Goal: Task Accomplishment & Management: Manage account settings

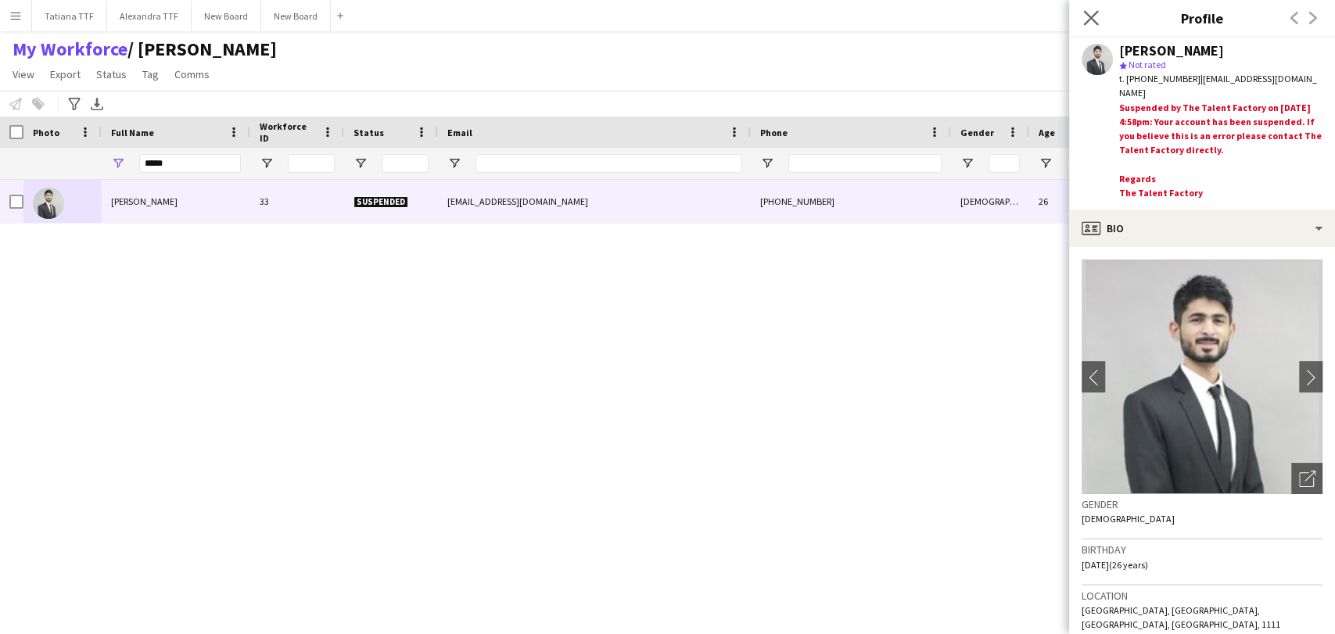
click at [1082, 14] on app-icon "Close pop-in" at bounding box center [1091, 18] width 23 height 23
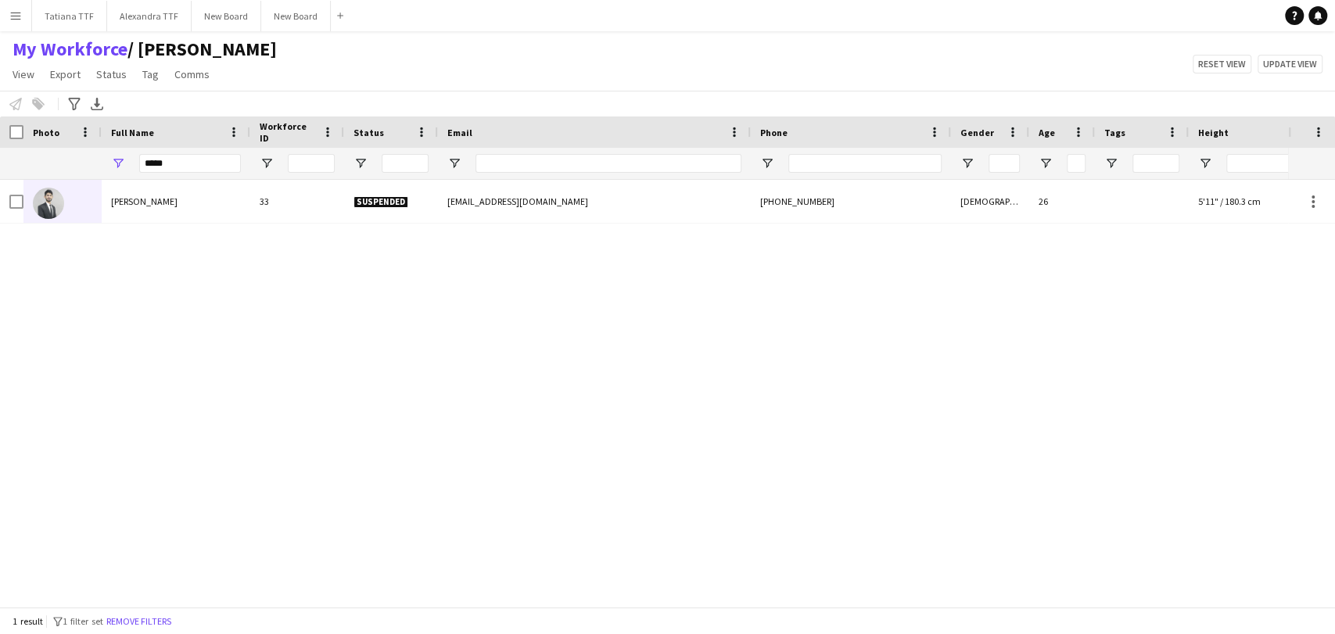
click at [217, 177] on div "*****" at bounding box center [190, 163] width 102 height 31
click at [219, 170] on input "*****" at bounding box center [190, 163] width 102 height 19
type input "*"
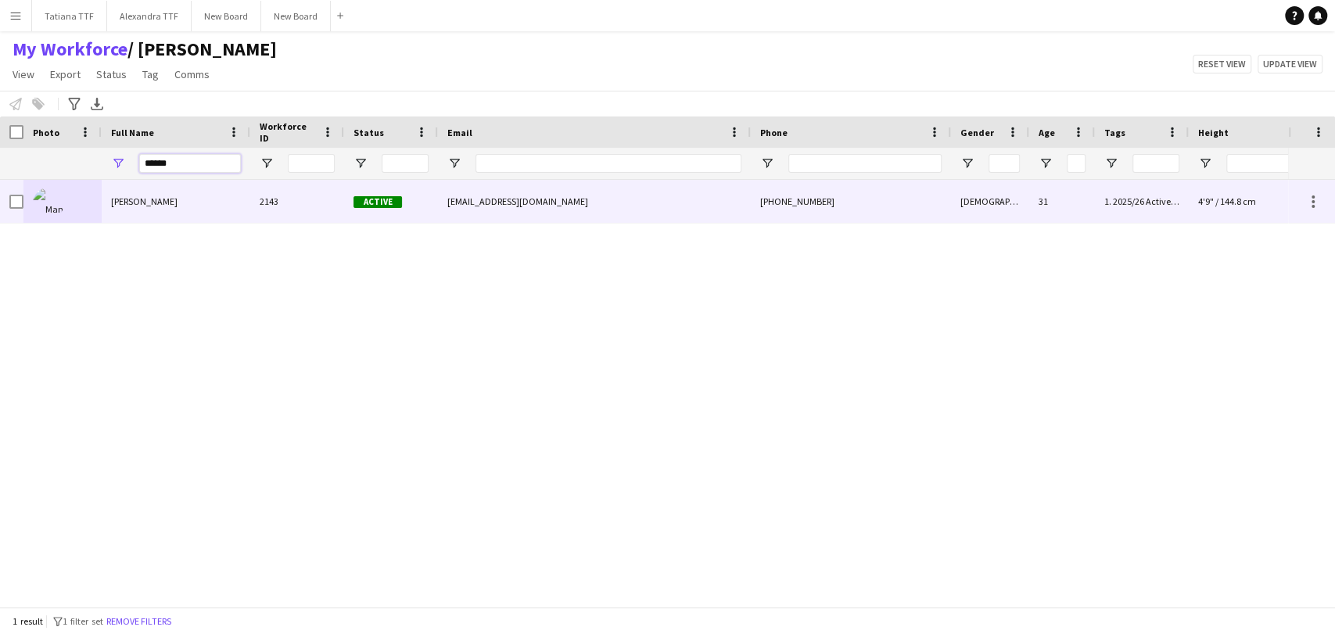
type input "*****"
click at [40, 197] on img at bounding box center [48, 203] width 31 height 31
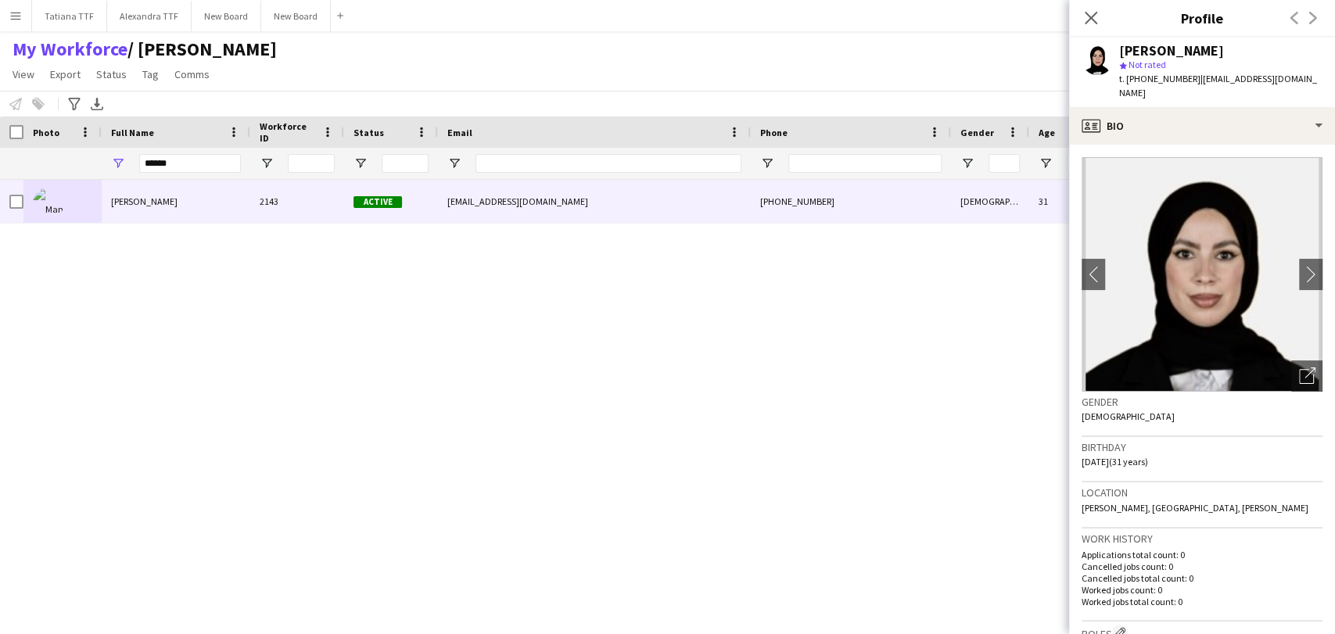
drag, startPoint x: 913, startPoint y: 405, endPoint x: 891, endPoint y: 450, distance: 50.4
click at [912, 406] on div "Manar Kherrat 2143 Active [EMAIL_ADDRESS][DOMAIN_NAME] [PHONE_NUMBER] [DEMOGRAP…" at bounding box center [644, 387] width 1288 height 414
click at [1075, 19] on div "Close pop-in" at bounding box center [1091, 18] width 44 height 36
click at [1094, 18] on icon "Close pop-in" at bounding box center [1090, 17] width 15 height 15
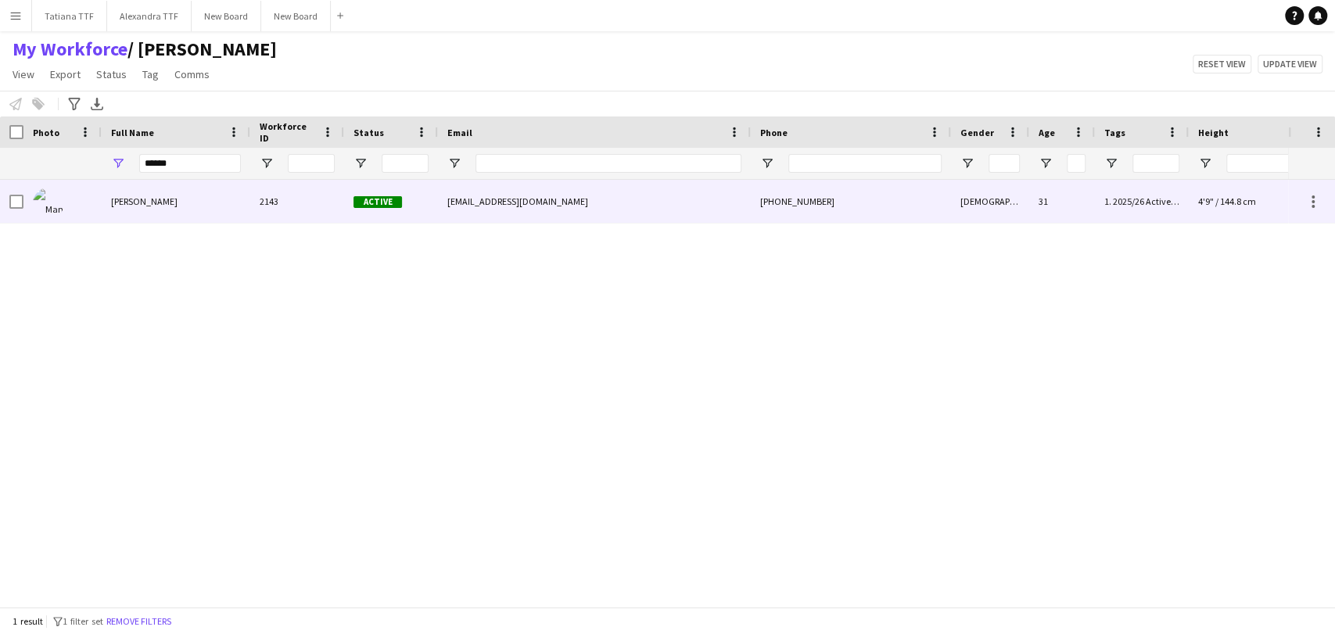
click at [52, 199] on img at bounding box center [48, 203] width 31 height 31
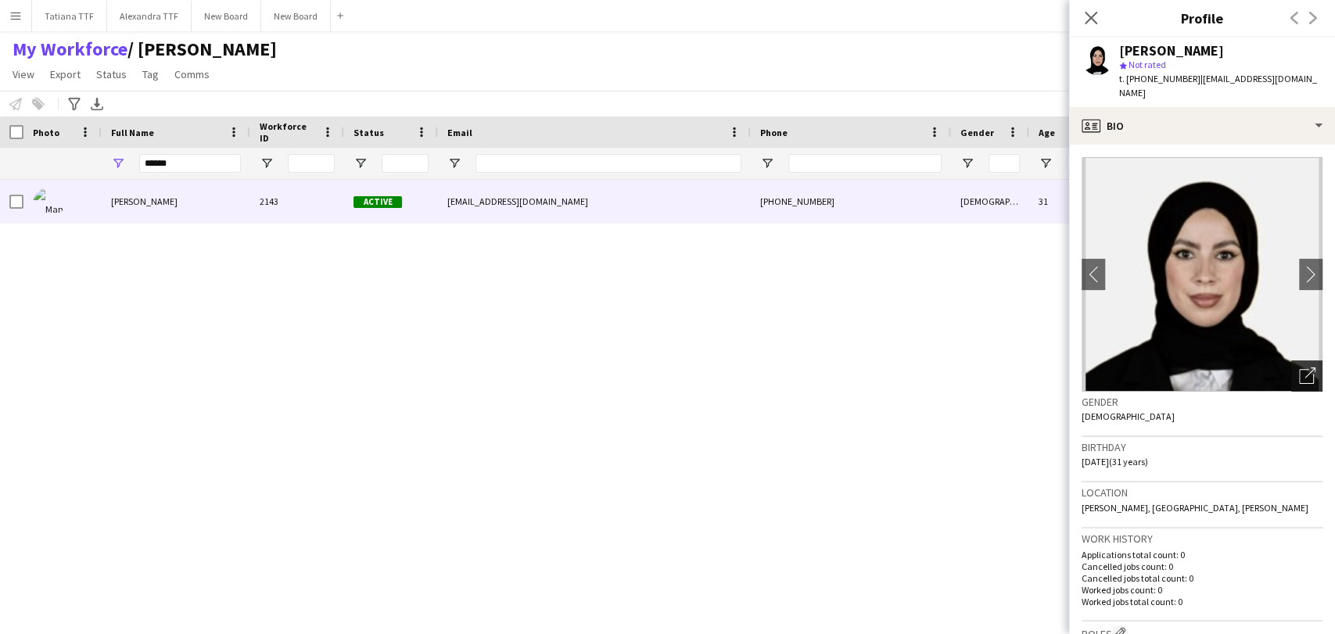
click at [1299, 367] on icon "Open photos pop-in" at bounding box center [1307, 375] width 16 height 16
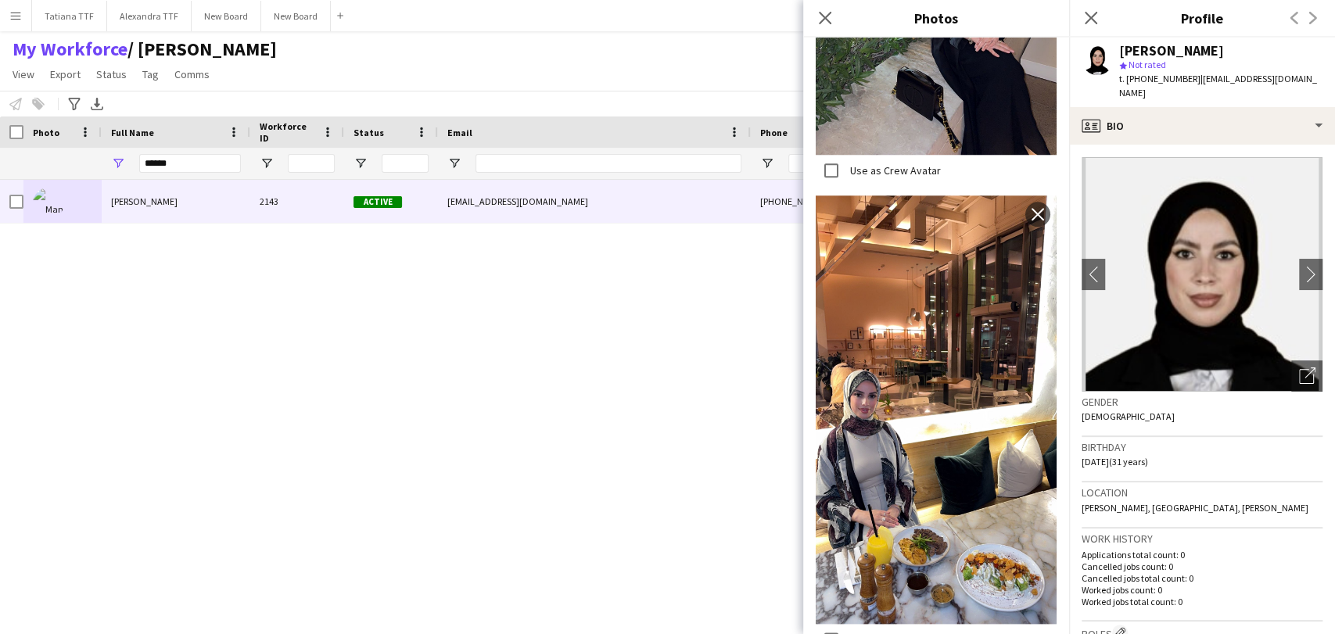
scroll to position [1389, 0]
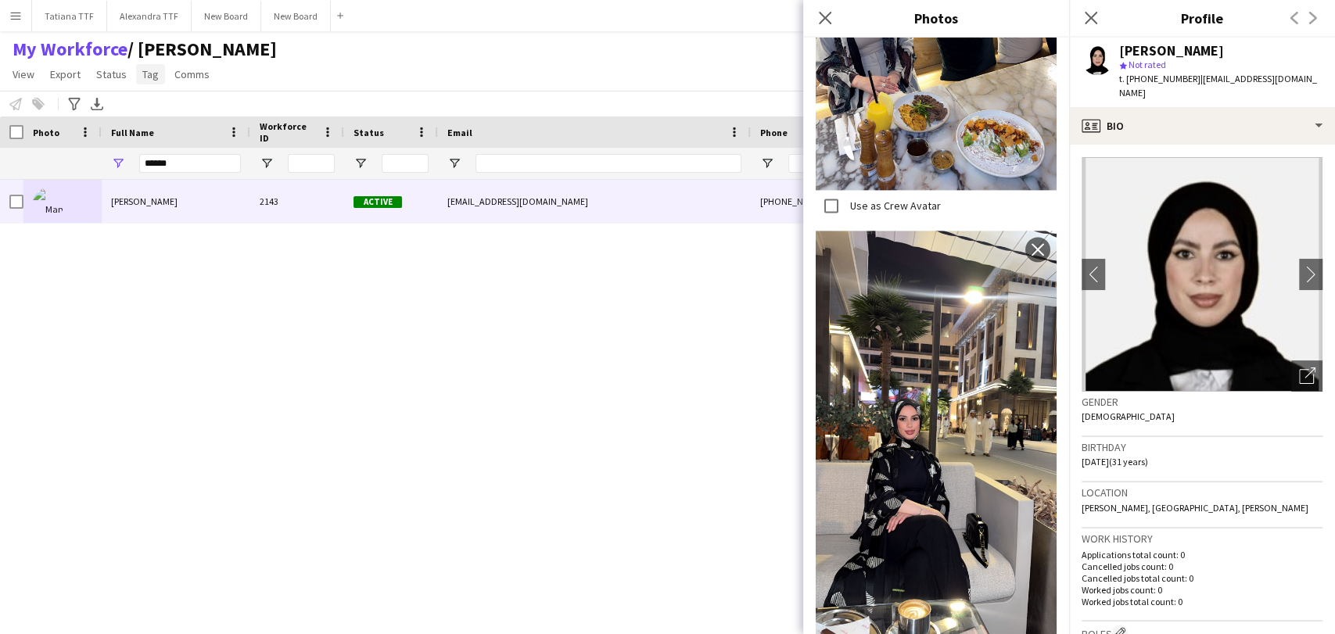
click at [156, 70] on link "Tag" at bounding box center [150, 74] width 29 height 20
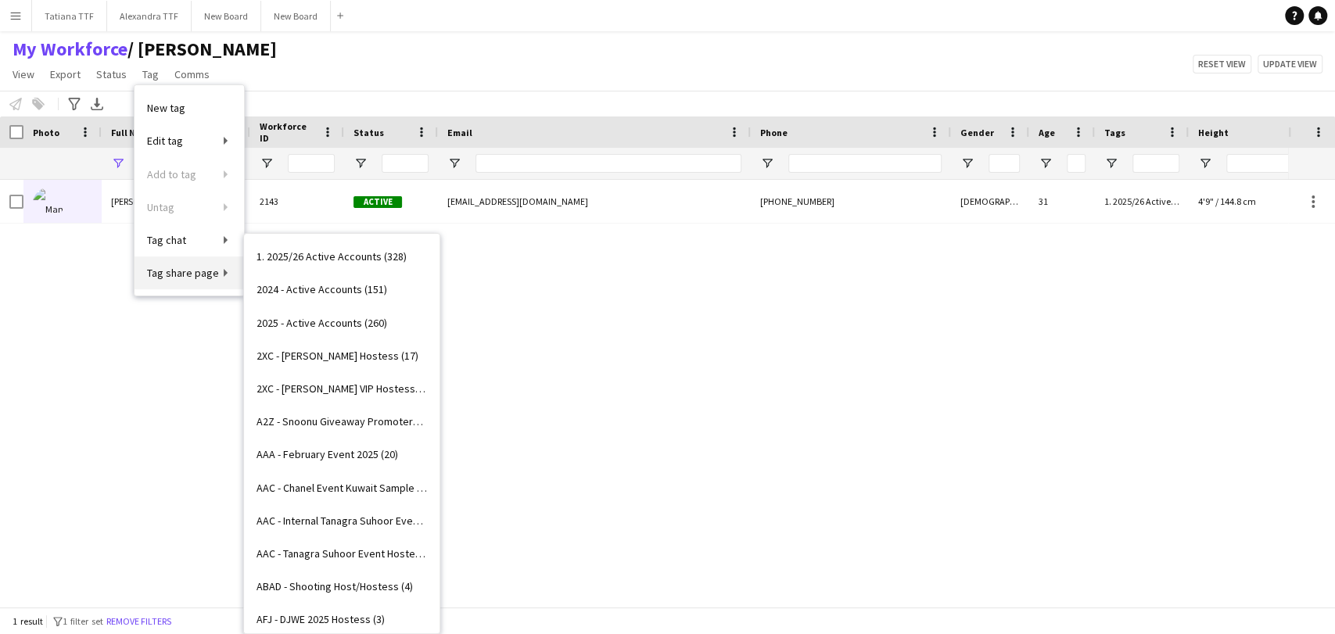
click at [179, 271] on span "Tag share page" at bounding box center [183, 273] width 72 height 14
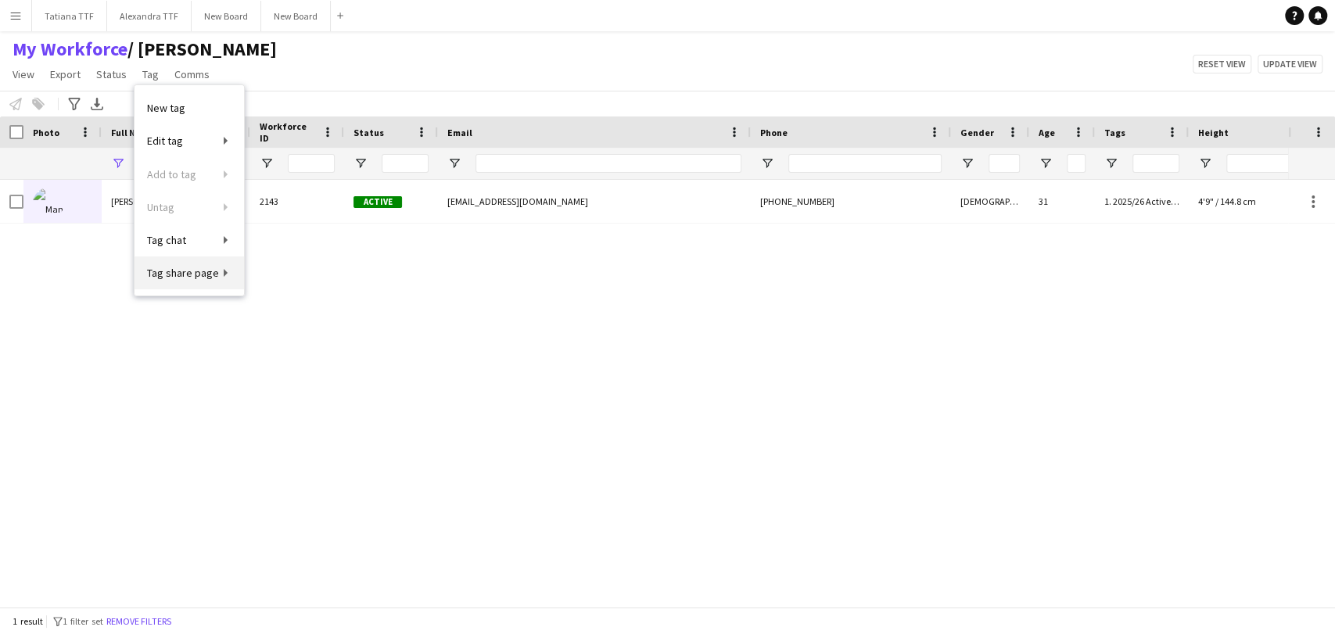
click at [179, 271] on span "Tag share page" at bounding box center [183, 273] width 72 height 14
click at [211, 267] on span "Tag share page" at bounding box center [183, 273] width 72 height 14
click at [279, 275] on div "Manar Kherrat 2143 Active [EMAIL_ADDRESS][DOMAIN_NAME] [PHONE_NUMBER] [DEMOGRAP…" at bounding box center [644, 387] width 1288 height 414
click at [152, 80] on span "Tag" at bounding box center [150, 74] width 16 height 14
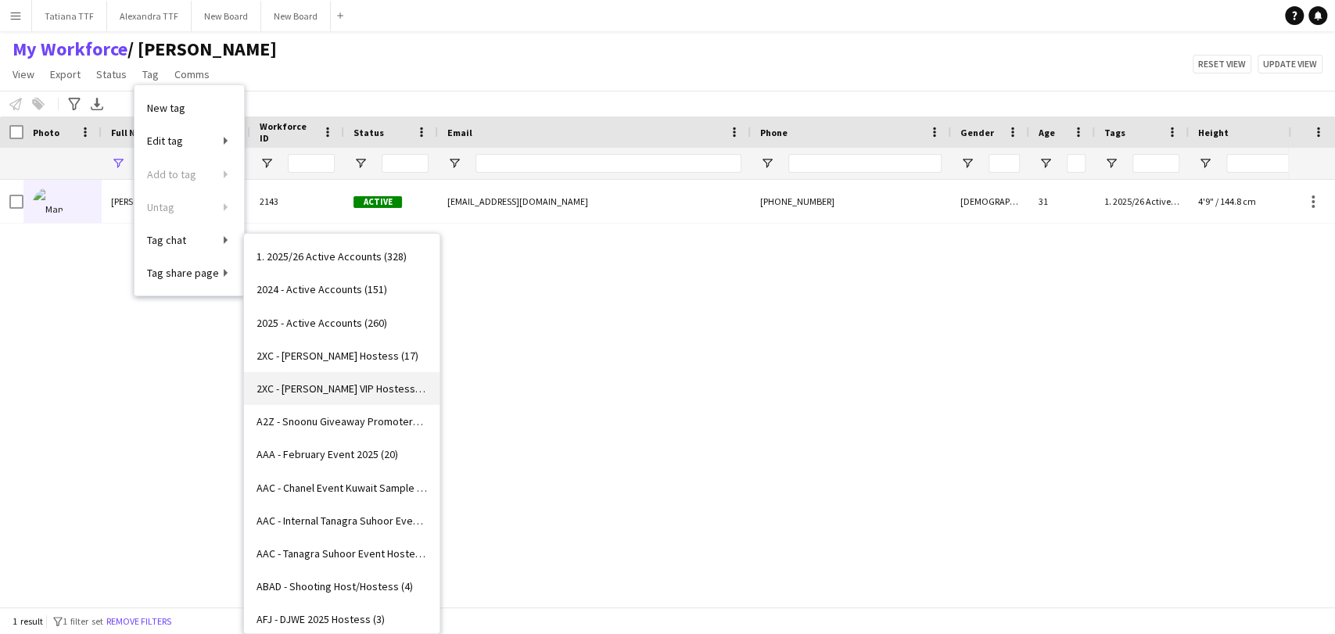
click at [346, 390] on span "2XC - [PERSON_NAME] VIP Hostess (22)" at bounding box center [341, 389] width 170 height 14
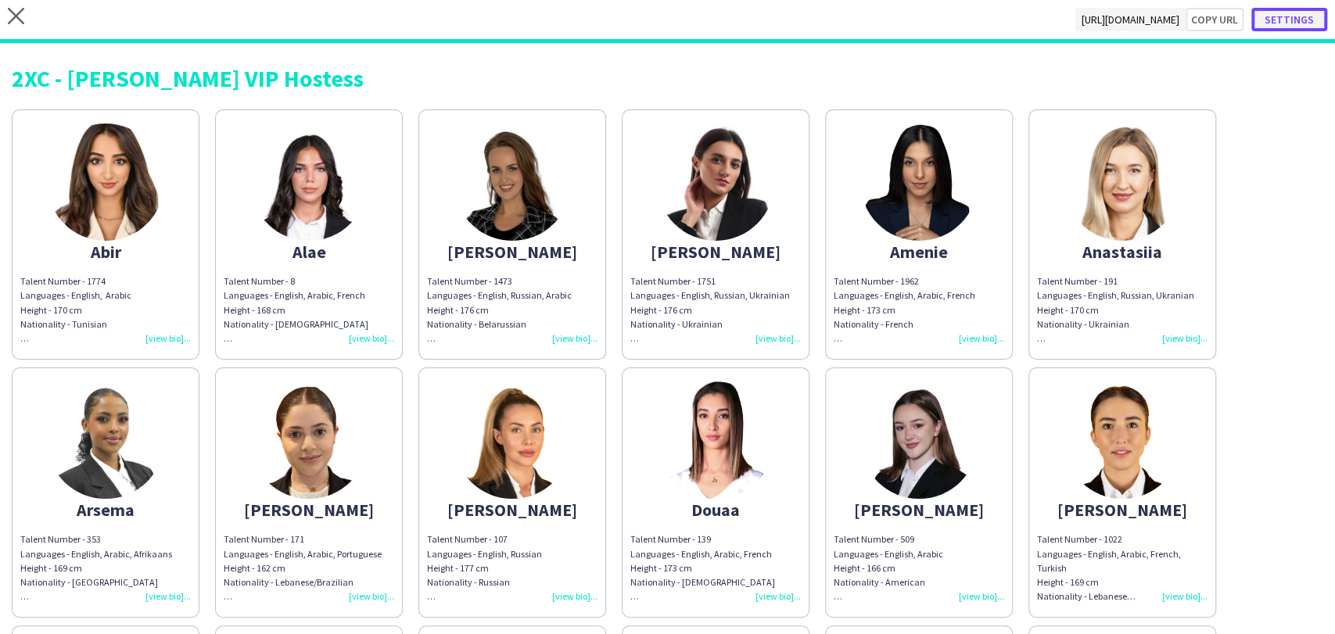
click at [1279, 19] on button "Settings" at bounding box center [1289, 19] width 76 height 23
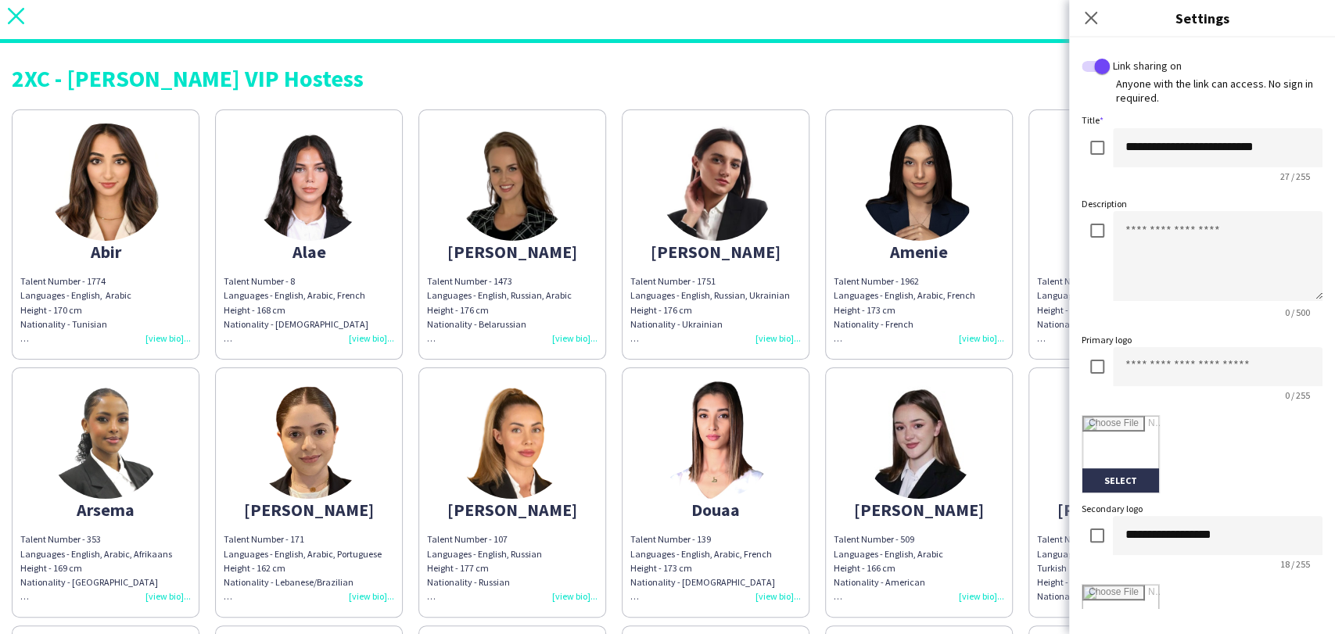
click at [21, 30] on app-icon "close" at bounding box center [16, 19] width 16 height 23
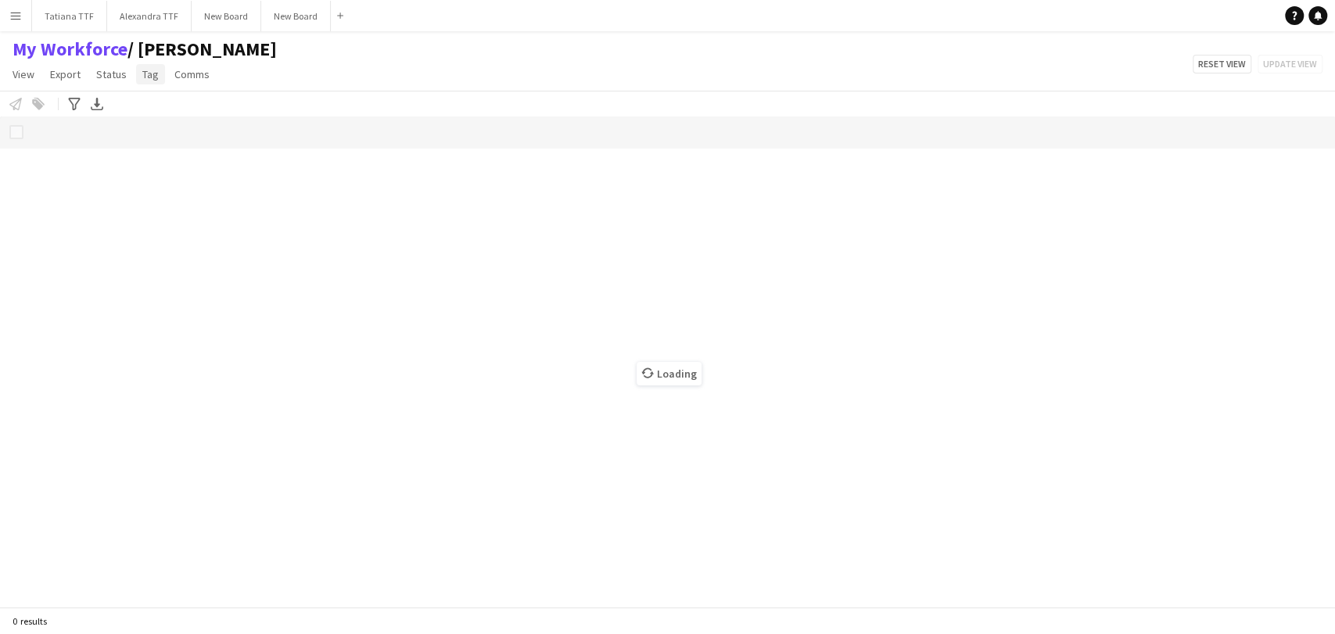
click at [149, 75] on span "Tag" at bounding box center [150, 74] width 16 height 14
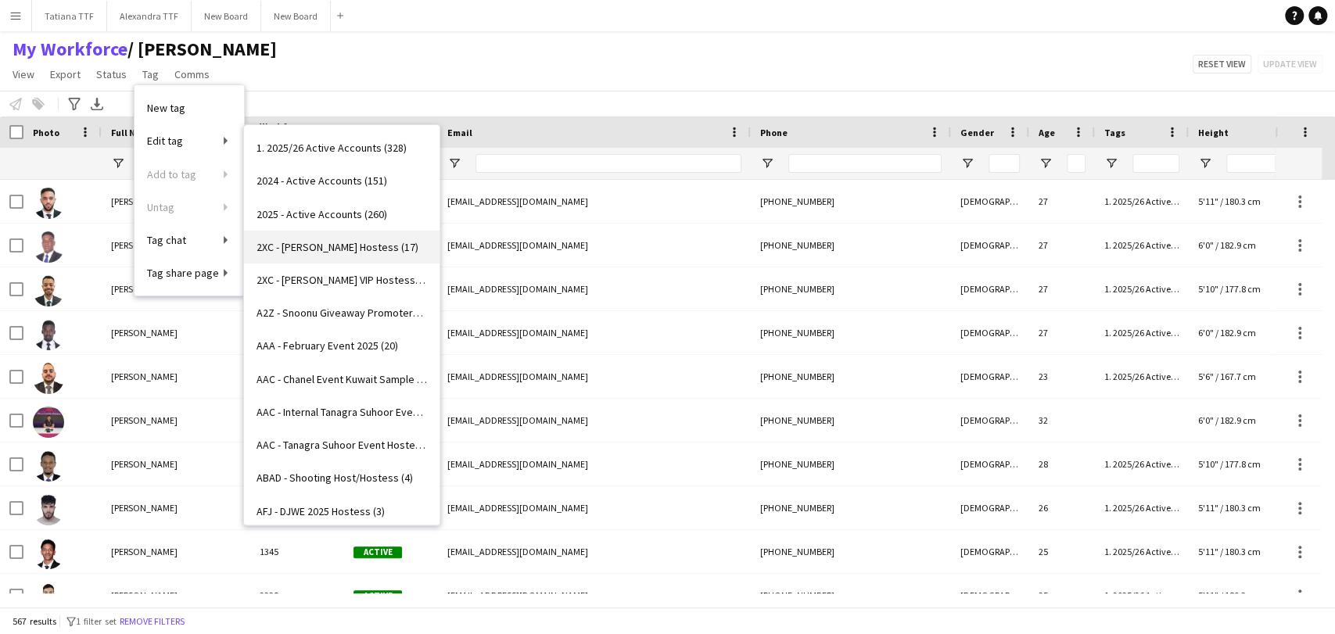
click at [345, 240] on span "2XC - [PERSON_NAME] Hostess (17)" at bounding box center [337, 247] width 162 height 14
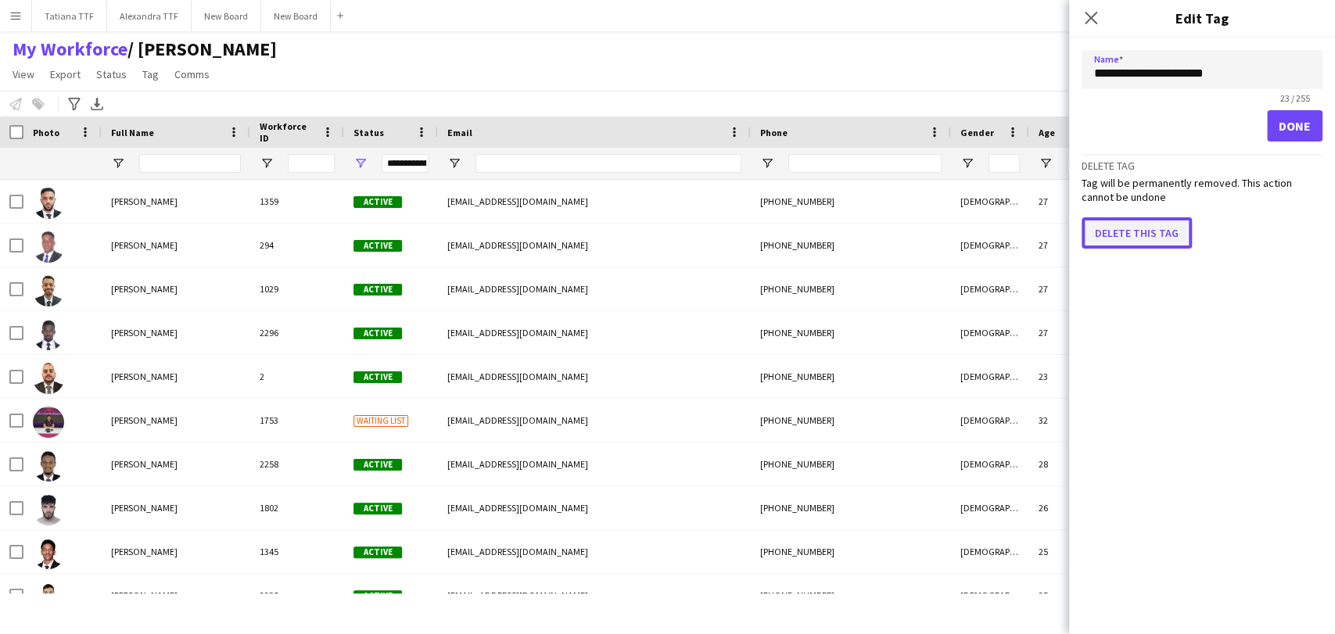
click at [1170, 227] on button "Delete this tag" at bounding box center [1136, 232] width 110 height 31
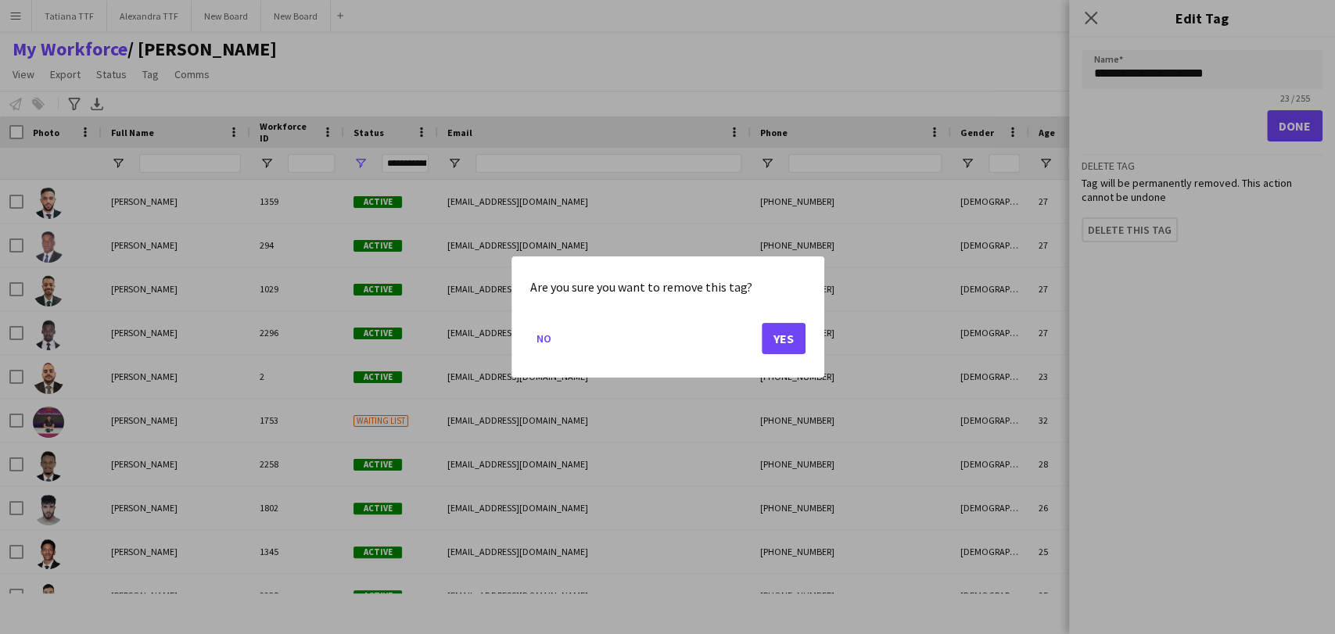
click at [775, 321] on mat-dialog-actions "No Yes" at bounding box center [667, 344] width 275 height 66
click at [780, 338] on button "Yes" at bounding box center [784, 338] width 44 height 31
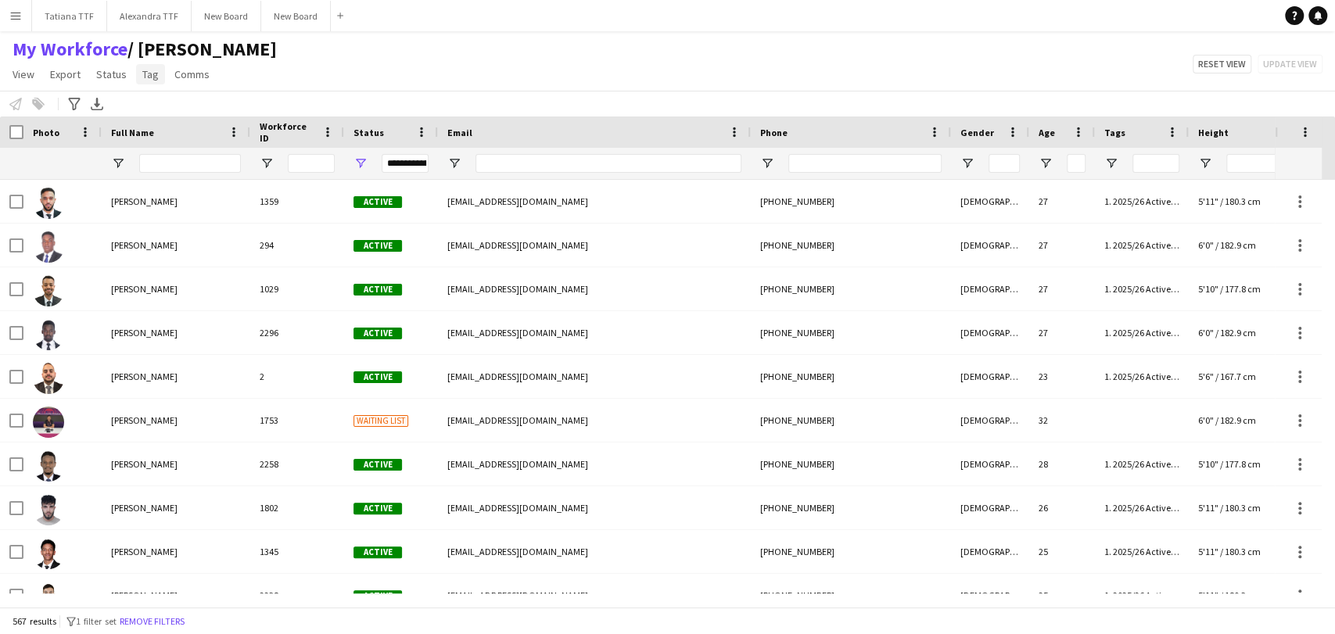
click at [137, 77] on link "Tag" at bounding box center [150, 74] width 29 height 20
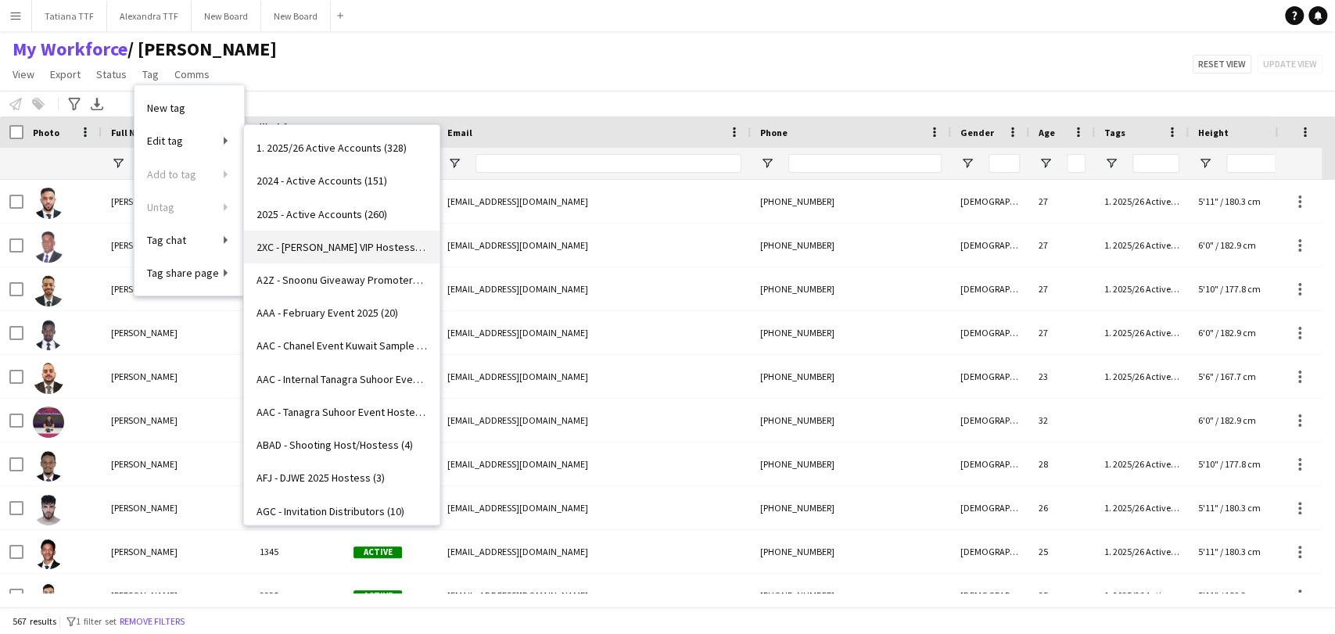
click at [334, 240] on span "2XC - [PERSON_NAME] VIP Hostess (22)" at bounding box center [341, 247] width 170 height 14
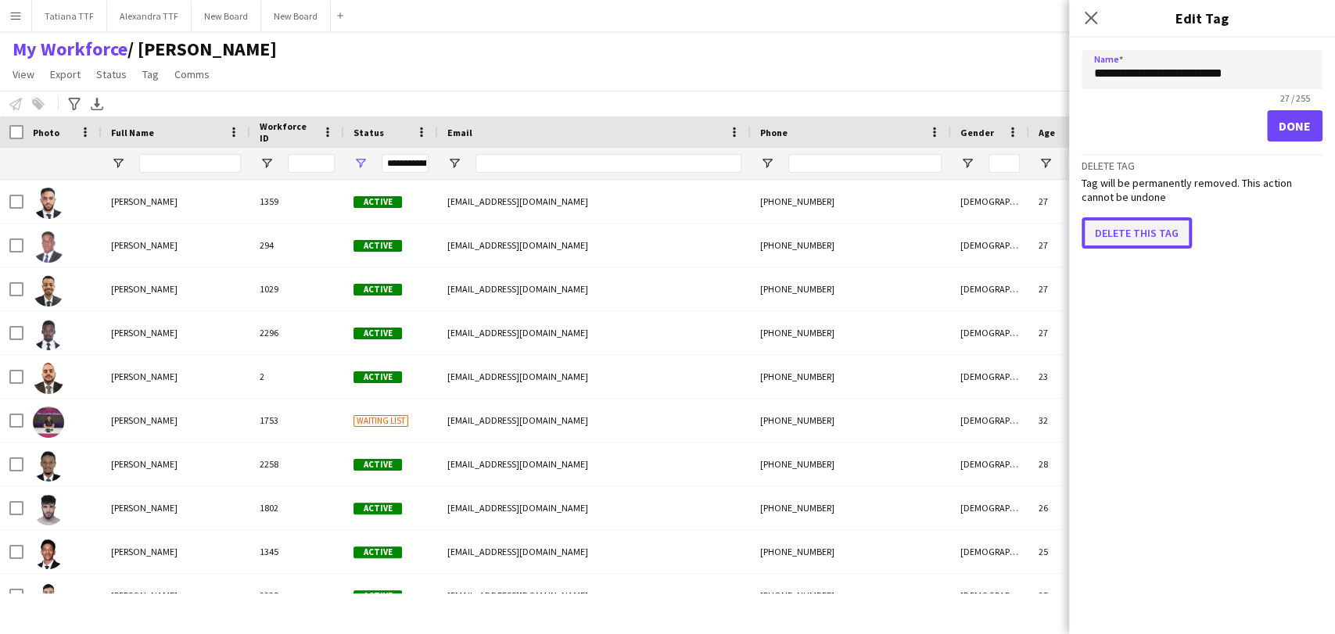
click at [1149, 227] on button "Delete this tag" at bounding box center [1136, 232] width 110 height 31
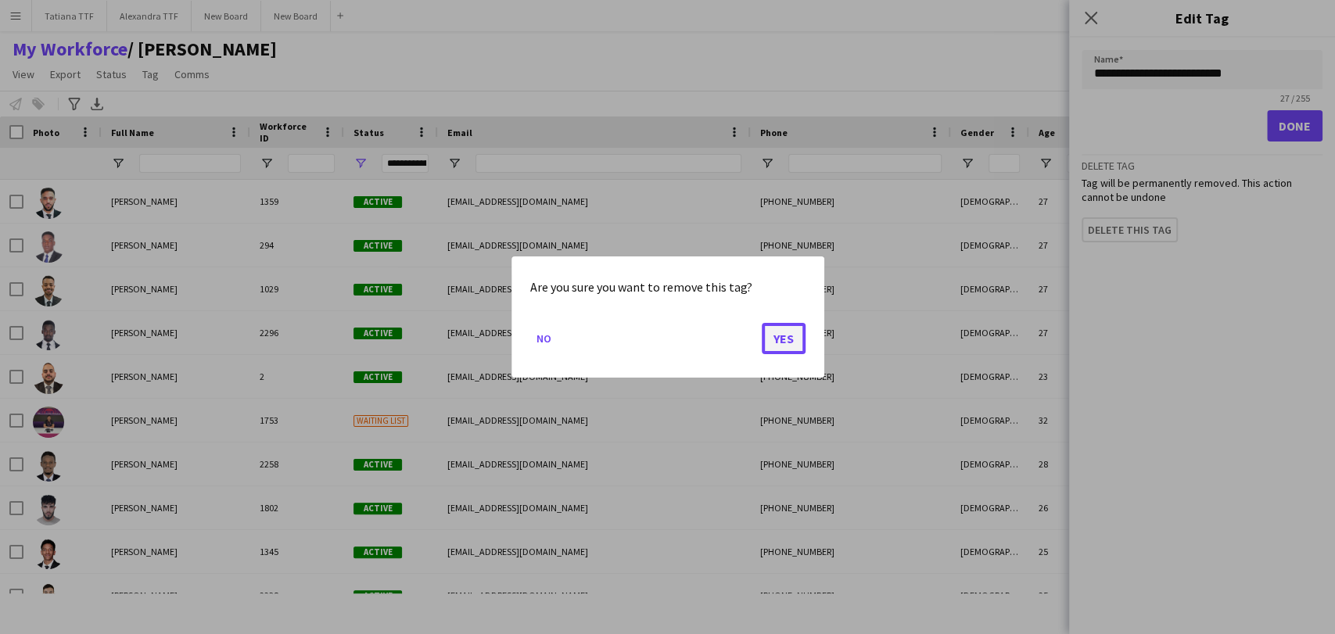
click at [784, 335] on button "Yes" at bounding box center [784, 338] width 44 height 31
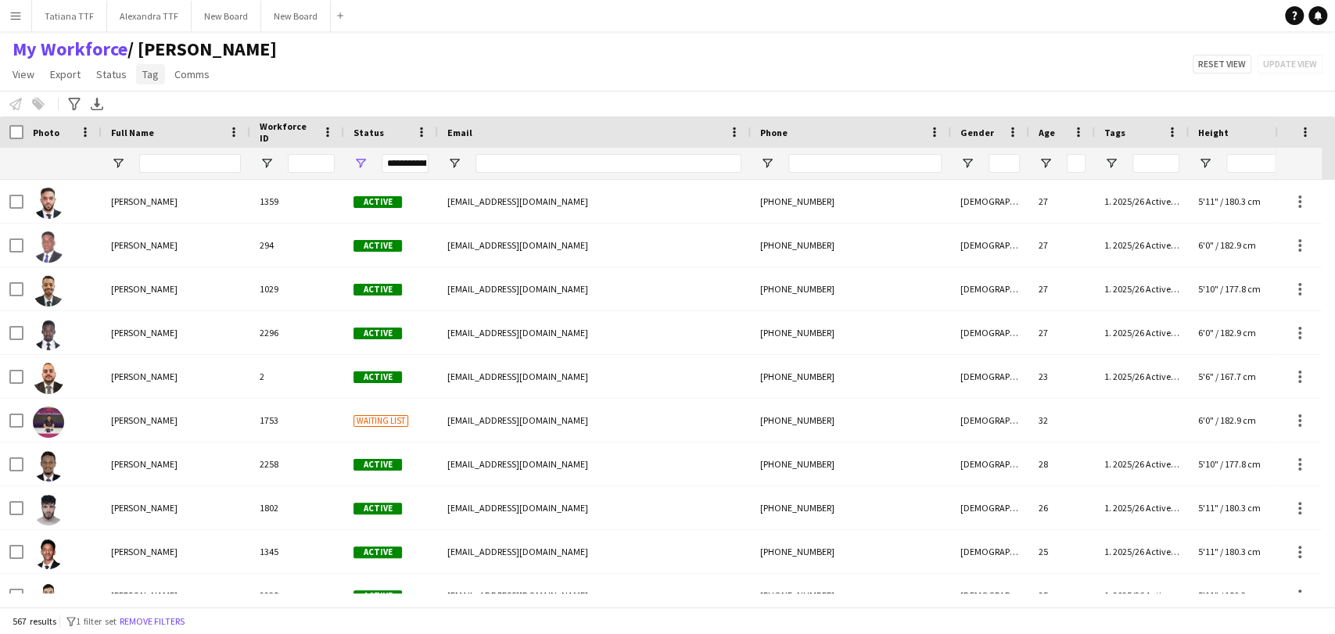
click at [160, 69] on link "Tag" at bounding box center [150, 74] width 29 height 20
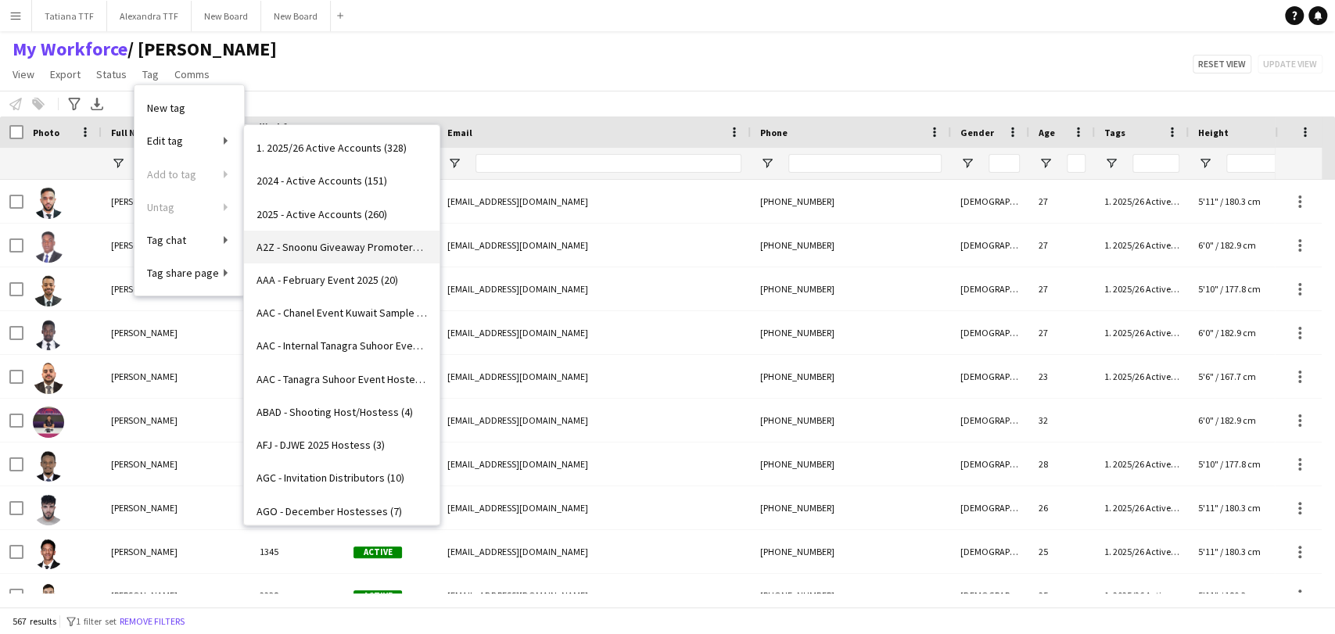
click at [335, 244] on span "A2Z - Snoonu Giveaway Promoters (8)" at bounding box center [341, 247] width 170 height 14
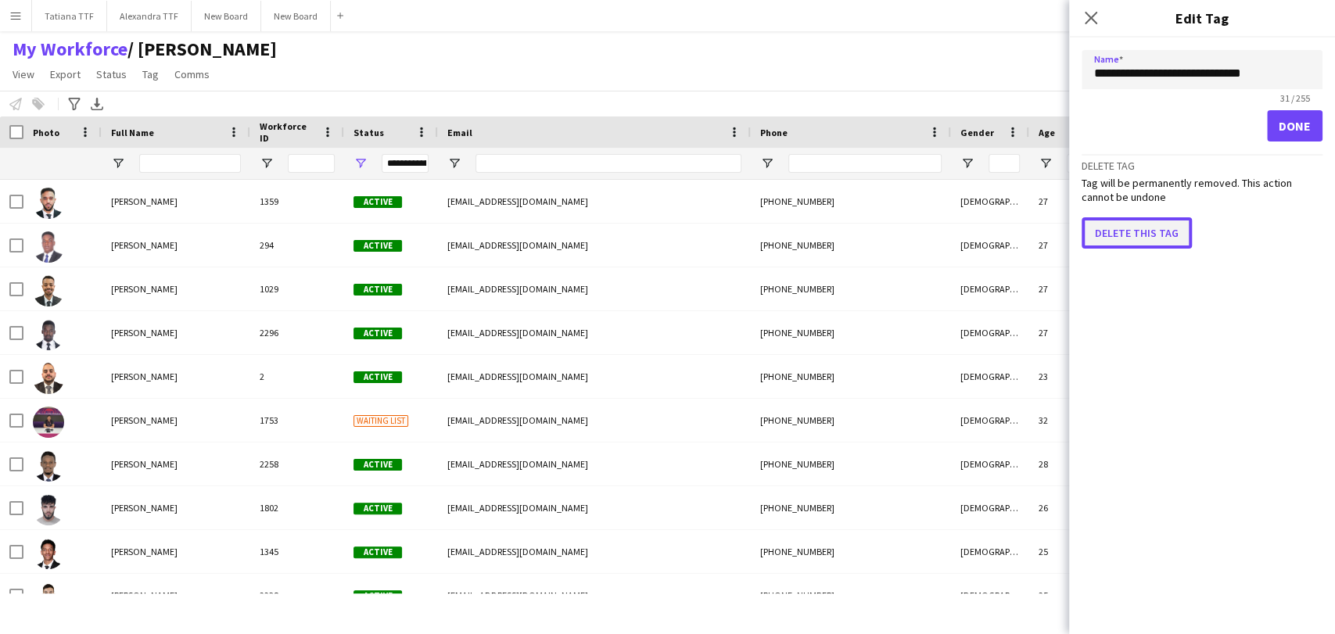
click at [1105, 231] on button "Delete this tag" at bounding box center [1136, 232] width 110 height 31
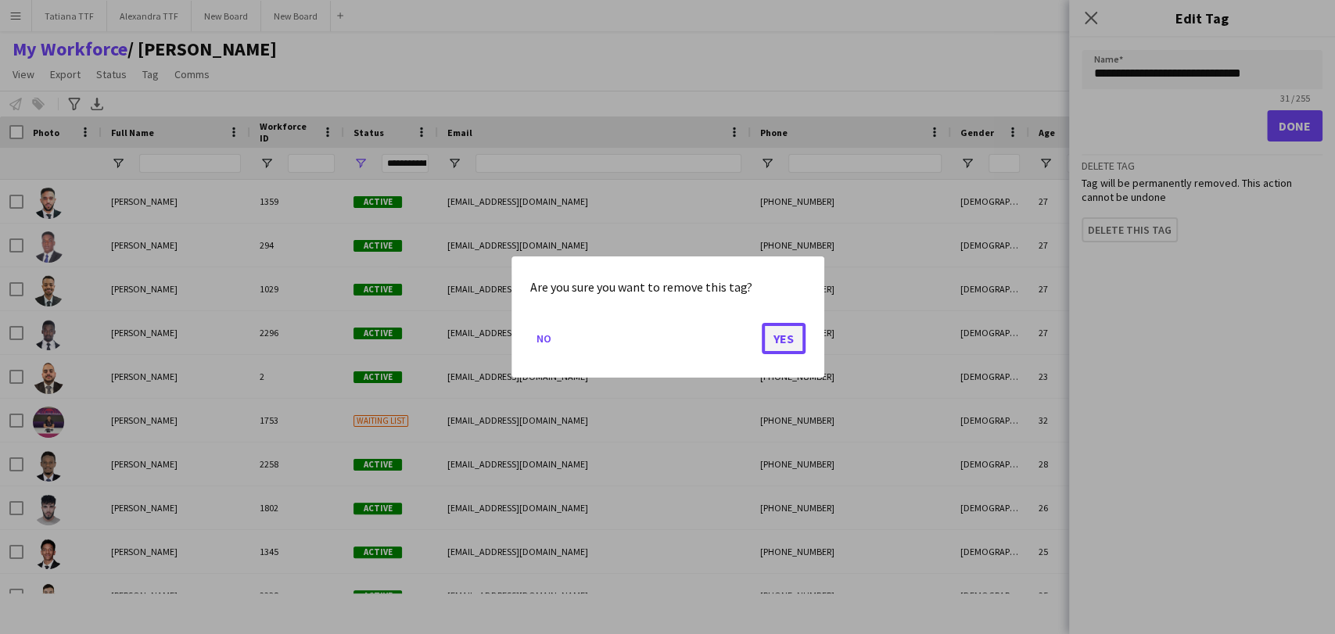
click at [787, 336] on button "Yes" at bounding box center [784, 338] width 44 height 31
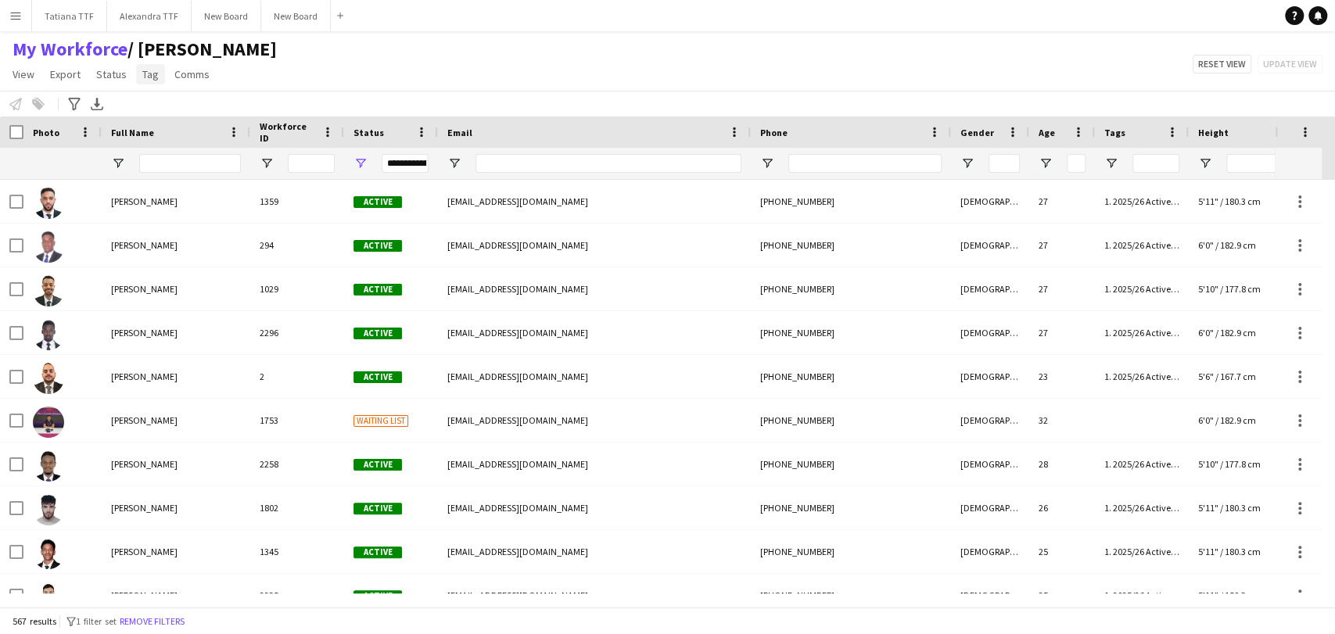
click at [152, 75] on span "Tag" at bounding box center [150, 74] width 16 height 14
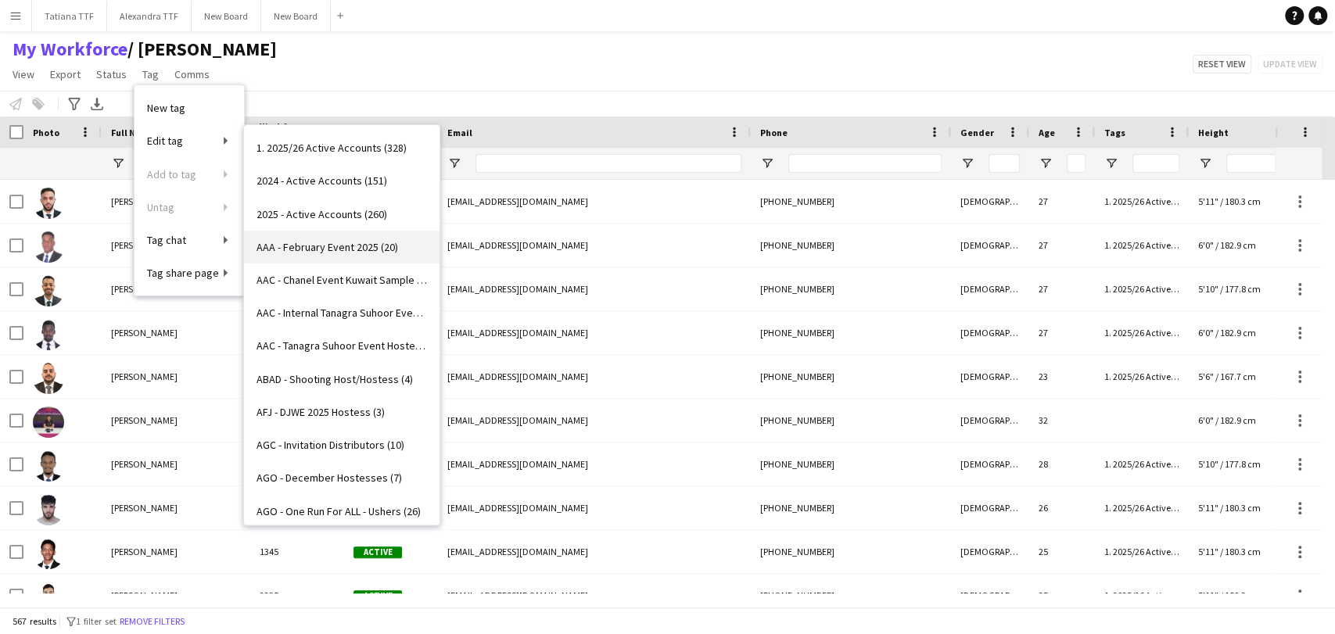
click at [344, 246] on span "AAA - February Event 2025 (20)" at bounding box center [327, 247] width 142 height 14
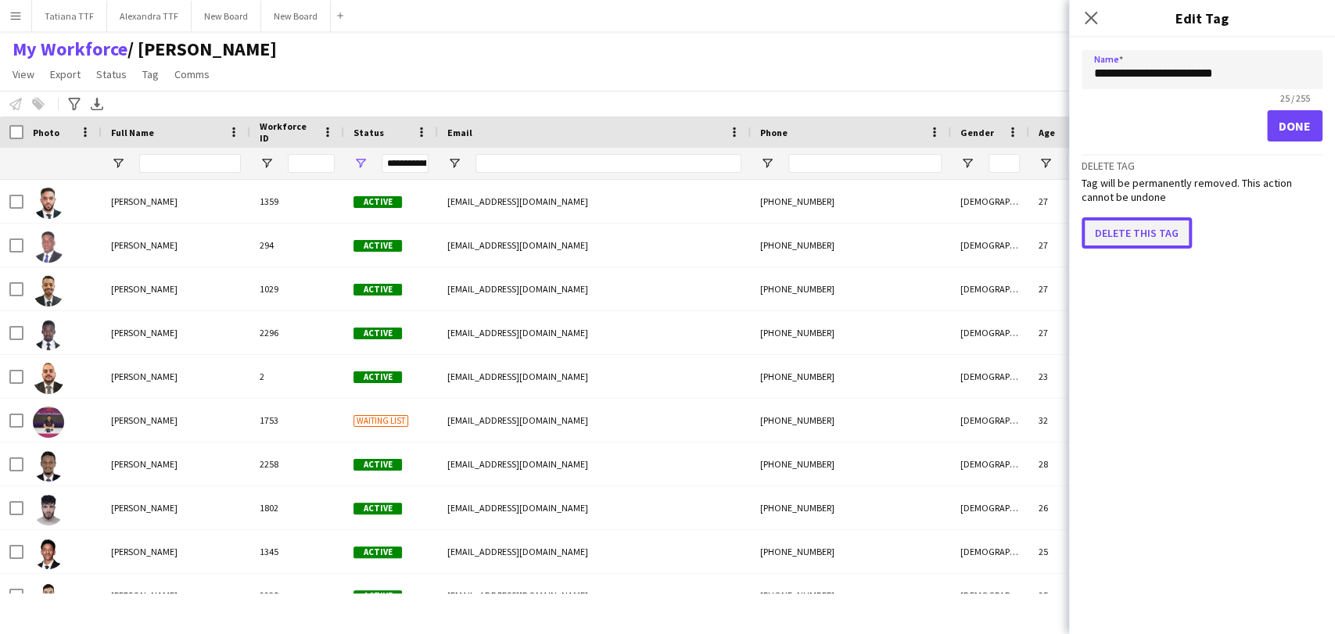
click at [1123, 224] on button "Delete this tag" at bounding box center [1136, 232] width 110 height 31
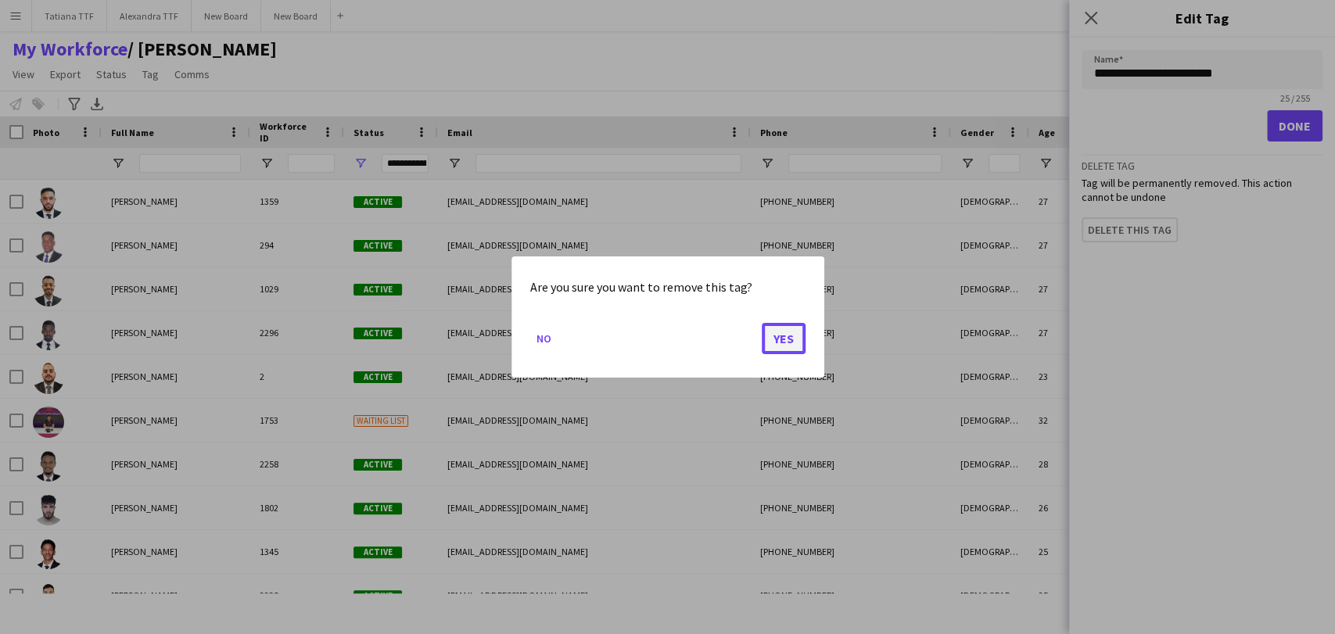
click at [789, 332] on button "Yes" at bounding box center [784, 338] width 44 height 31
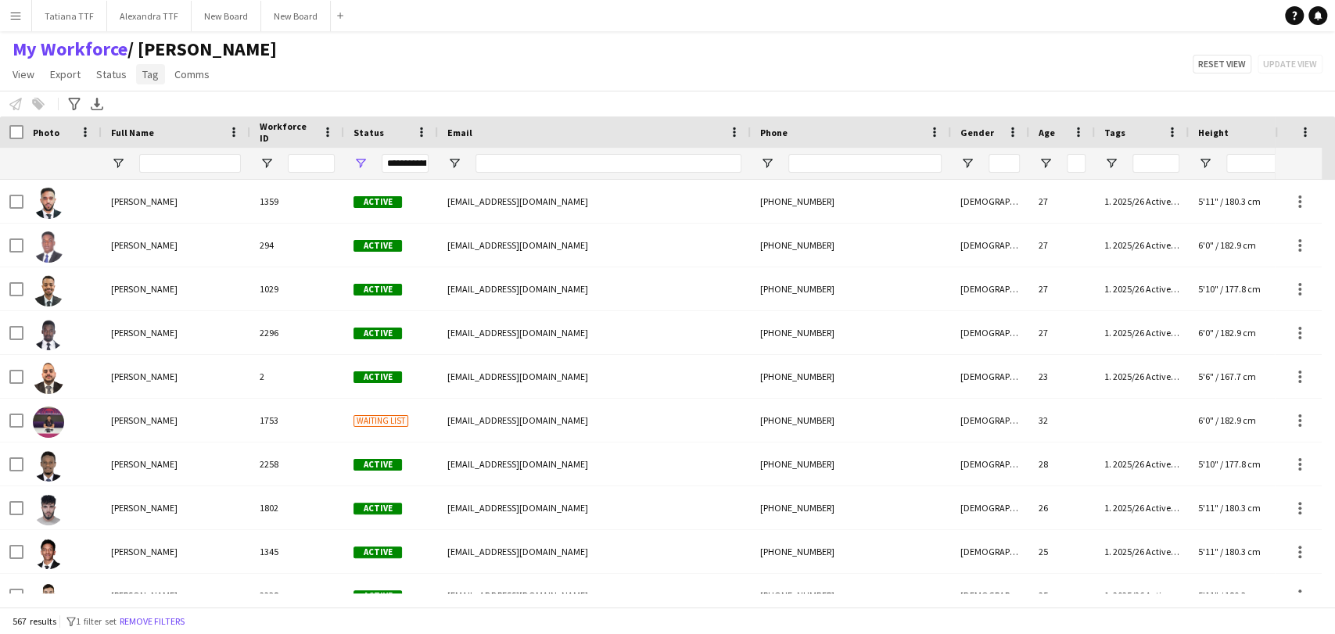
click at [146, 74] on span "Tag" at bounding box center [150, 74] width 16 height 14
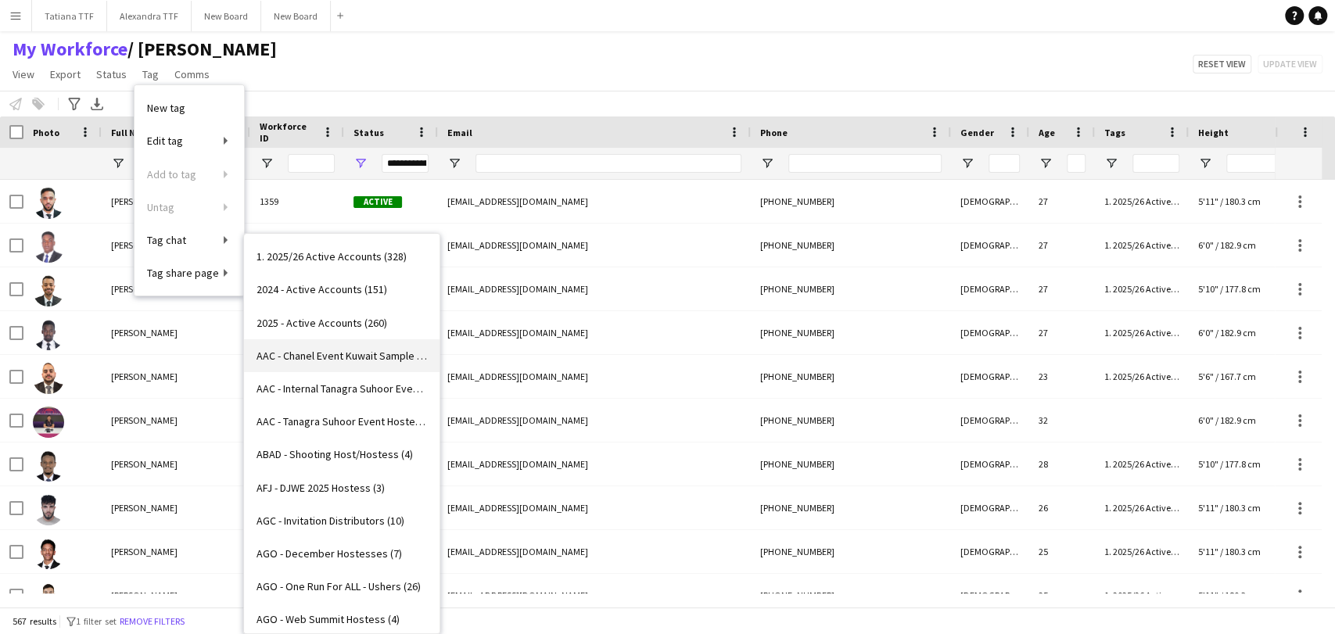
click at [335, 357] on span "AAC - Chanel Event Kuwait Sample Profiles (15)" at bounding box center [341, 356] width 170 height 14
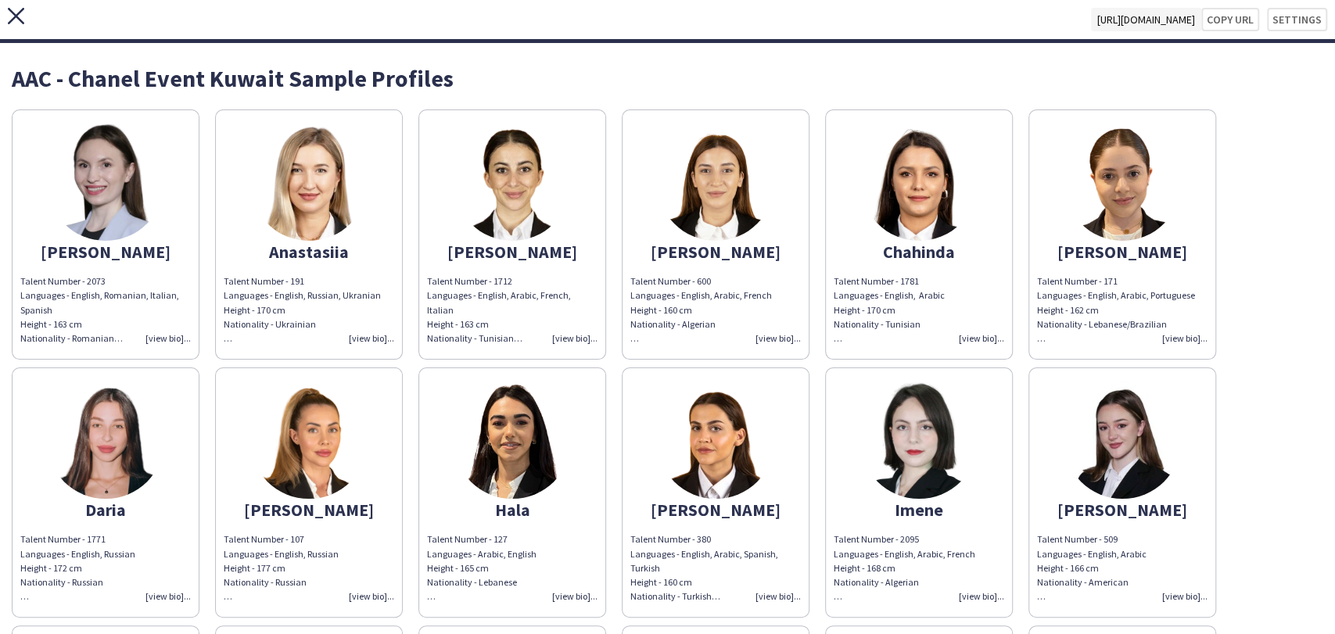
click at [13, 27] on app-icon "close" at bounding box center [16, 19] width 16 height 23
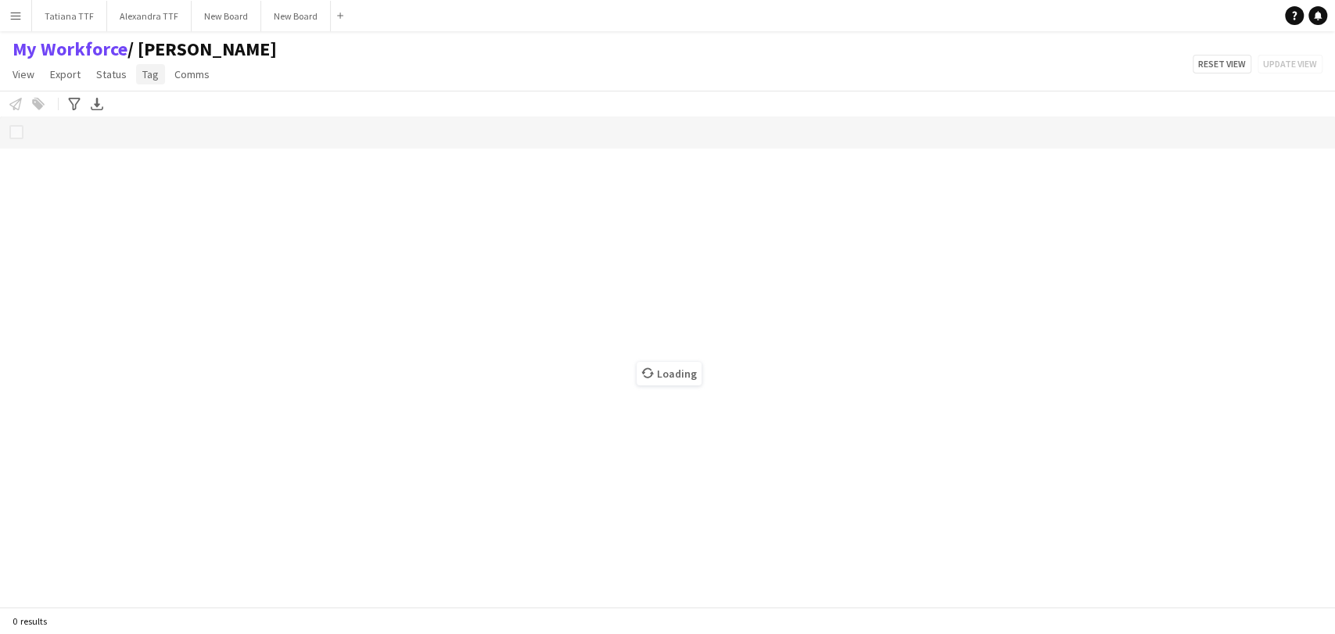
click at [150, 77] on span "Tag" at bounding box center [150, 74] width 16 height 14
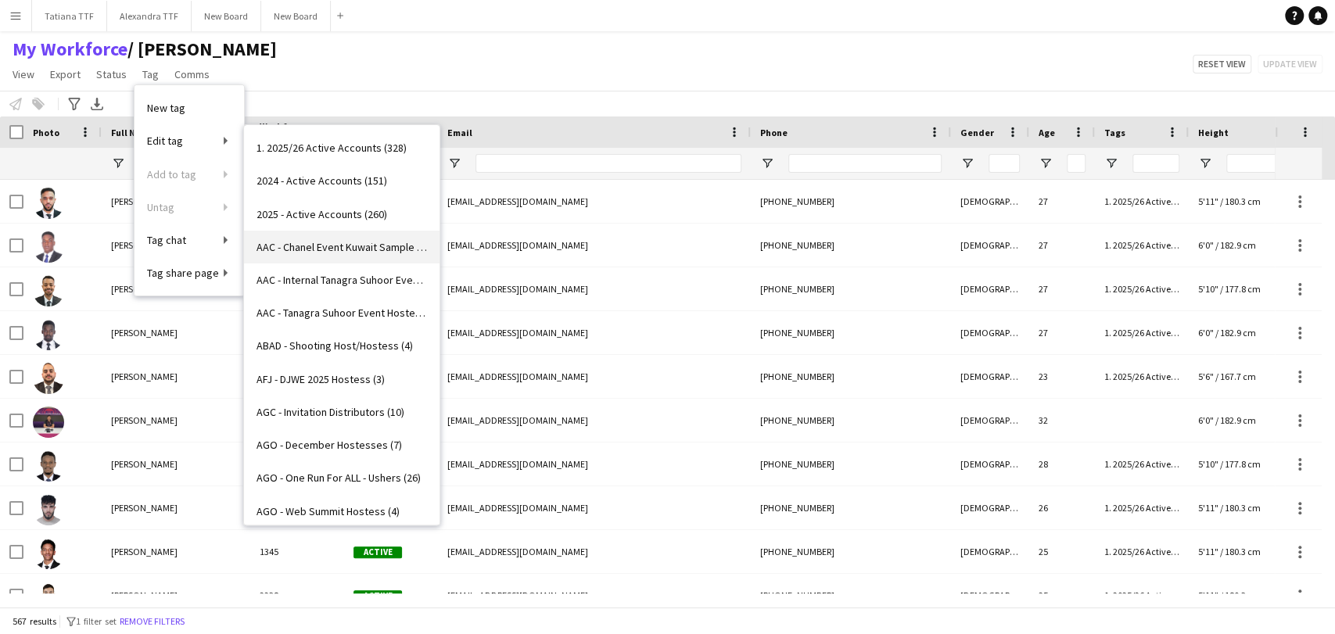
click at [325, 242] on span "AAC - Chanel Event Kuwait Sample Profiles (15)" at bounding box center [341, 247] width 170 height 14
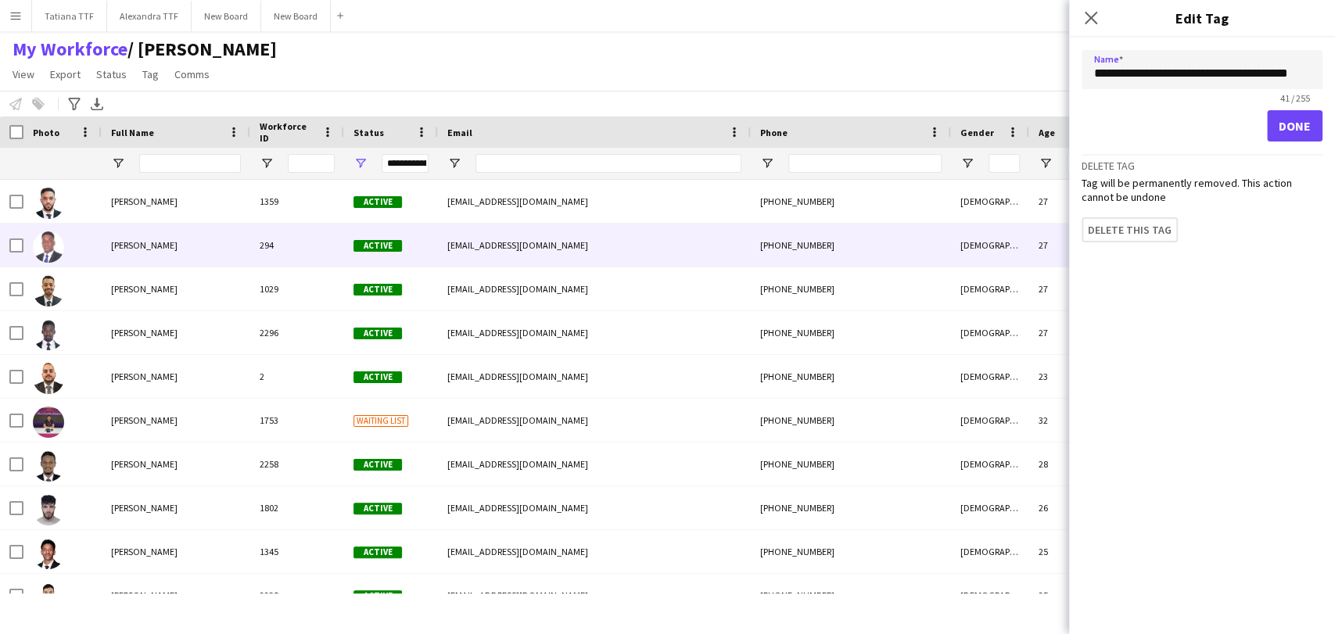
scroll to position [0, 5]
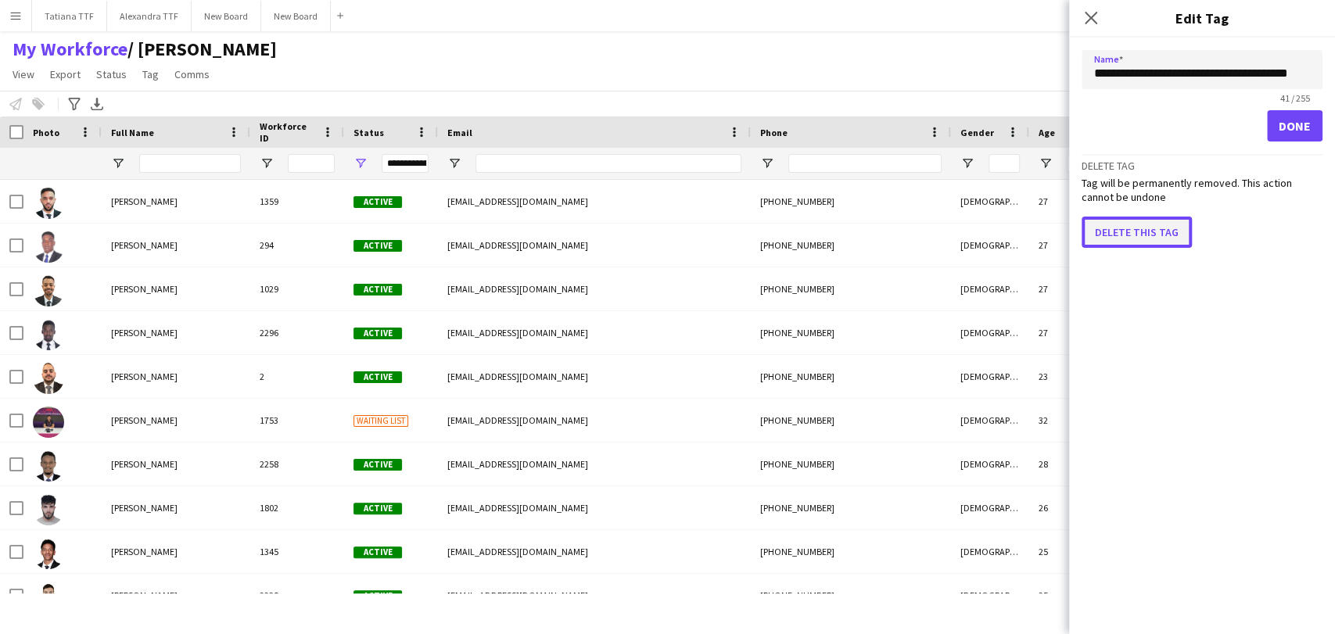
click at [1145, 223] on button "Delete this tag" at bounding box center [1136, 232] width 110 height 31
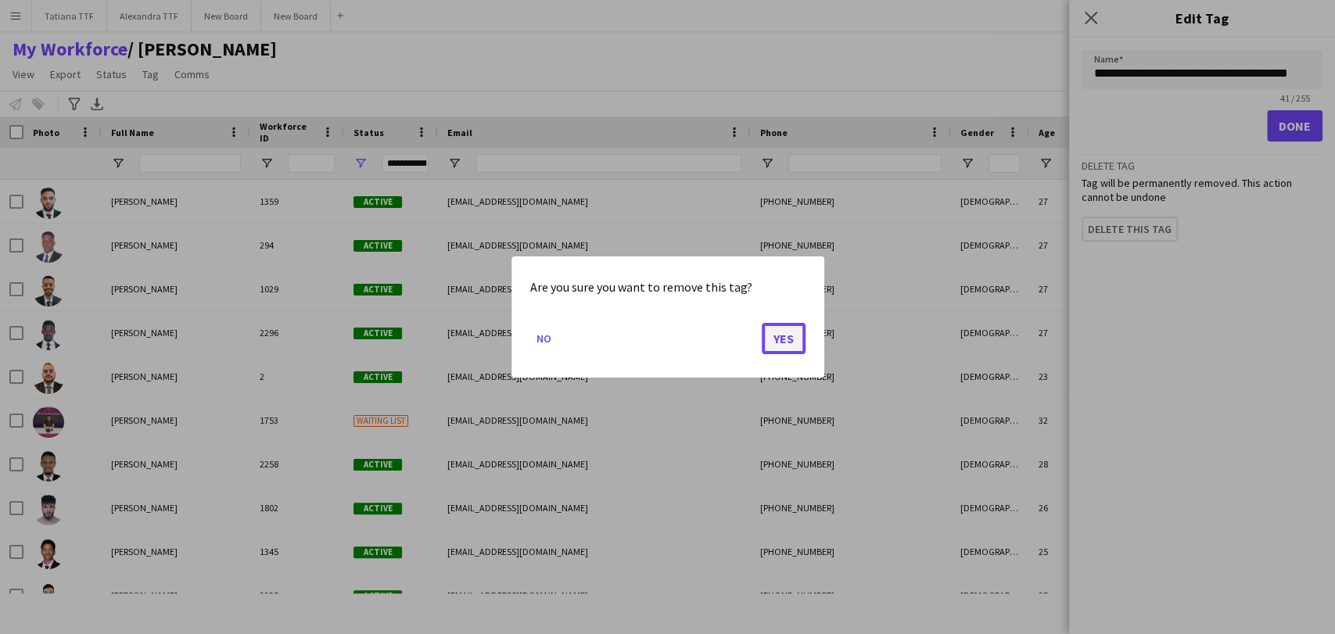
click at [798, 333] on button "Yes" at bounding box center [784, 338] width 44 height 31
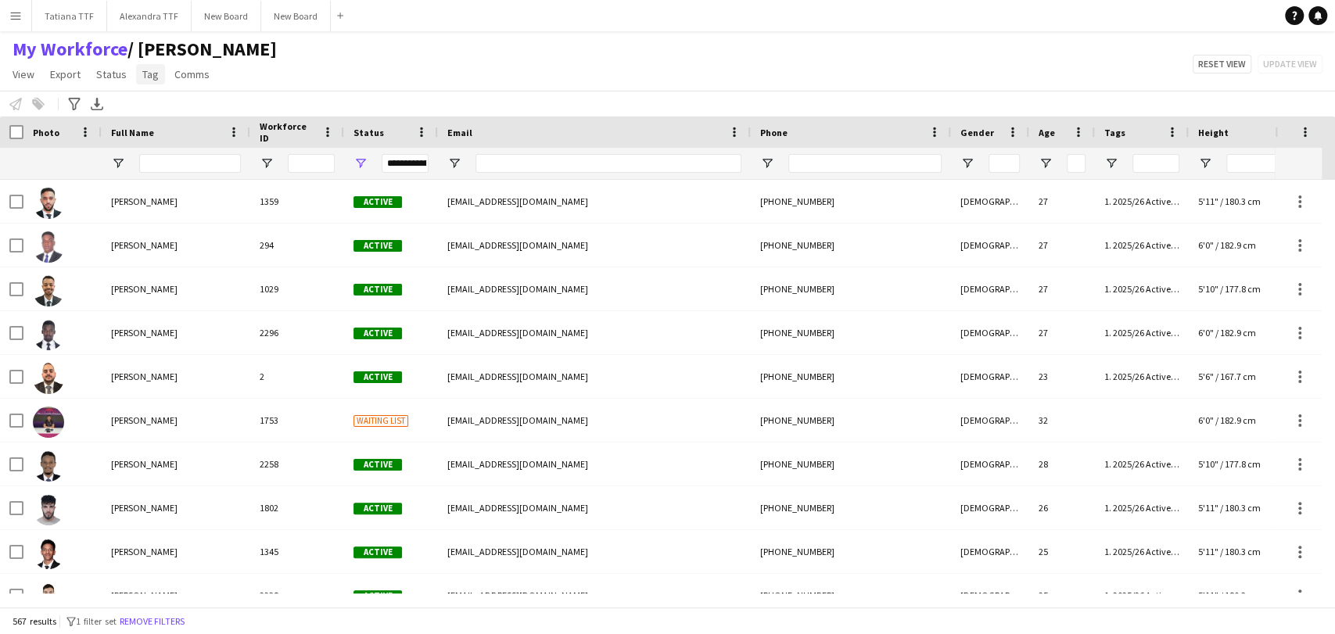
click at [142, 77] on span "Tag" at bounding box center [150, 74] width 16 height 14
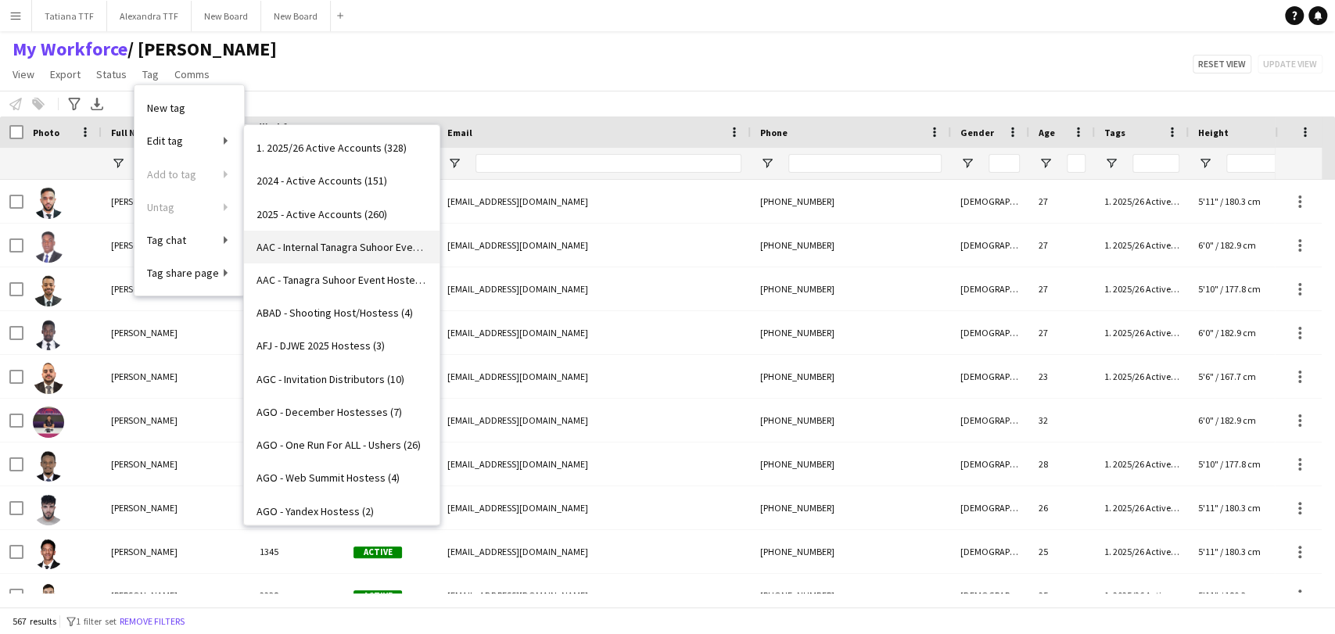
click at [339, 240] on span "AAC - Internal Tanagra Suhoor Event Hostess (13)" at bounding box center [341, 247] width 170 height 14
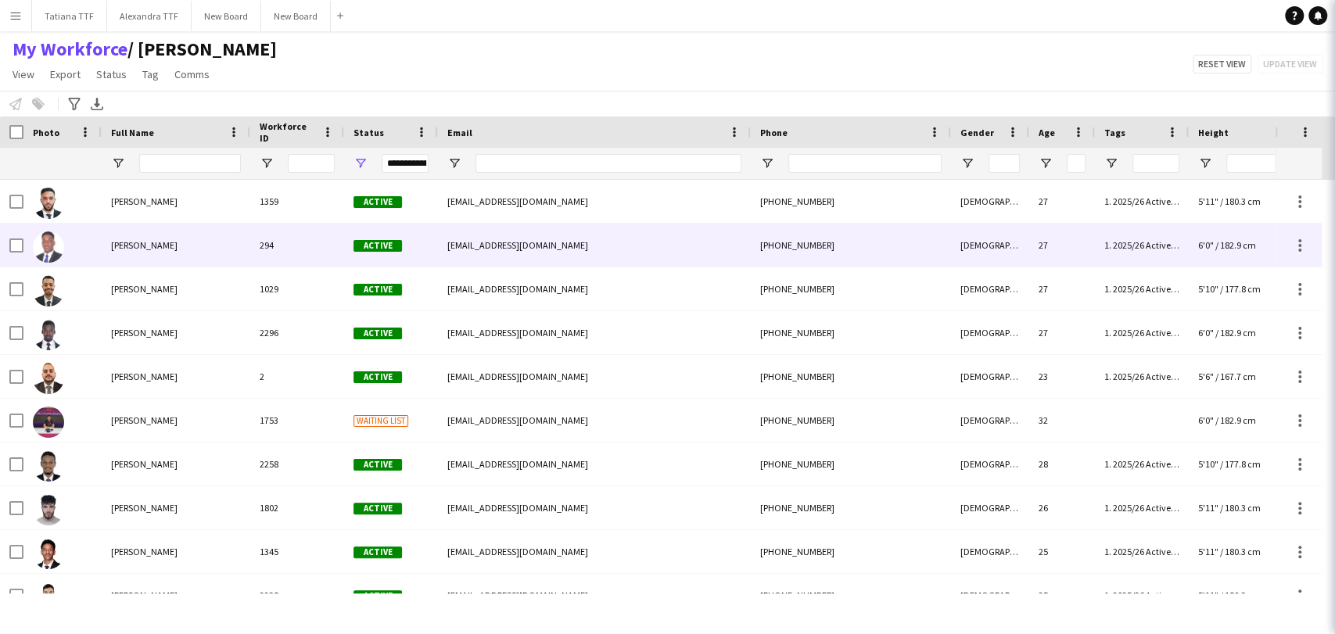
scroll to position [0, 14]
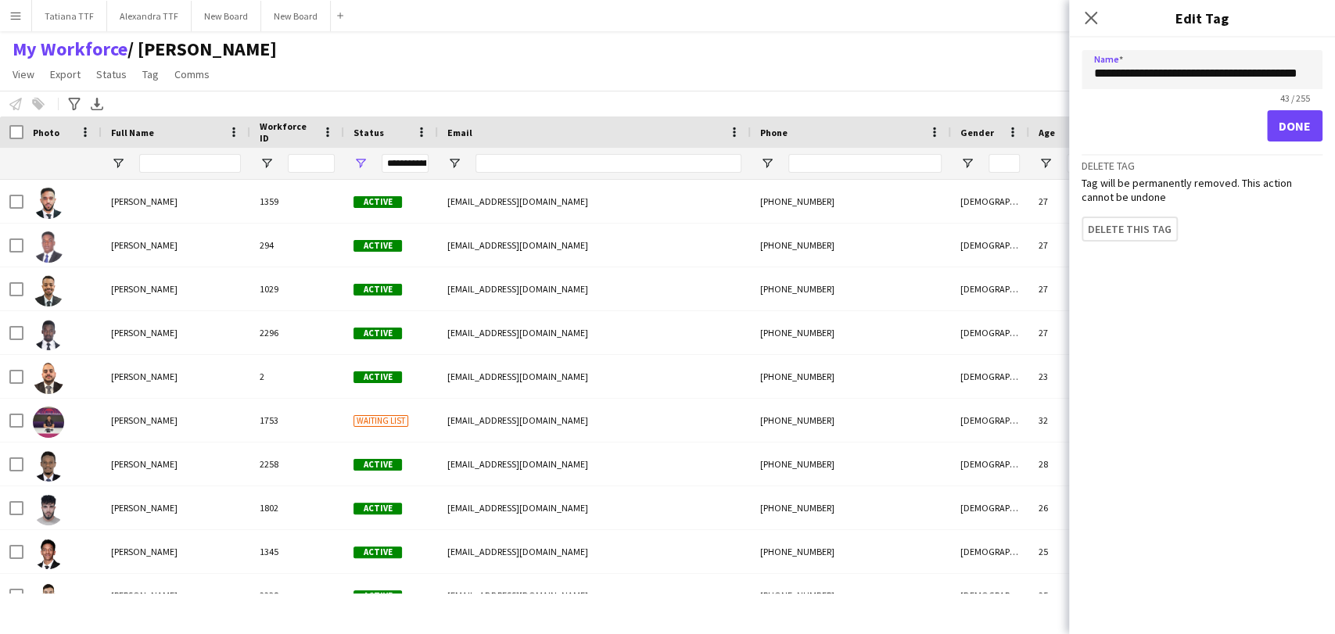
click at [1122, 240] on div "Delete tag Tag will be permanently removed. This action cannot be undone Delete…" at bounding box center [1201, 198] width 241 height 88
click at [1121, 233] on button "Delete this tag" at bounding box center [1136, 232] width 110 height 31
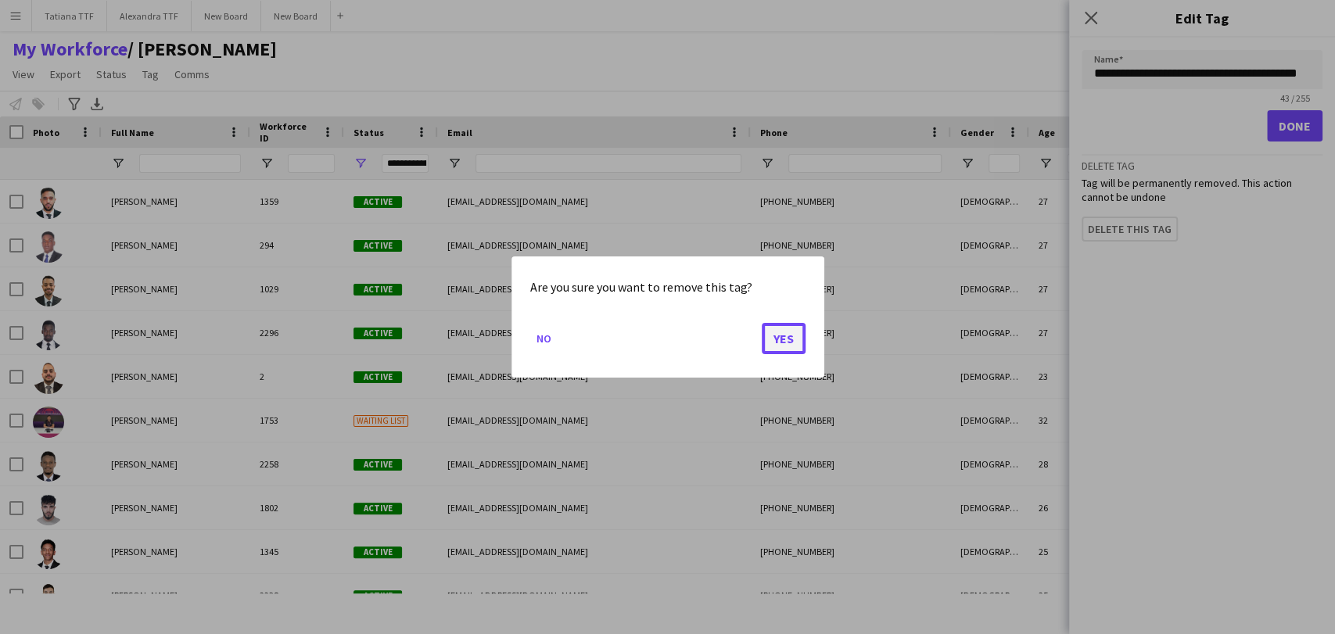
click at [786, 335] on button "Yes" at bounding box center [784, 338] width 44 height 31
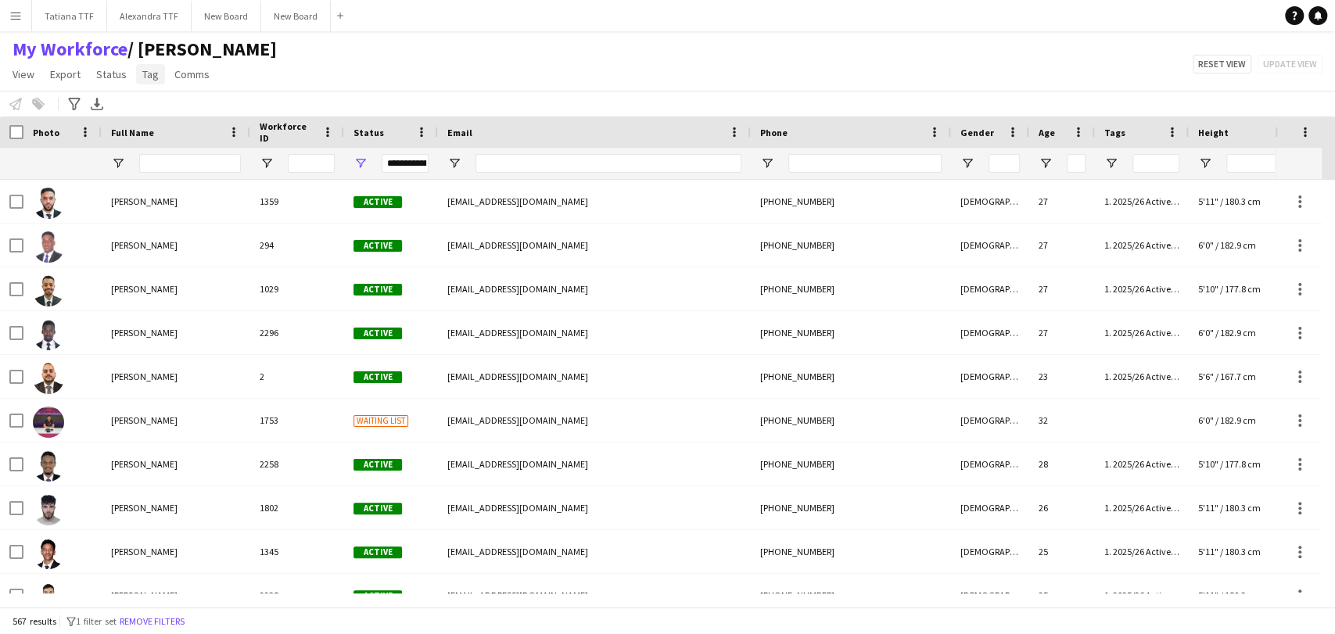
click at [155, 75] on link "Tag" at bounding box center [150, 74] width 29 height 20
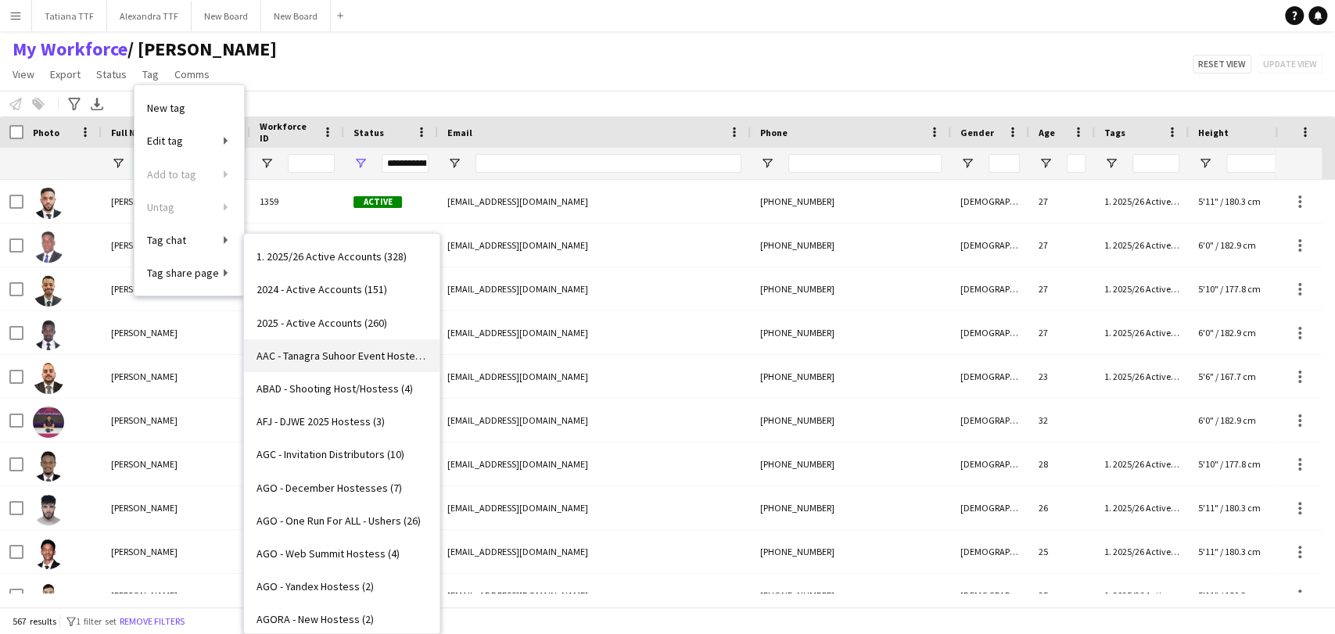
click at [335, 349] on span "AAC - Tanagra Suhoor Event Hostess (5)" at bounding box center [341, 356] width 170 height 14
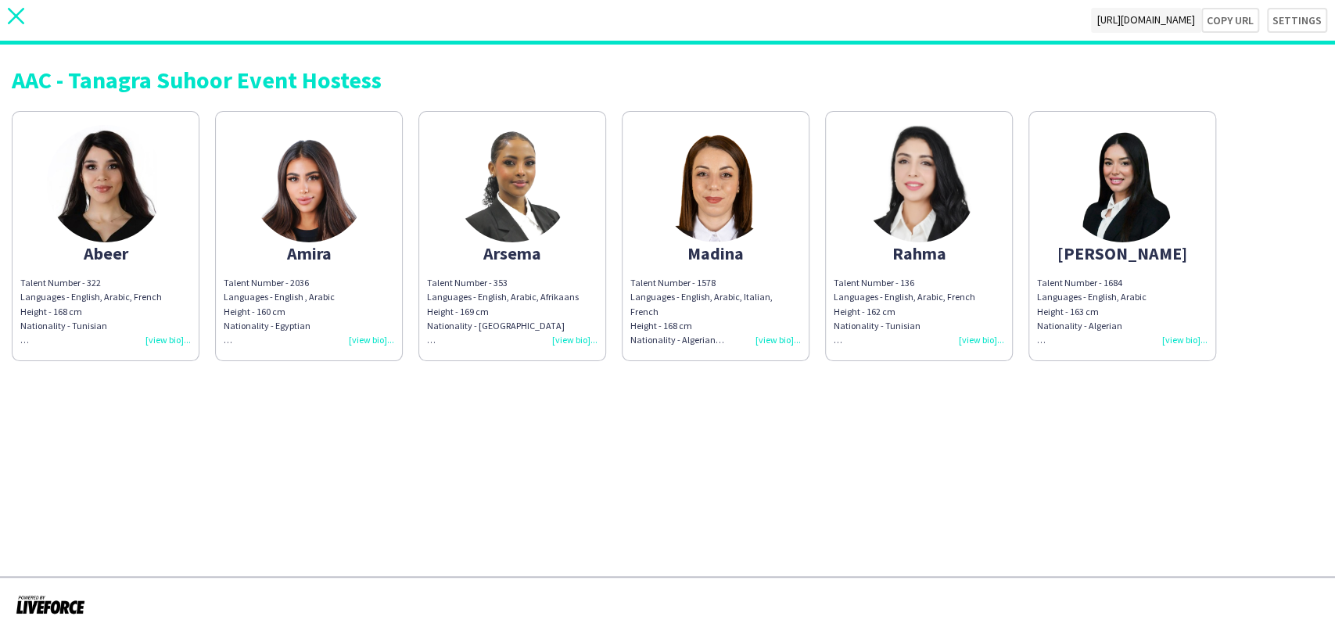
click at [16, 13] on icon "close" at bounding box center [16, 16] width 16 height 16
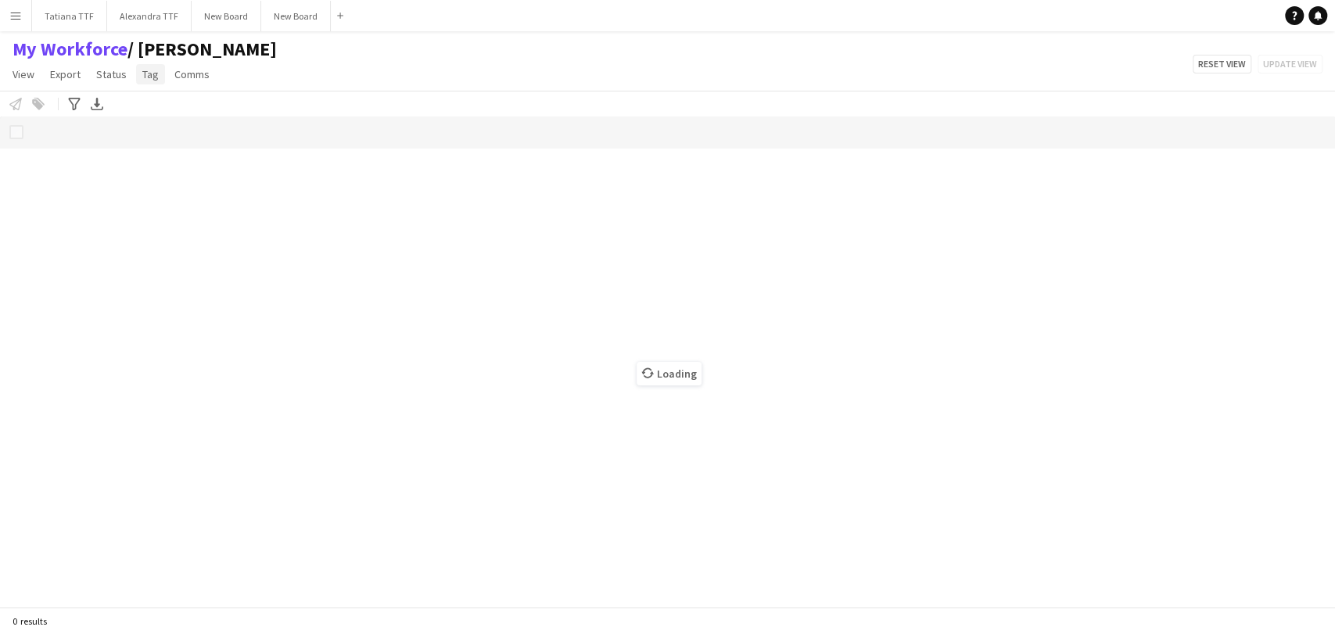
click at [150, 79] on span "Tag" at bounding box center [150, 74] width 16 height 14
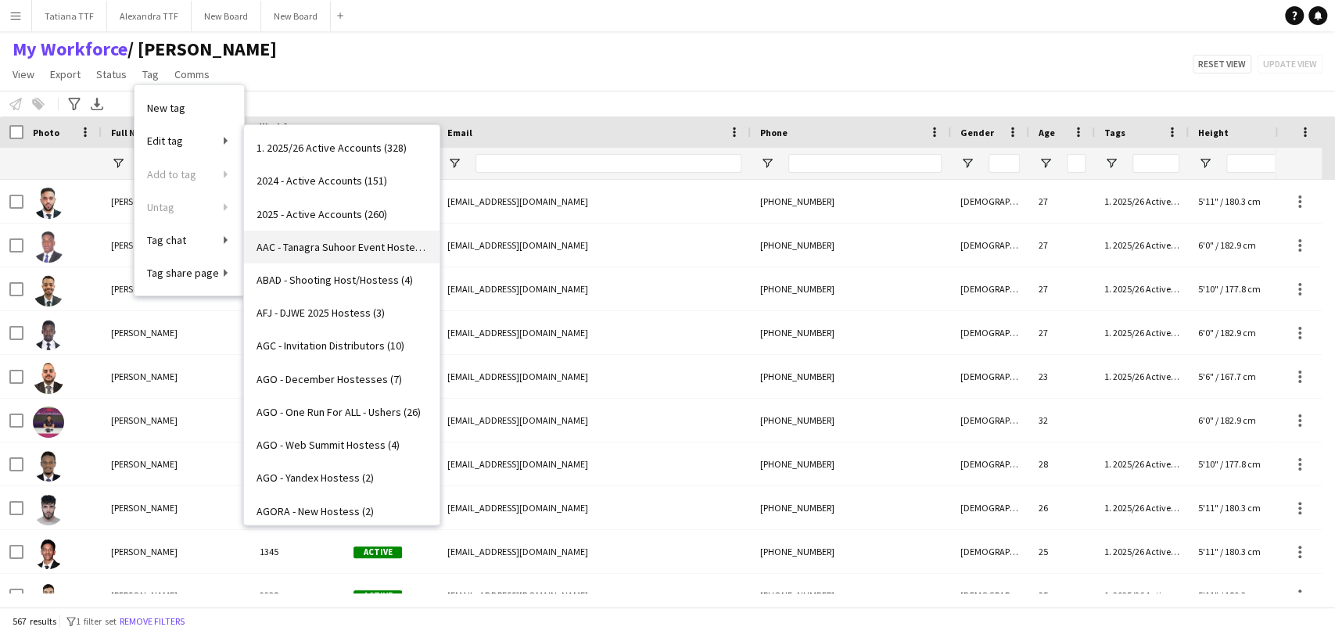
click at [364, 246] on span "AAC - Tanagra Suhoor Event Hostess (5)" at bounding box center [341, 247] width 170 height 14
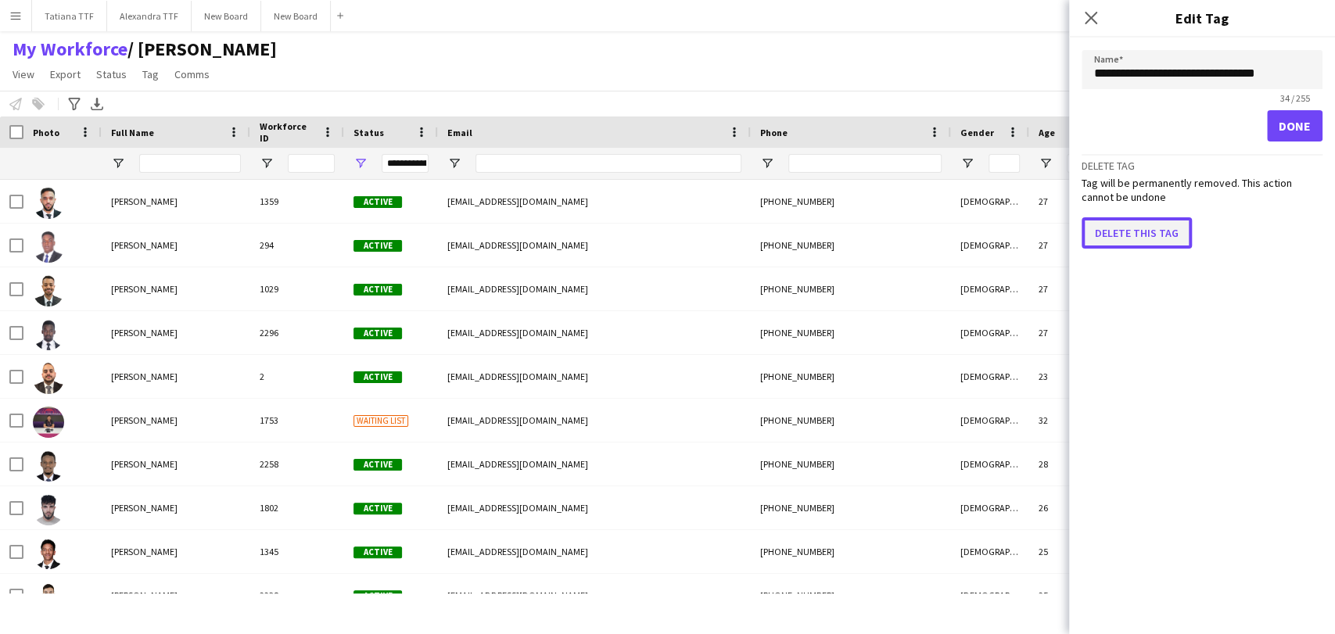
click at [1126, 226] on button "Delete this tag" at bounding box center [1136, 232] width 110 height 31
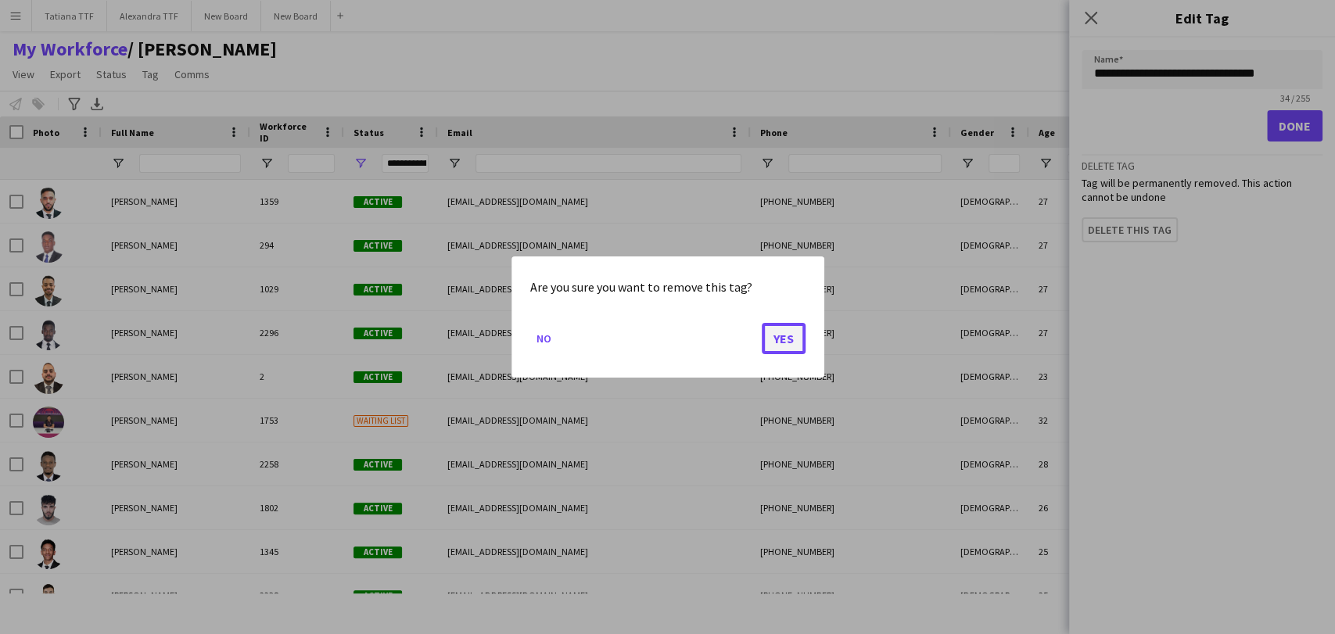
click at [791, 338] on button "Yes" at bounding box center [784, 338] width 44 height 31
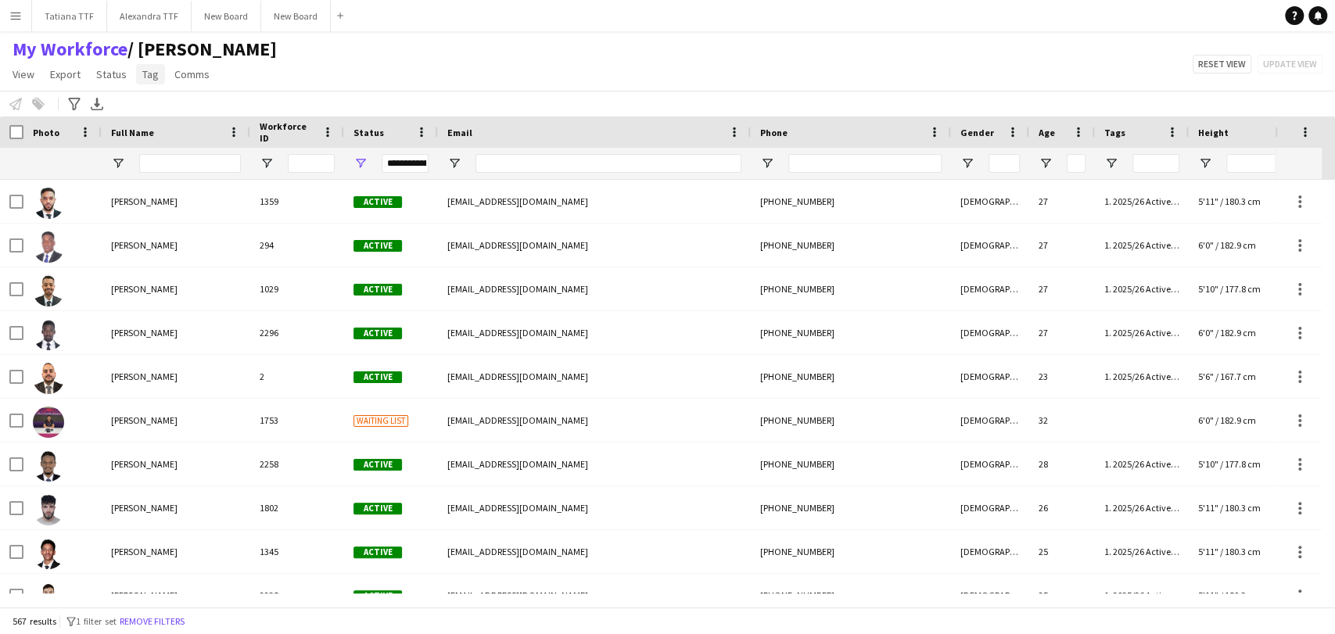
click at [142, 77] on span "Tag" at bounding box center [150, 74] width 16 height 14
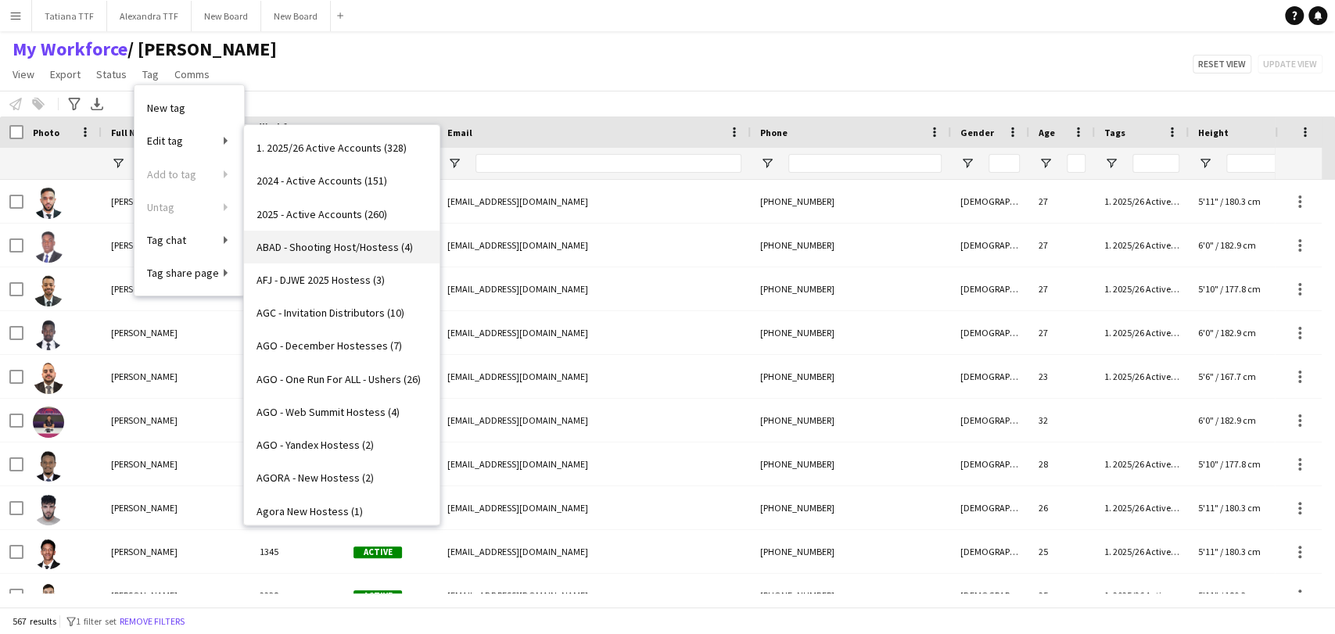
click at [370, 247] on span "ABAD - Shooting Host/Hostess (4)" at bounding box center [334, 247] width 156 height 14
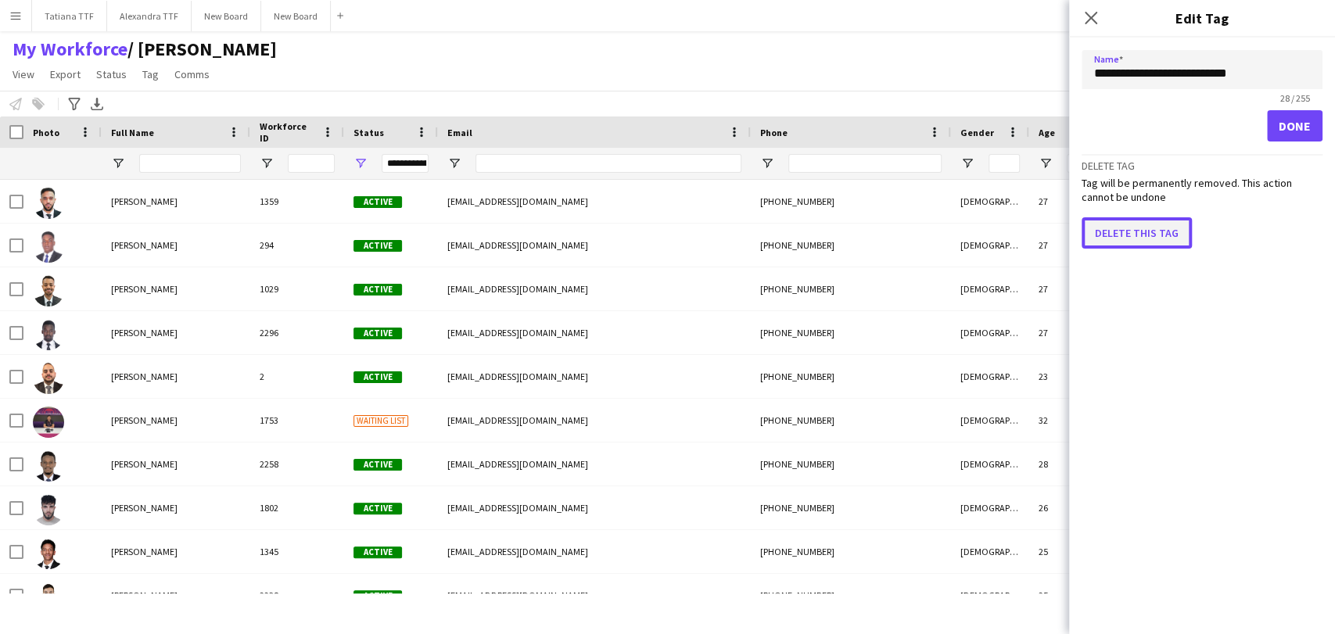
click at [1145, 227] on button "Delete this tag" at bounding box center [1136, 232] width 110 height 31
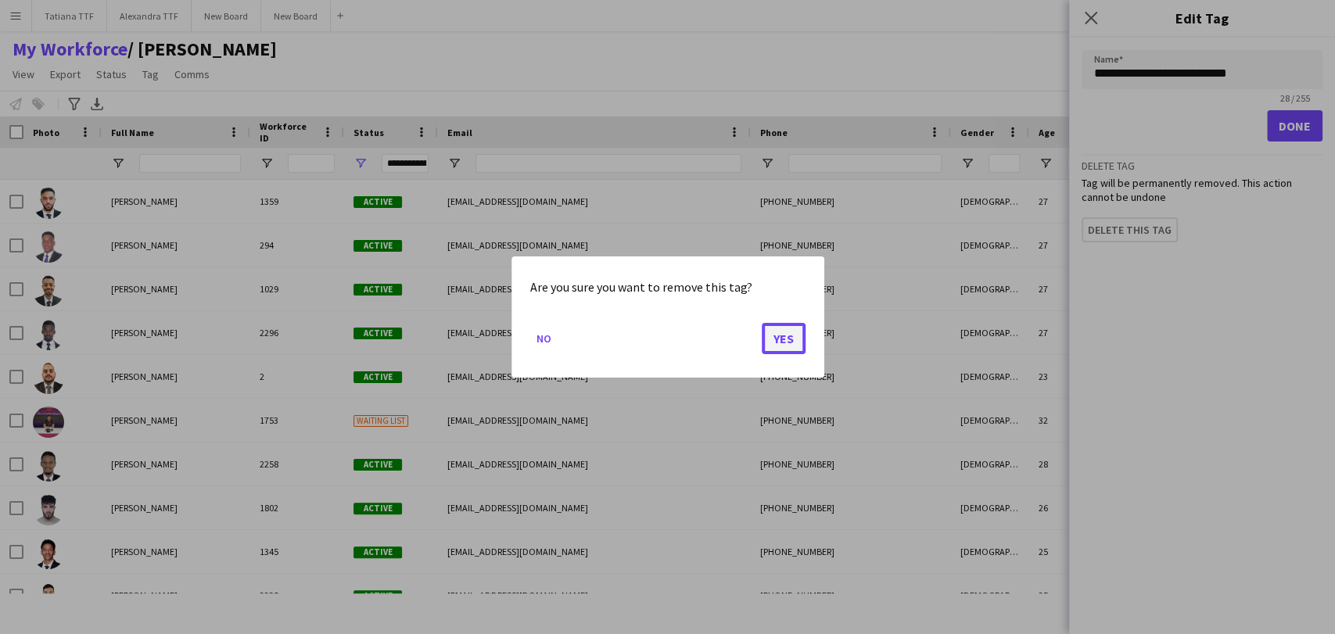
click at [799, 333] on button "Yes" at bounding box center [784, 338] width 44 height 31
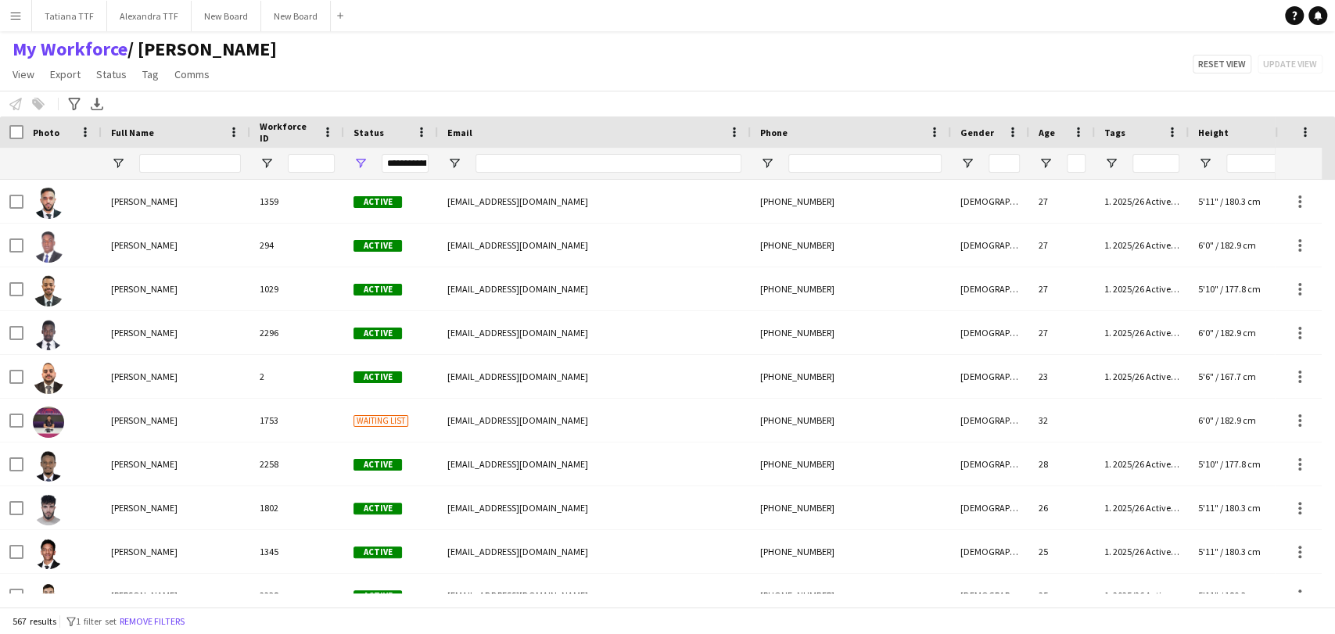
click at [149, 89] on app-page-menu "View Views Default view [PERSON_NAME] View April Live Force Tracking Sheet Mout…" at bounding box center [144, 76] width 289 height 30
click at [142, 69] on span "Tag" at bounding box center [150, 74] width 16 height 14
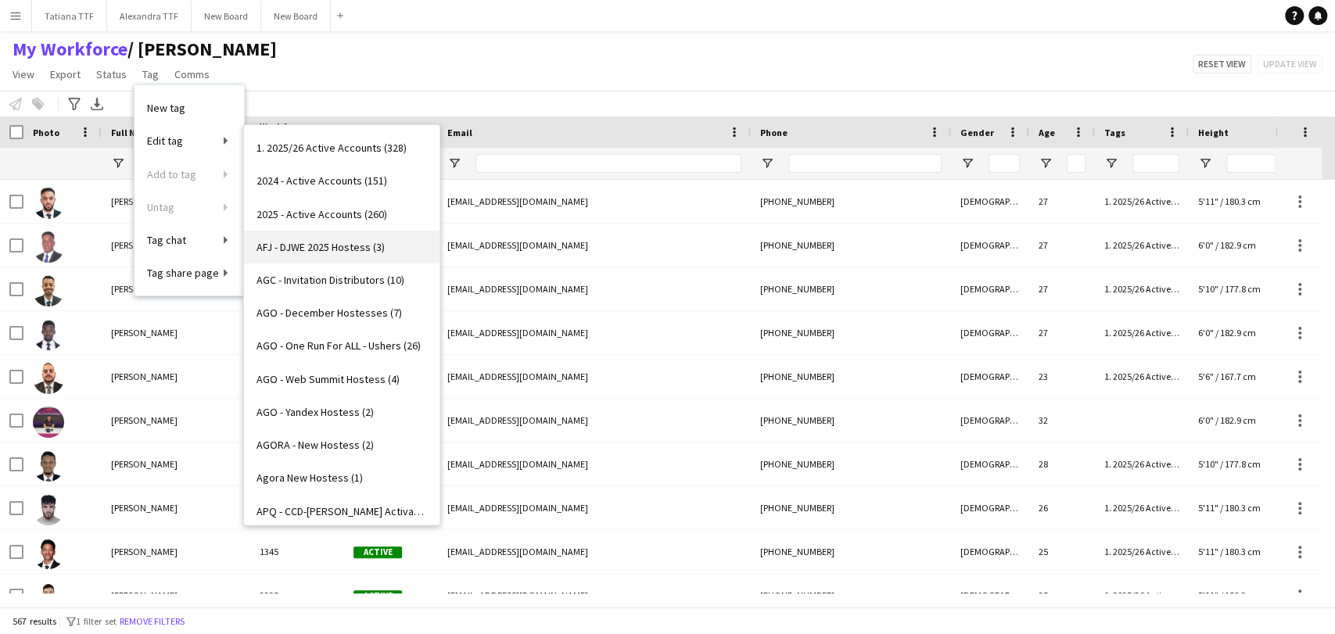
click at [350, 247] on span "AFJ - DJWE 2025 Hostess (3)" at bounding box center [320, 247] width 128 height 14
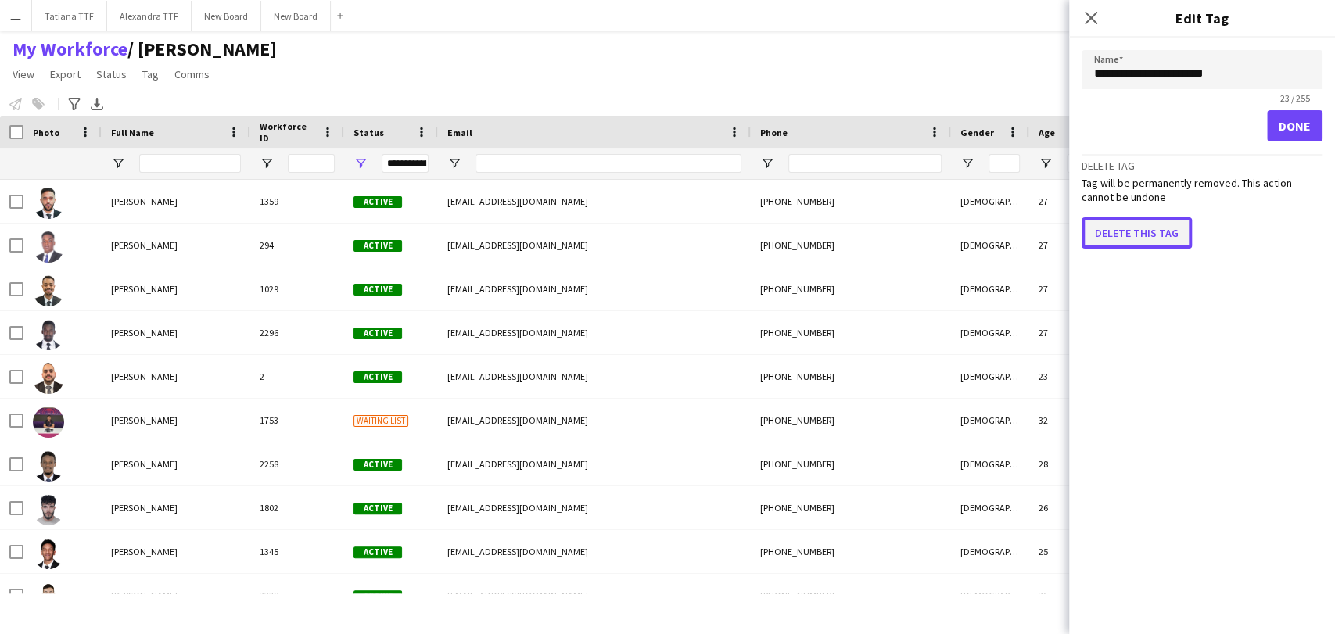
click at [1149, 234] on button "Delete this tag" at bounding box center [1136, 232] width 110 height 31
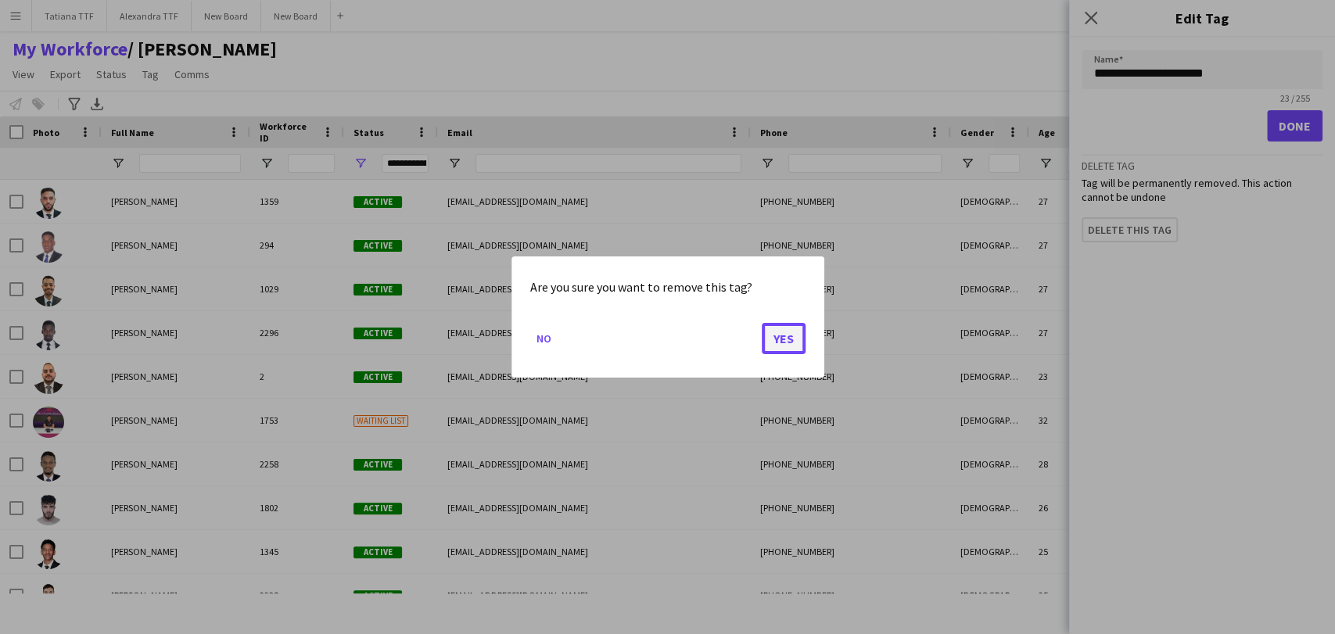
click at [785, 335] on button "Yes" at bounding box center [784, 338] width 44 height 31
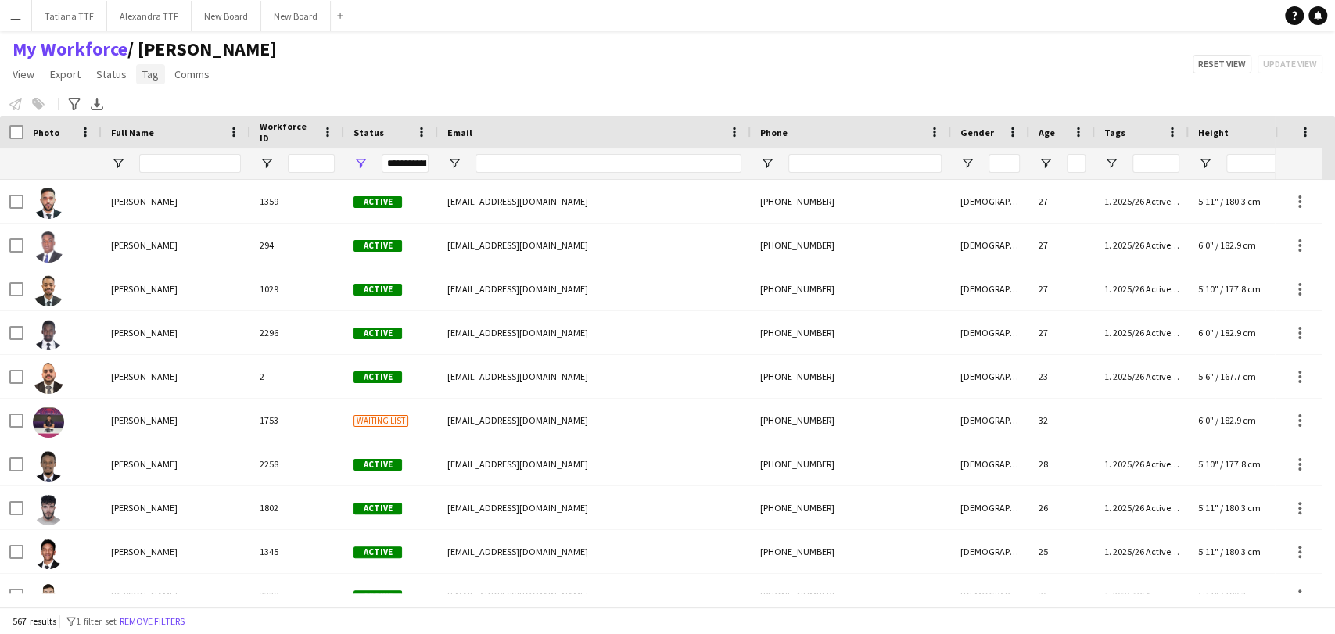
click at [145, 75] on span "Tag" at bounding box center [150, 74] width 16 height 14
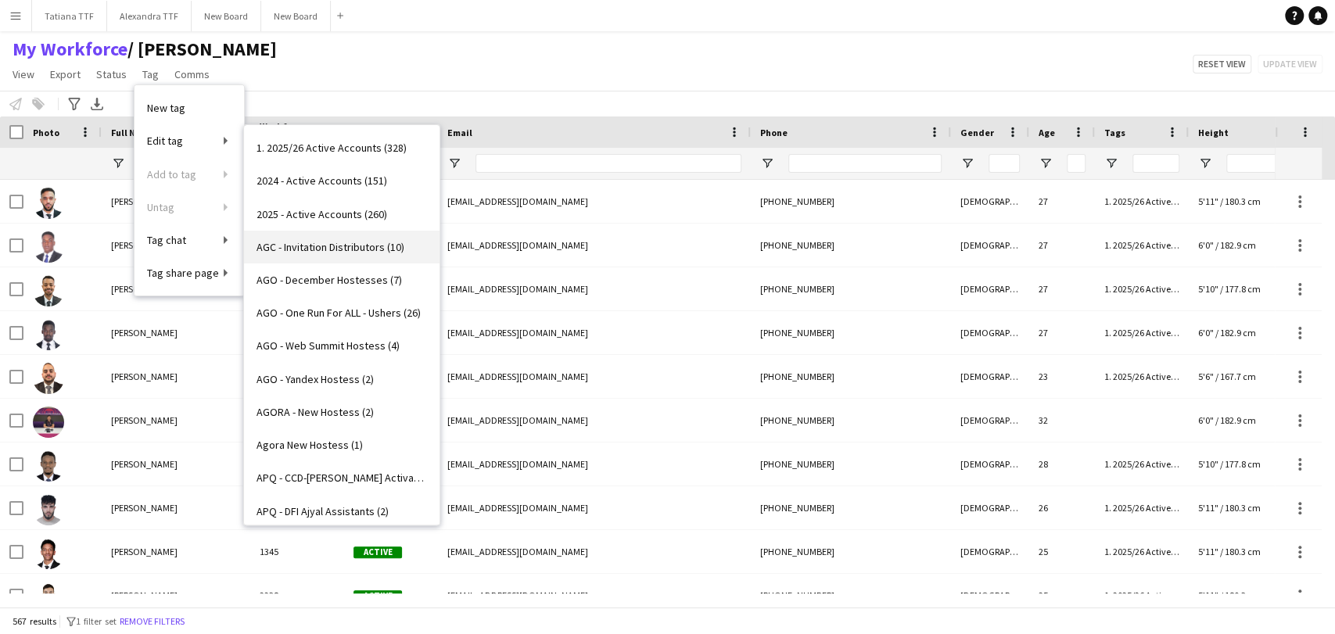
click at [340, 247] on span "AGC - Invitation Distributors (10)" at bounding box center [330, 247] width 148 height 14
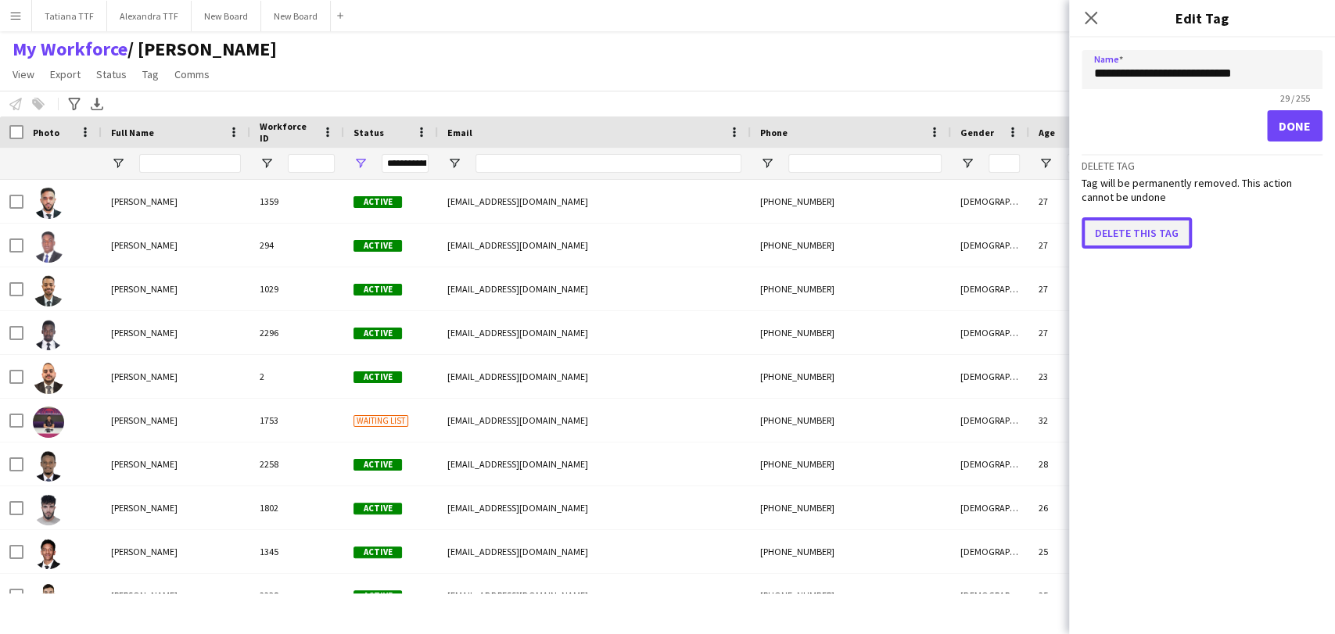
click at [1130, 222] on button "Delete this tag" at bounding box center [1136, 232] width 110 height 31
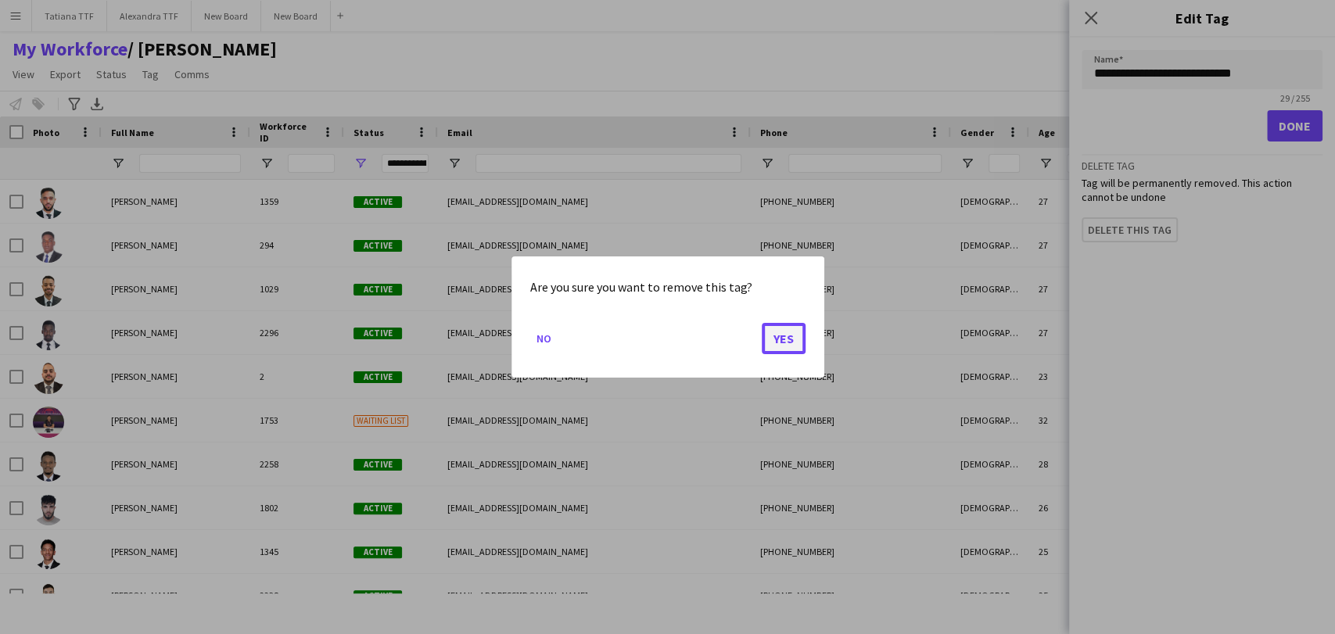
click at [782, 337] on button "Yes" at bounding box center [784, 338] width 44 height 31
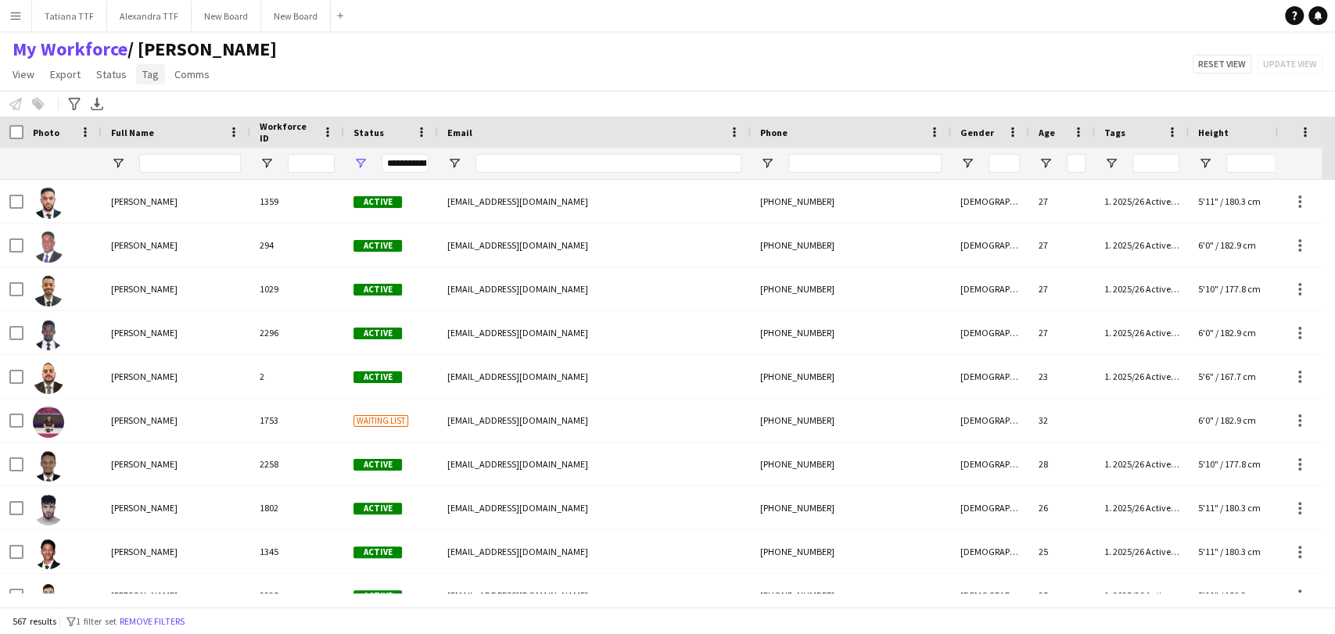
click at [145, 71] on span "Tag" at bounding box center [150, 74] width 16 height 14
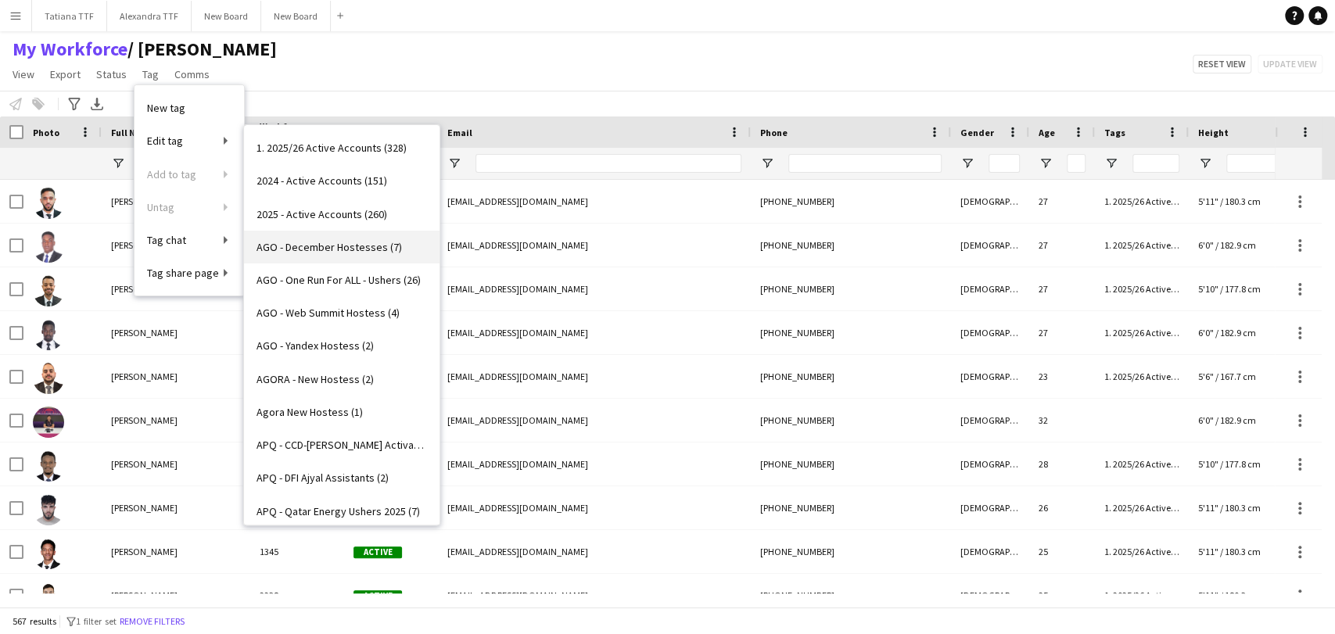
click at [350, 241] on span "AGO - December Hostesses (7)" at bounding box center [328, 247] width 145 height 14
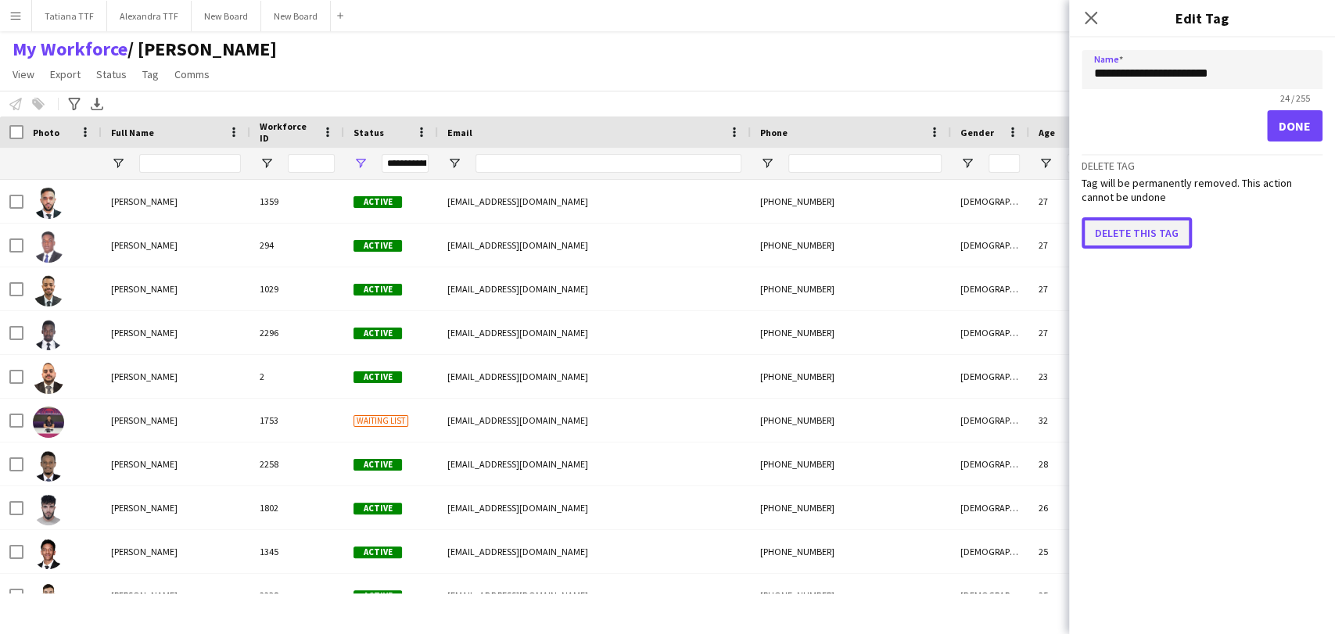
click at [1129, 232] on button "Delete this tag" at bounding box center [1136, 232] width 110 height 31
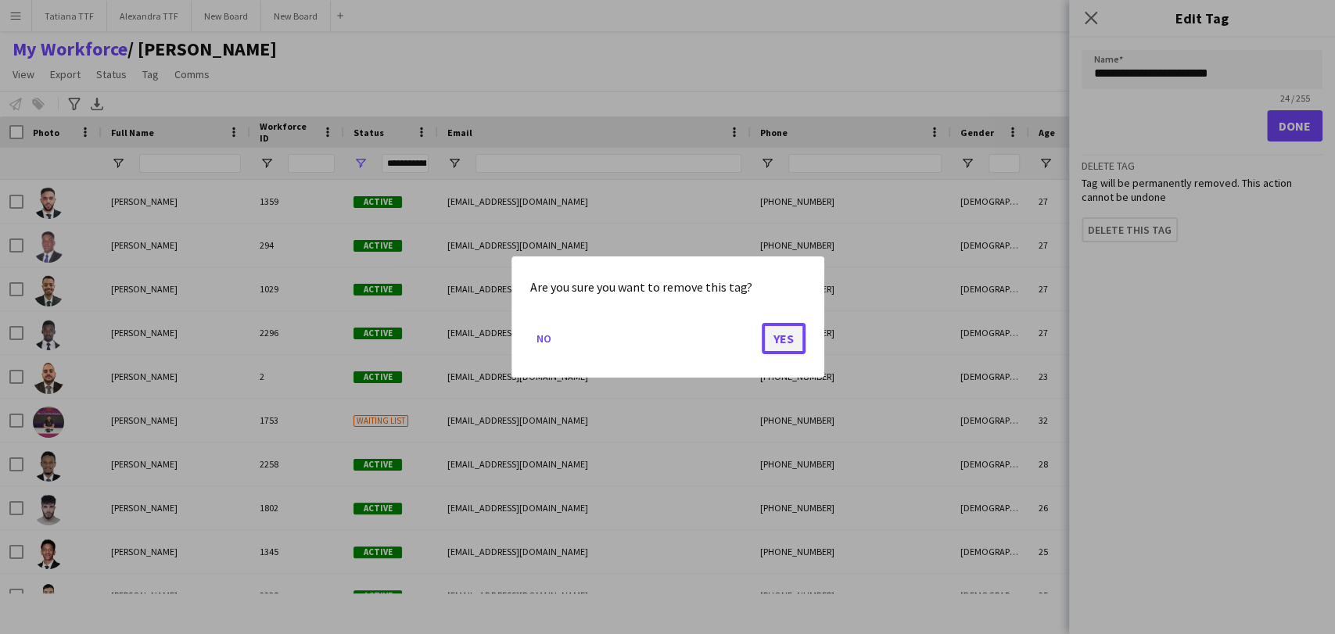
click at [781, 341] on button "Yes" at bounding box center [784, 338] width 44 height 31
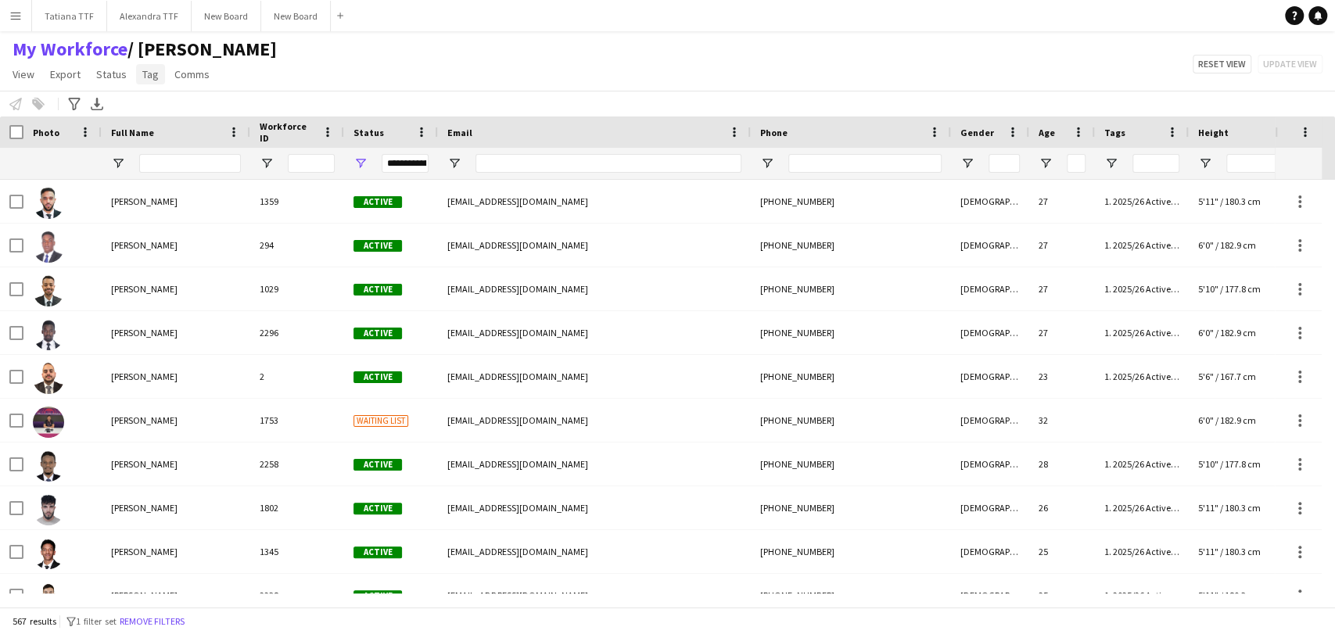
click at [149, 77] on span "Tag" at bounding box center [150, 74] width 16 height 14
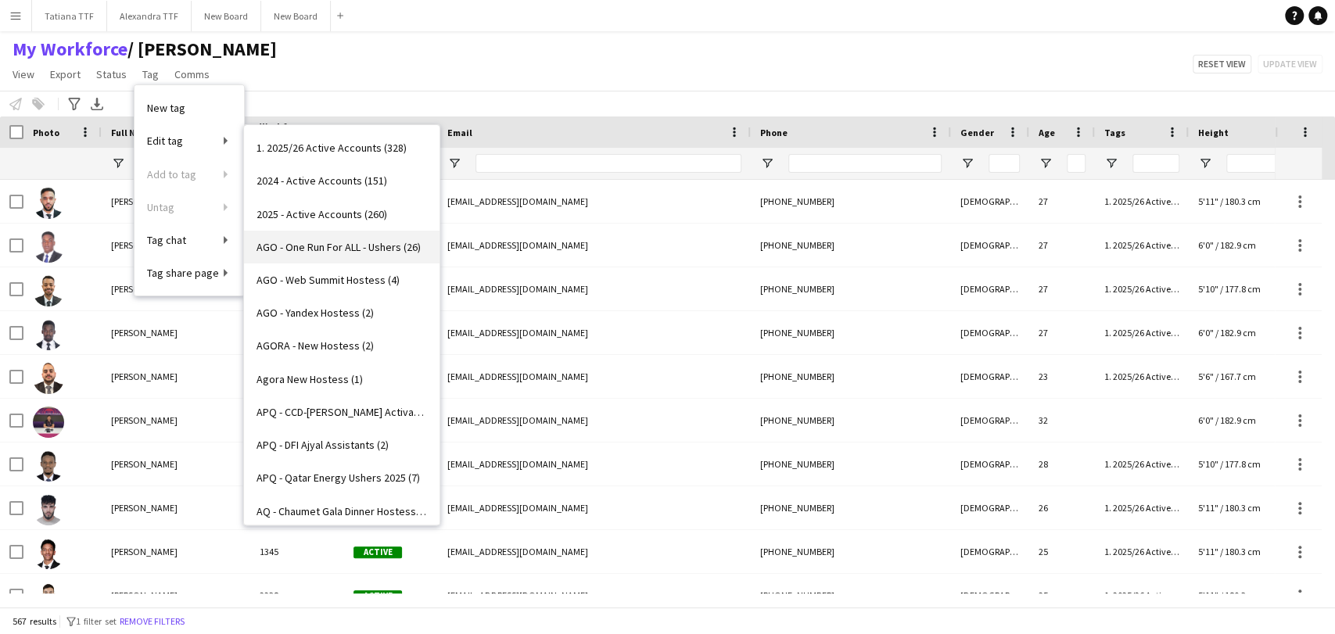
click at [326, 242] on span "AGO - One Run For ALL - Ushers (26)" at bounding box center [338, 247] width 164 height 14
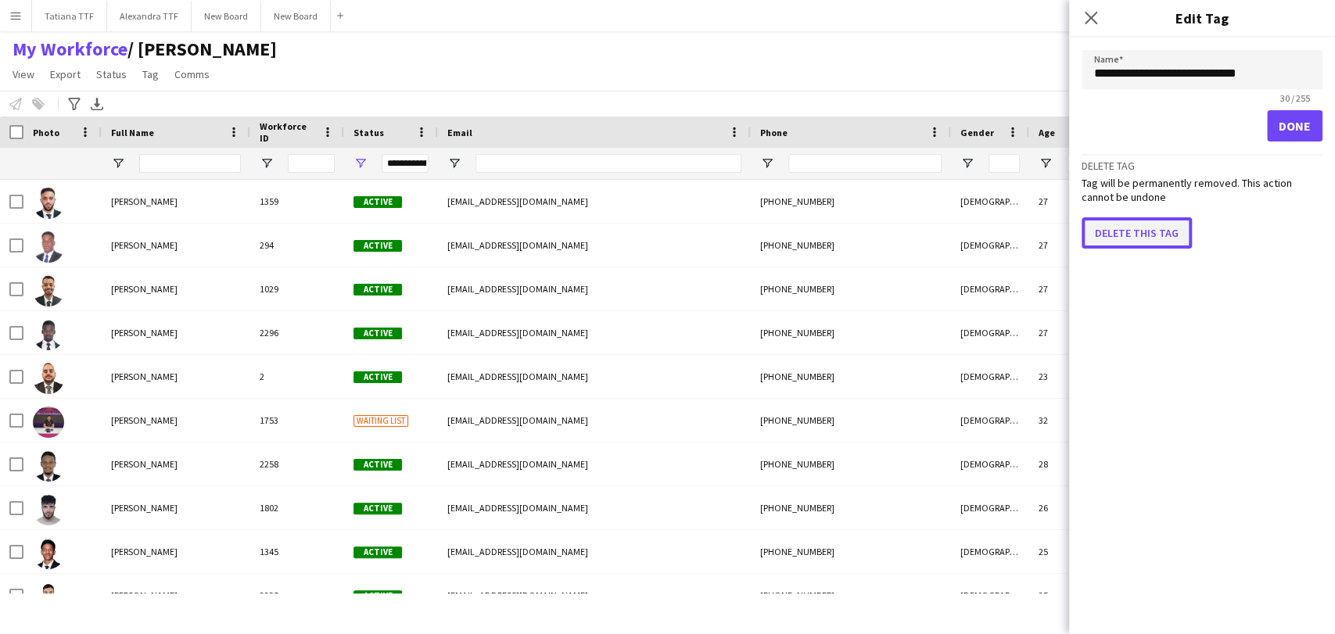
click at [1128, 227] on button "Delete this tag" at bounding box center [1136, 232] width 110 height 31
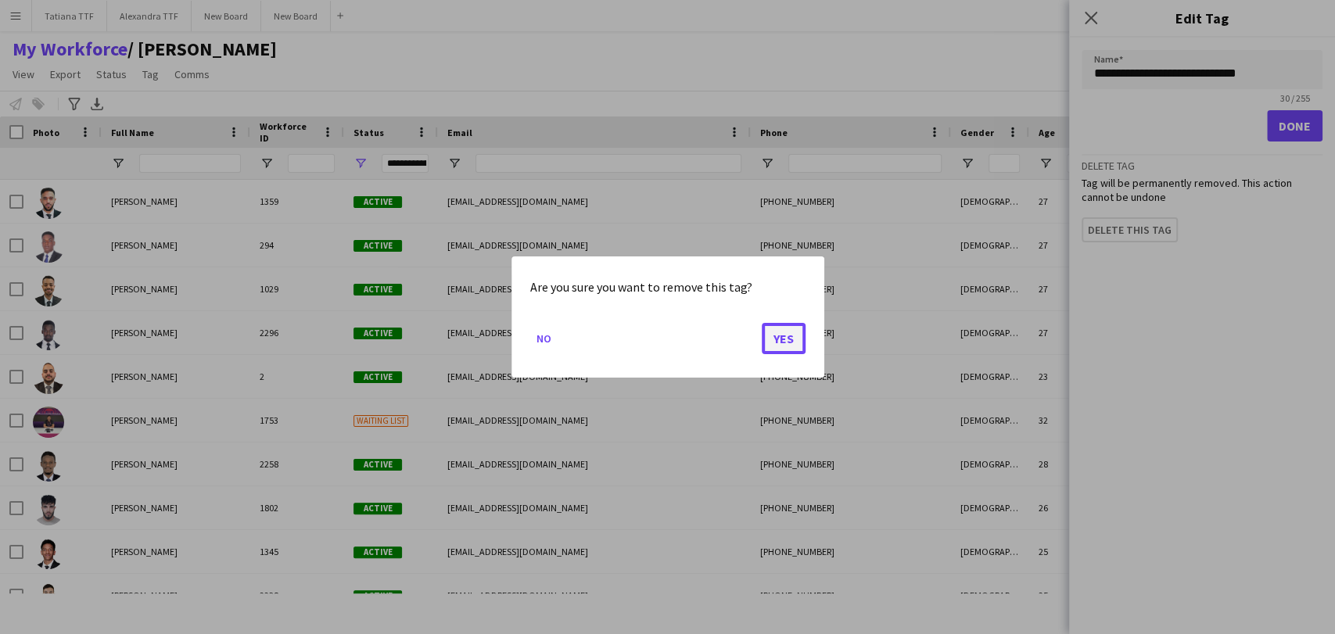
click at [802, 332] on button "Yes" at bounding box center [784, 338] width 44 height 31
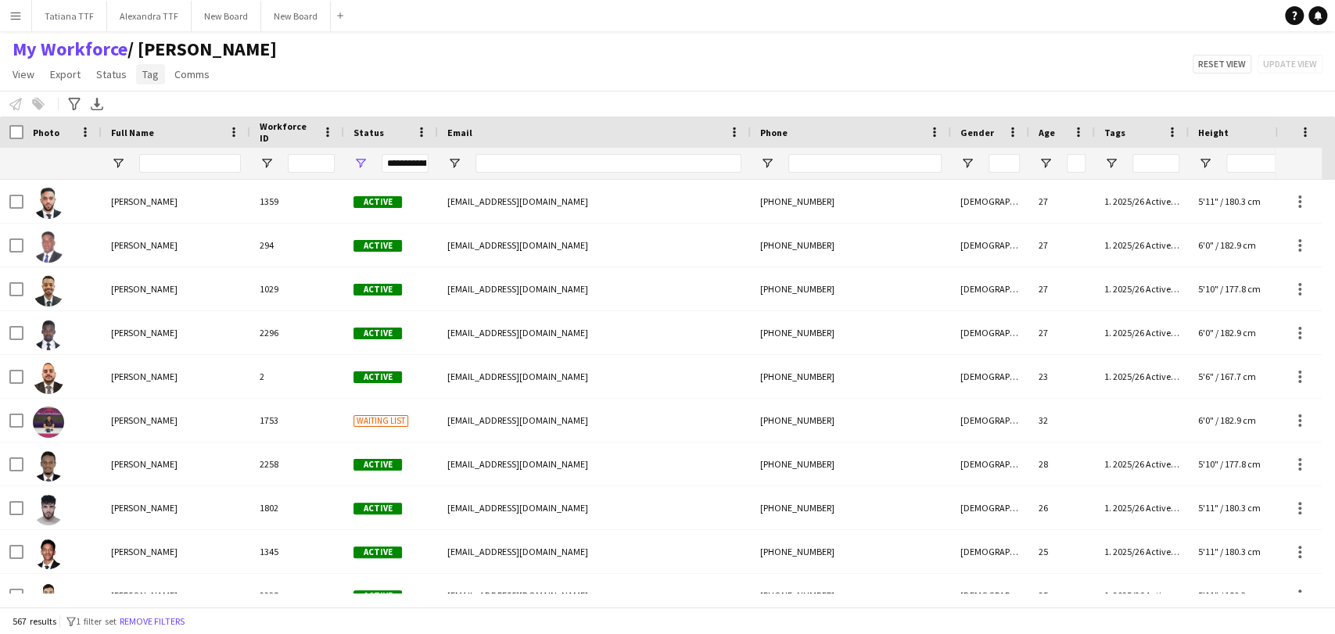
click at [142, 74] on span "Tag" at bounding box center [150, 74] width 16 height 14
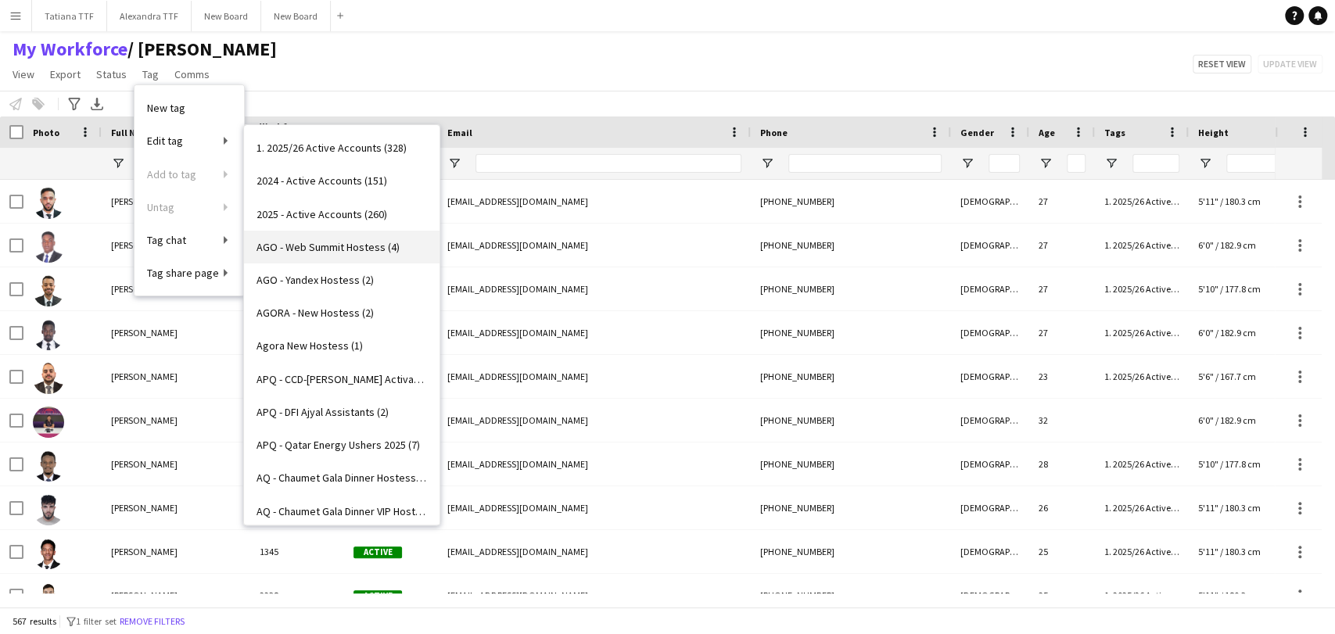
click at [338, 243] on span "AGO - Web Summit Hostess (4)" at bounding box center [327, 247] width 143 height 14
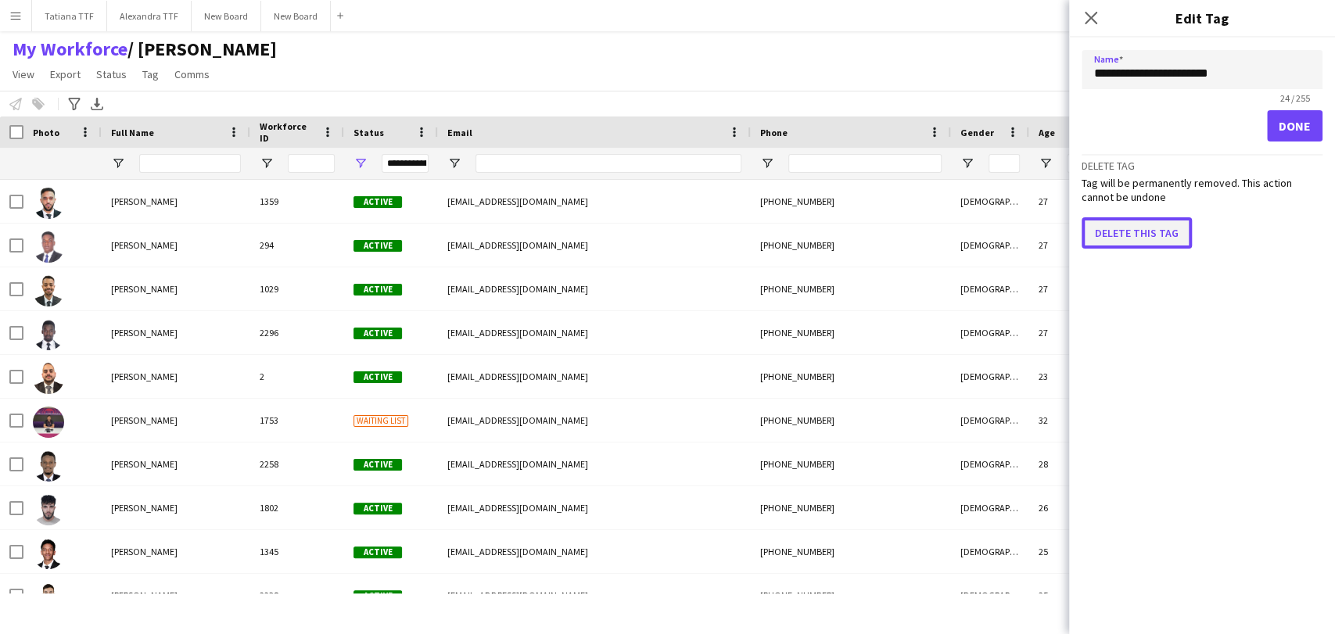
click at [1115, 226] on button "Delete this tag" at bounding box center [1136, 232] width 110 height 31
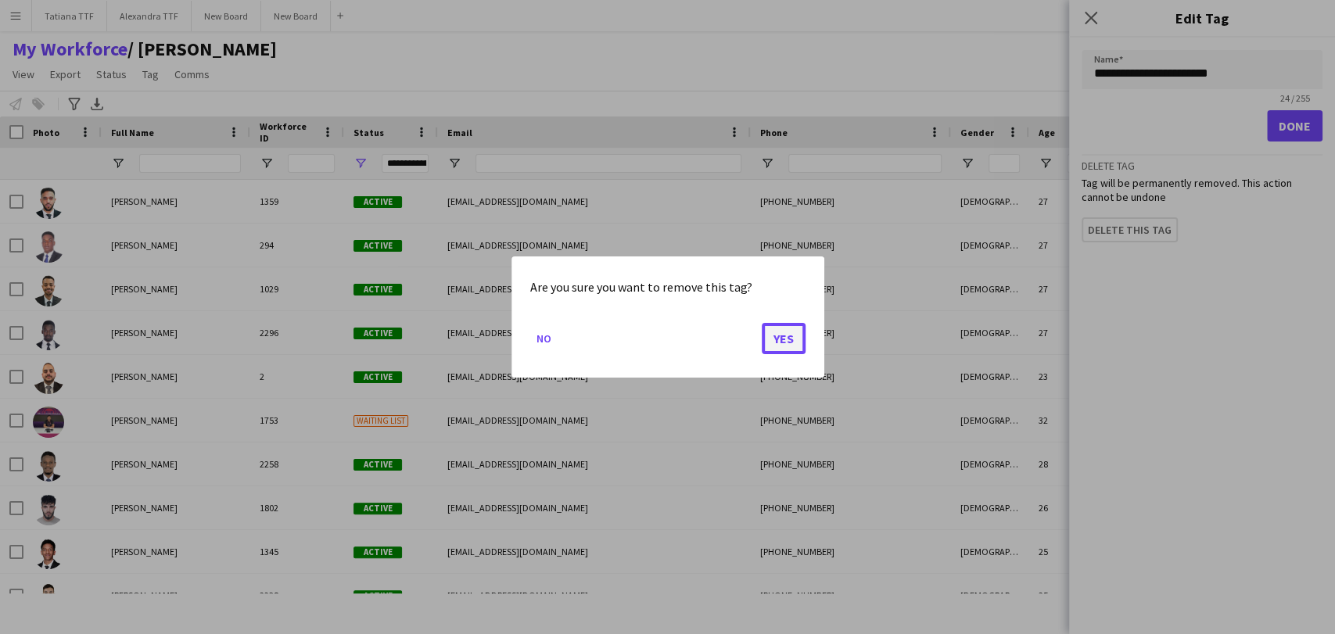
click at [793, 336] on button "Yes" at bounding box center [784, 338] width 44 height 31
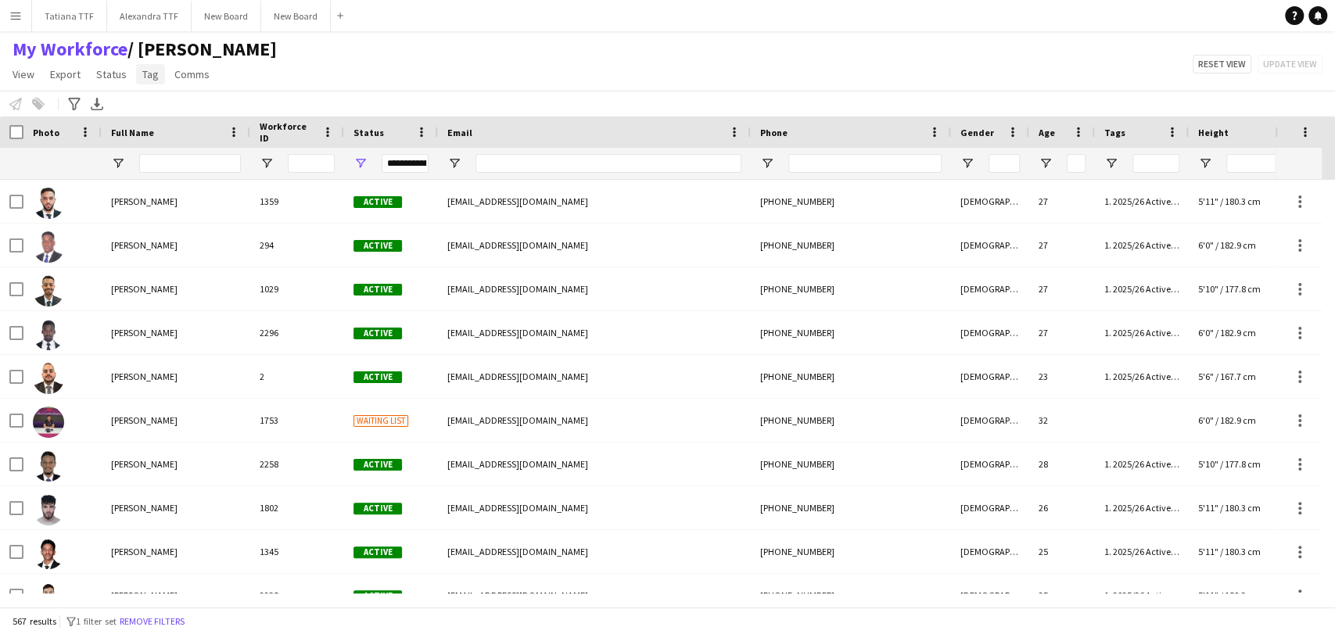
click at [146, 74] on span "Tag" at bounding box center [150, 74] width 16 height 14
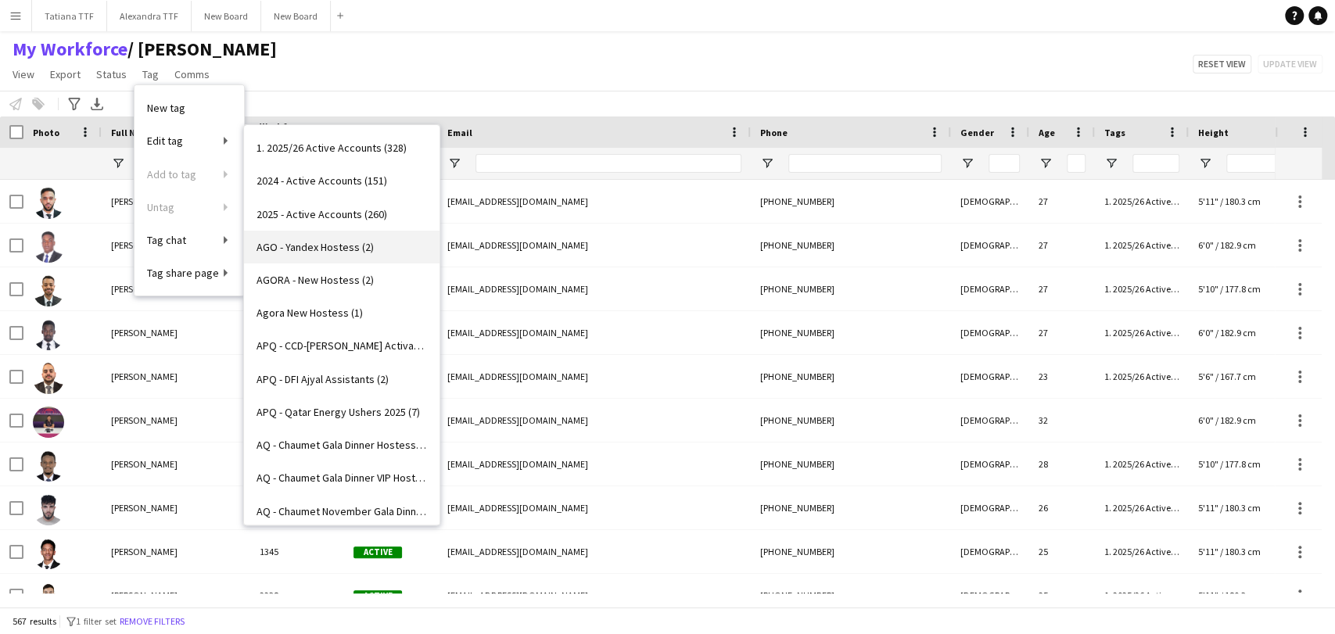
click at [347, 246] on span "AGO - Yandex Hostess (2)" at bounding box center [314, 247] width 117 height 14
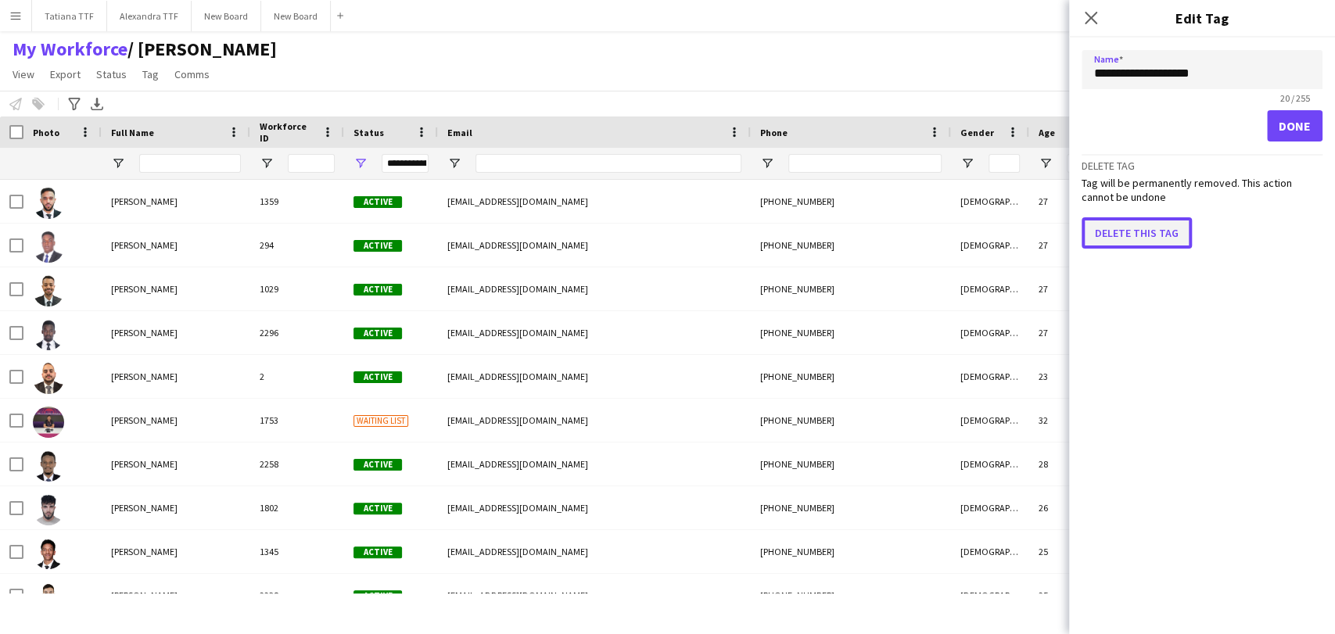
click at [1144, 231] on button "Delete this tag" at bounding box center [1136, 232] width 110 height 31
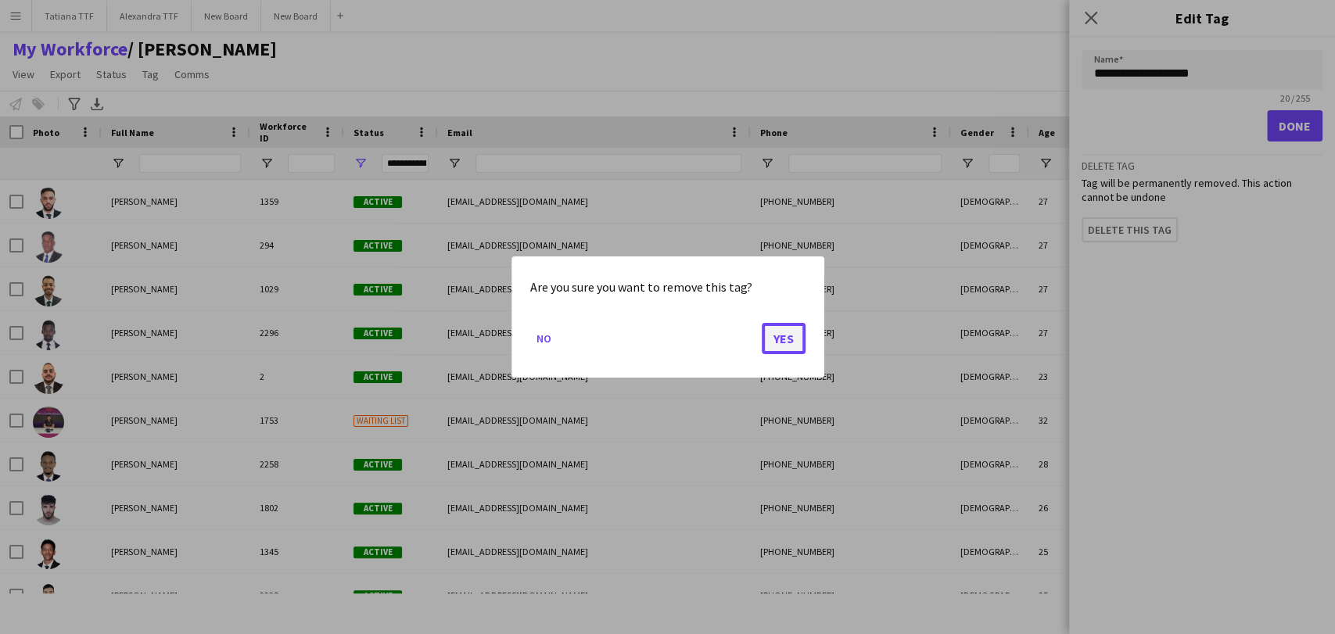
drag, startPoint x: 786, startPoint y: 336, endPoint x: 776, endPoint y: 337, distance: 10.2
click at [783, 337] on button "Yes" at bounding box center [784, 338] width 44 height 31
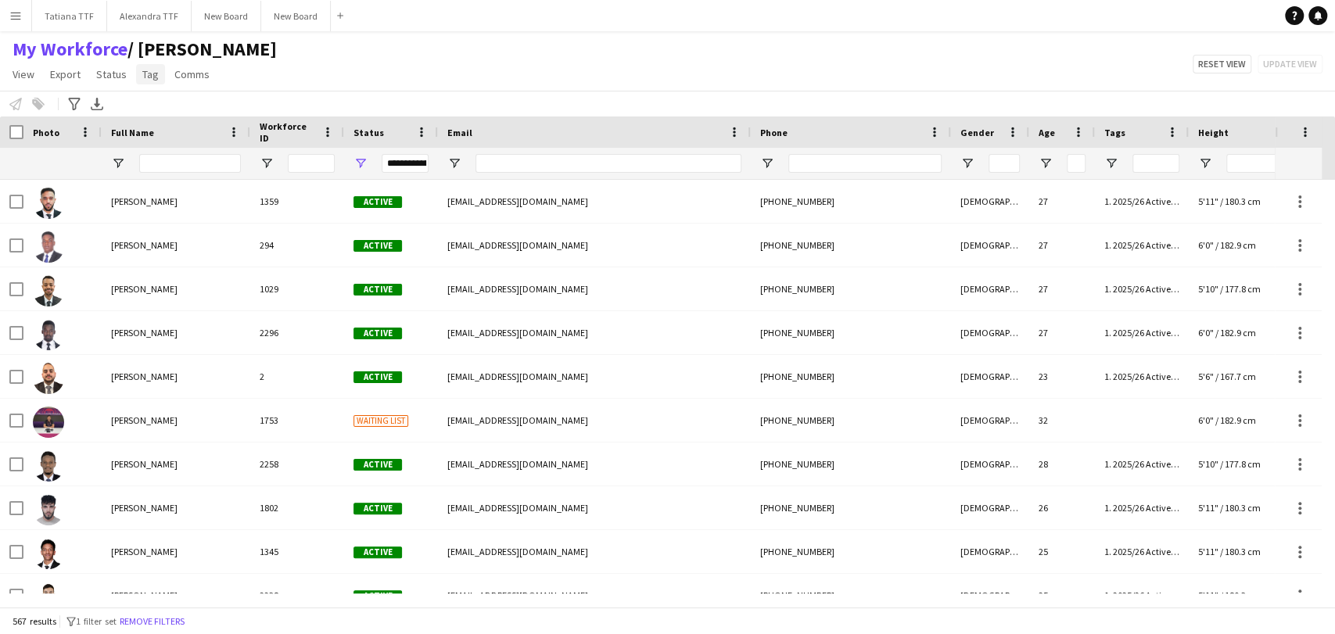
click at [152, 69] on span "Tag" at bounding box center [150, 74] width 16 height 14
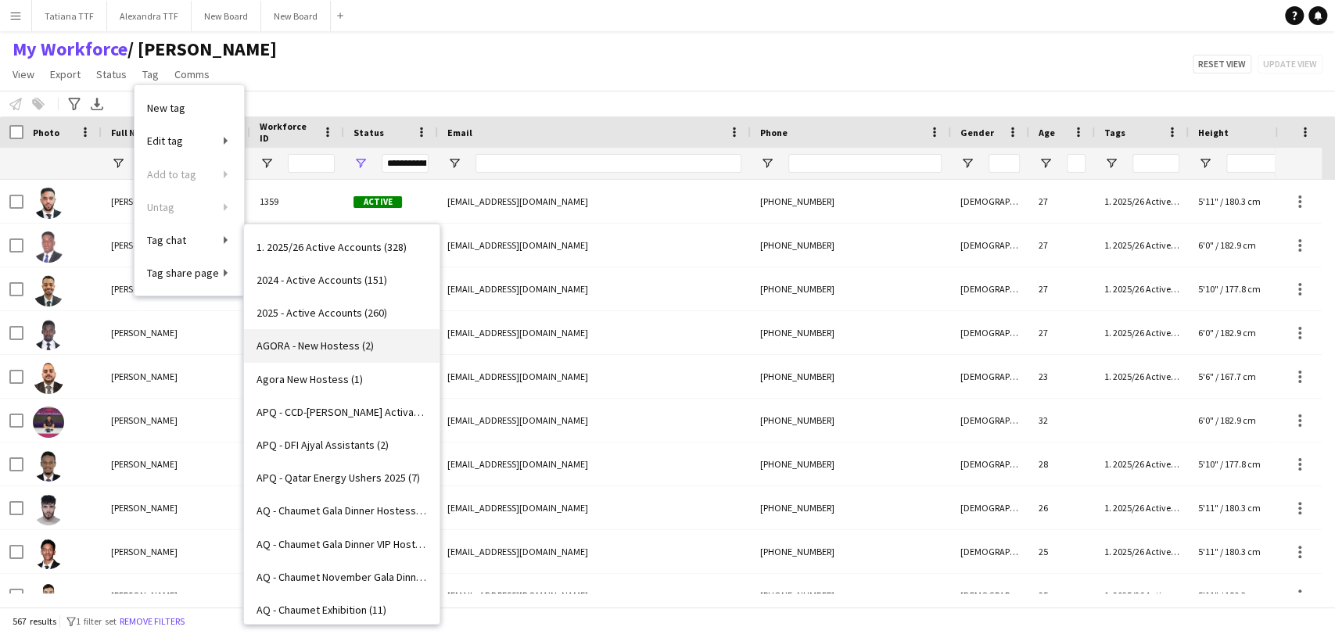
click at [332, 345] on span "AGORA - New Hostess (2)" at bounding box center [314, 346] width 117 height 14
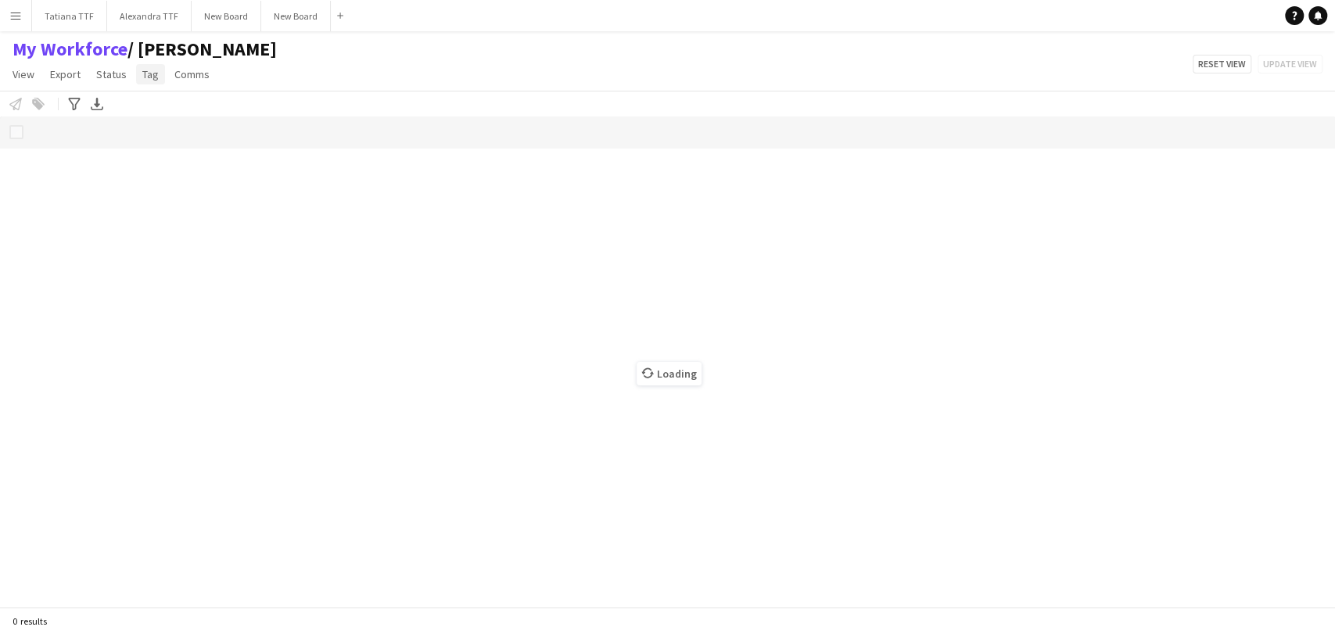
click at [144, 69] on span "Tag" at bounding box center [150, 74] width 16 height 14
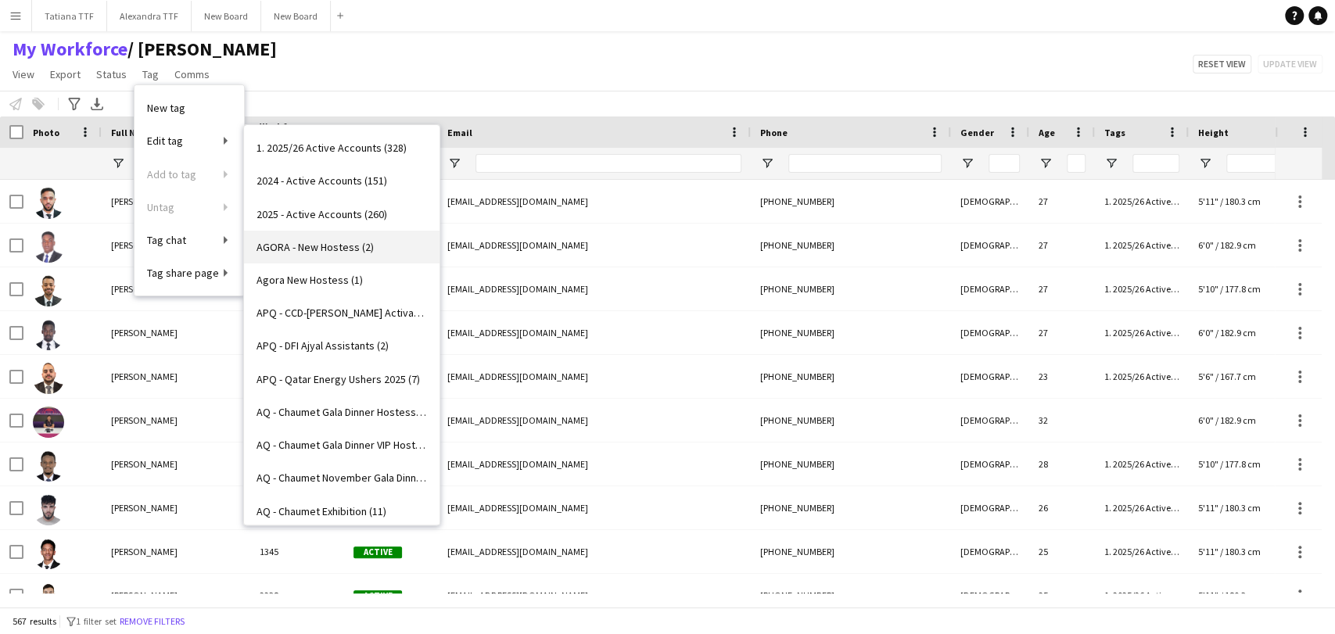
click at [322, 249] on span "AGORA - New Hostess (2)" at bounding box center [314, 247] width 117 height 14
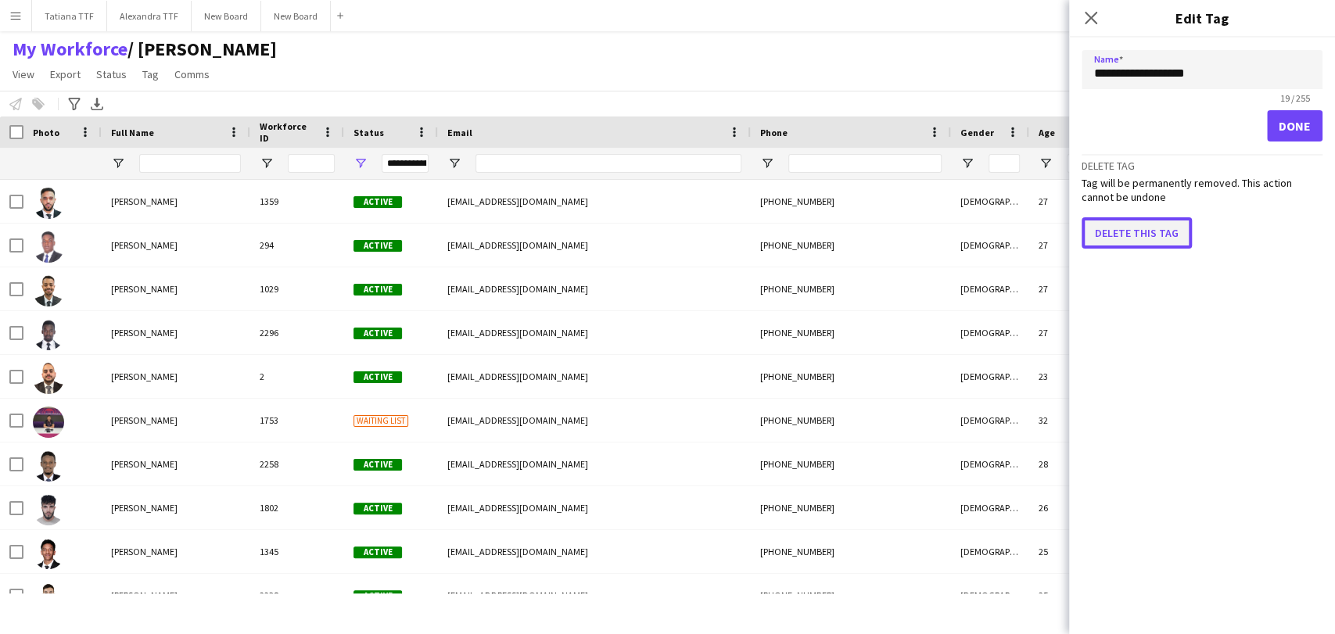
click at [1113, 233] on button "Delete this tag" at bounding box center [1136, 232] width 110 height 31
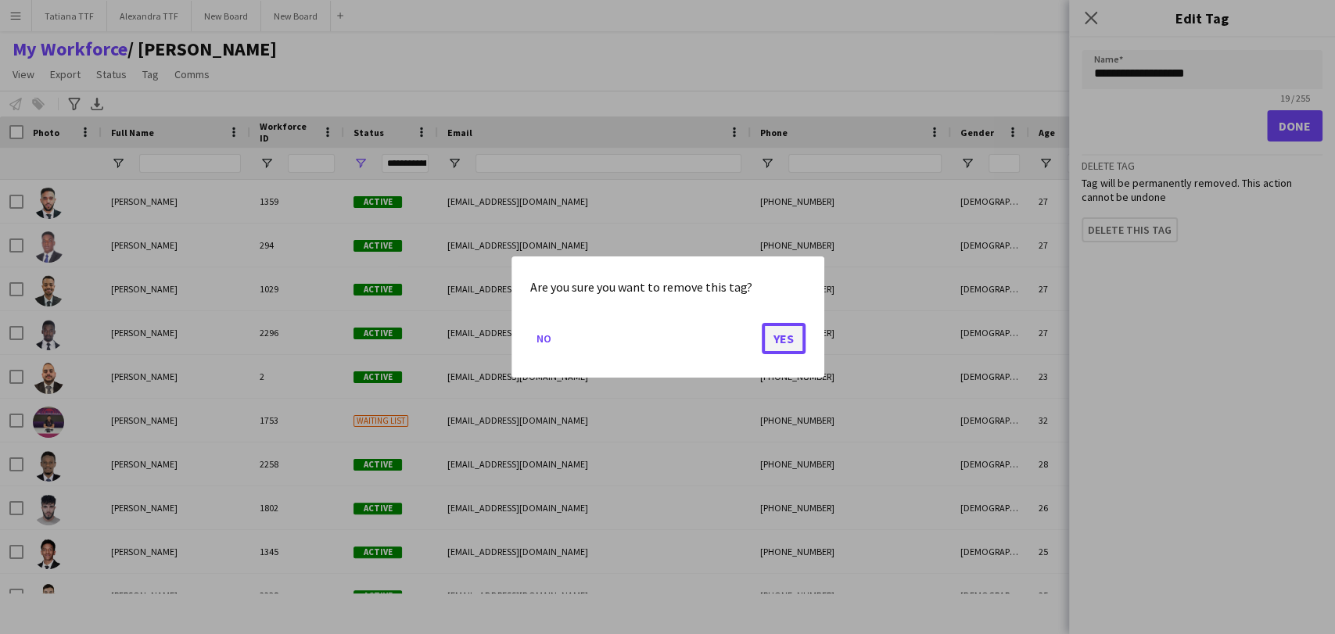
click at [773, 339] on button "Yes" at bounding box center [784, 338] width 44 height 31
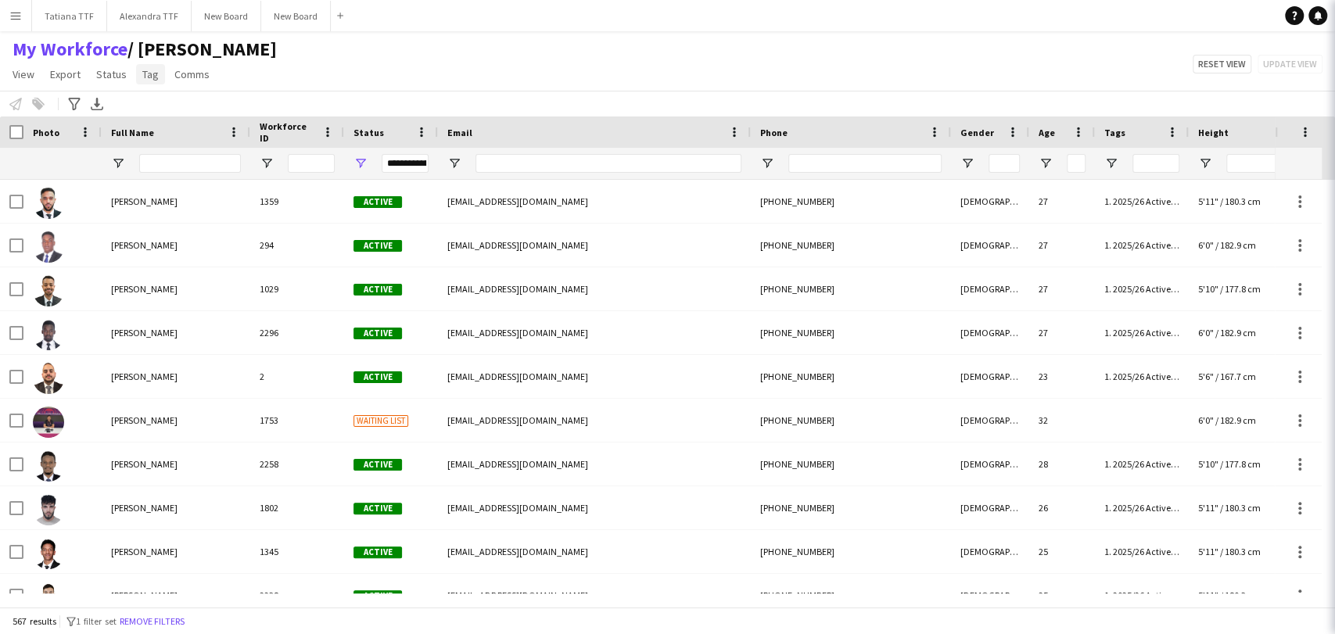
click at [138, 76] on link "Tag" at bounding box center [150, 74] width 29 height 20
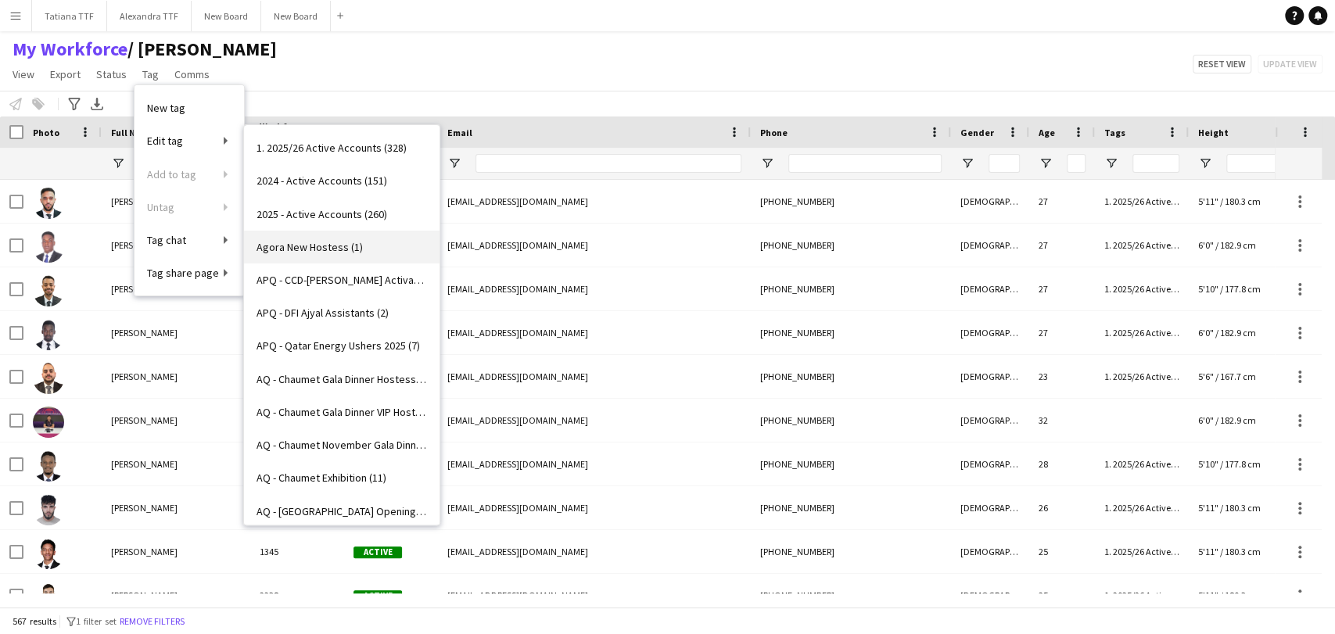
click at [328, 249] on span "Agora New Hostess (1)" at bounding box center [309, 247] width 106 height 14
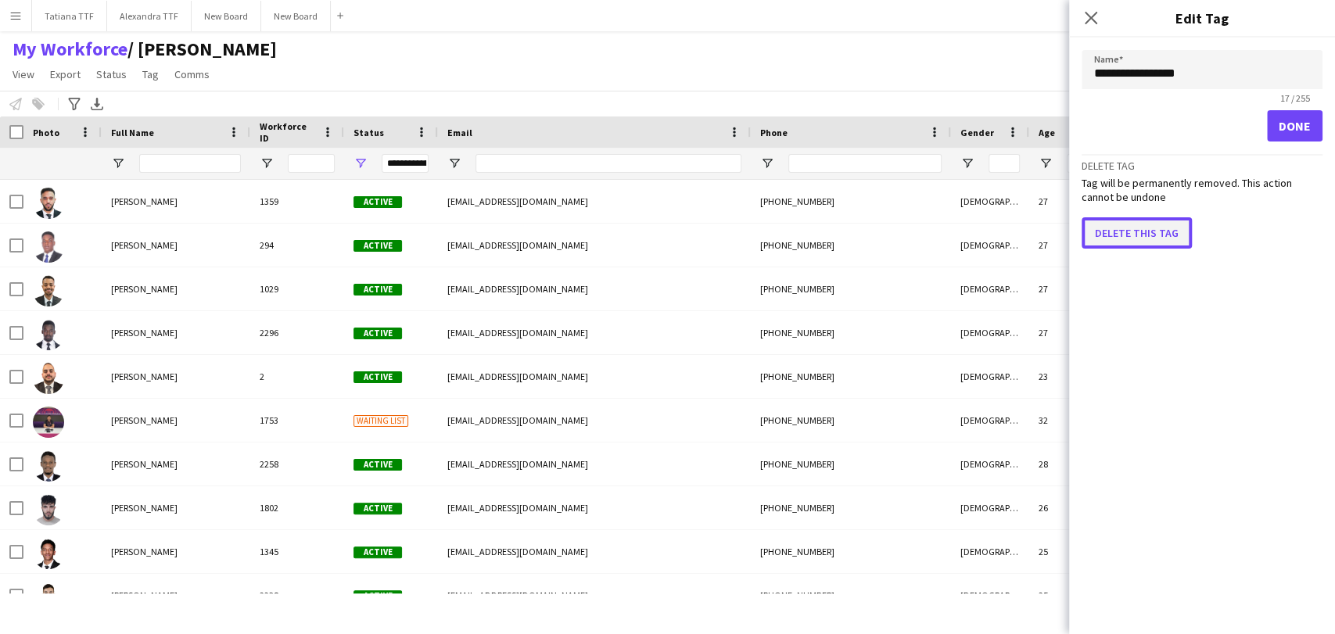
click at [1097, 229] on button "Delete this tag" at bounding box center [1136, 232] width 110 height 31
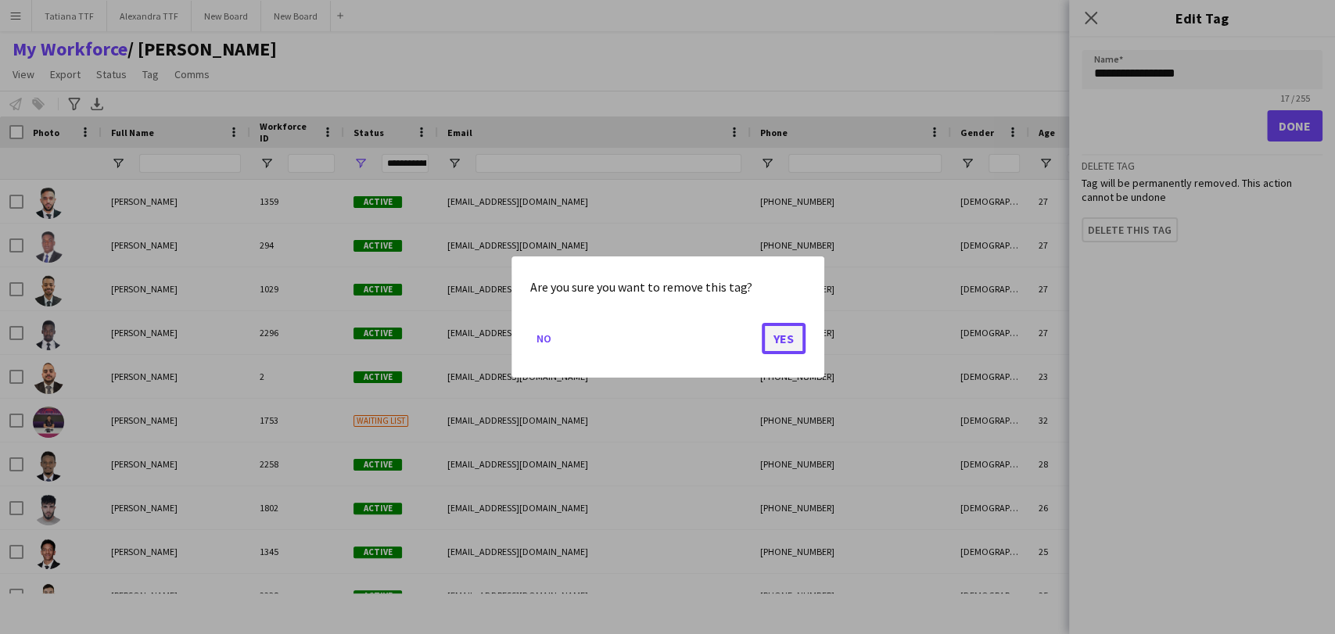
drag, startPoint x: 788, startPoint y: 347, endPoint x: 462, endPoint y: 195, distance: 359.6
click at [787, 347] on button "Yes" at bounding box center [784, 338] width 44 height 31
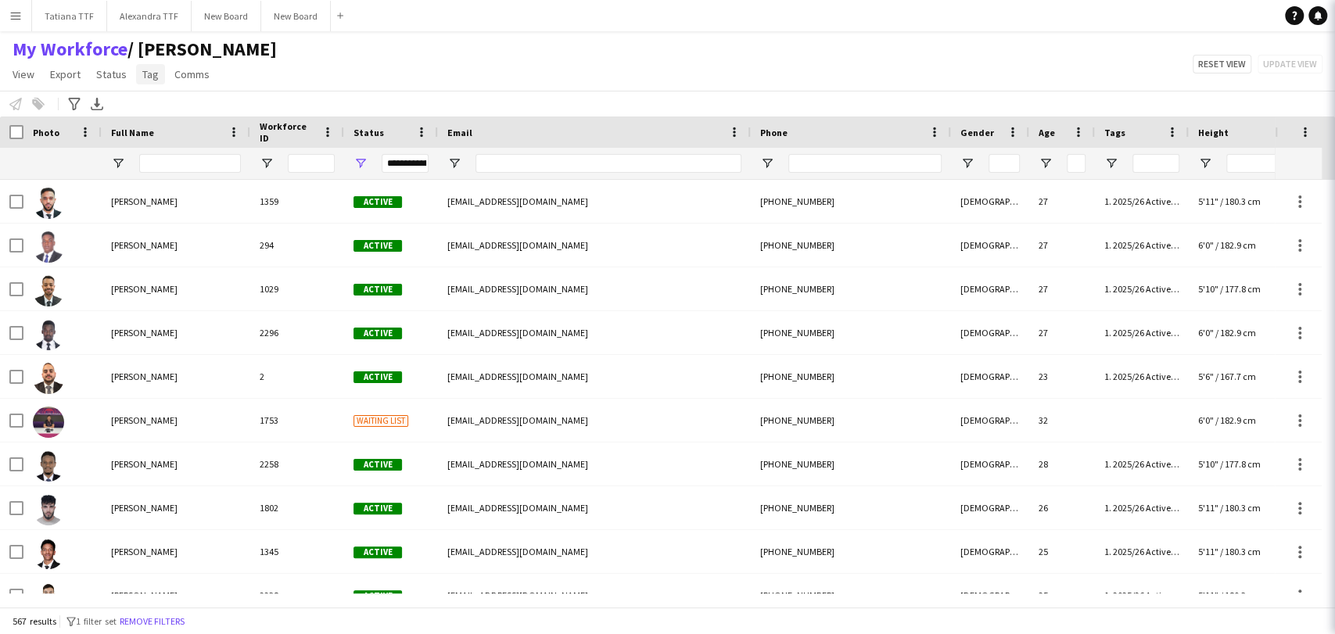
click at [150, 80] on span "Tag" at bounding box center [150, 74] width 16 height 14
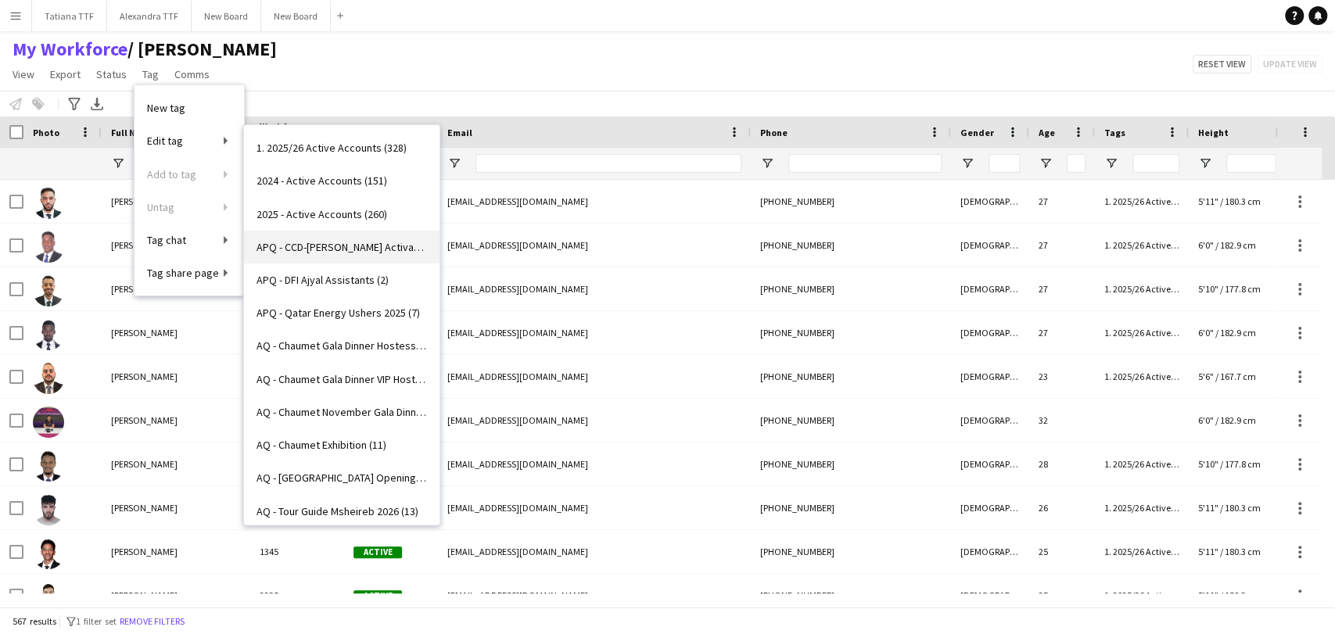
click at [350, 249] on span "APQ - CCD-[PERSON_NAME] Activation (7)" at bounding box center [341, 247] width 170 height 14
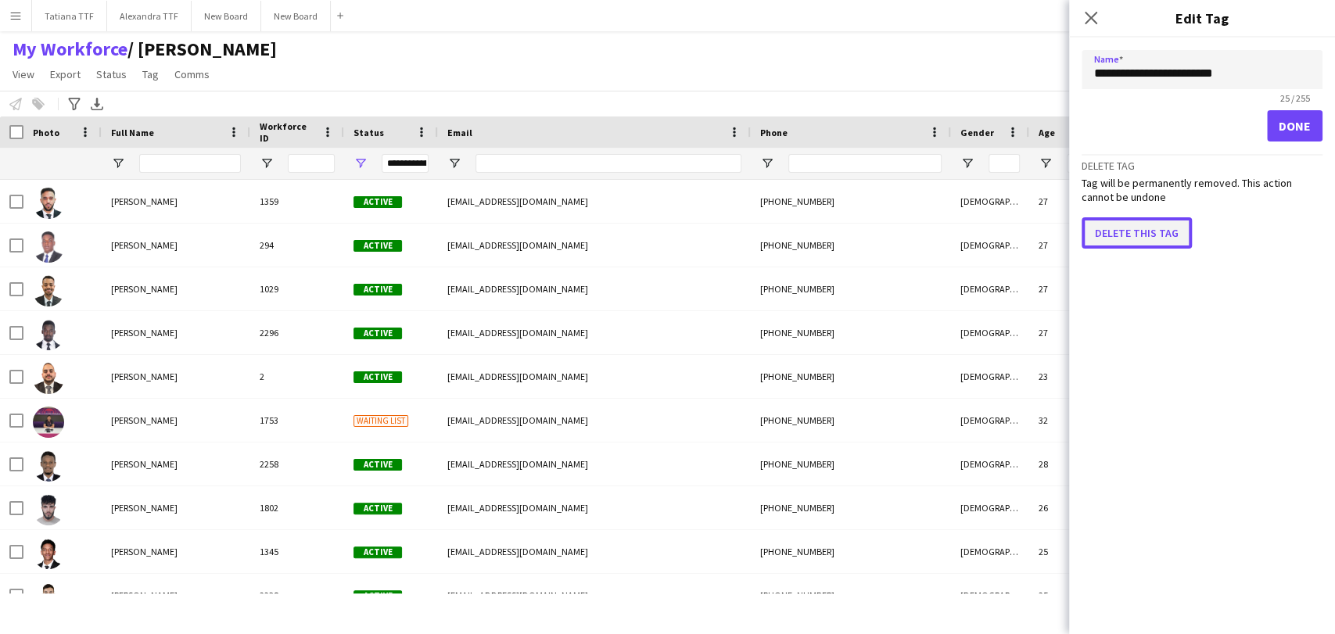
click at [1145, 226] on button "Delete this tag" at bounding box center [1136, 232] width 110 height 31
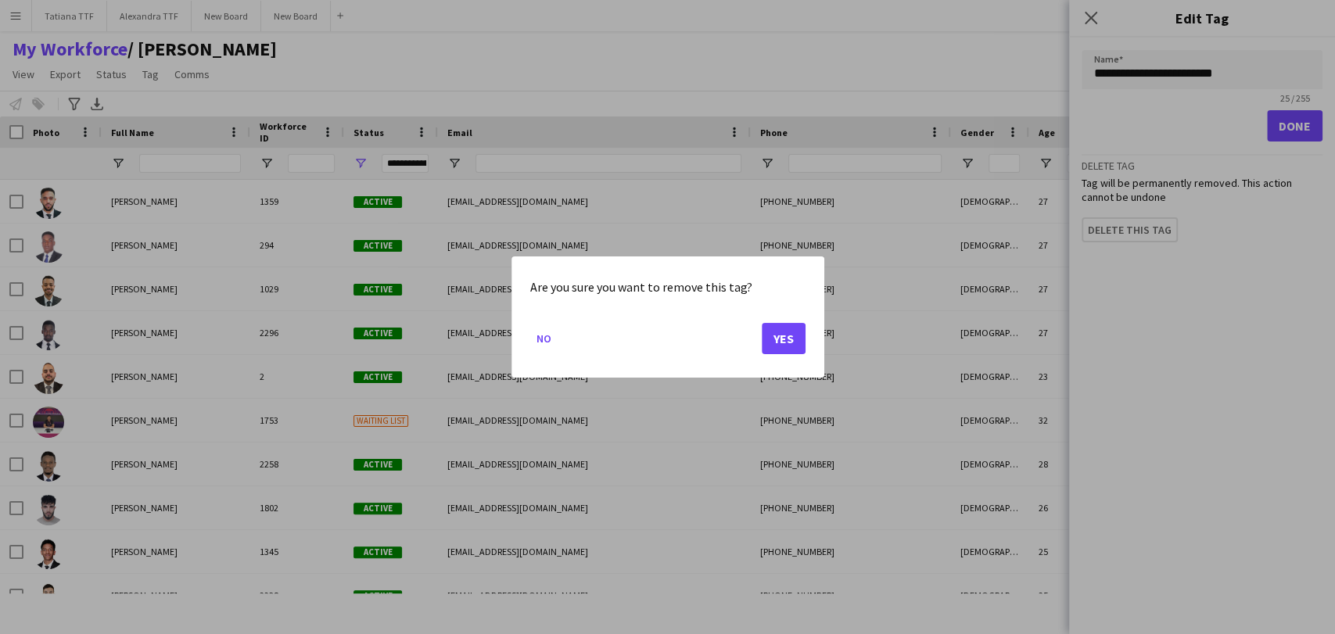
click at [785, 355] on mat-dialog-actions "No Yes" at bounding box center [667, 344] width 275 height 66
click at [780, 333] on button "Yes" at bounding box center [784, 338] width 44 height 31
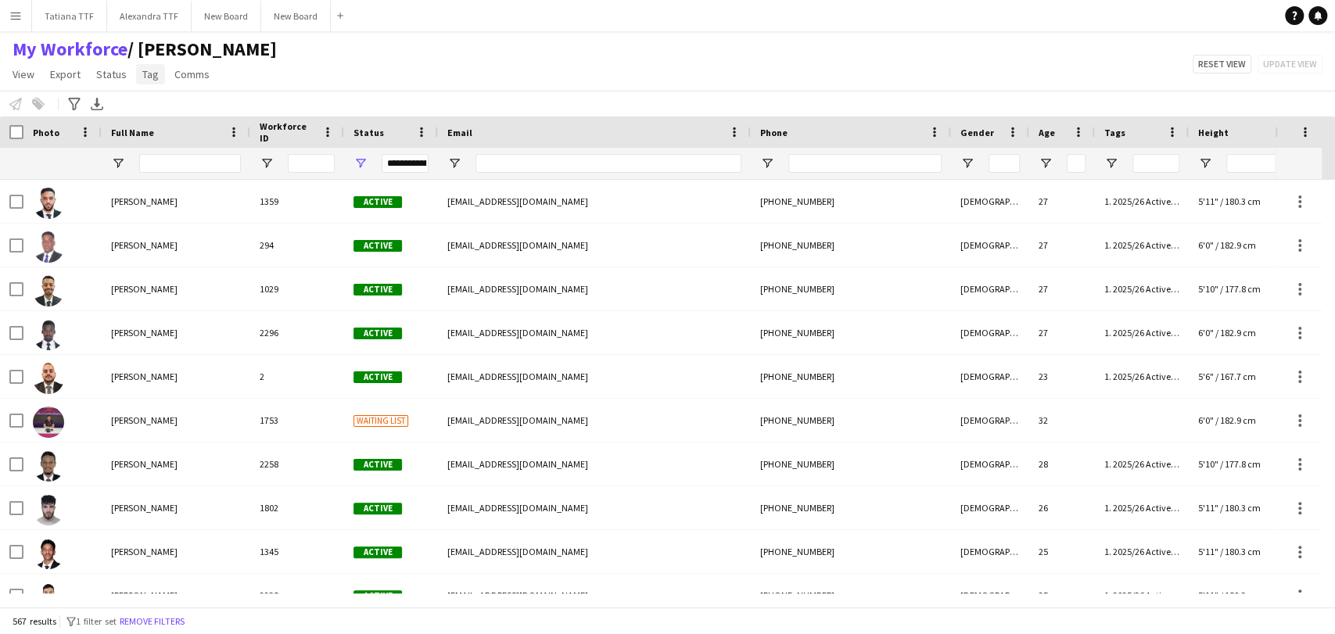
click at [145, 74] on span "Tag" at bounding box center [150, 74] width 16 height 14
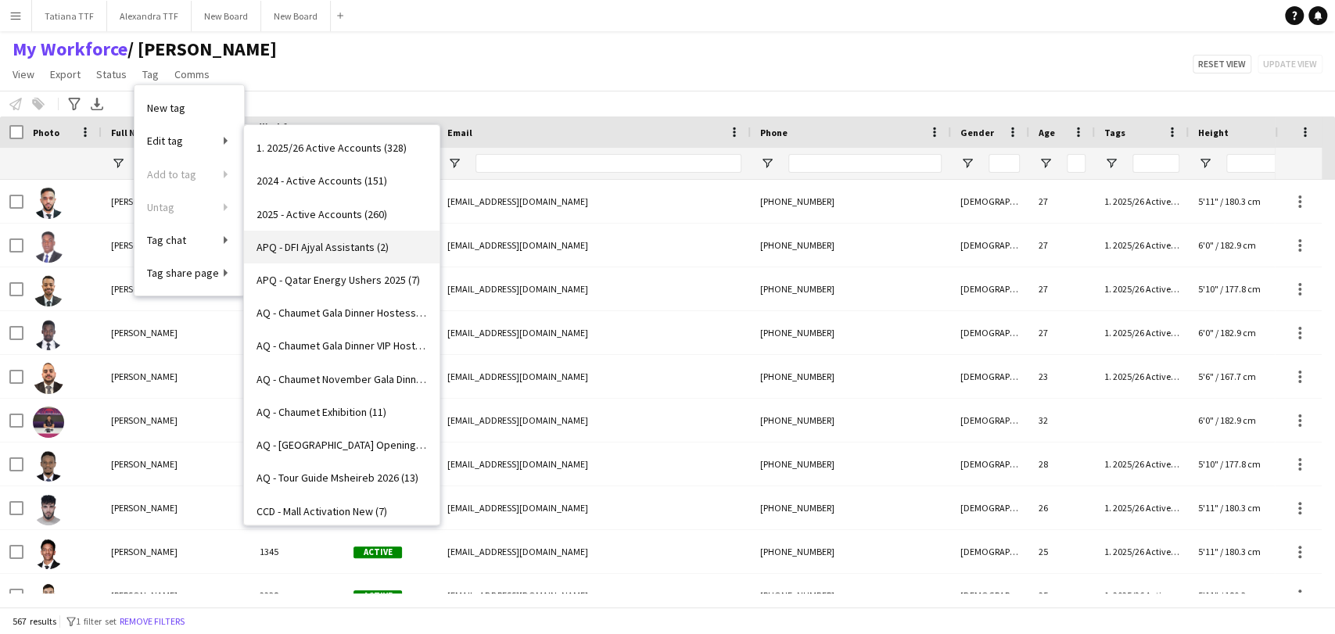
click at [342, 252] on span "APQ - DFI Ajyal Assistants (2)" at bounding box center [322, 247] width 132 height 14
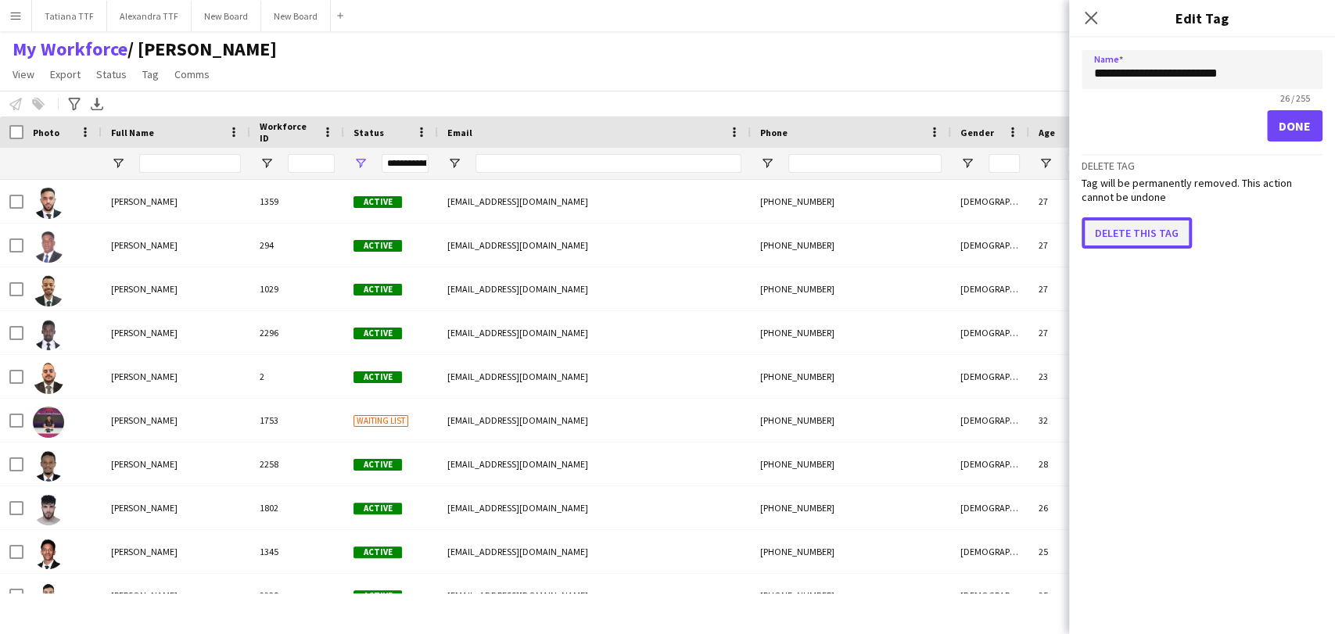
click at [1097, 230] on button "Delete this tag" at bounding box center [1136, 232] width 110 height 31
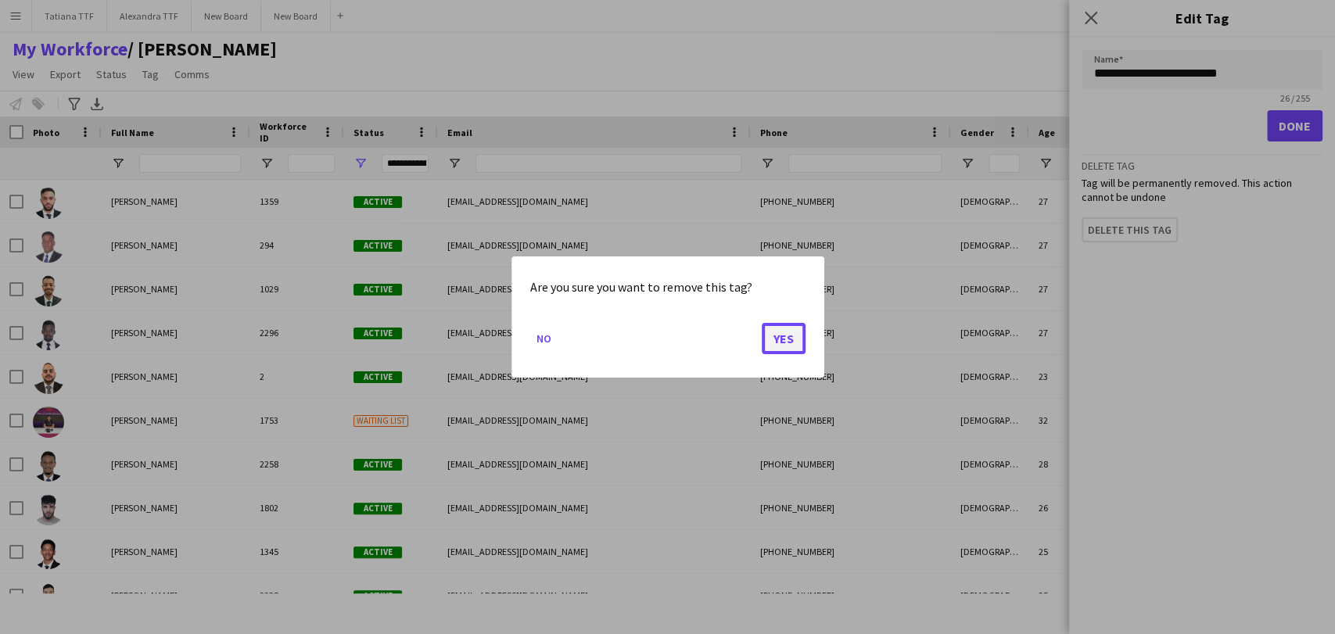
click at [789, 343] on button "Yes" at bounding box center [784, 338] width 44 height 31
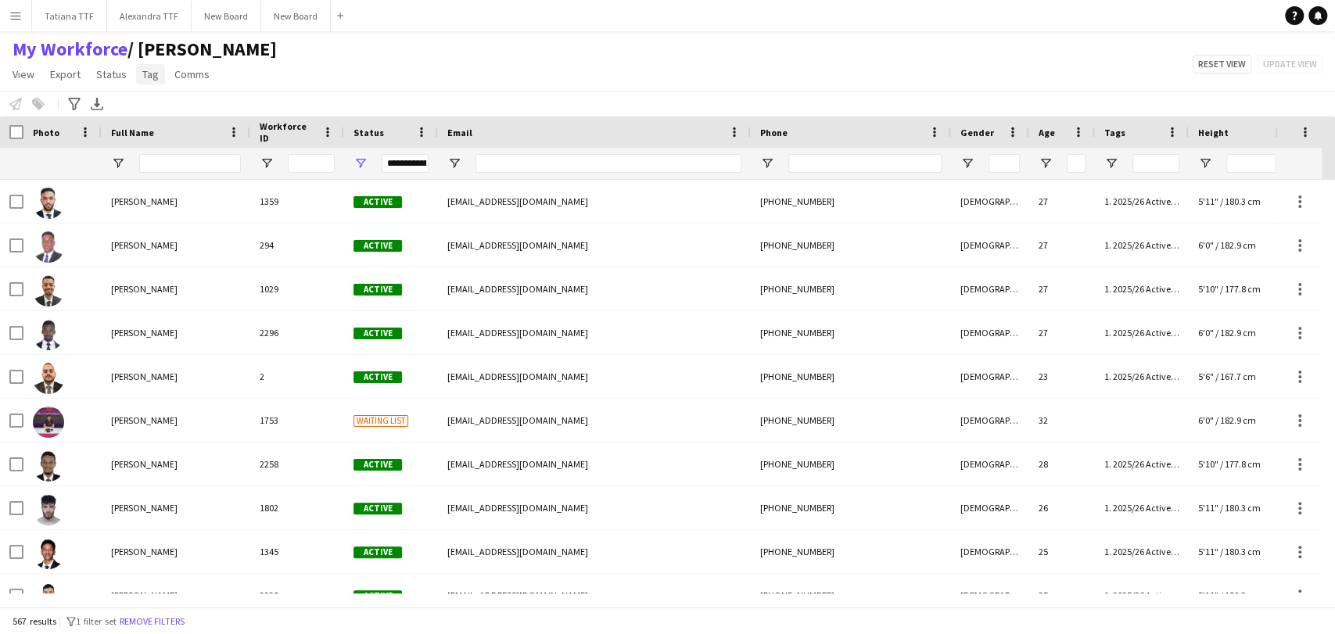
click at [145, 77] on span "Tag" at bounding box center [150, 74] width 16 height 14
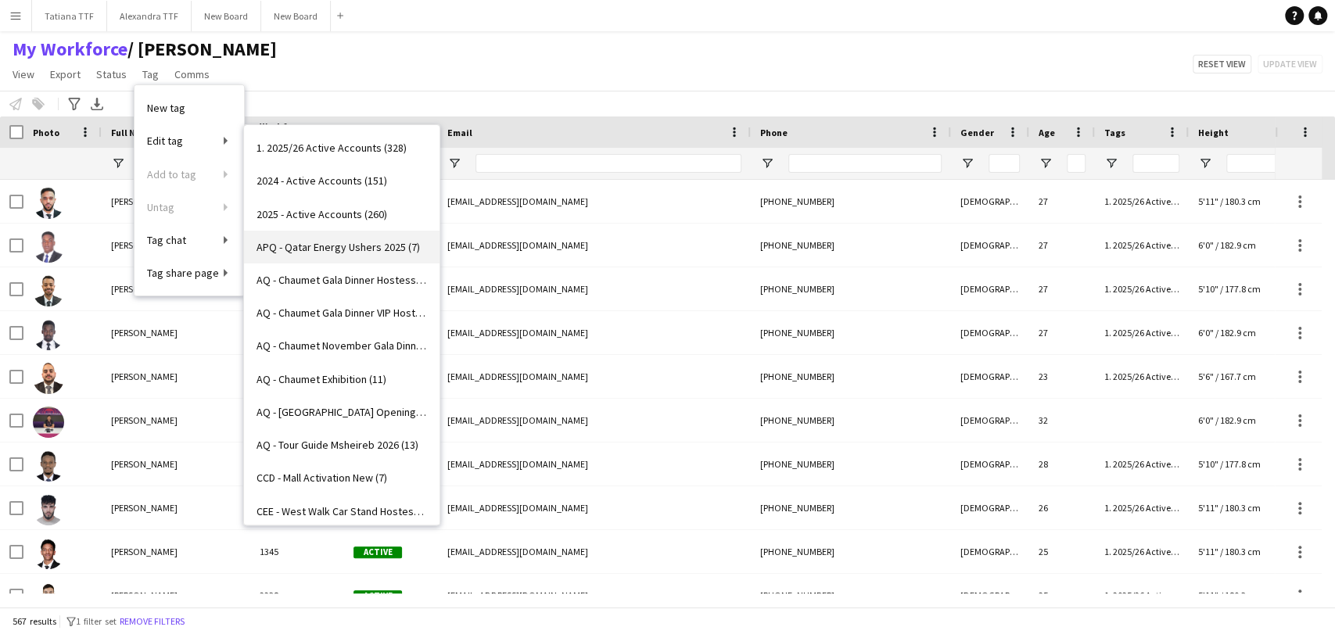
click at [328, 245] on span "APQ - Qatar Energy Ushers 2025 (7)" at bounding box center [337, 247] width 163 height 14
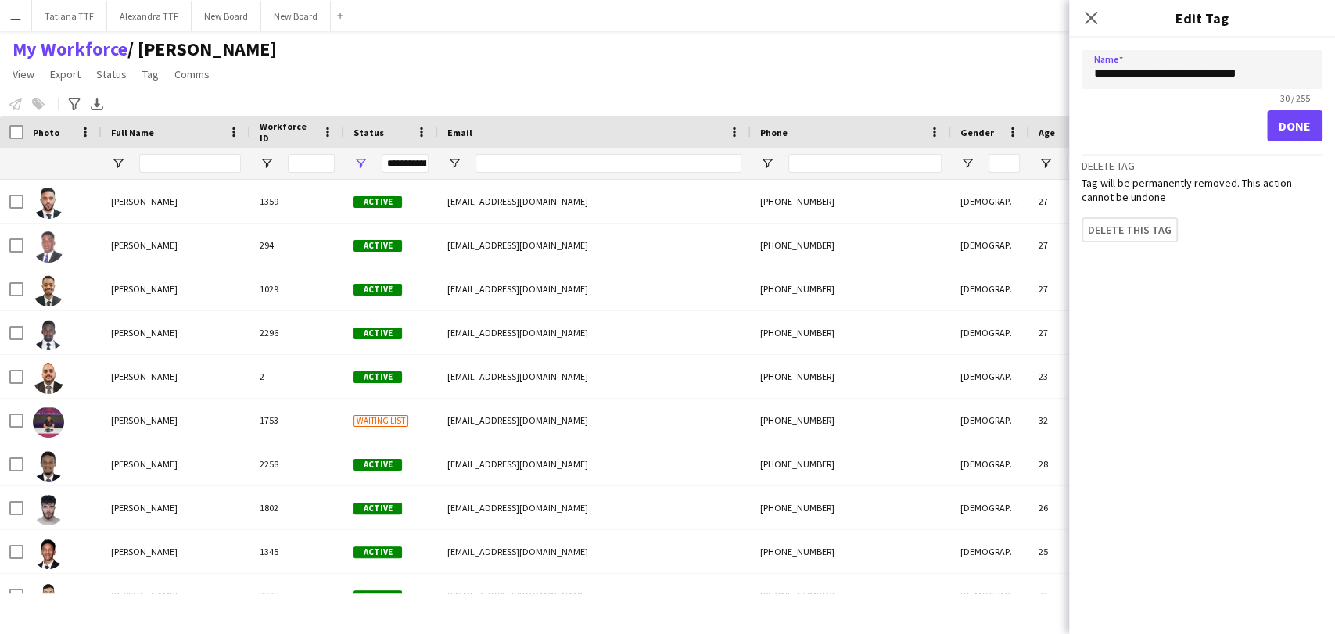
click at [362, 83] on div "My Workforce / [PERSON_NAME] View Views Default view [PERSON_NAME] View April L…" at bounding box center [667, 64] width 1335 height 53
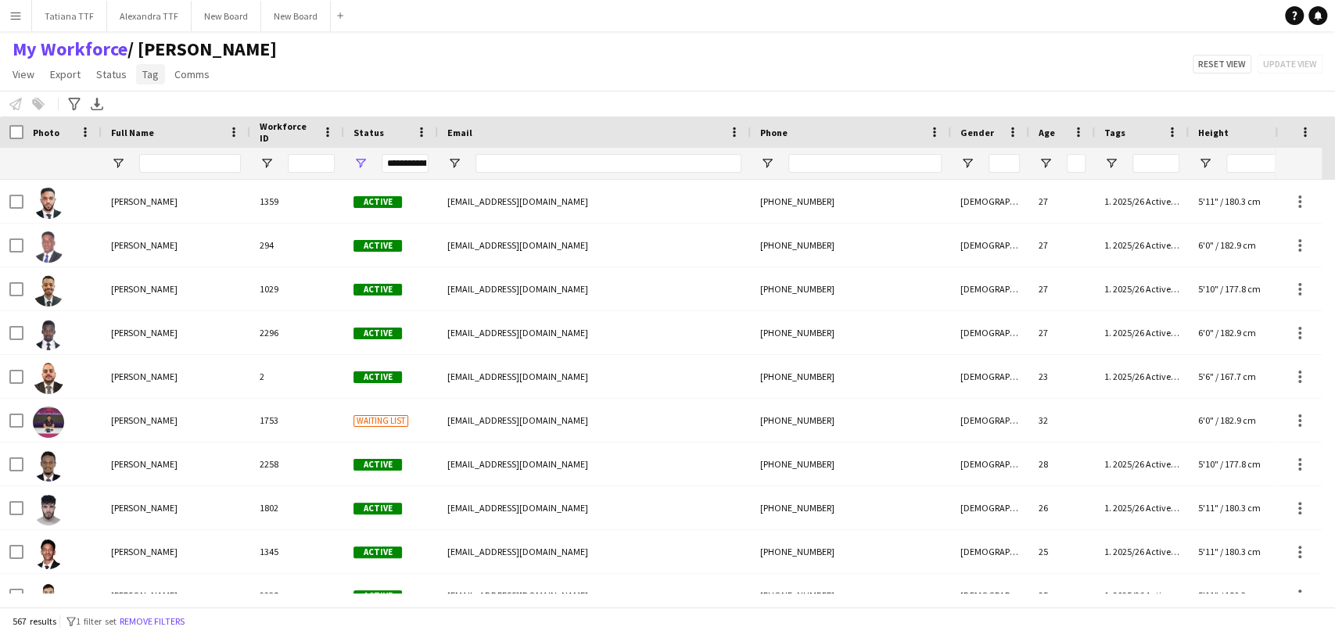
click at [148, 77] on span "Tag" at bounding box center [150, 74] width 16 height 14
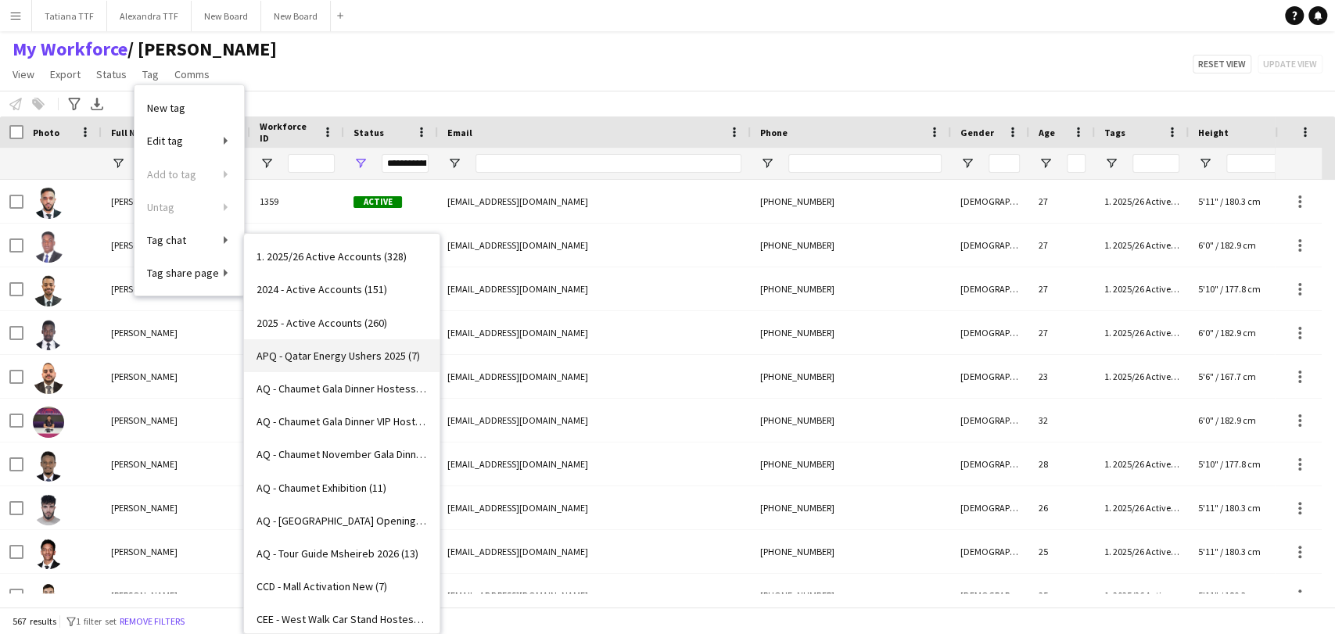
click at [319, 346] on link "APQ - Qatar Energy Ushers 2025 (7)" at bounding box center [341, 355] width 195 height 33
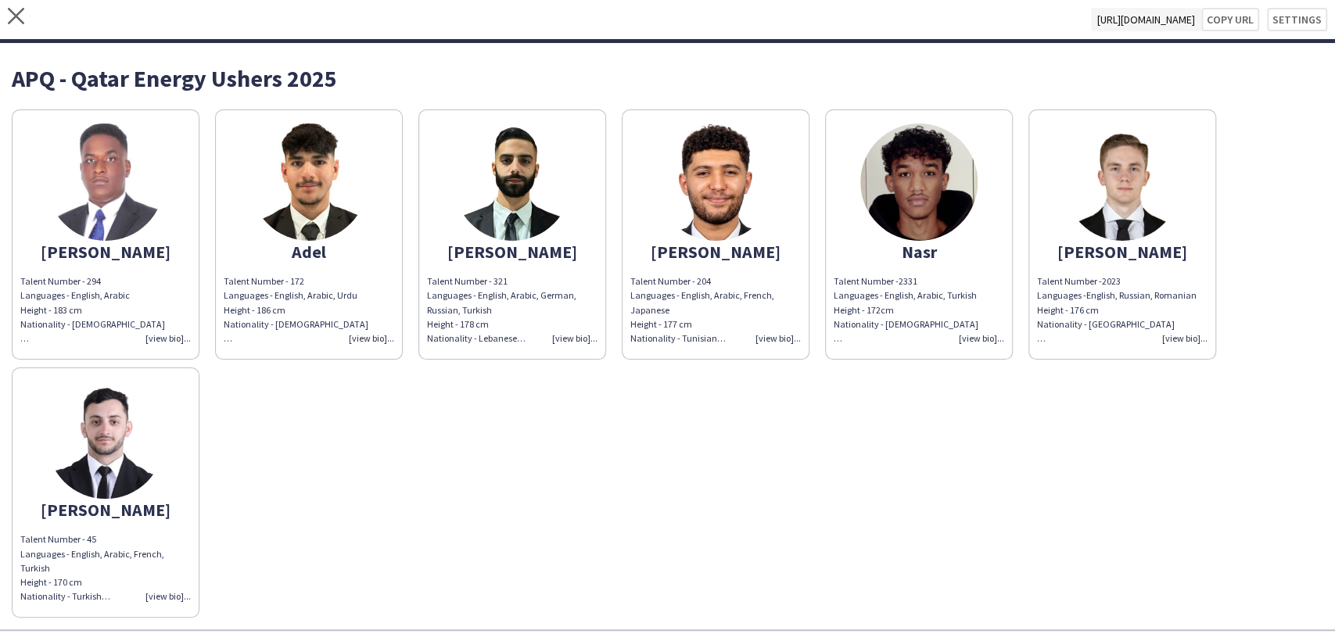
click at [920, 233] on img at bounding box center [918, 182] width 117 height 117
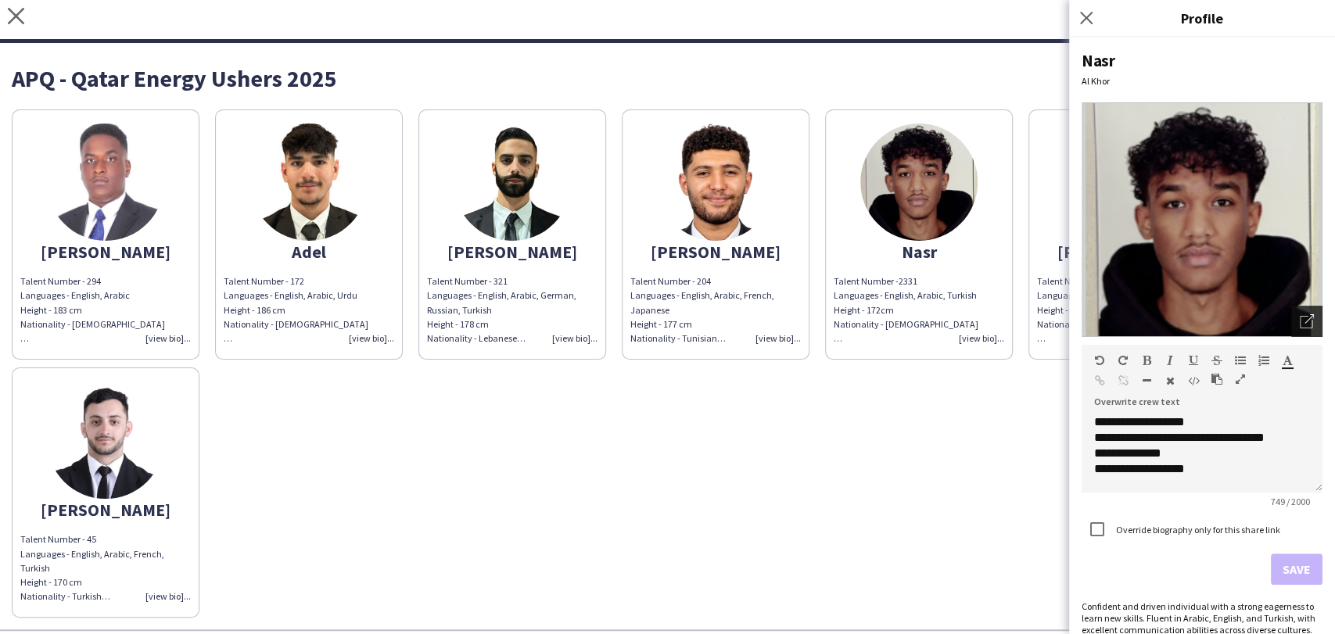
click at [1300, 316] on icon "Open photos pop-in" at bounding box center [1307, 321] width 14 height 14
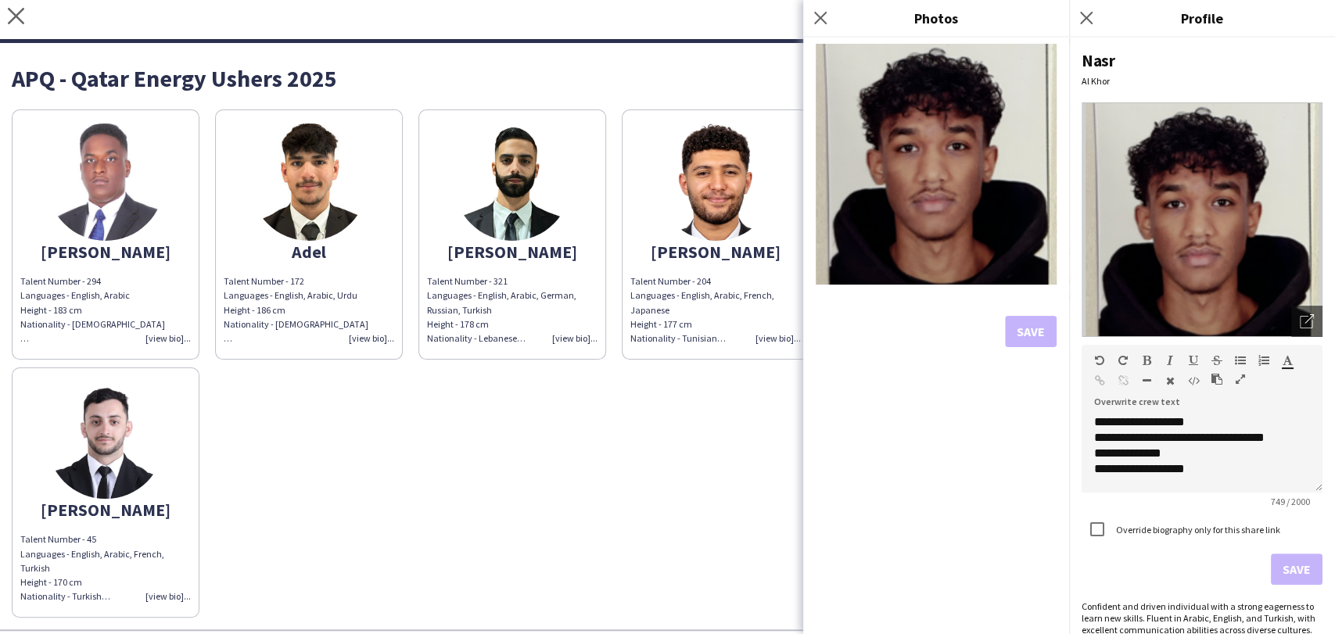
click at [736, 434] on div "[PERSON_NAME] Talent Number - 294 Languages - English, Arabic Height - 183 cm N…" at bounding box center [667, 360] width 1311 height 516
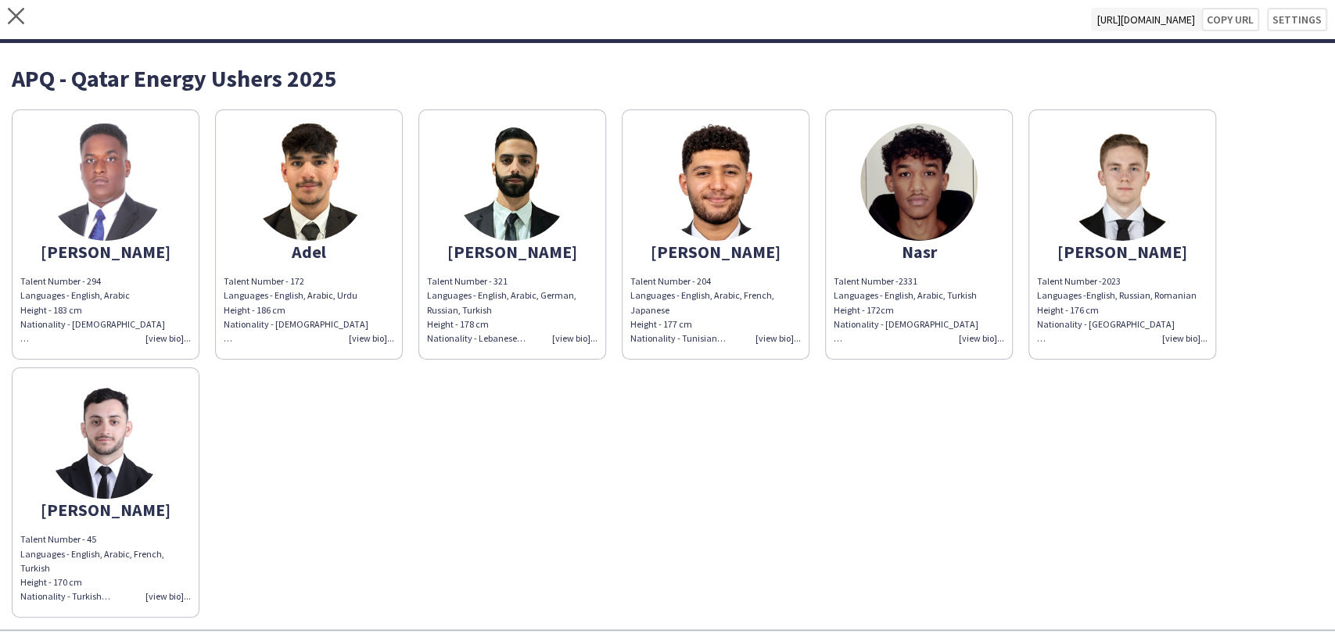
click at [163, 341] on div "Talent Number - 294 Languages - English, Arabic Height - 183 cm Nationality - S…" at bounding box center [105, 309] width 170 height 71
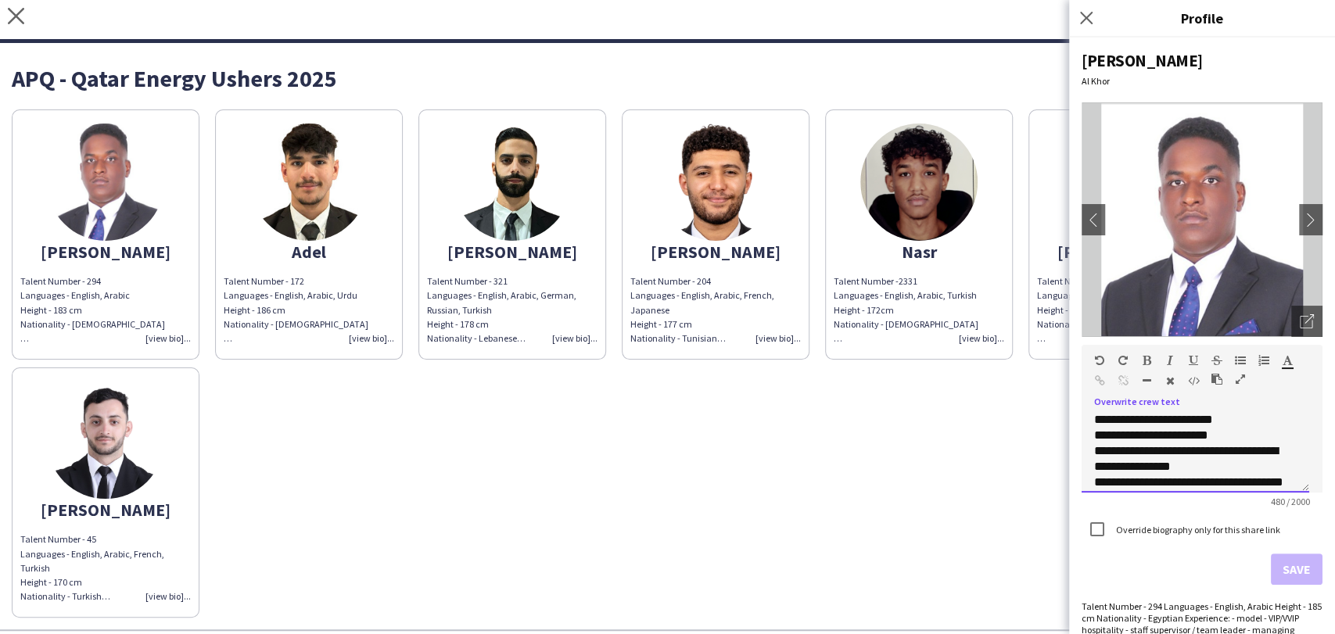
scroll to position [208, 0]
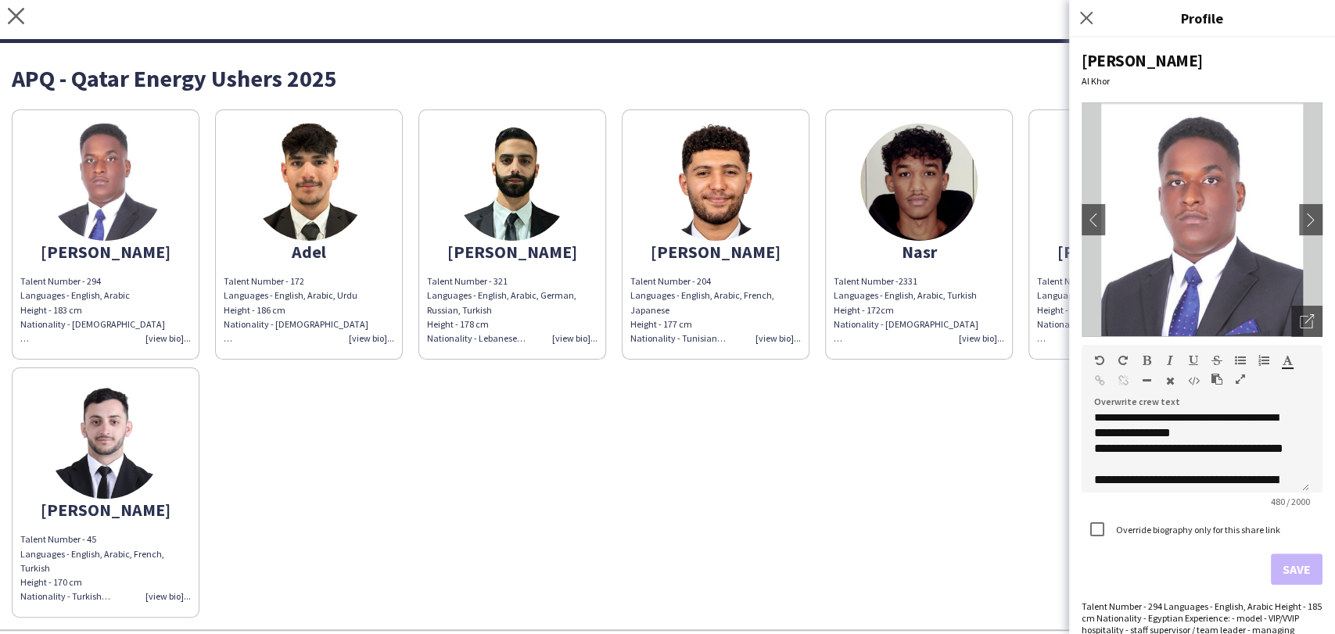
click at [372, 340] on div "Talent Number - 172 Languages - English, Arabic, Urdu Height - 186 cm Nationali…" at bounding box center [309, 309] width 170 height 71
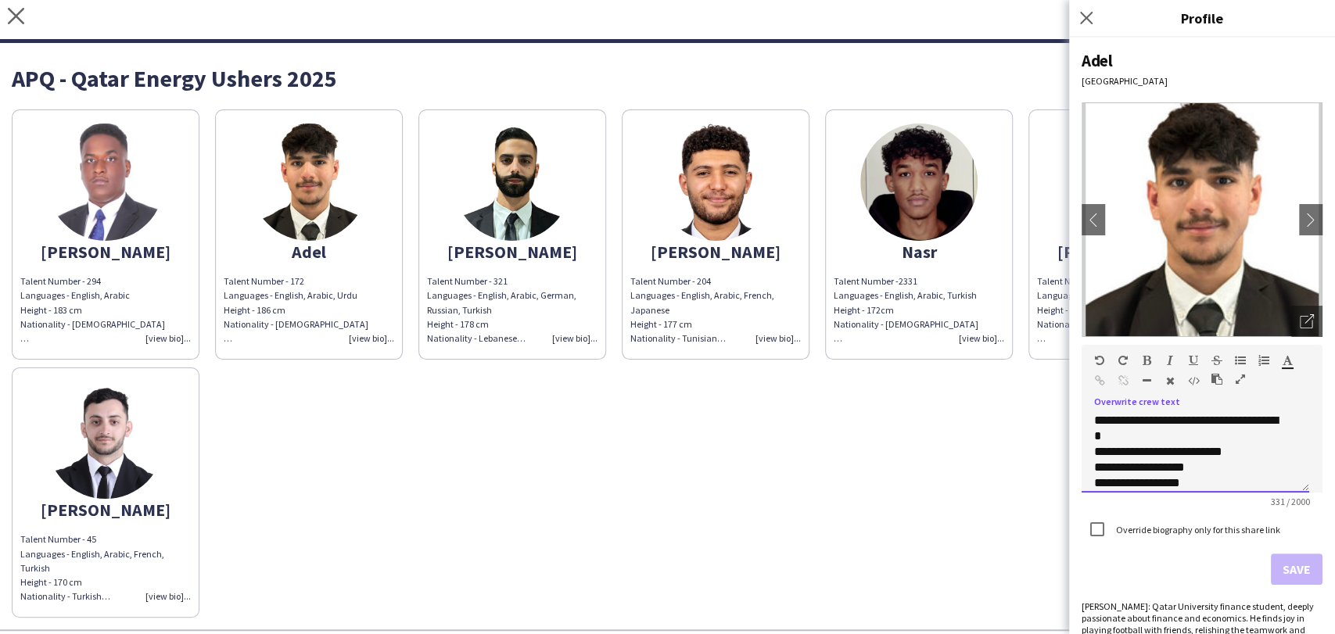
scroll to position [184, 0]
click at [1215, 475] on div "**********" at bounding box center [1188, 465] width 189 height 31
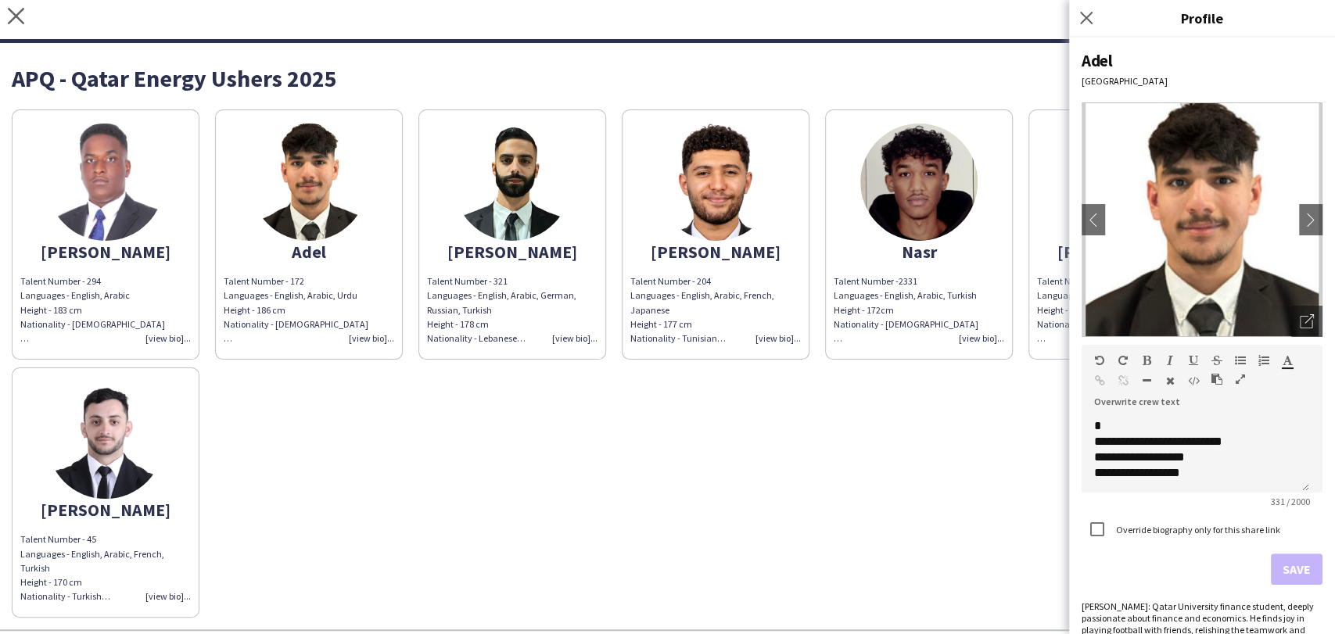
click at [765, 477] on div "[PERSON_NAME] Talent Number - 294 Languages - English, Arabic Height - 183 cm N…" at bounding box center [667, 360] width 1311 height 516
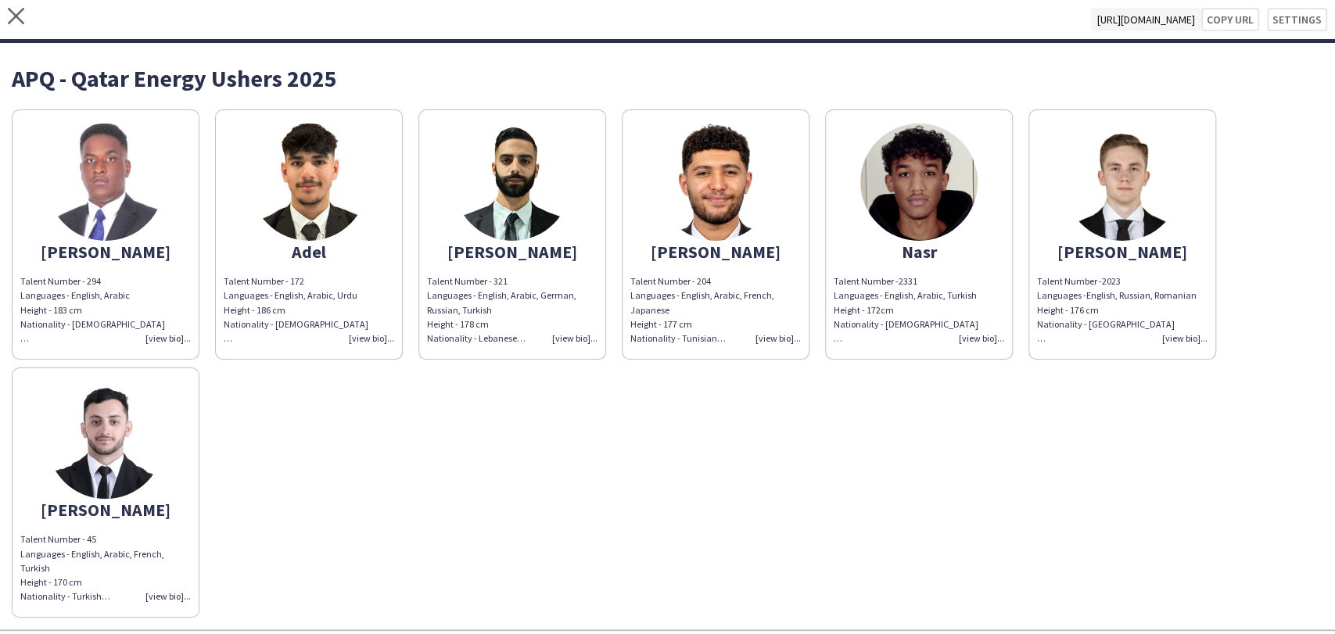
click at [367, 336] on div "Talent Number - 172 Languages - English, Arabic, Urdu Height - 186 cm Nationali…" at bounding box center [309, 309] width 170 height 71
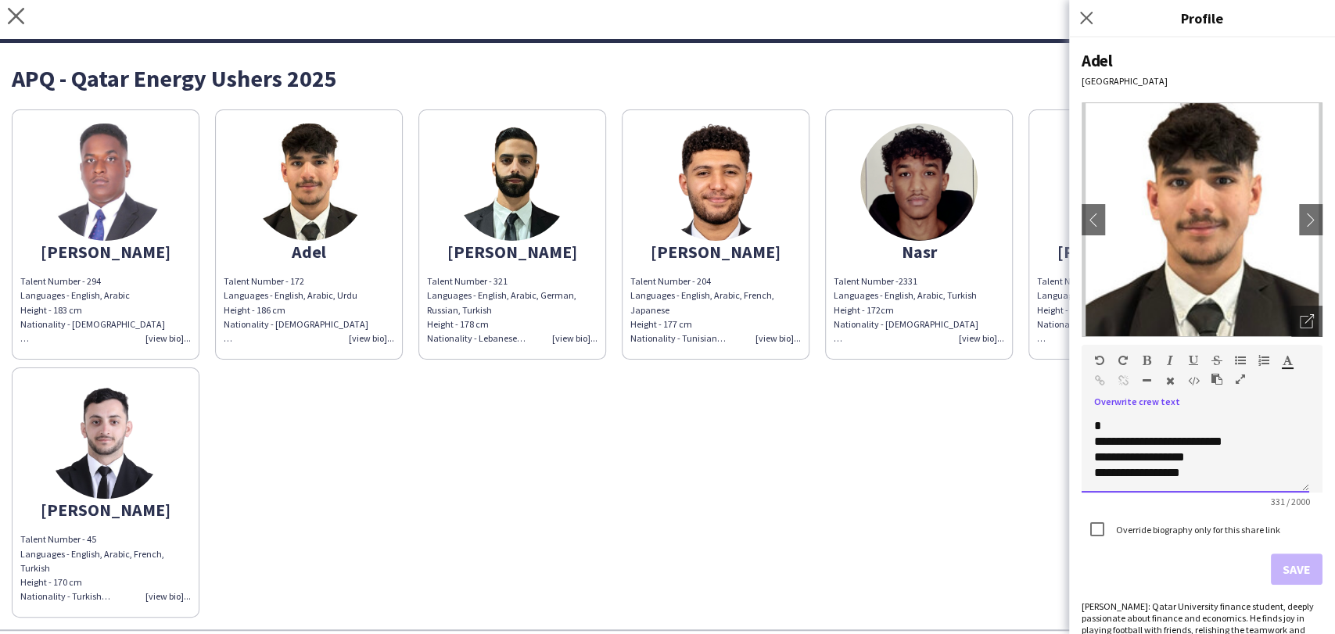
click at [1202, 472] on div "**********" at bounding box center [1188, 465] width 189 height 31
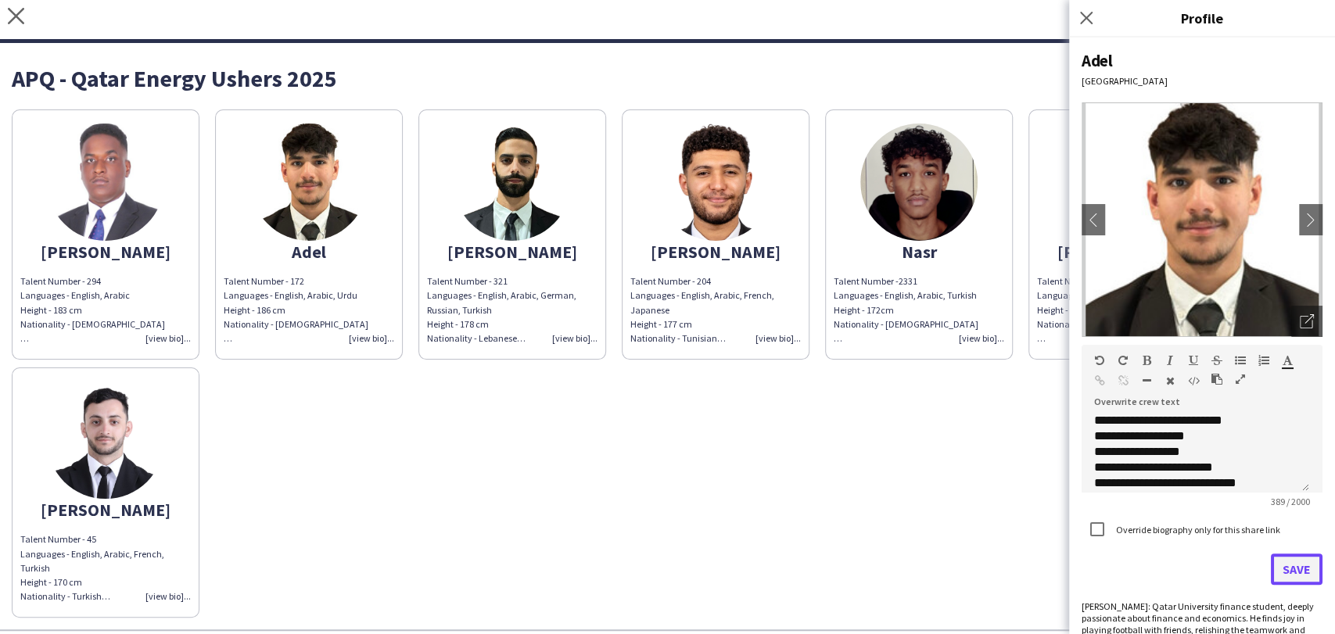
click at [1288, 575] on button "Save" at bounding box center [1297, 569] width 52 height 31
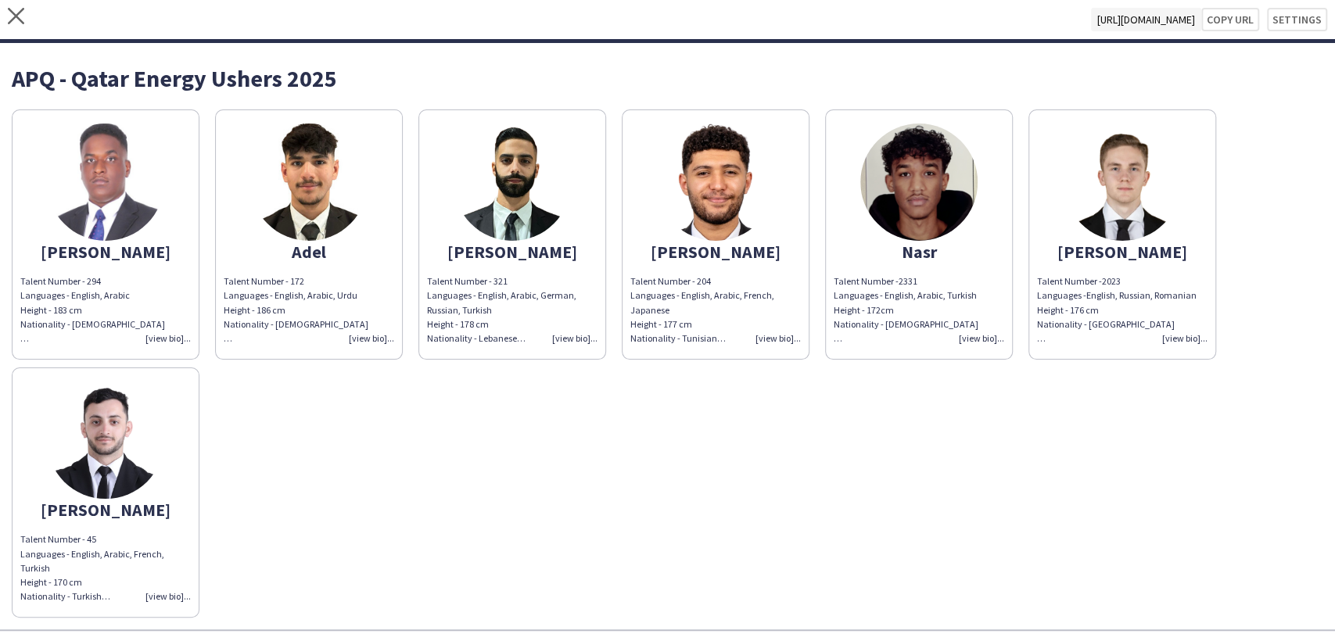
click at [589, 339] on div "Talent Number - 321 Languages - English, Arabic, German, Russian, Turkish Heigh…" at bounding box center [512, 309] width 170 height 71
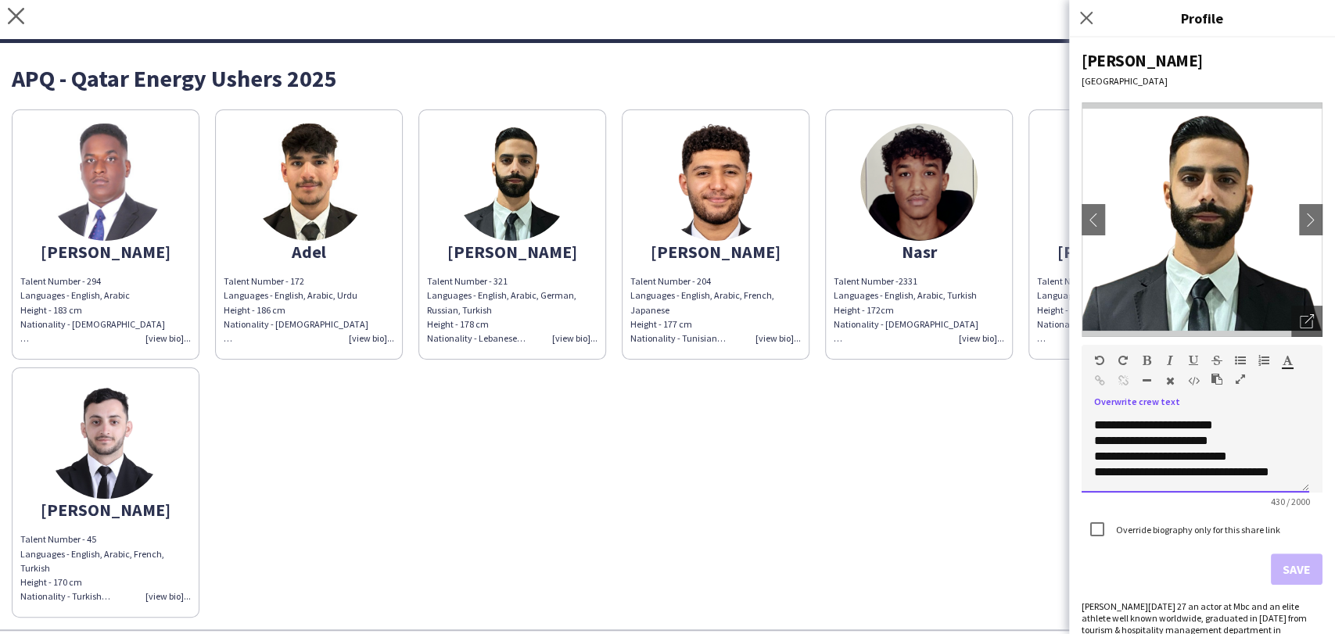
scroll to position [231, 0]
click at [687, 464] on div "[PERSON_NAME] Talent Number - 294 Languages - English, Arabic Height - 183 cm N…" at bounding box center [667, 360] width 1311 height 516
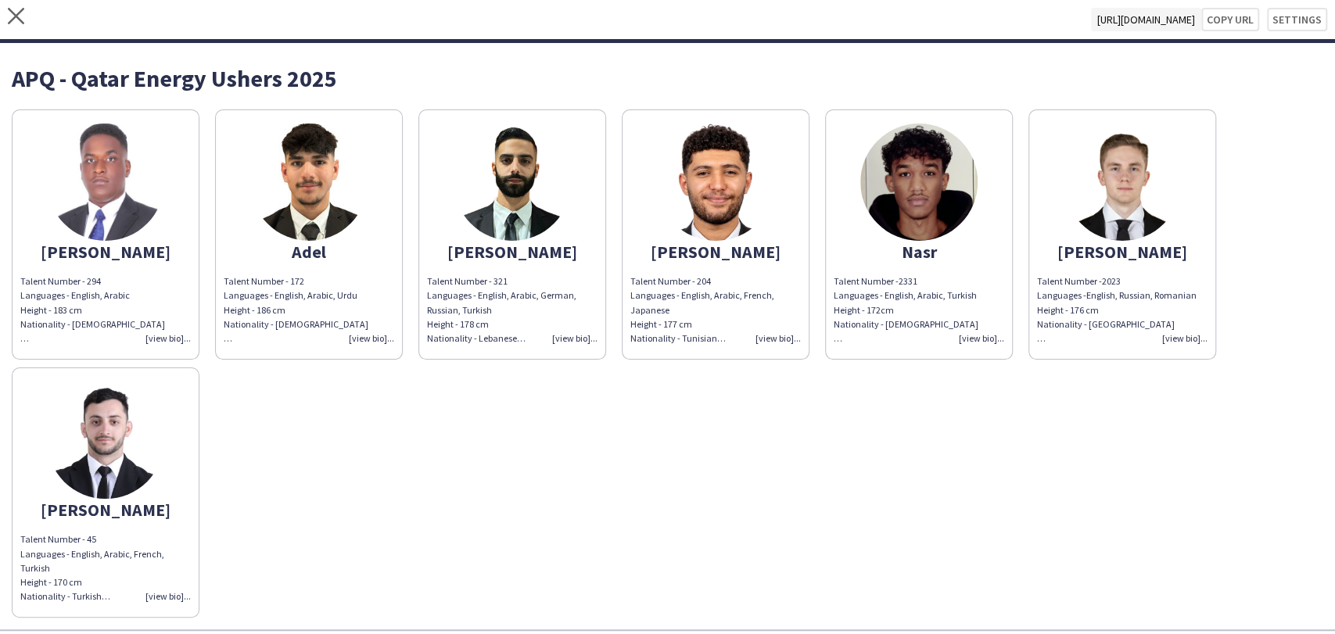
click at [801, 339] on div "Talent Number - 204 Languages - English, Arabic, French, Japanese Height - 177 …" at bounding box center [715, 309] width 170 height 71
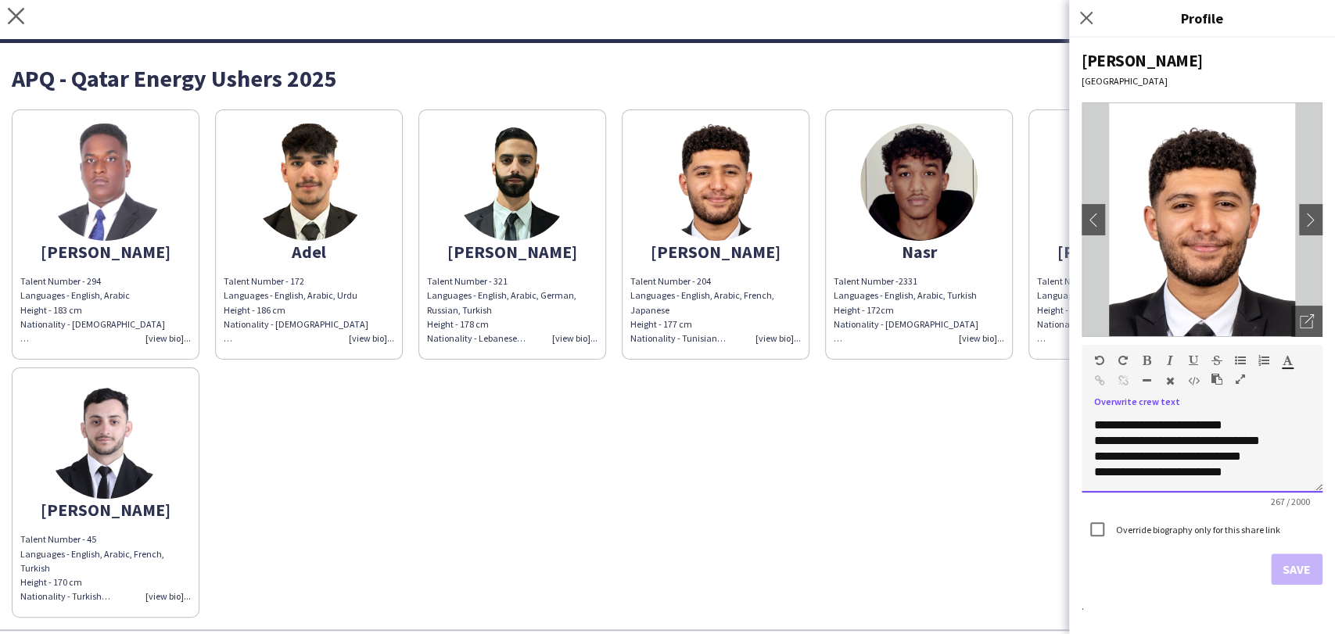
scroll to position [88, 0]
click at [1239, 436] on div "**********" at bounding box center [1195, 429] width 203 height 16
paste div
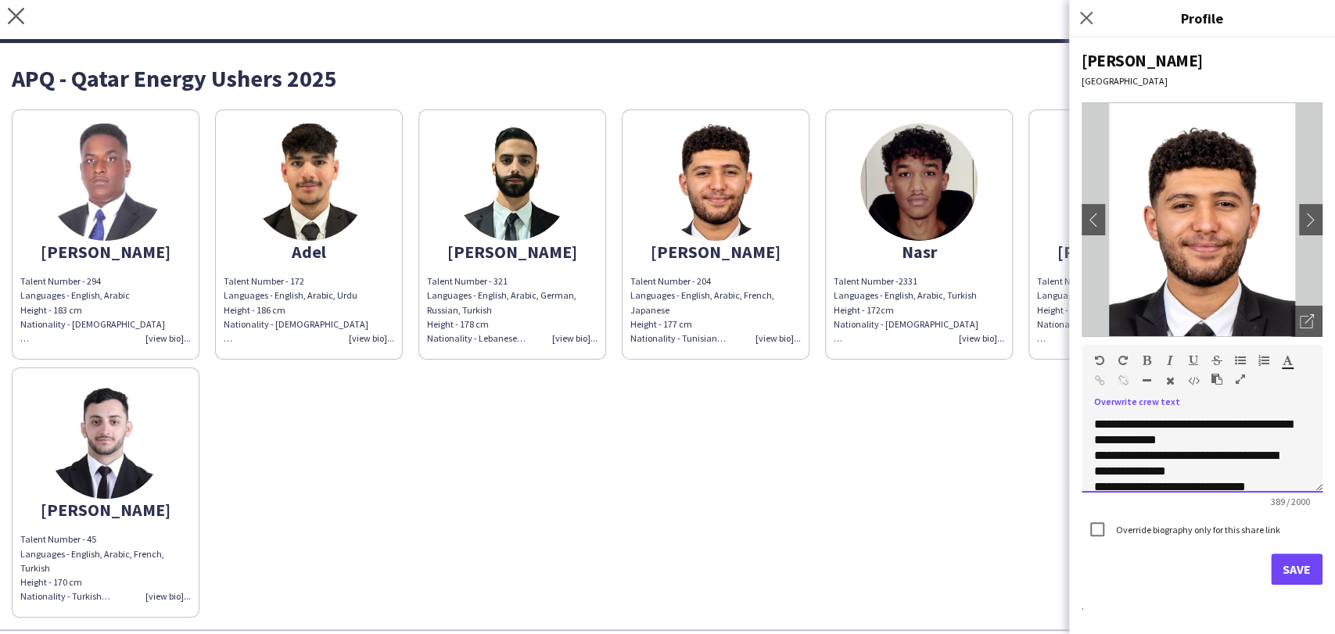
scroll to position [76, 0]
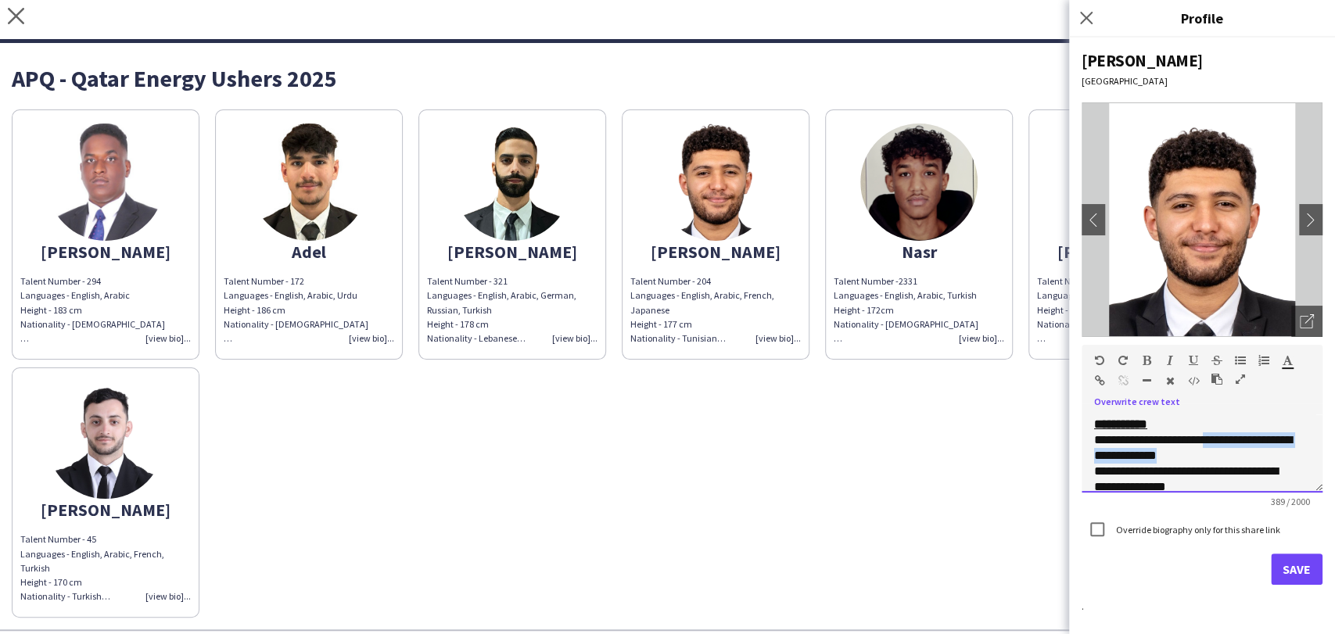
drag, startPoint x: 1213, startPoint y: 454, endPoint x: 1257, endPoint y: 467, distance: 45.5
click at [1257, 464] on div "**********" at bounding box center [1195, 447] width 203 height 31
click at [1160, 432] on div "**********" at bounding box center [1202, 425] width 216 height 16
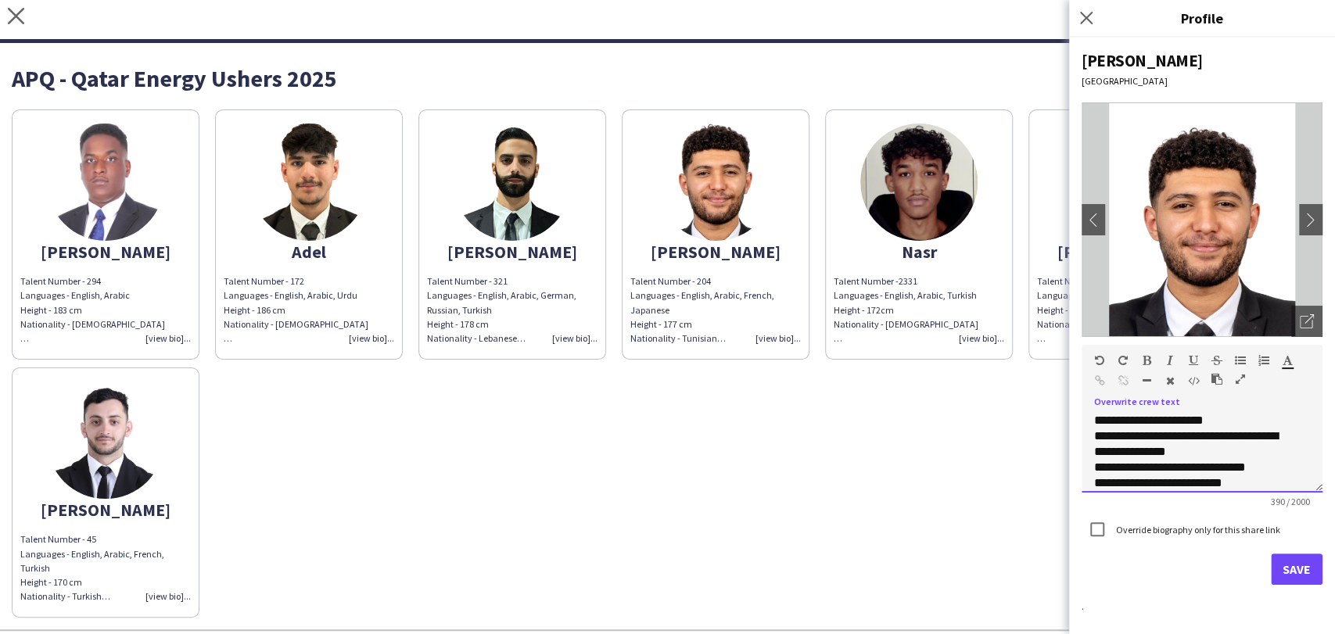
click at [1153, 447] on div "**********" at bounding box center [1195, 443] width 203 height 31
drag, startPoint x: 1180, startPoint y: 465, endPoint x: 1081, endPoint y: 452, distance: 99.4
click at [1081, 452] on div "**********" at bounding box center [1201, 453] width 241 height 78
click at [1283, 413] on div "**********" at bounding box center [1202, 397] width 216 height 31
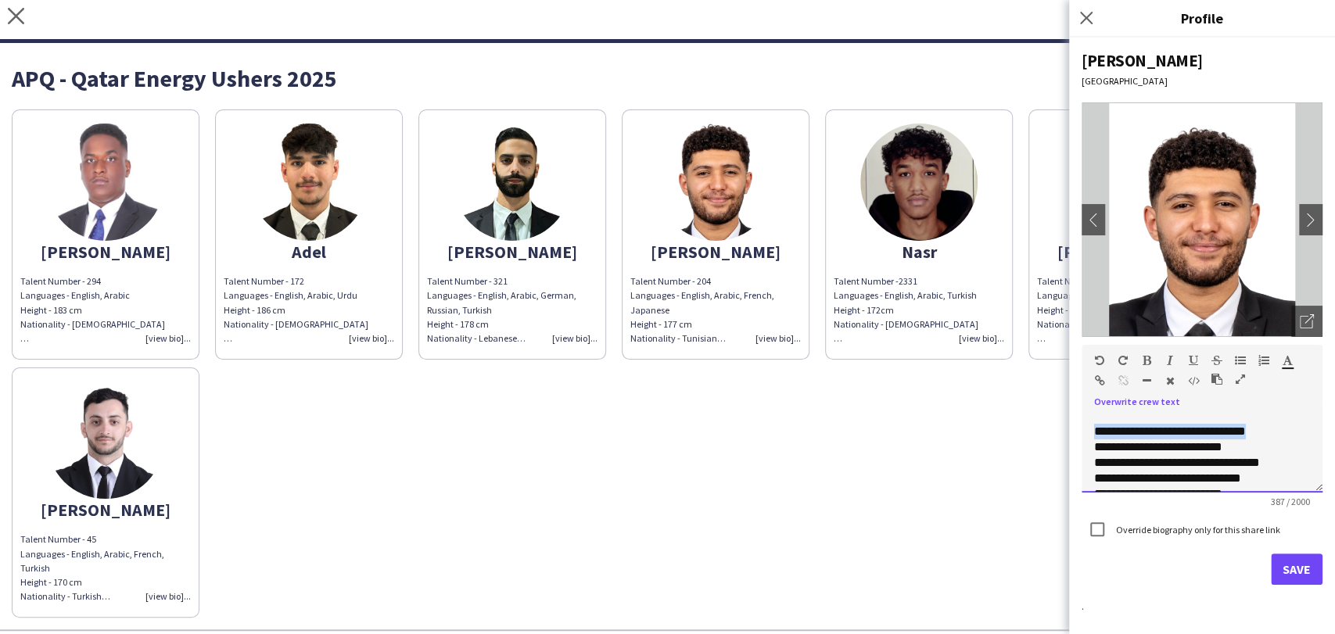
drag, startPoint x: 1278, startPoint y: 440, endPoint x: 1081, endPoint y: 442, distance: 197.0
click at [1081, 442] on div "**********" at bounding box center [1202, 336] width 266 height 597
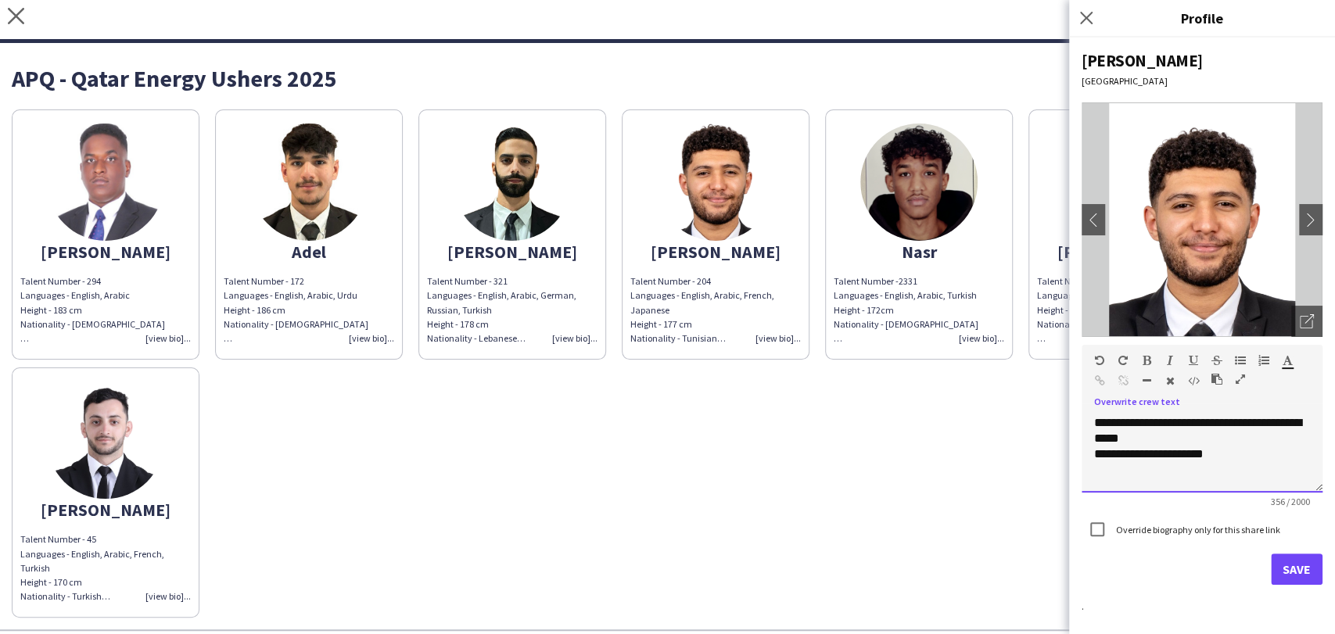
scroll to position [94, 0]
click at [1191, 461] on div "**********" at bounding box center [1202, 445] width 216 height 31
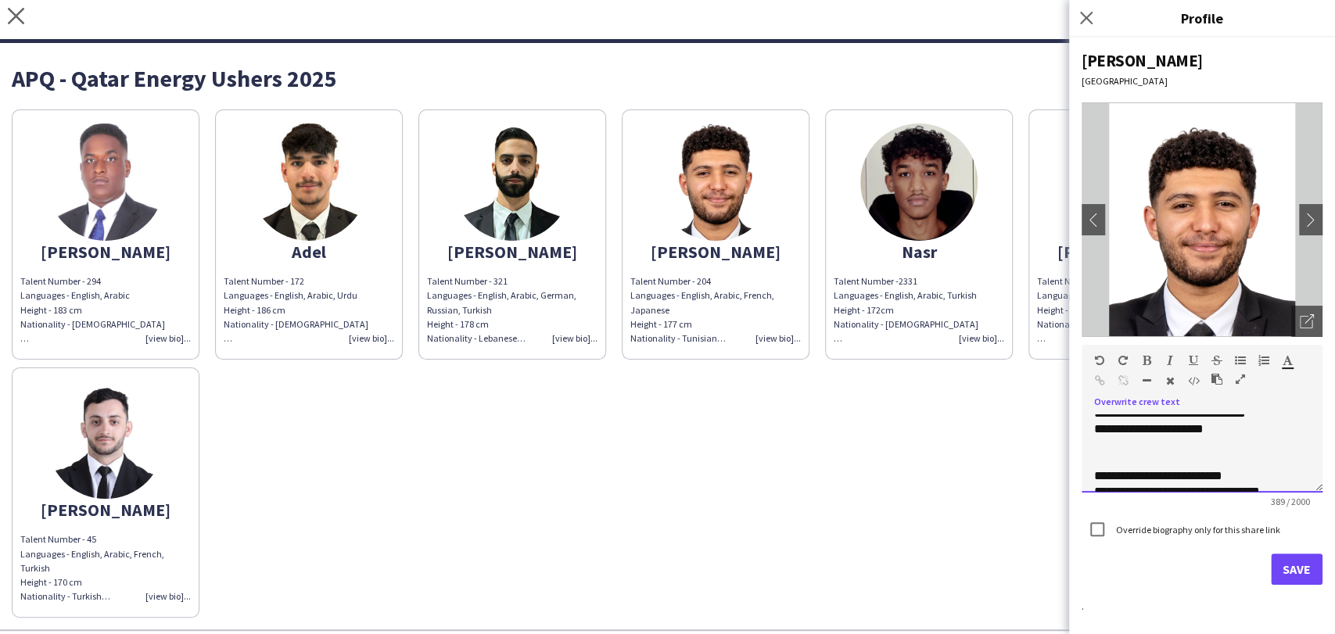
scroll to position [164, 0]
click at [1304, 473] on div "**********" at bounding box center [1201, 453] width 241 height 78
click at [1099, 453] on div at bounding box center [1195, 446] width 203 height 16
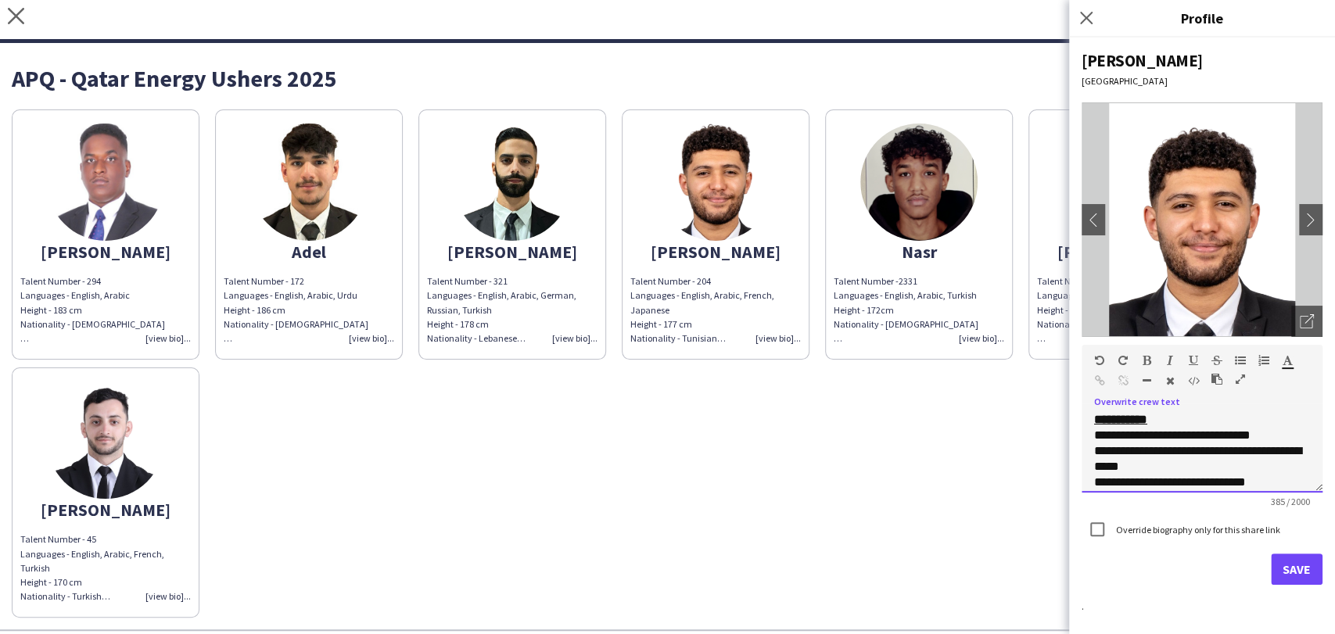
scroll to position [45, 0]
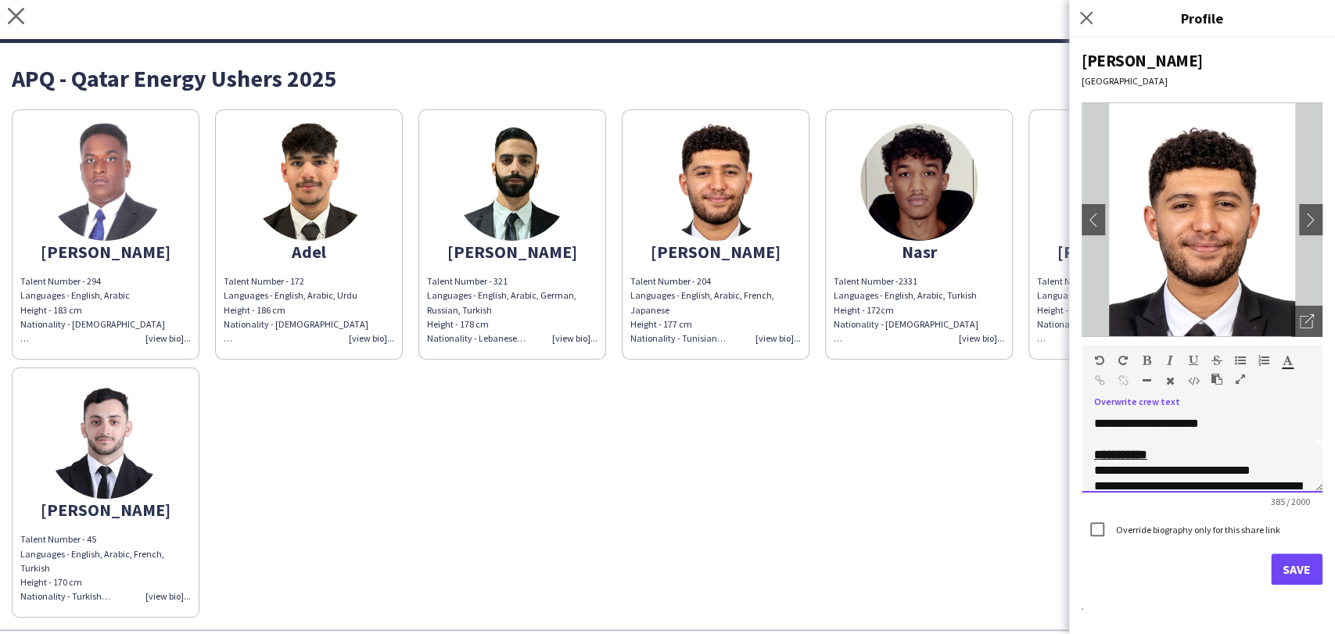
click at [1231, 467] on div "**********" at bounding box center [1202, 462] width 216 height 31
click at [1139, 473] on span "**********" at bounding box center [1158, 467] width 128 height 12
click at [1239, 477] on div "**********" at bounding box center [1202, 467] width 216 height 47
drag, startPoint x: 1222, startPoint y: 484, endPoint x: 1235, endPoint y: 487, distance: 12.9
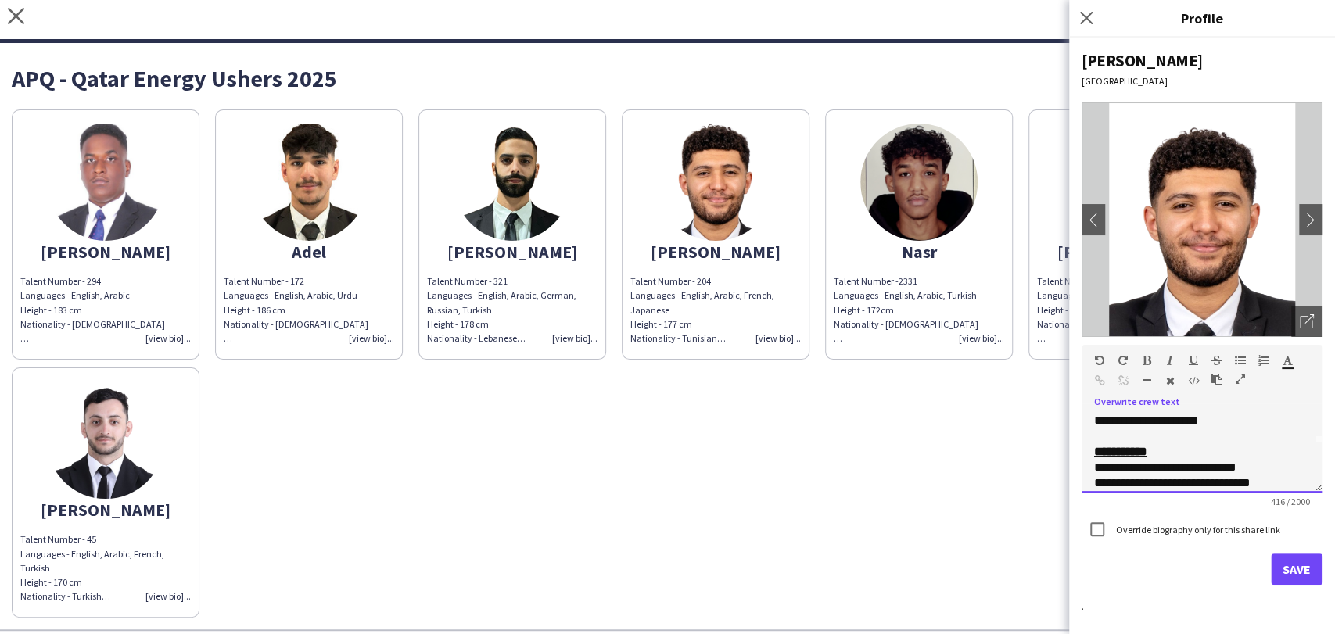
click at [1225, 473] on span "**********" at bounding box center [1165, 467] width 142 height 12
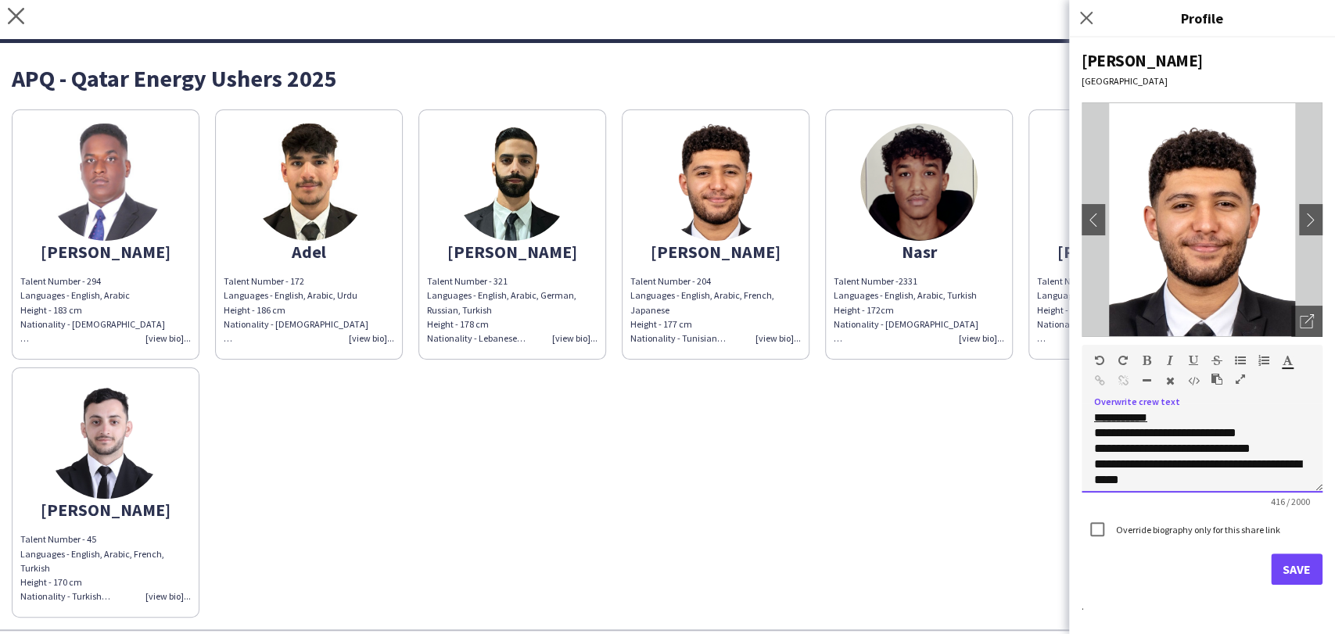
click at [1276, 453] on div "**********" at bounding box center [1202, 433] width 216 height 47
click at [1142, 454] on span "**********" at bounding box center [1167, 449] width 147 height 12
click at [1271, 442] on div "**********" at bounding box center [1202, 441] width 216 height 63
click at [1224, 439] on span "**********" at bounding box center [1165, 433] width 142 height 12
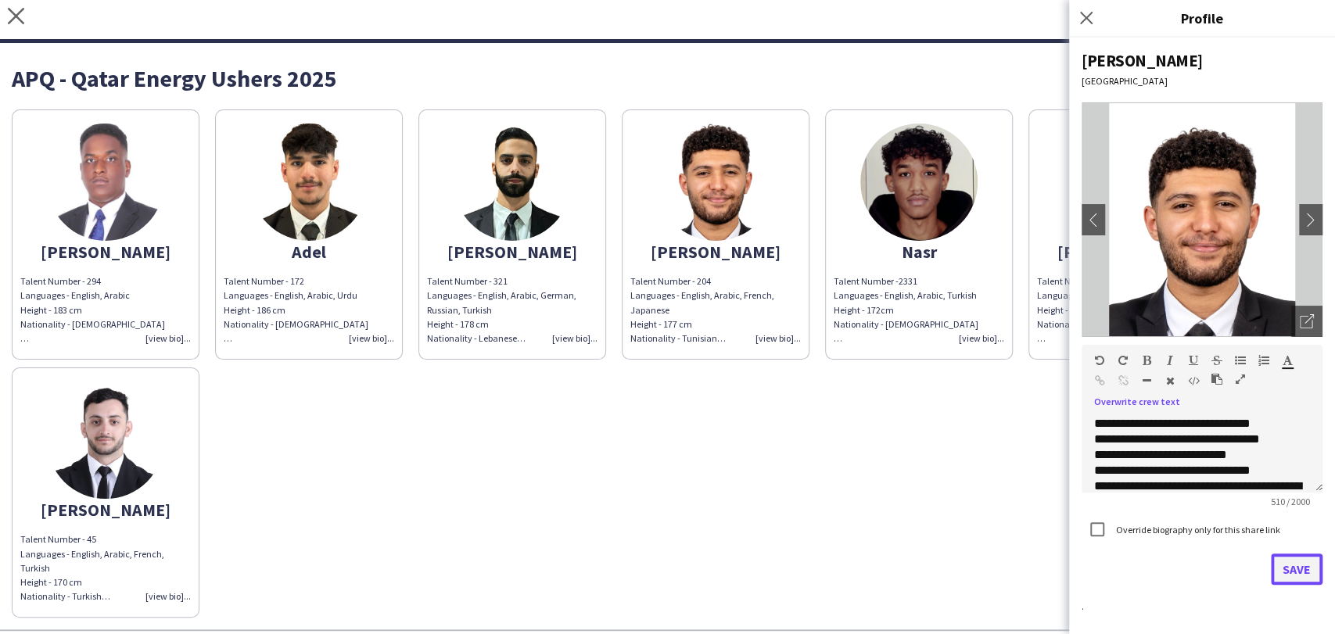
click at [1302, 565] on button "Save" at bounding box center [1297, 569] width 52 height 31
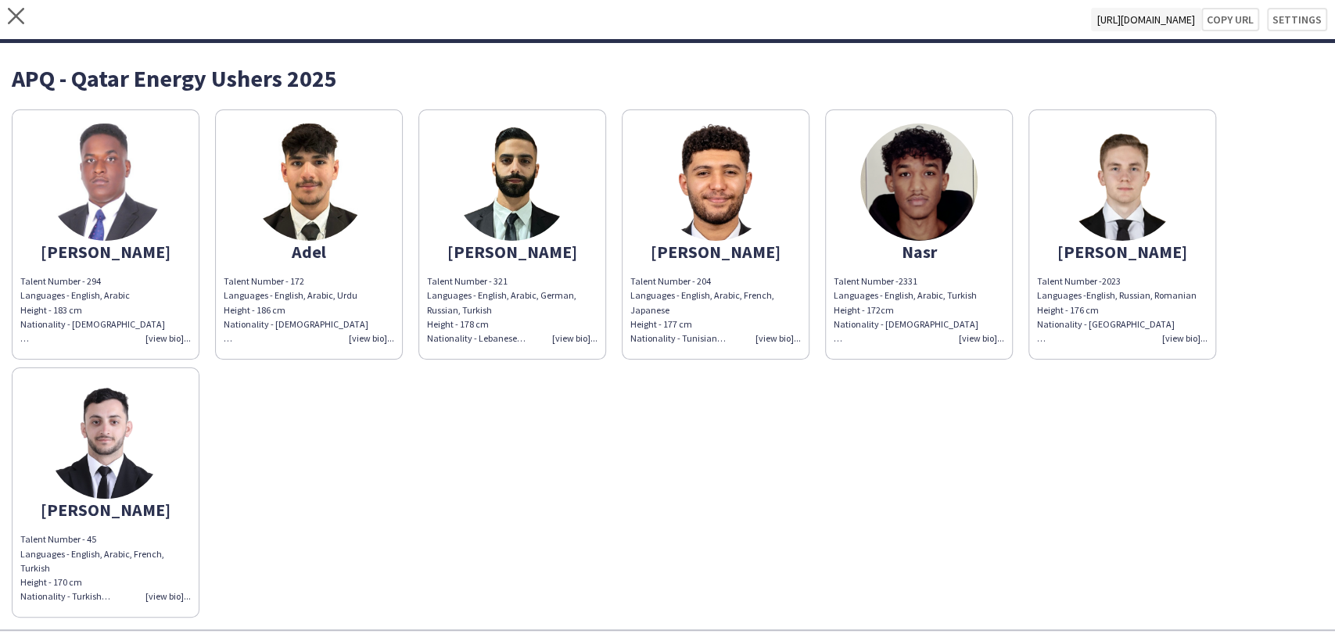
click at [980, 343] on div "Talent Number -2331 Languages - English, Arabic, Turkish Height - 172cm Nationa…" at bounding box center [918, 309] width 170 height 71
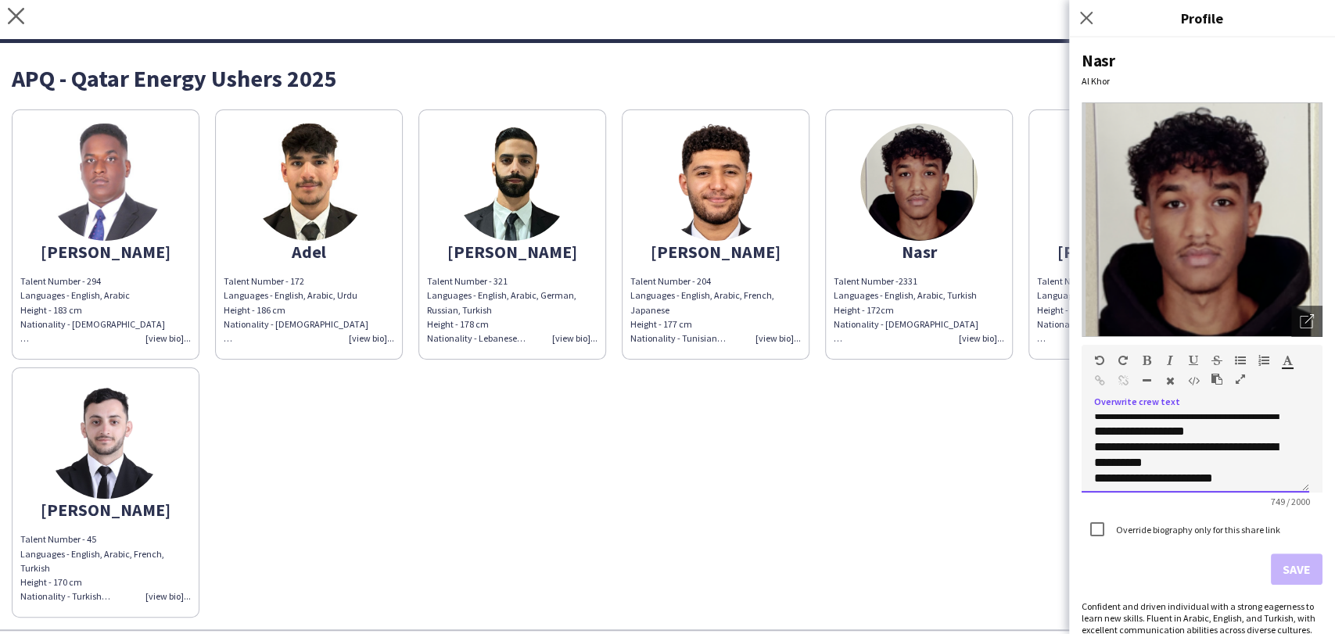
scroll to position [387, 0]
drag, startPoint x: 935, startPoint y: 482, endPoint x: 975, endPoint y: 471, distance: 41.6
click at [963, 475] on div "[PERSON_NAME] Talent Number - 294 Languages - English, Arabic Height - 183 cm N…" at bounding box center [667, 360] width 1311 height 516
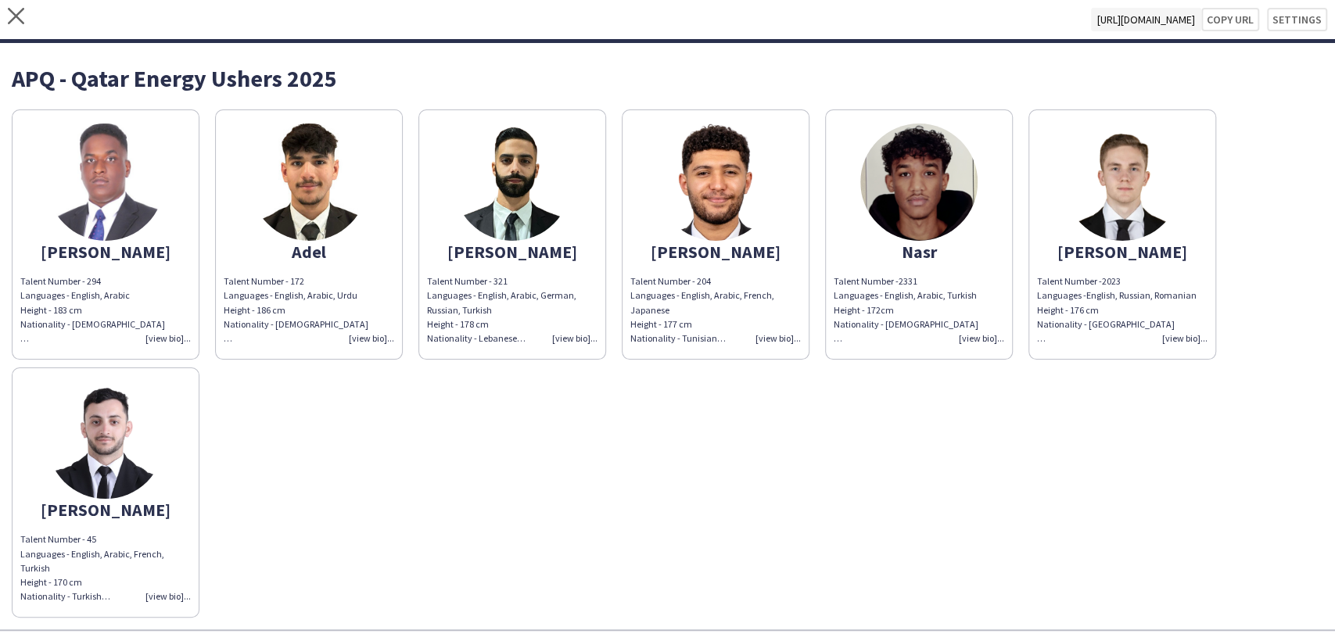
click at [1186, 344] on div "Talent Number -2023 Languages -English, Russian, Romanian Height - 176 cm Natio…" at bounding box center [1122, 309] width 170 height 71
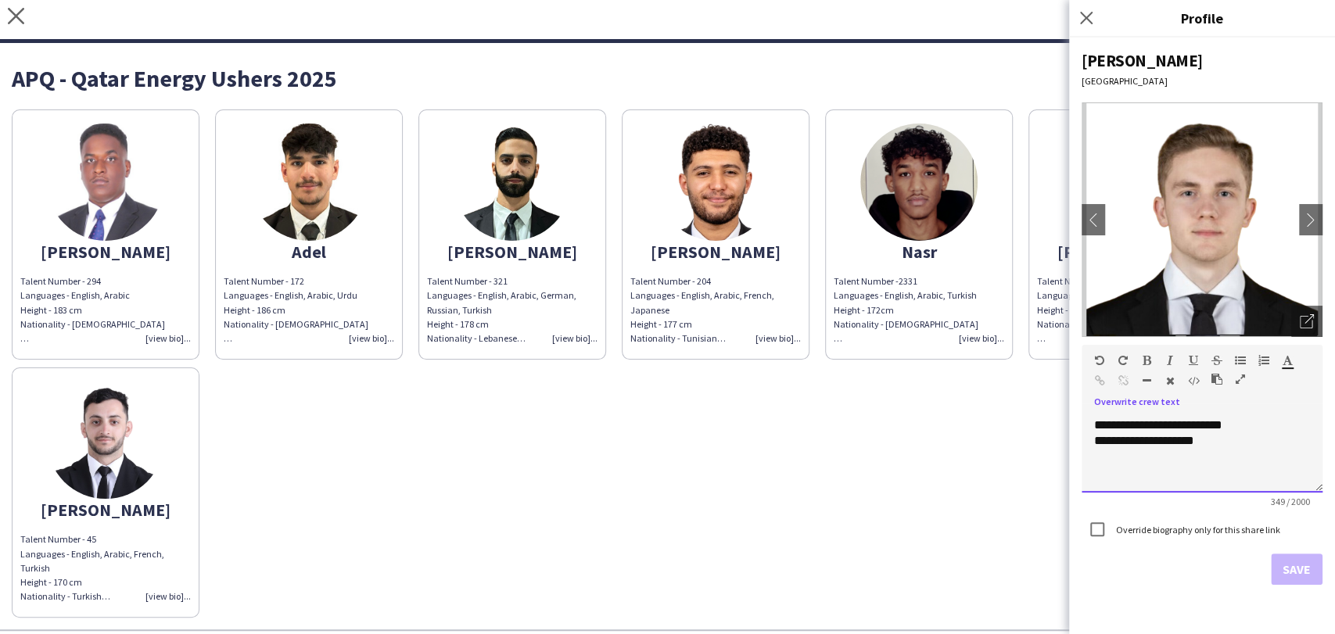
scroll to position [208, 0]
click at [869, 504] on div "[PERSON_NAME] Talent Number - 294 Languages - English, Arabic Height - 183 cm N…" at bounding box center [667, 360] width 1311 height 516
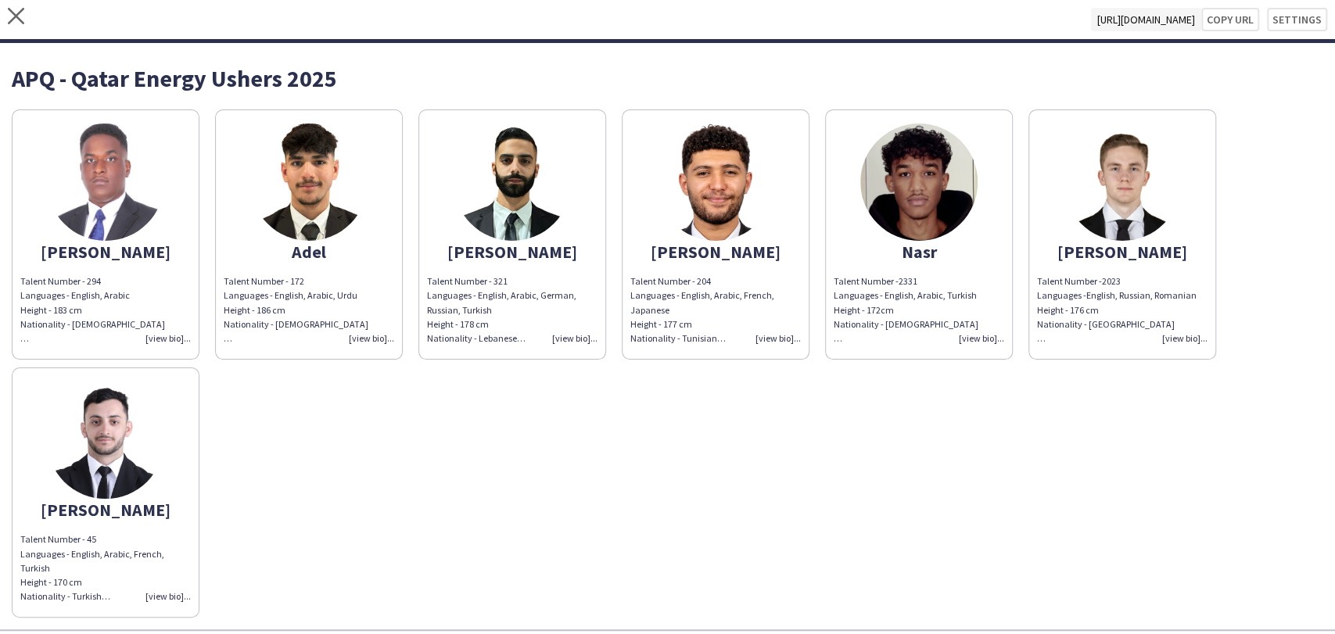
click at [170, 590] on div "Talent Number - 45 Languages - English, Arabic, French, Turkish Height - 170 cm…" at bounding box center [105, 567] width 170 height 71
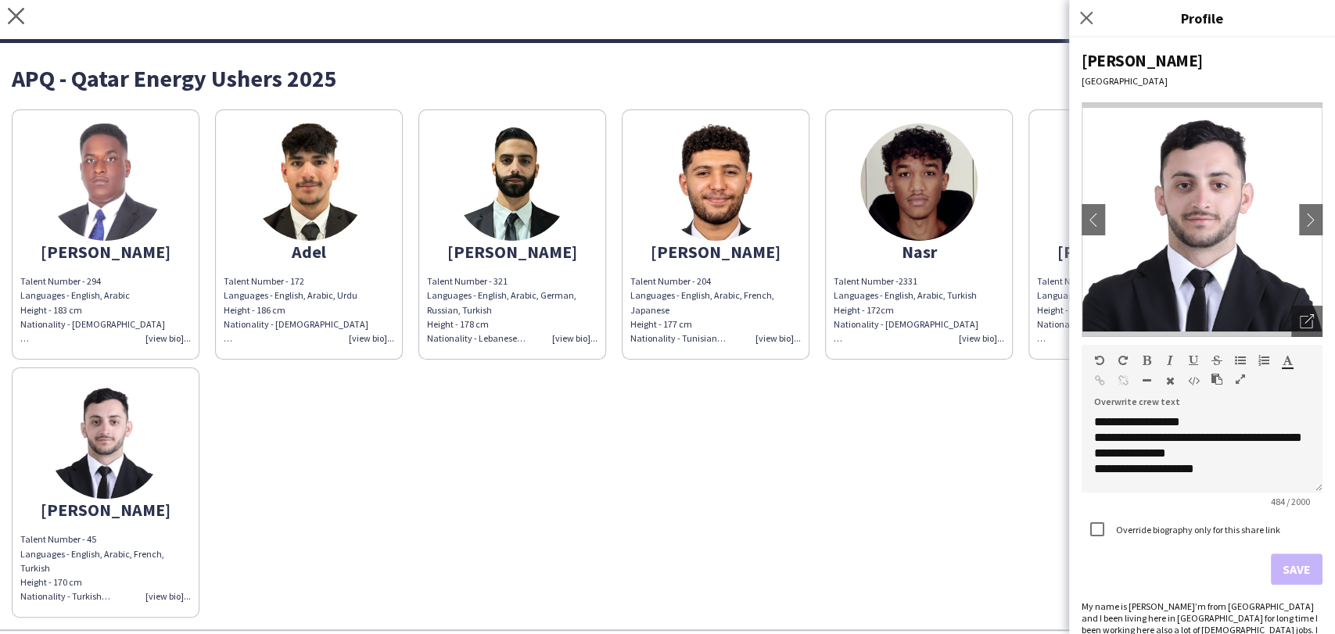
click at [1303, 477] on div "**********" at bounding box center [1201, 453] width 241 height 78
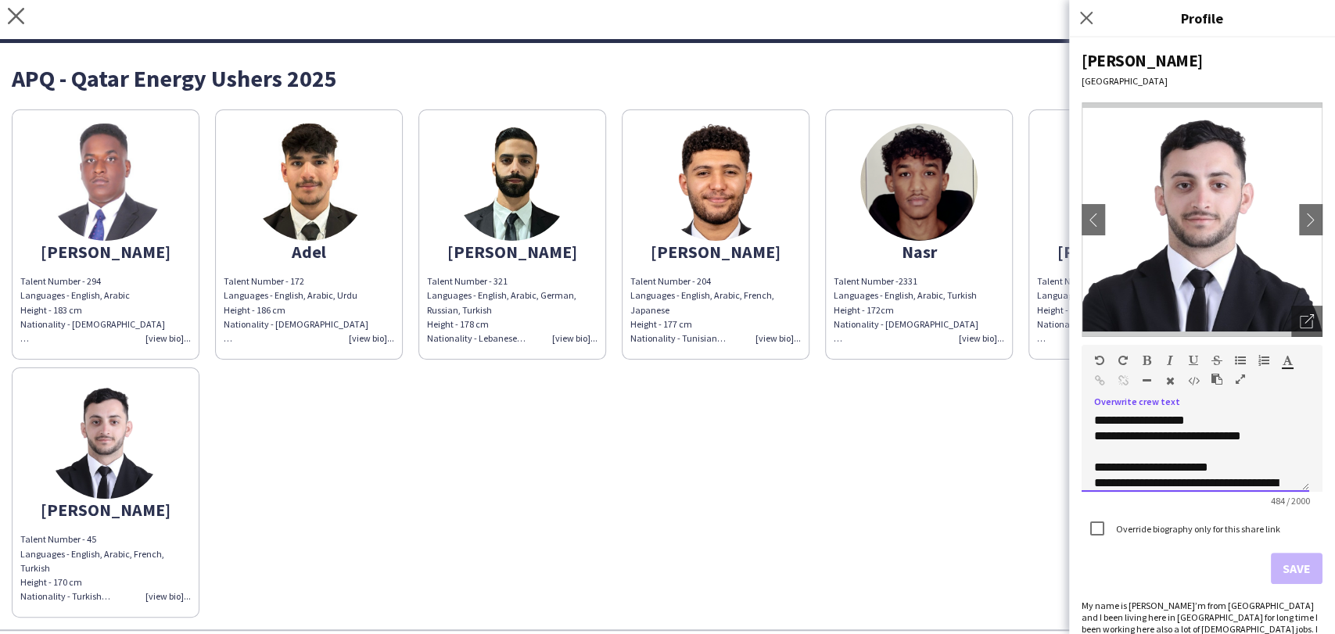
click at [1193, 433] on div "**********" at bounding box center [1188, 428] width 189 height 63
click at [1290, 566] on button "Save" at bounding box center [1297, 568] width 52 height 31
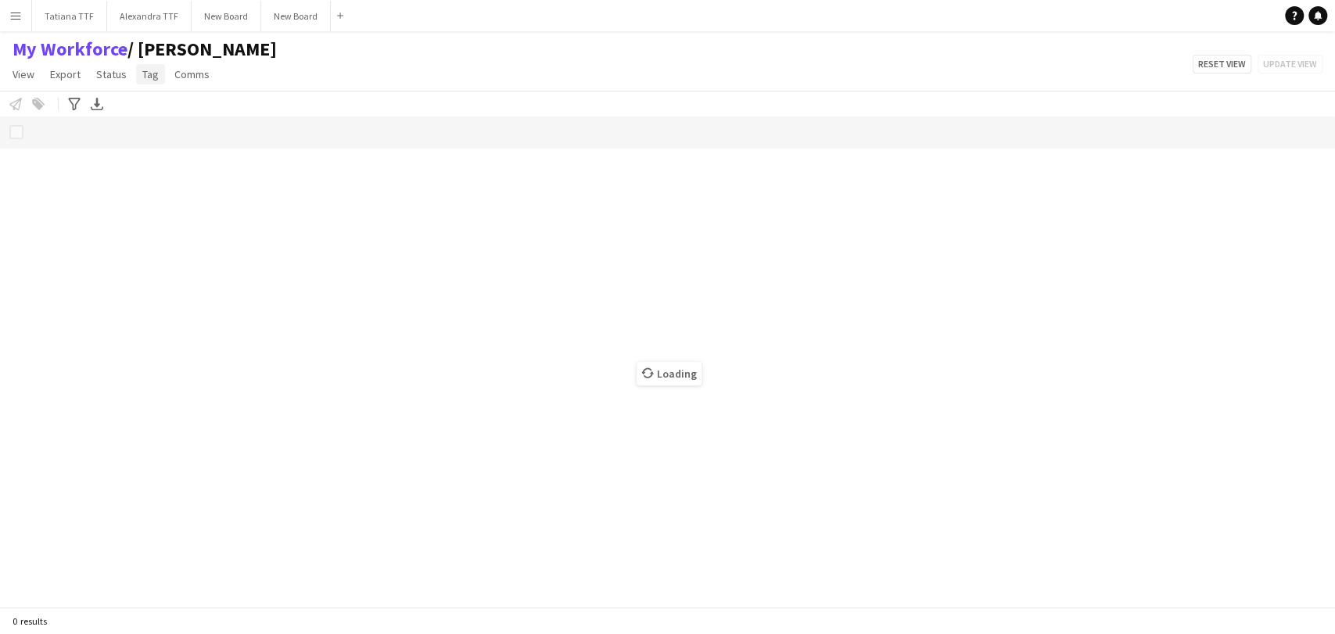
click at [142, 70] on span "Tag" at bounding box center [150, 74] width 16 height 14
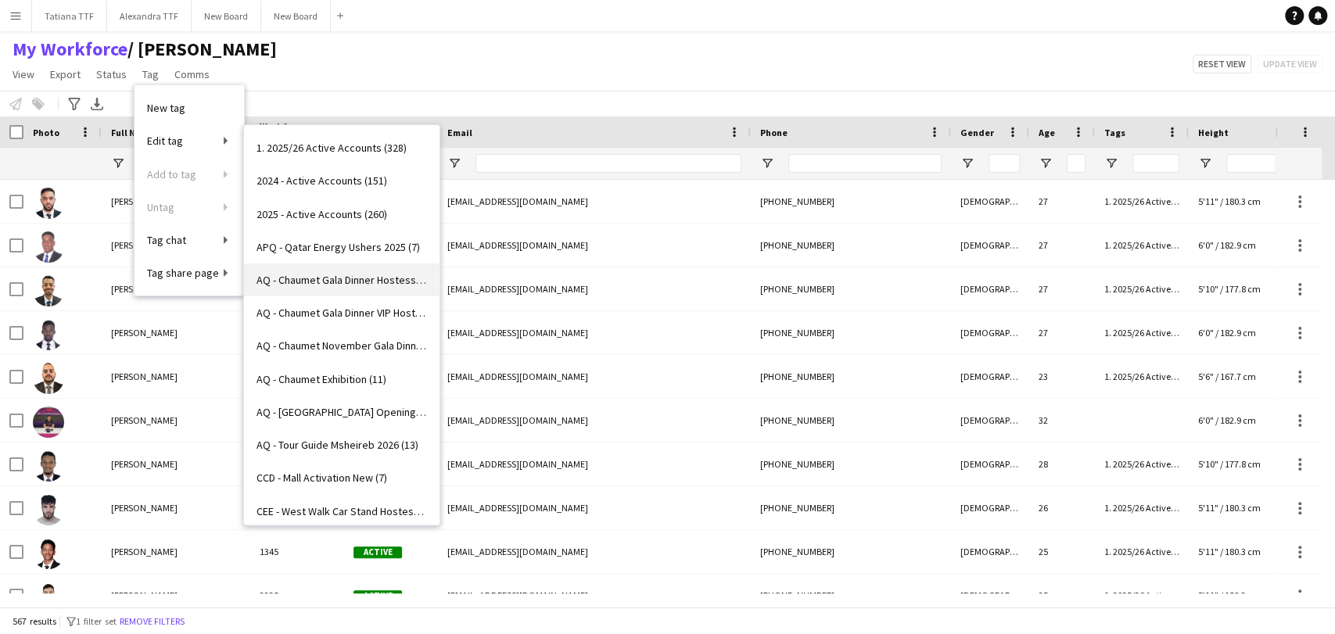
click at [337, 277] on span "AQ - Chaumet Gala Dinner Hostesses (8)" at bounding box center [341, 280] width 170 height 14
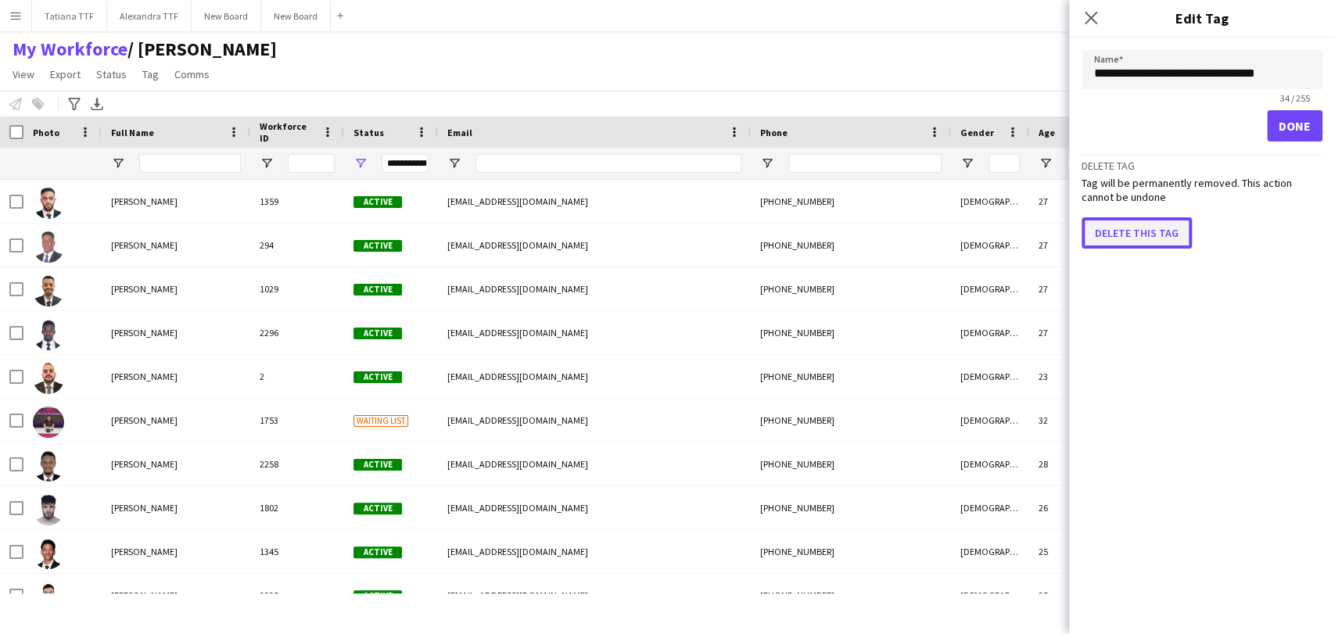
click at [1131, 231] on button "Delete this tag" at bounding box center [1136, 232] width 110 height 31
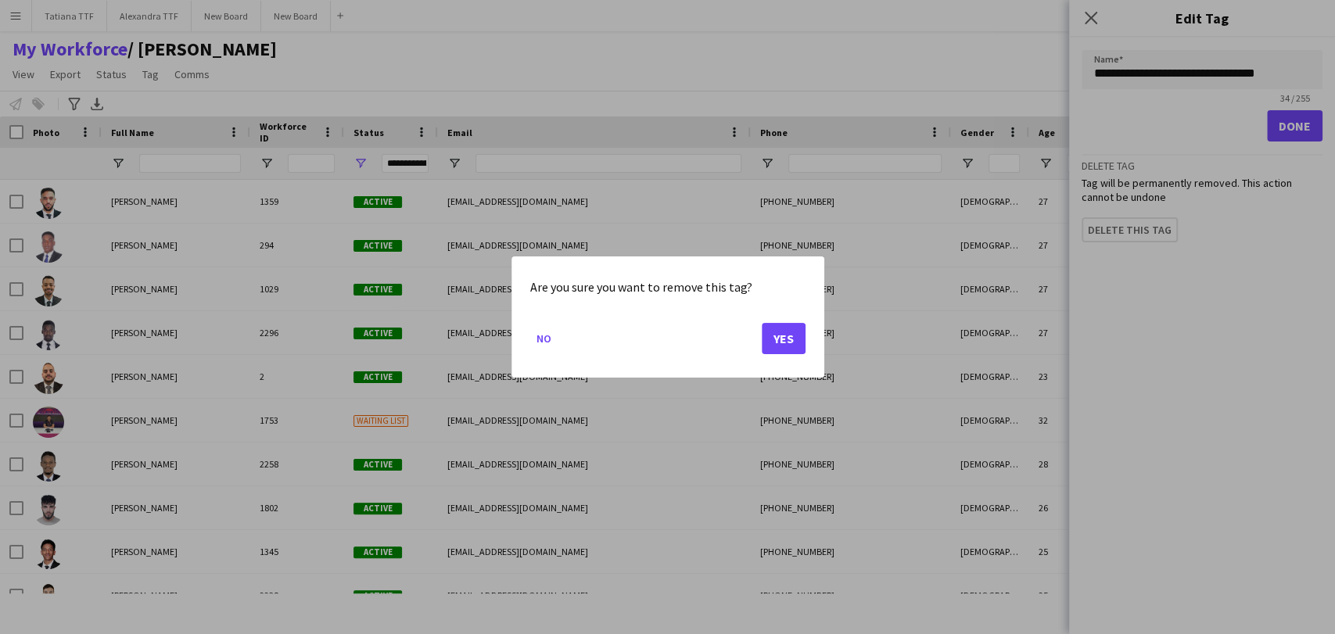
click at [782, 304] on div "Are you sure you want to remove this tag? No Yes" at bounding box center [667, 316] width 313 height 121
drag, startPoint x: 794, startPoint y: 346, endPoint x: 722, endPoint y: 129, distance: 228.2
click at [794, 341] on button "Yes" at bounding box center [784, 338] width 44 height 31
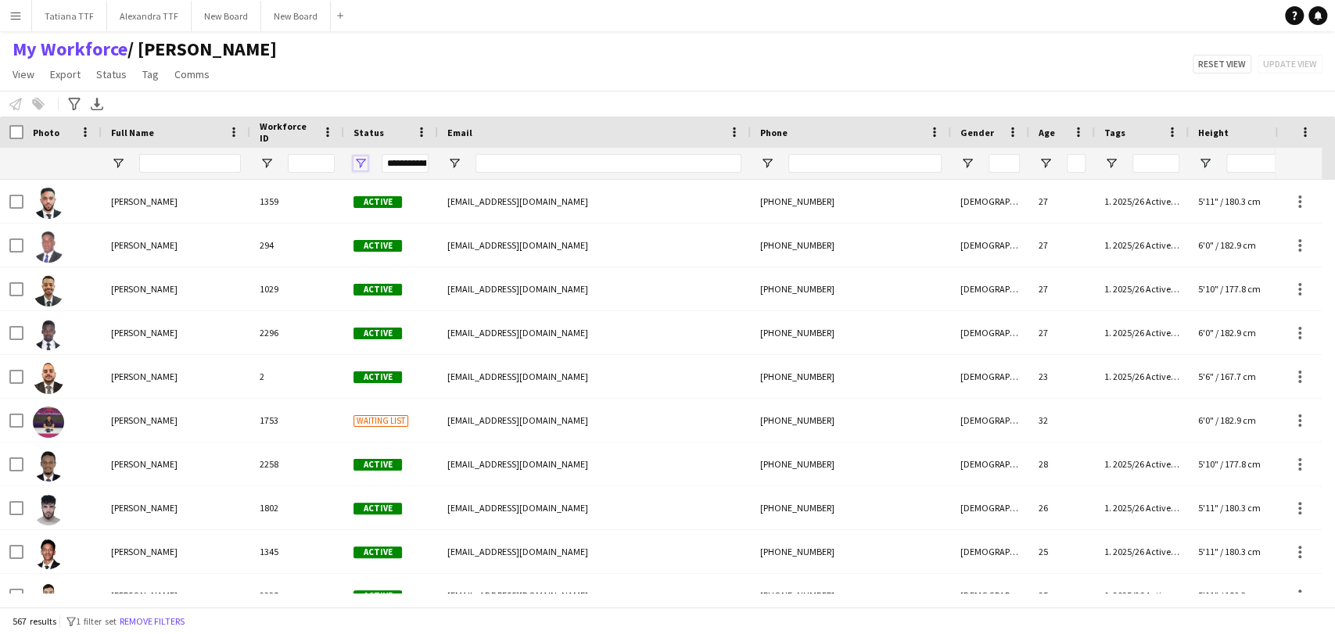
click at [362, 166] on span "Open Filter Menu" at bounding box center [360, 163] width 14 height 14
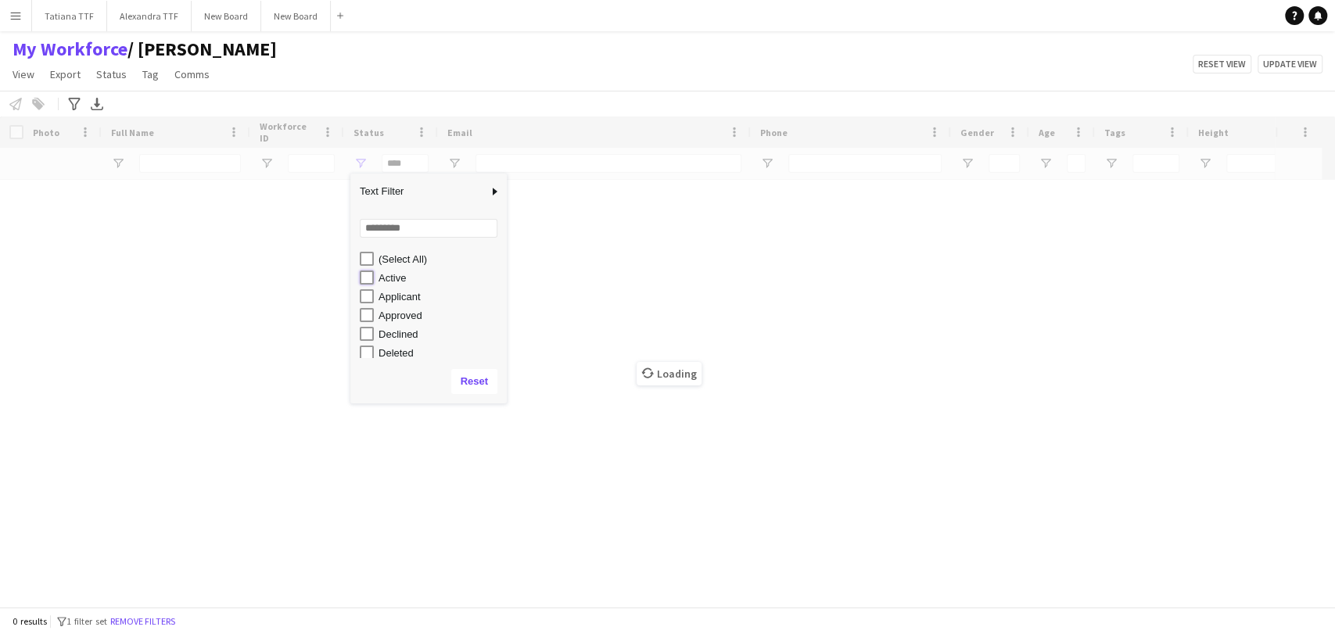
type input "**********"
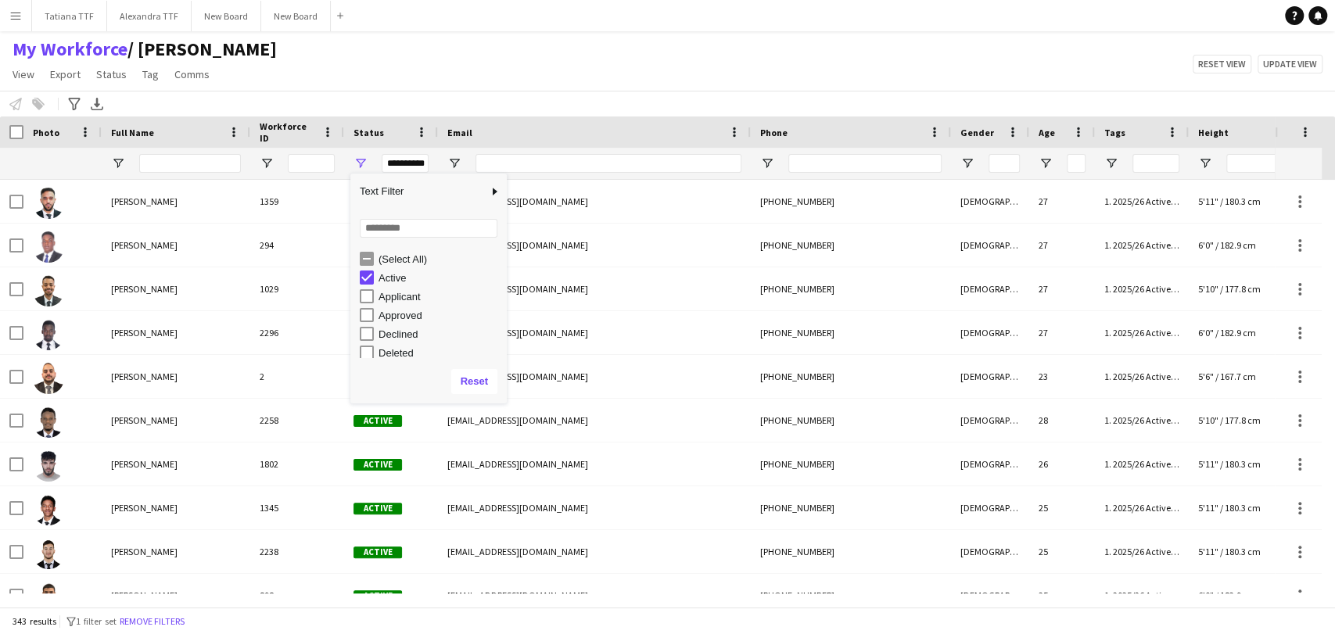
click at [593, 73] on div "My Workforce / [PERSON_NAME] View Views Default view [PERSON_NAME] View April L…" at bounding box center [667, 64] width 1335 height 53
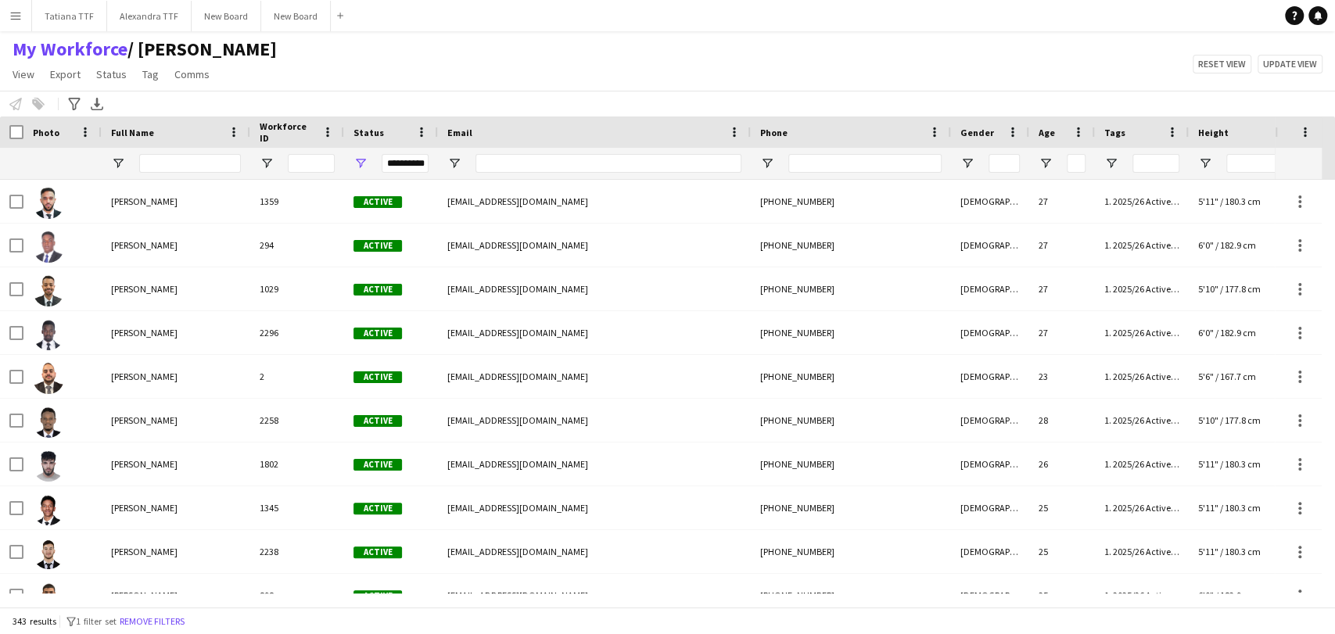
click at [23, 141] on div "Photo" at bounding box center [62, 132] width 78 height 31
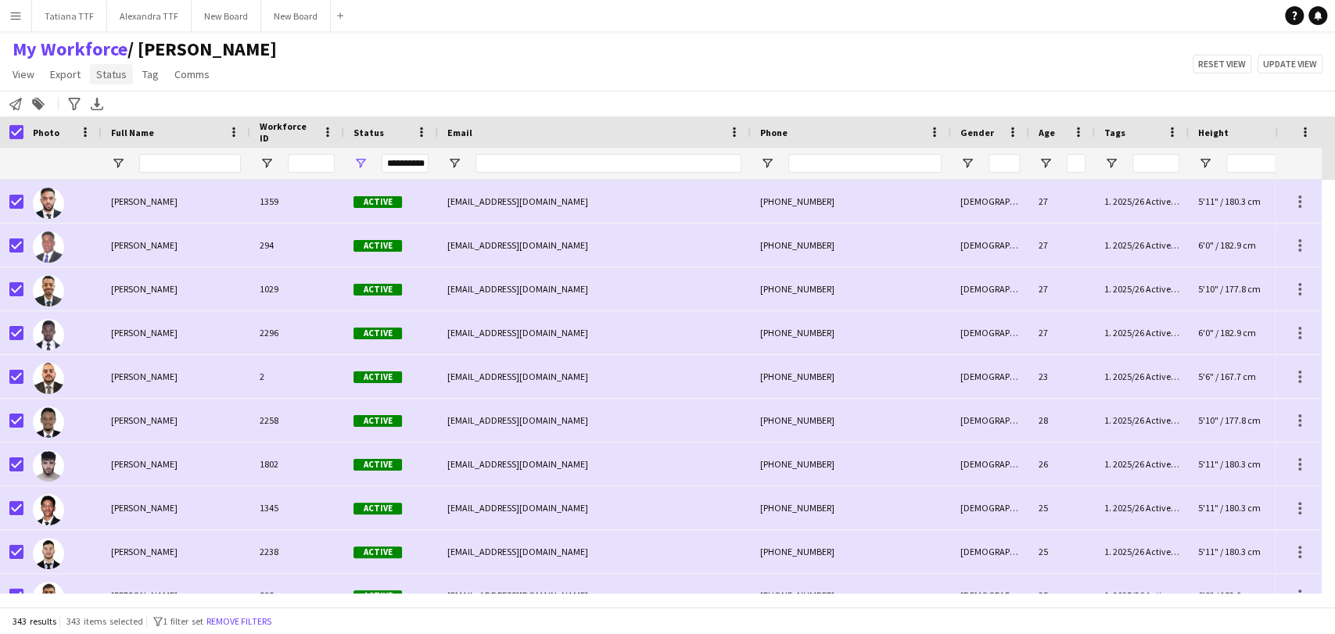
click at [116, 76] on span "Status" at bounding box center [111, 74] width 30 height 14
click at [150, 74] on span "Tag" at bounding box center [150, 74] width 16 height 14
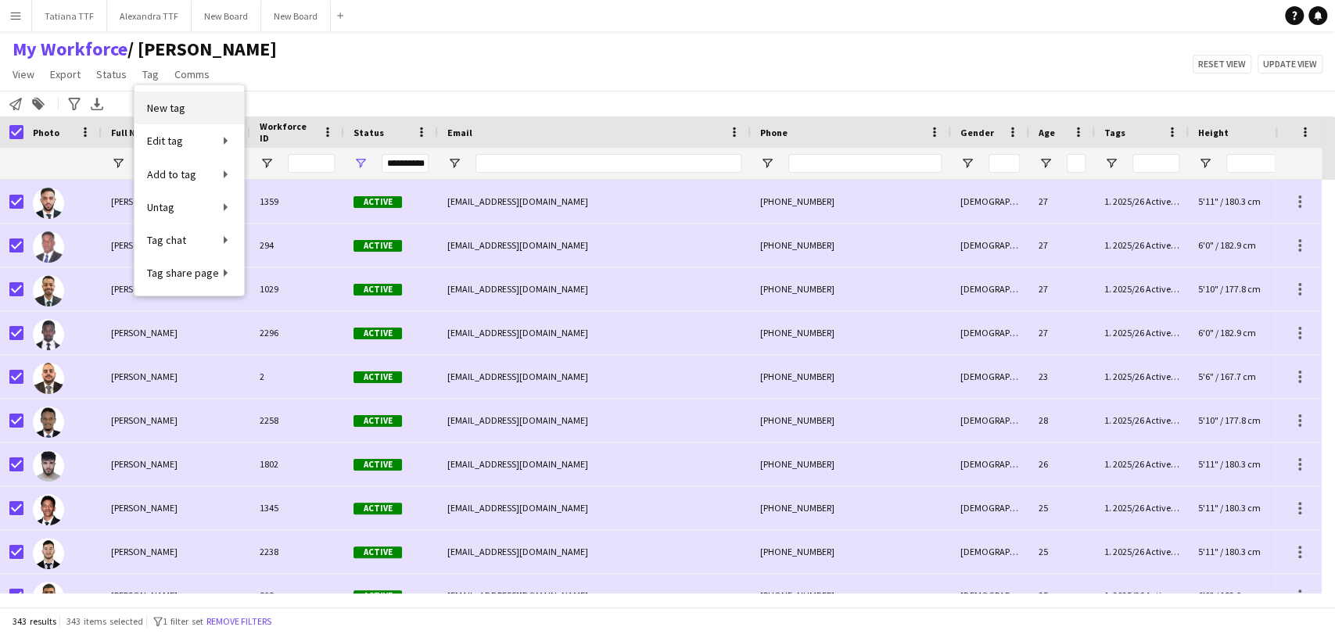
click at [170, 108] on span "New tag" at bounding box center [166, 108] width 38 height 14
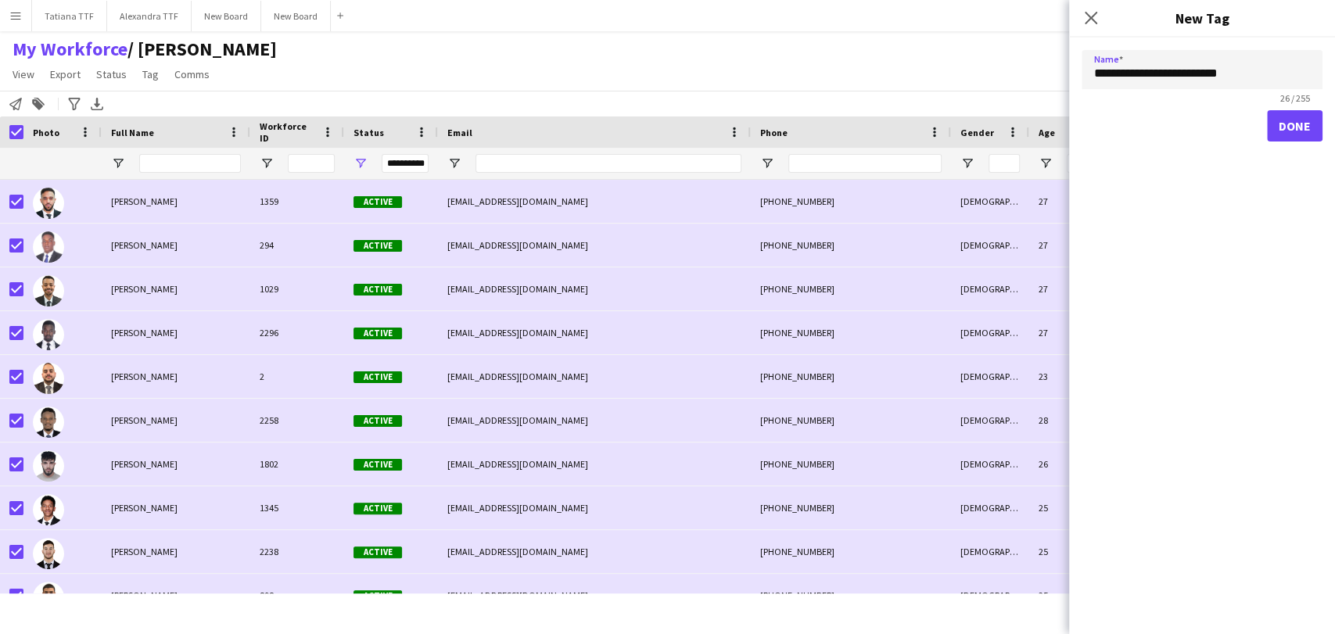
click at [1175, 74] on input "**********" at bounding box center [1201, 69] width 241 height 39
type input "**********"
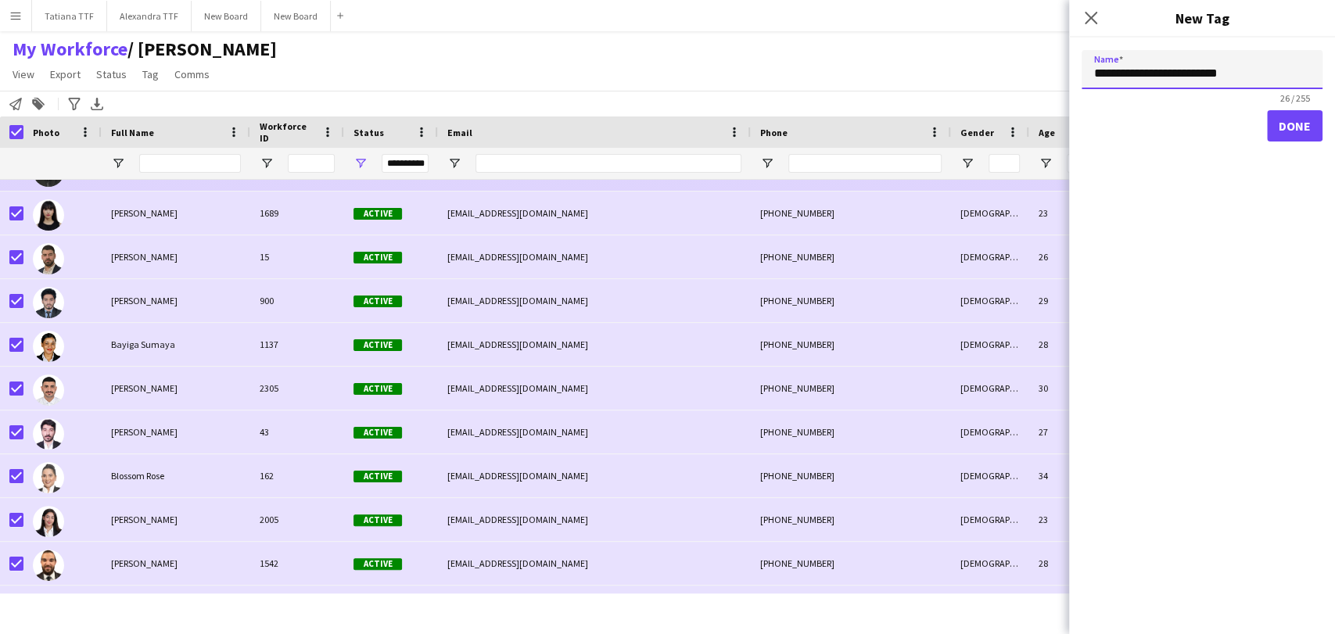
scroll to position [4083, 0]
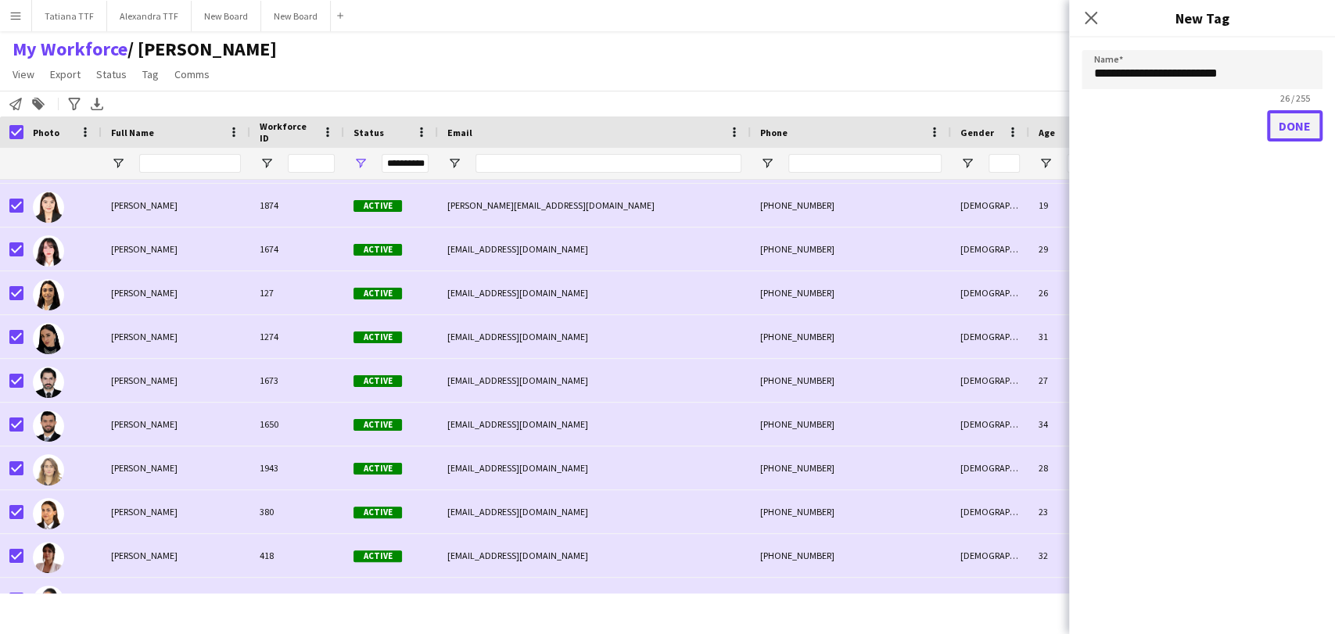
click at [1306, 133] on button "Done" at bounding box center [1295, 125] width 56 height 31
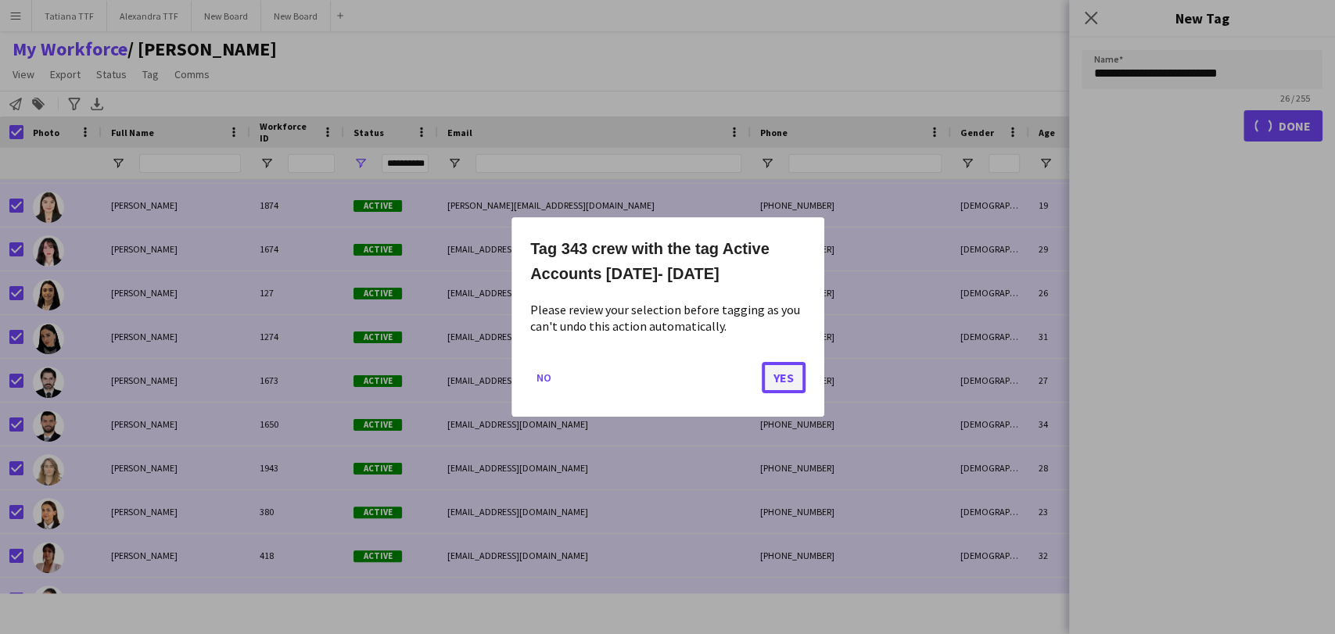
click at [787, 380] on button "Yes" at bounding box center [784, 377] width 44 height 31
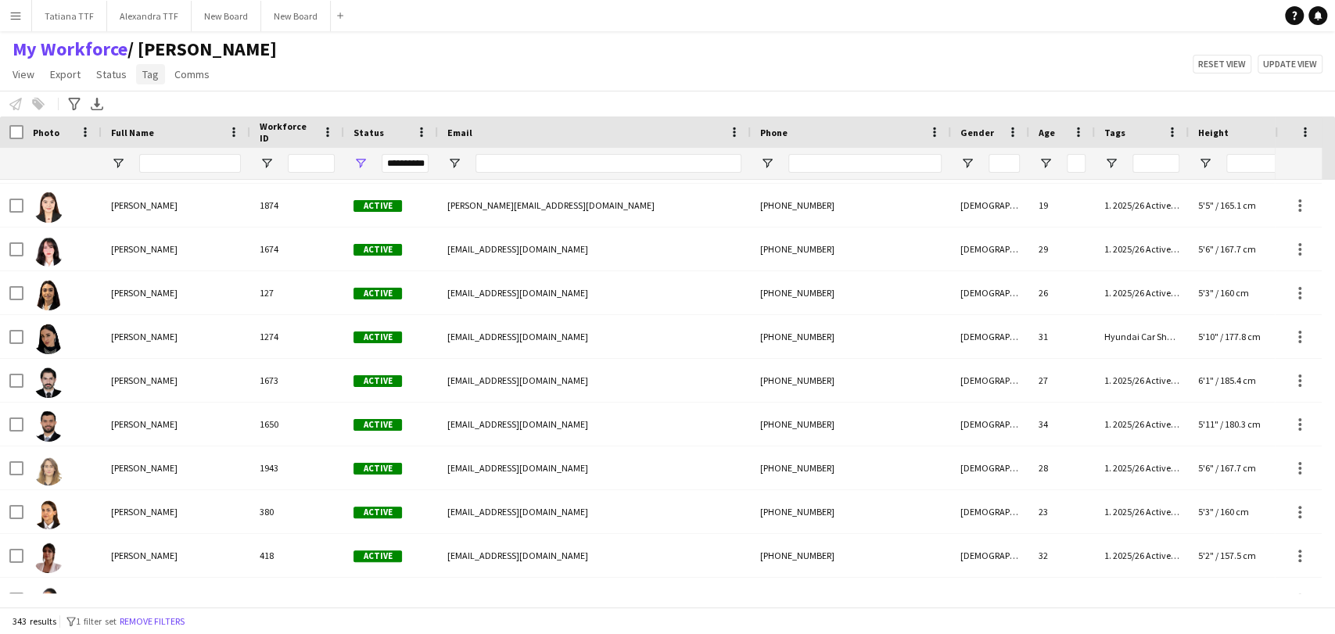
click at [147, 78] on span "Tag" at bounding box center [150, 74] width 16 height 14
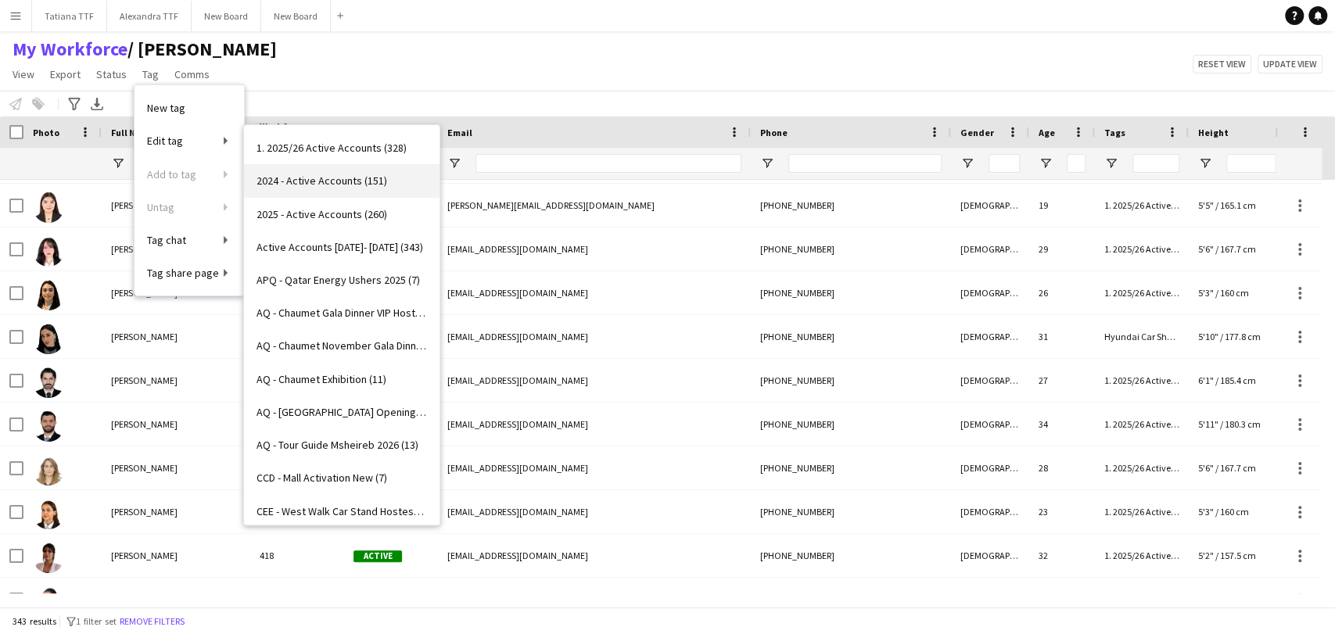
click at [308, 178] on span "2024 - Active Accounts (151)" at bounding box center [321, 181] width 131 height 14
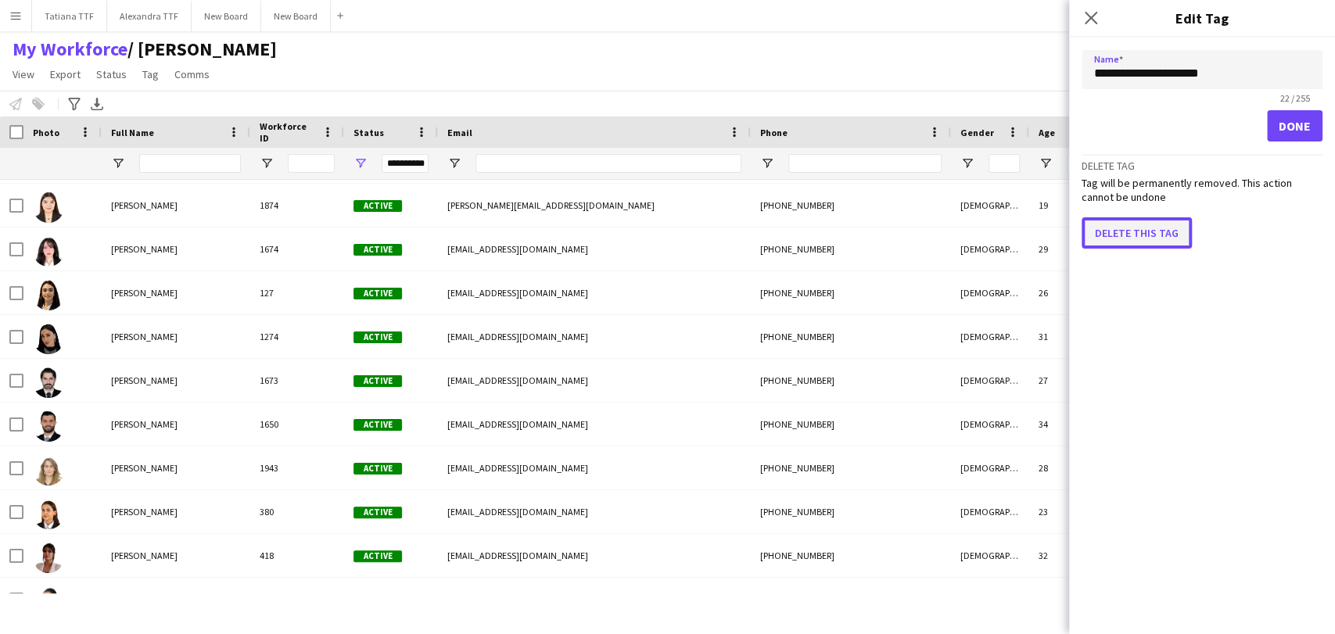
click at [1128, 224] on button "Delete this tag" at bounding box center [1136, 232] width 110 height 31
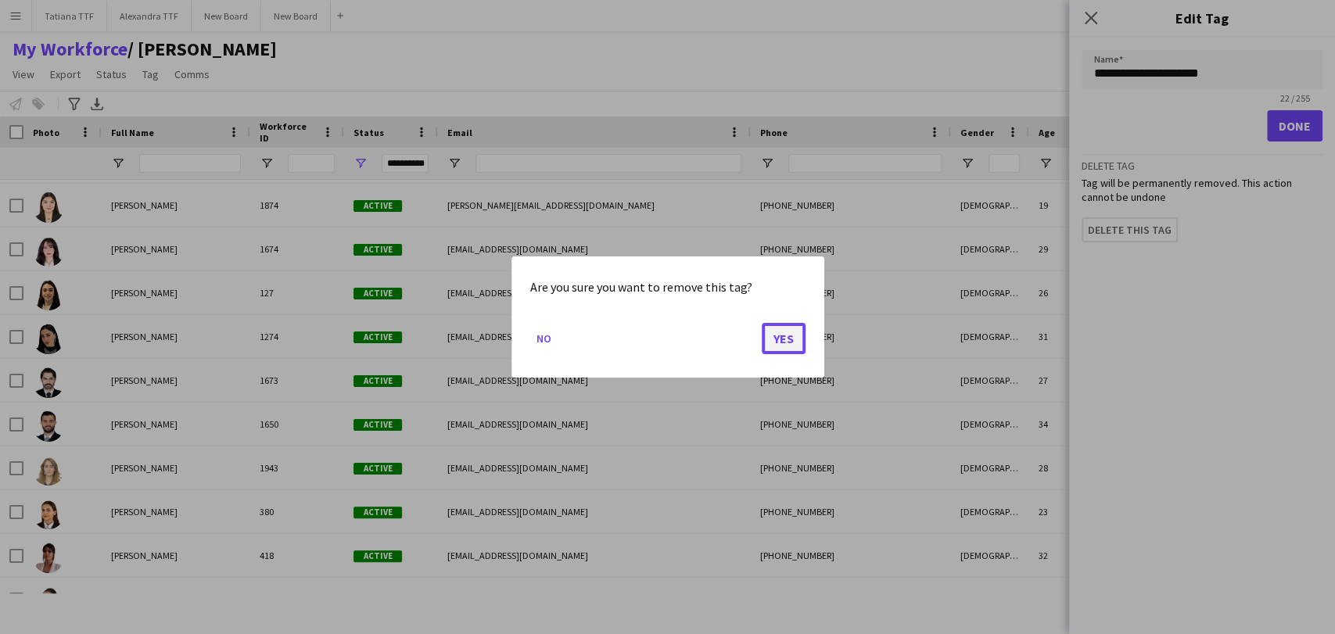
click at [783, 342] on button "Yes" at bounding box center [784, 338] width 44 height 31
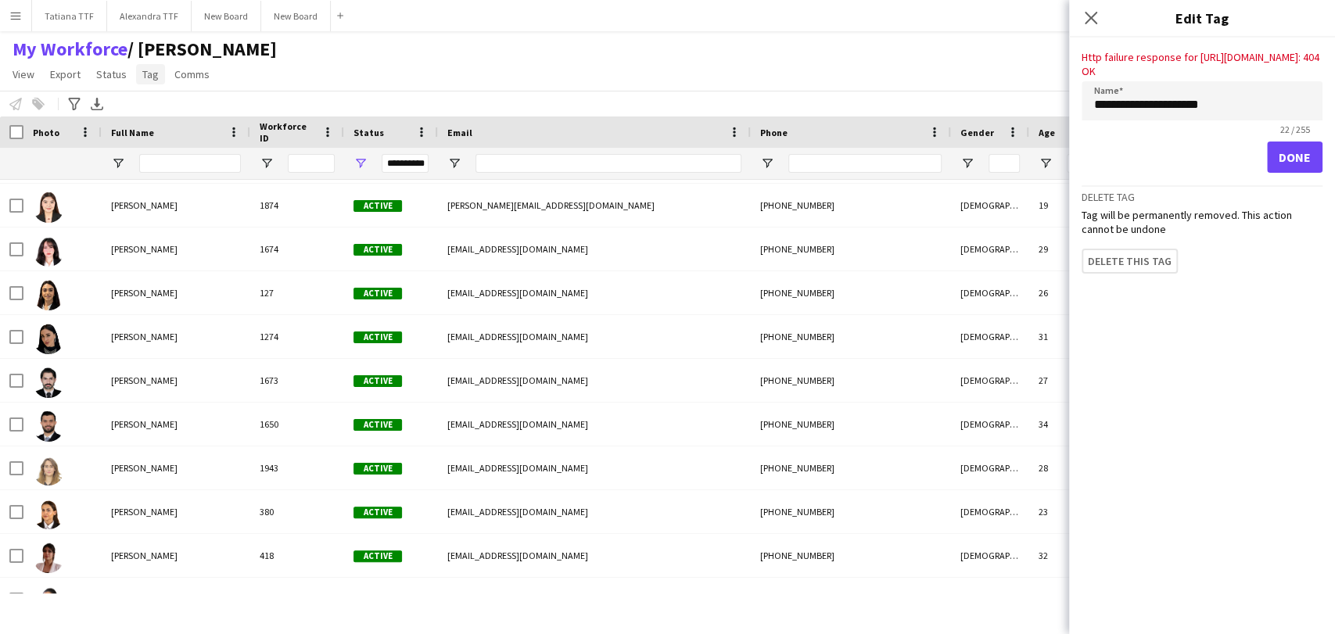
click at [150, 70] on span "Tag" at bounding box center [150, 74] width 16 height 14
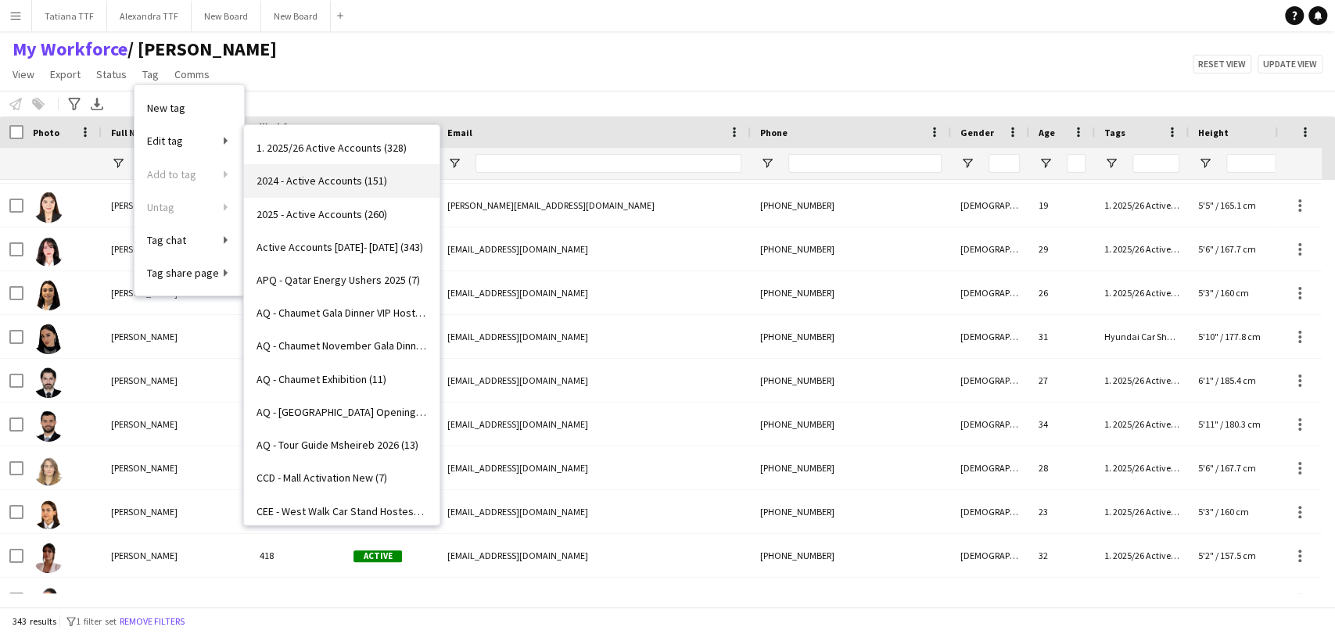
click at [317, 183] on span "2024 - Active Accounts (151)" at bounding box center [321, 181] width 131 height 14
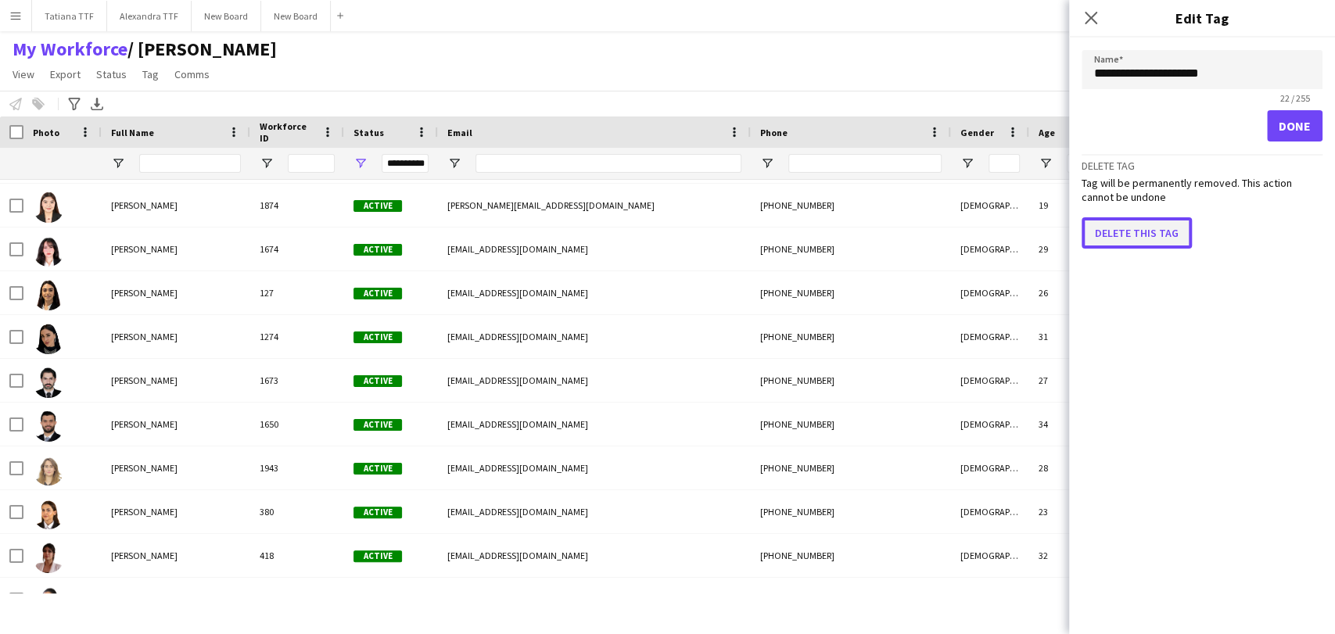
click at [1126, 231] on button "Delete this tag" at bounding box center [1136, 232] width 110 height 31
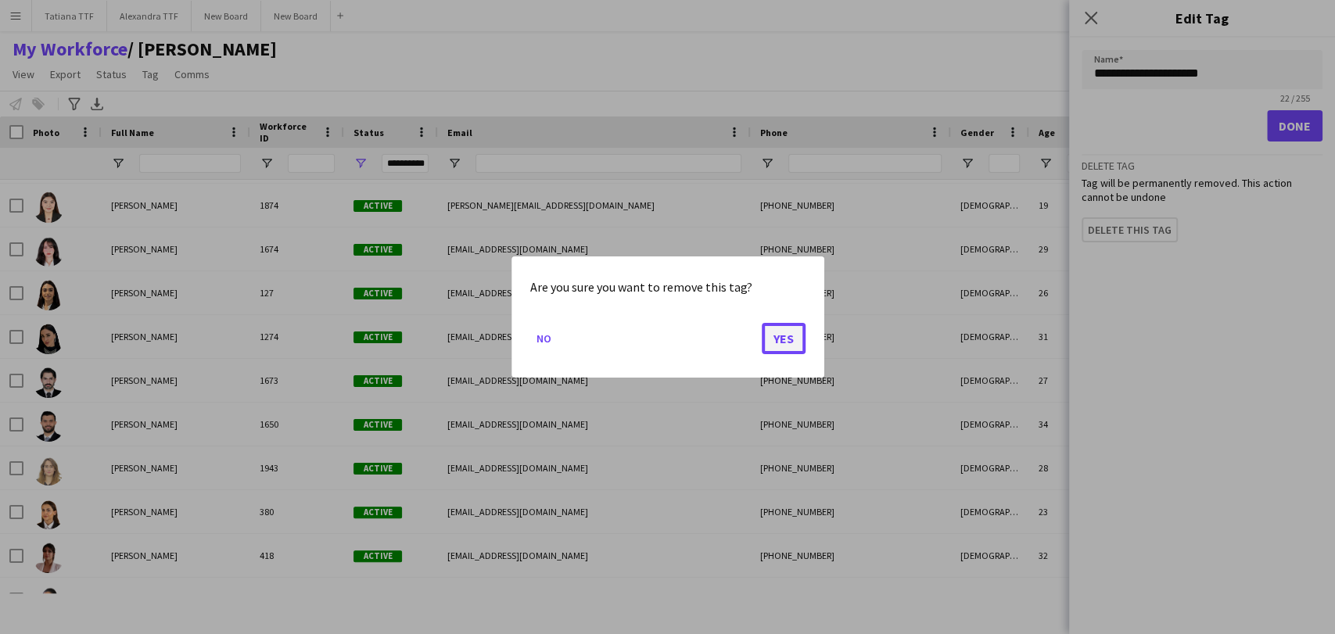
click at [780, 345] on button "Yes" at bounding box center [784, 338] width 44 height 31
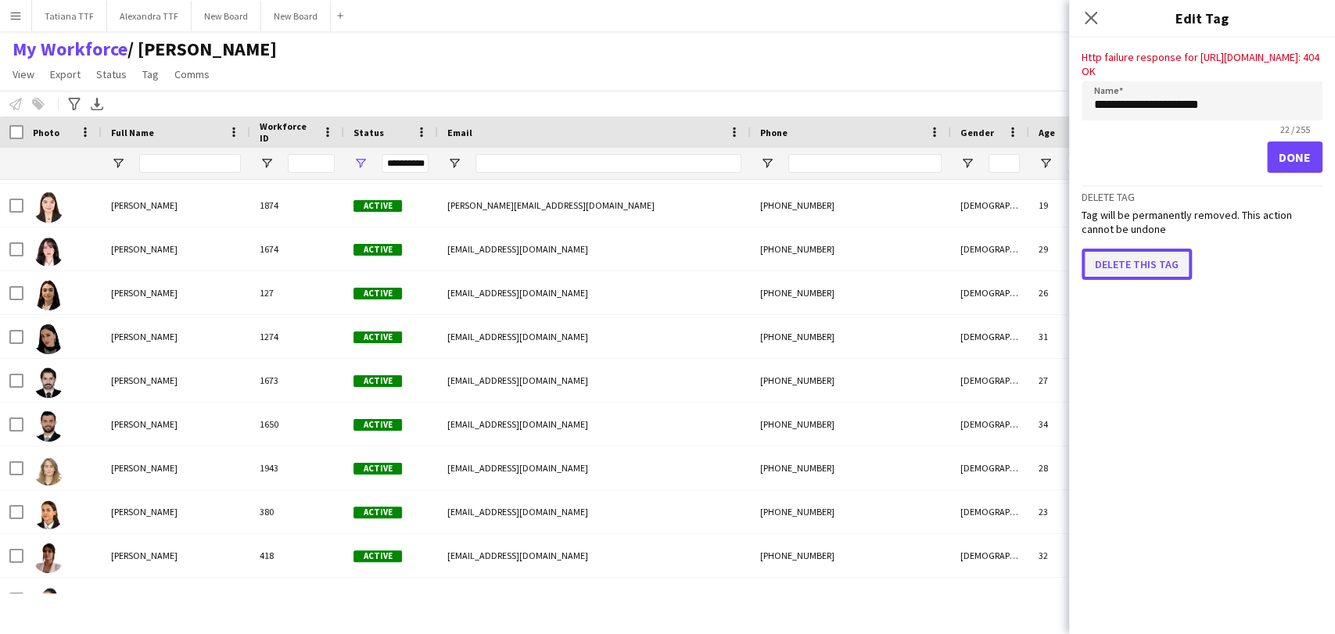
click at [1163, 277] on button "Delete this tag" at bounding box center [1136, 264] width 110 height 31
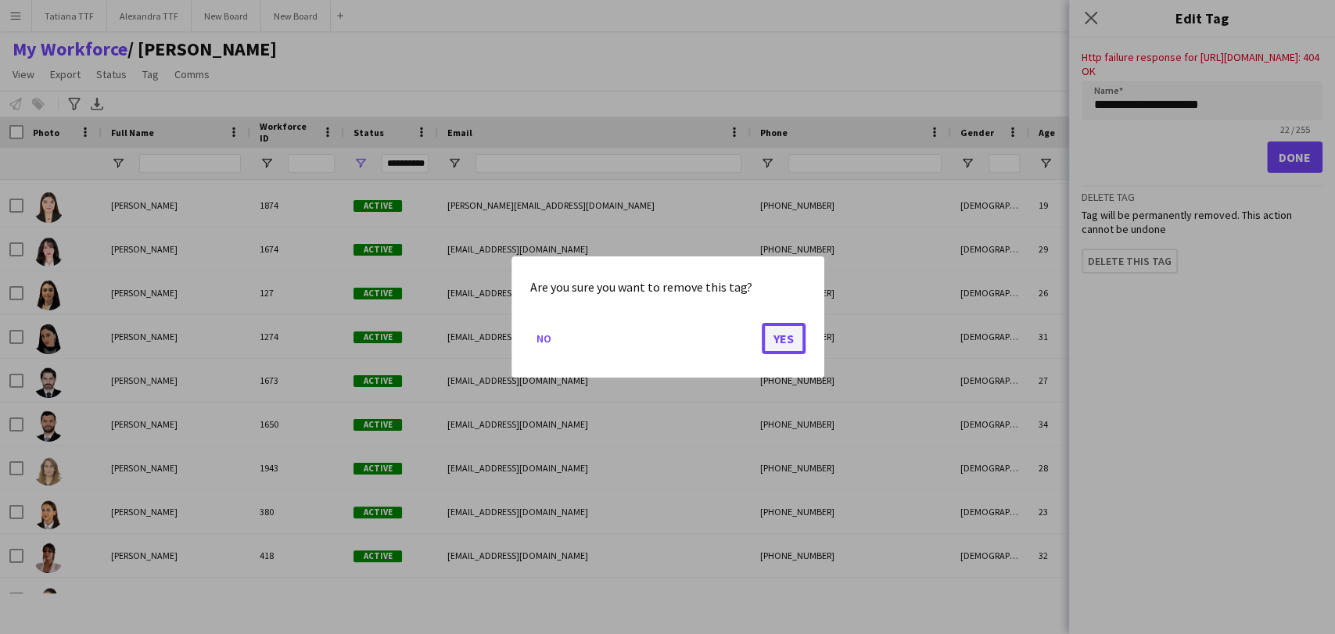
click at [768, 340] on button "Yes" at bounding box center [784, 338] width 44 height 31
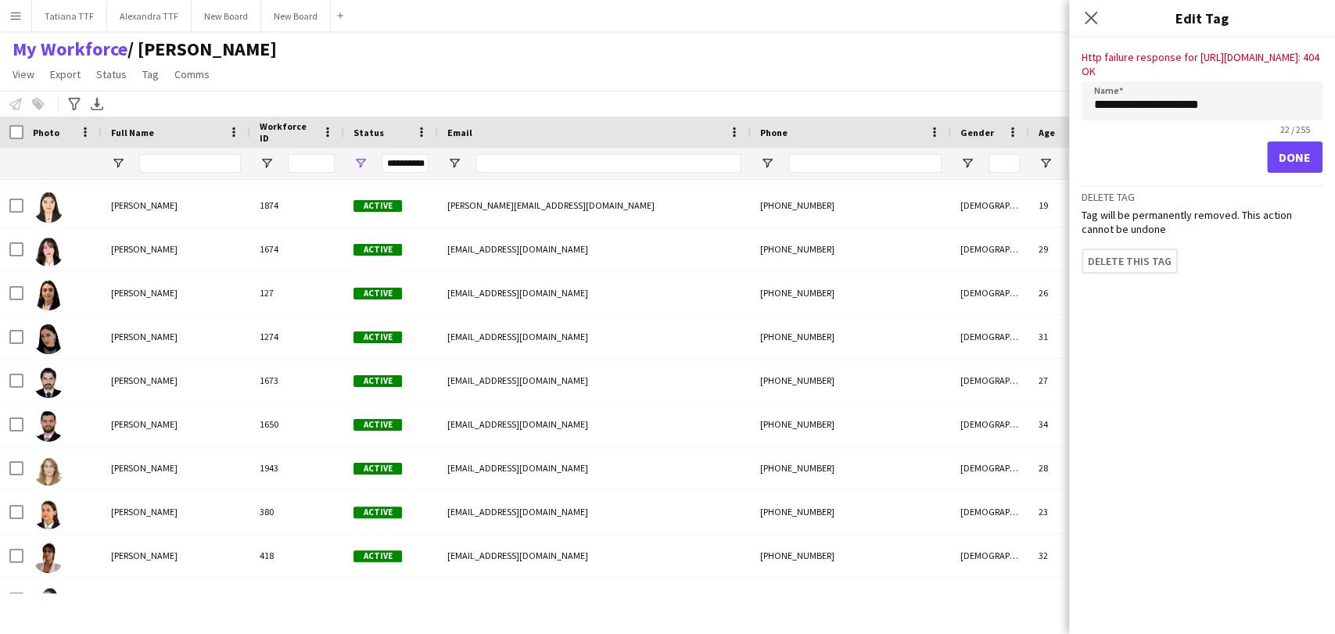
click at [501, 60] on div "My Workforce / [PERSON_NAME] View Views Default view [PERSON_NAME] View April L…" at bounding box center [667, 64] width 1335 height 53
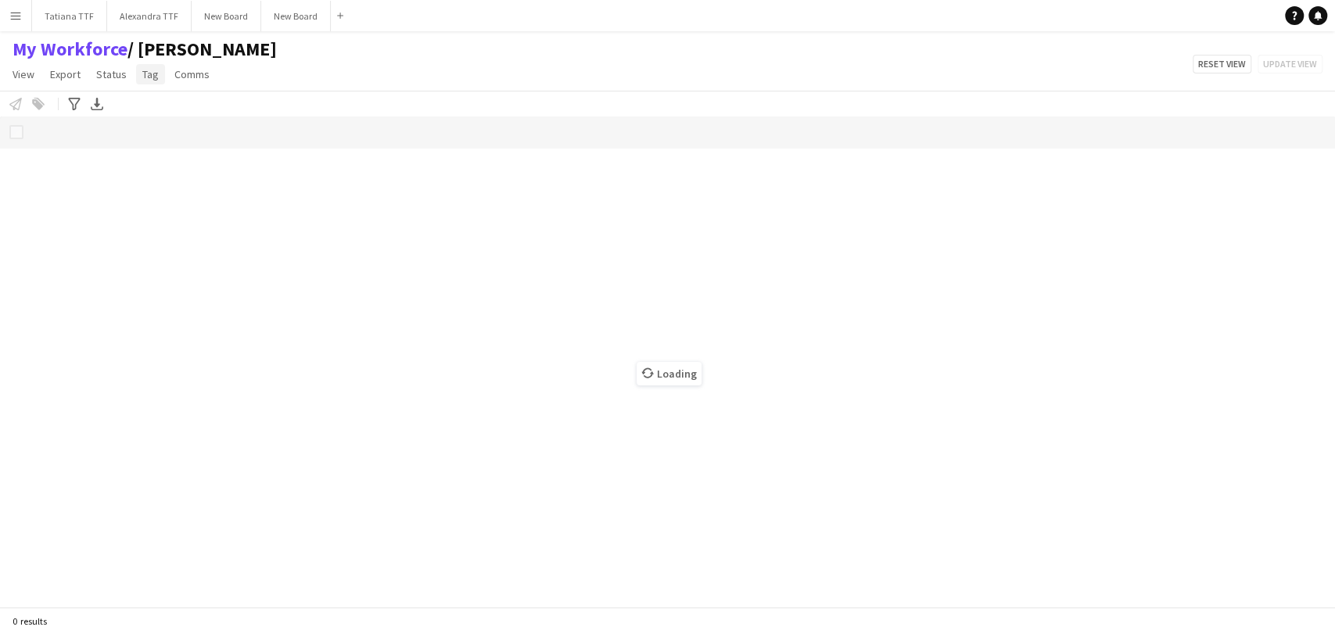
click at [144, 78] on span "Tag" at bounding box center [150, 74] width 16 height 14
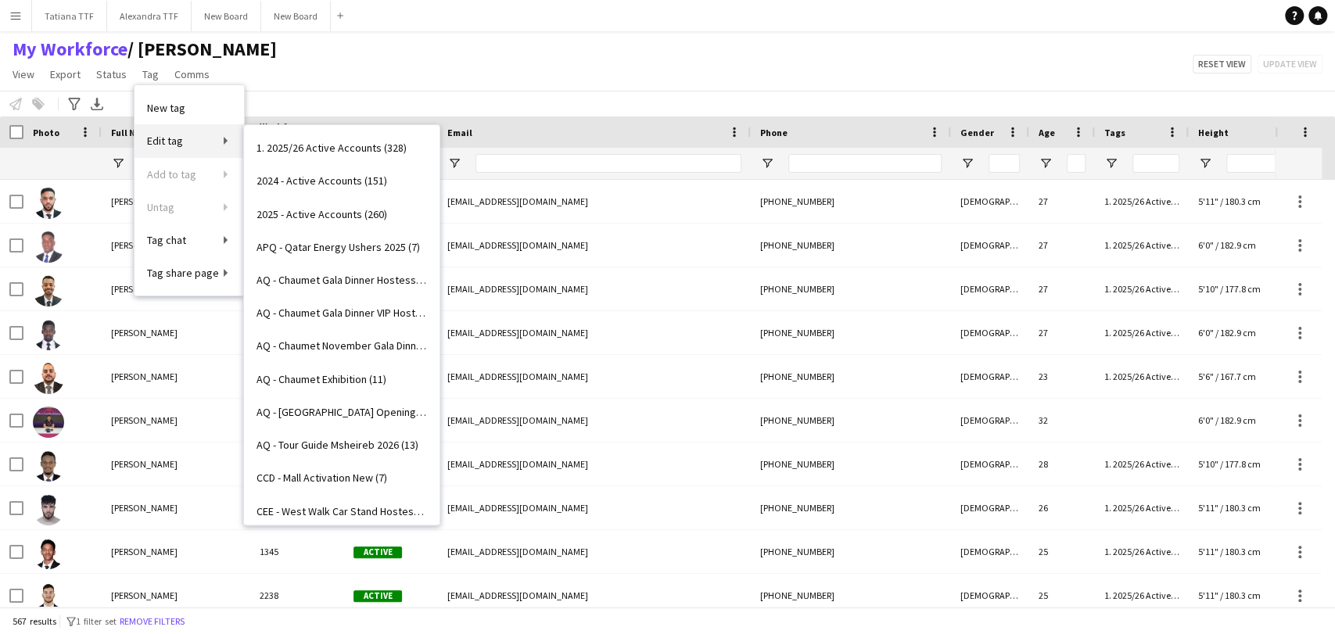
type input "**********"
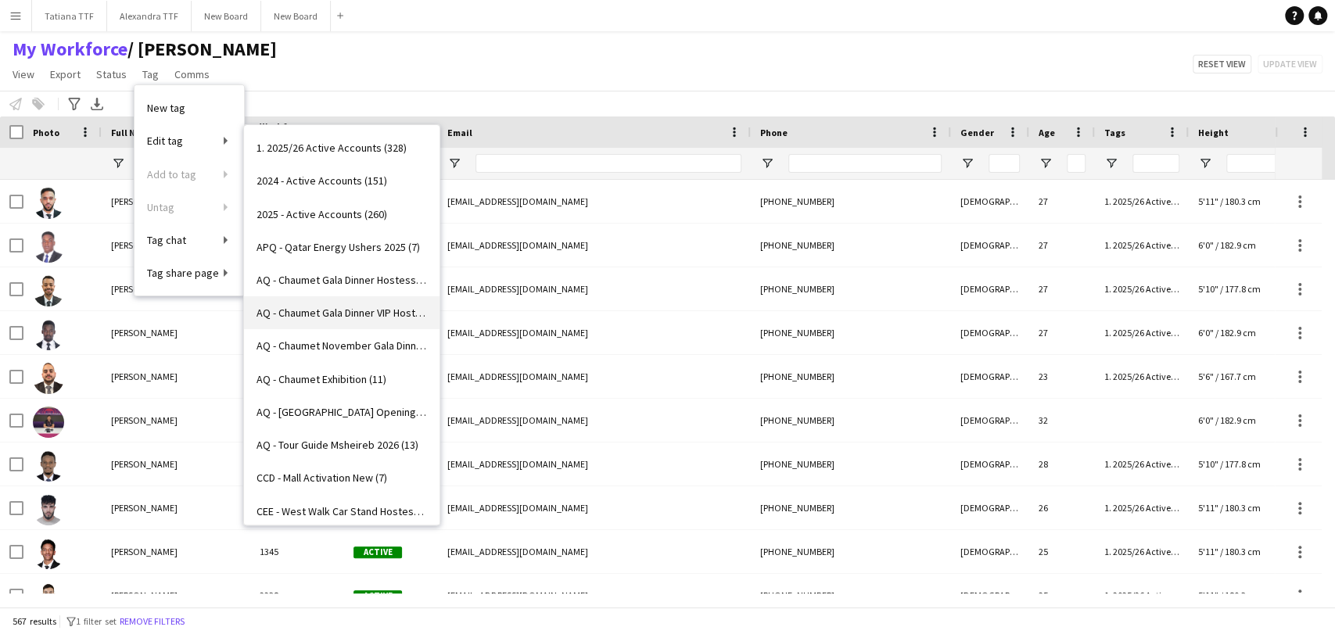
click at [333, 309] on span "AQ - Chaumet Gala Dinner VIP Hostesses (6)" at bounding box center [341, 313] width 170 height 14
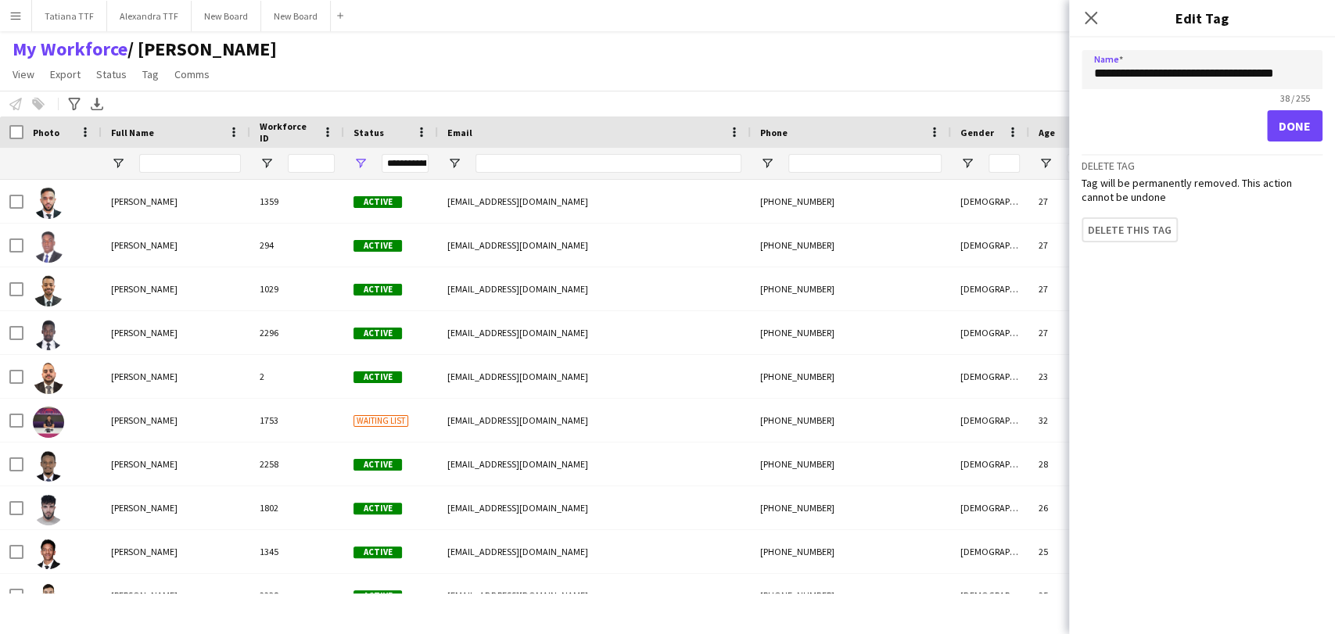
click at [179, 88] on app-page-menu "View Views Default view Alexandra View April Live Force Tracking Sheet Moutamn …" at bounding box center [144, 76] width 289 height 30
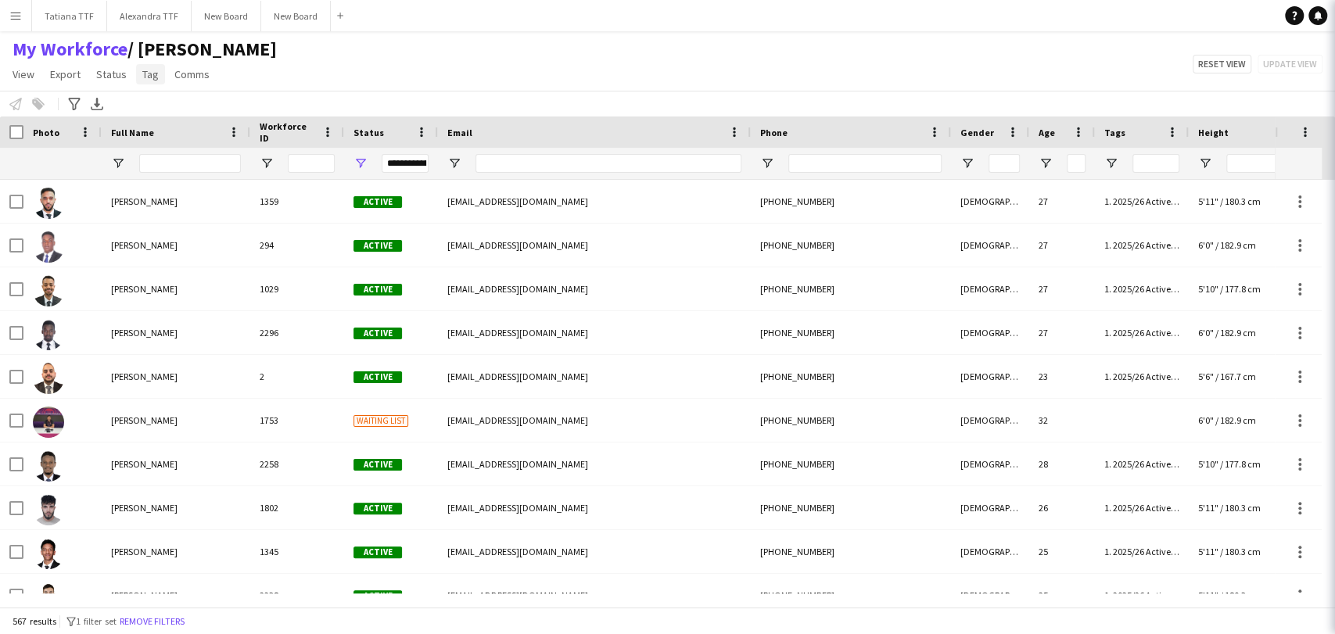
click at [155, 72] on span "Tag" at bounding box center [150, 74] width 16 height 14
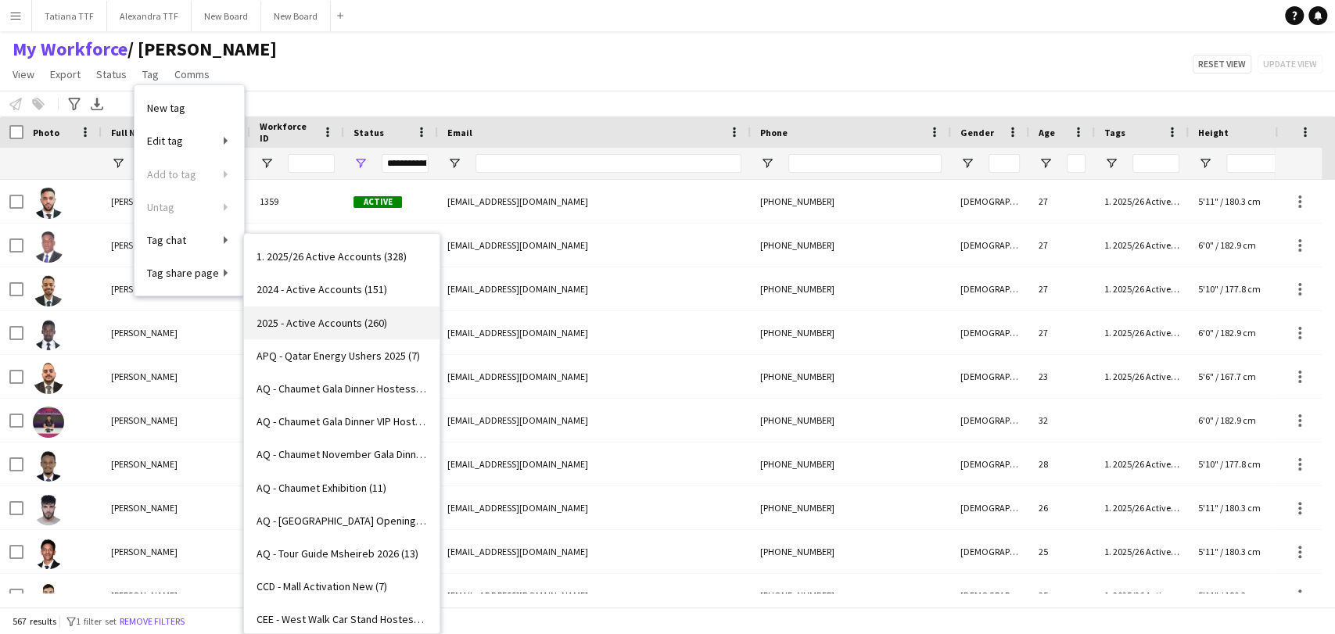
click at [342, 310] on link "2025 - Active Accounts (260)" at bounding box center [341, 323] width 195 height 33
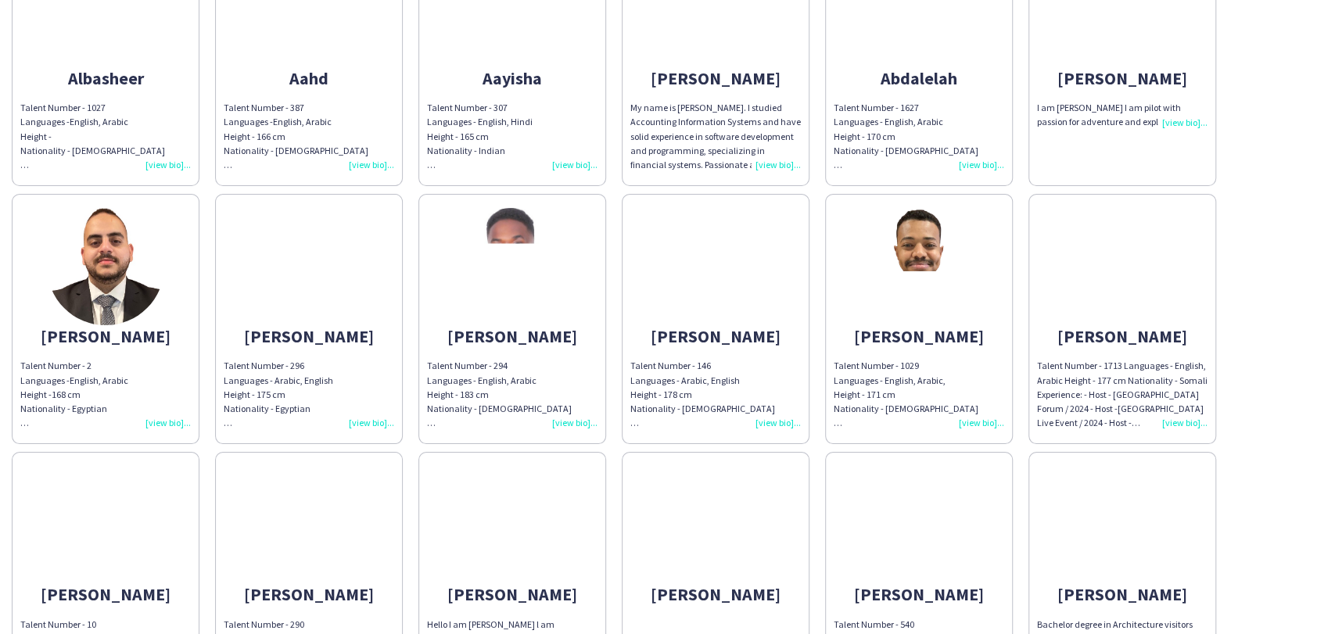
scroll to position [434, 0]
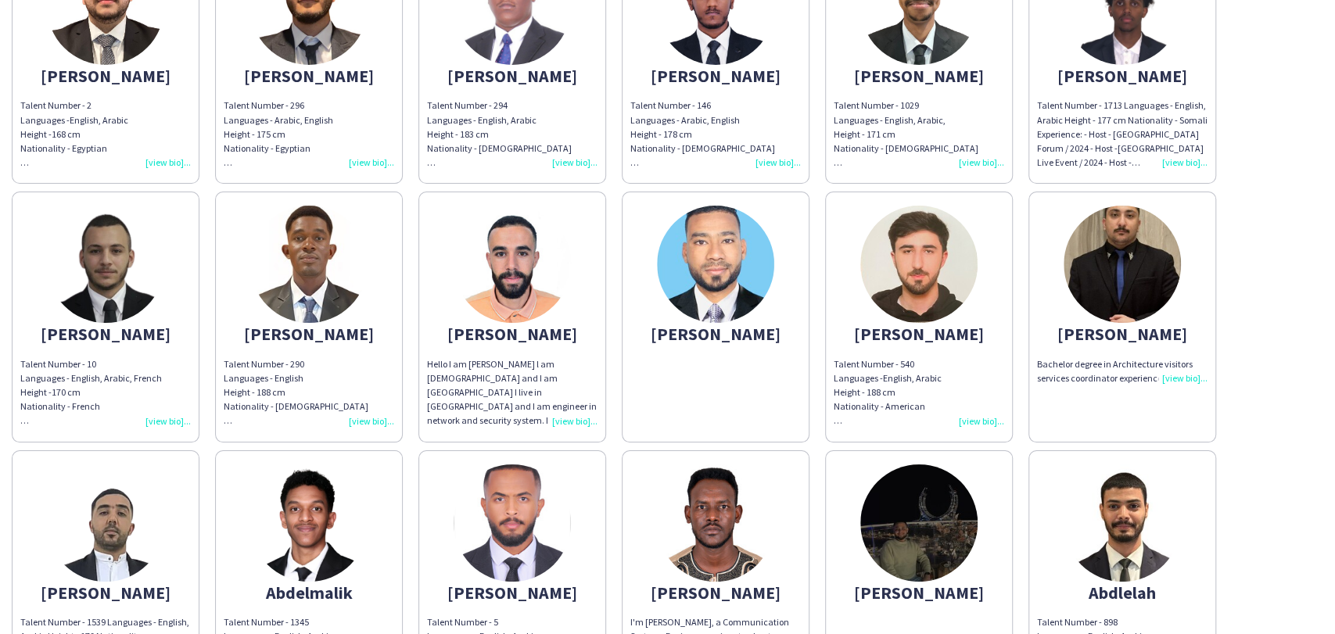
click at [168, 420] on div "Talent Number - 10 Languages - English, Arabic, French Height - 170 cm National…" at bounding box center [105, 392] width 170 height 71
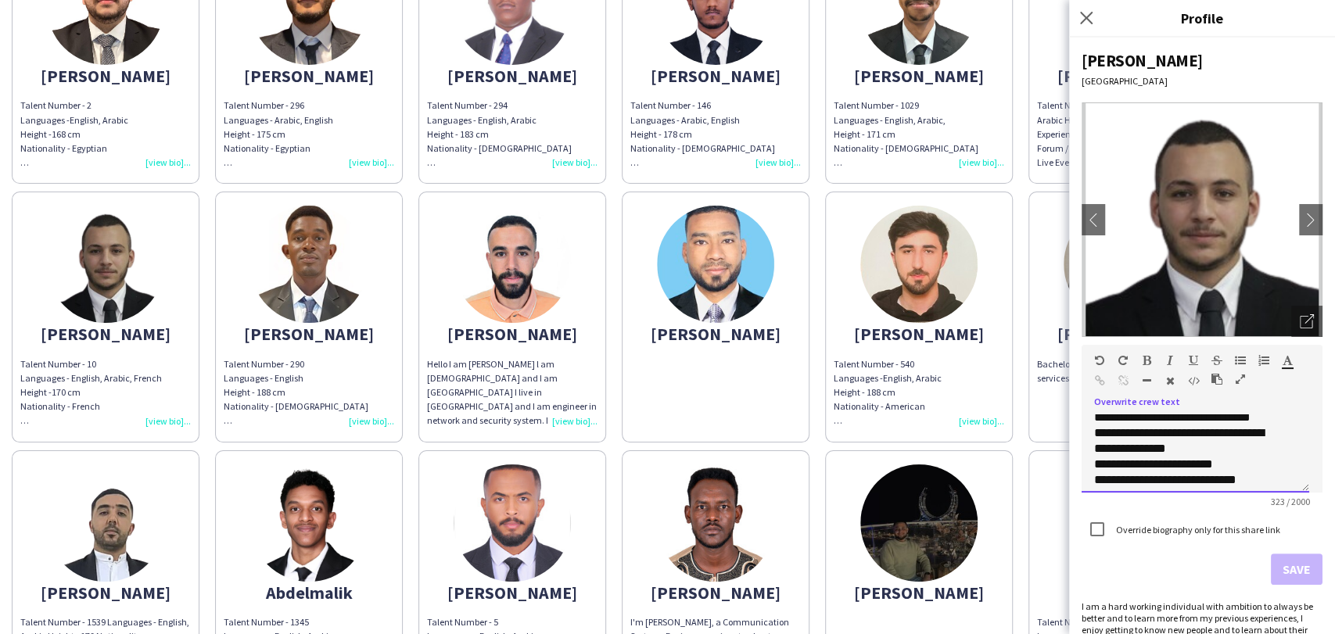
scroll to position [138, 0]
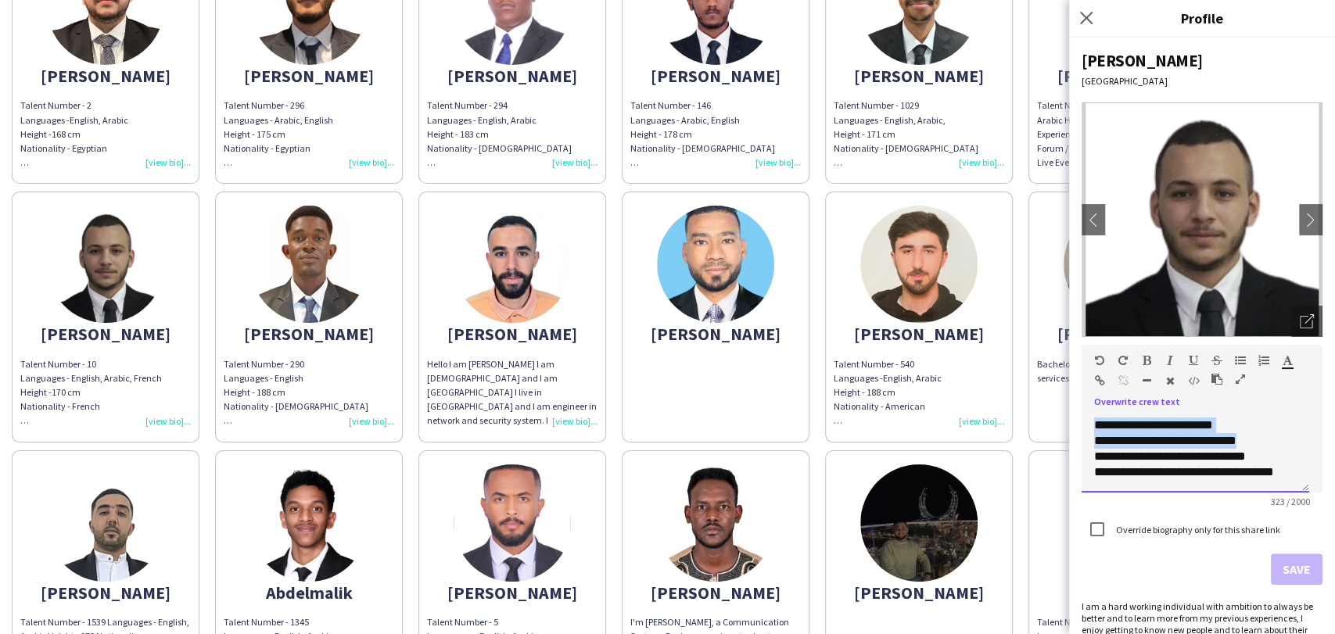
drag, startPoint x: 1260, startPoint y: 433, endPoint x: 1088, endPoint y: 431, distance: 172.0
click at [1088, 431] on div "**********" at bounding box center [1195, 453] width 228 height 78
copy div "**********"
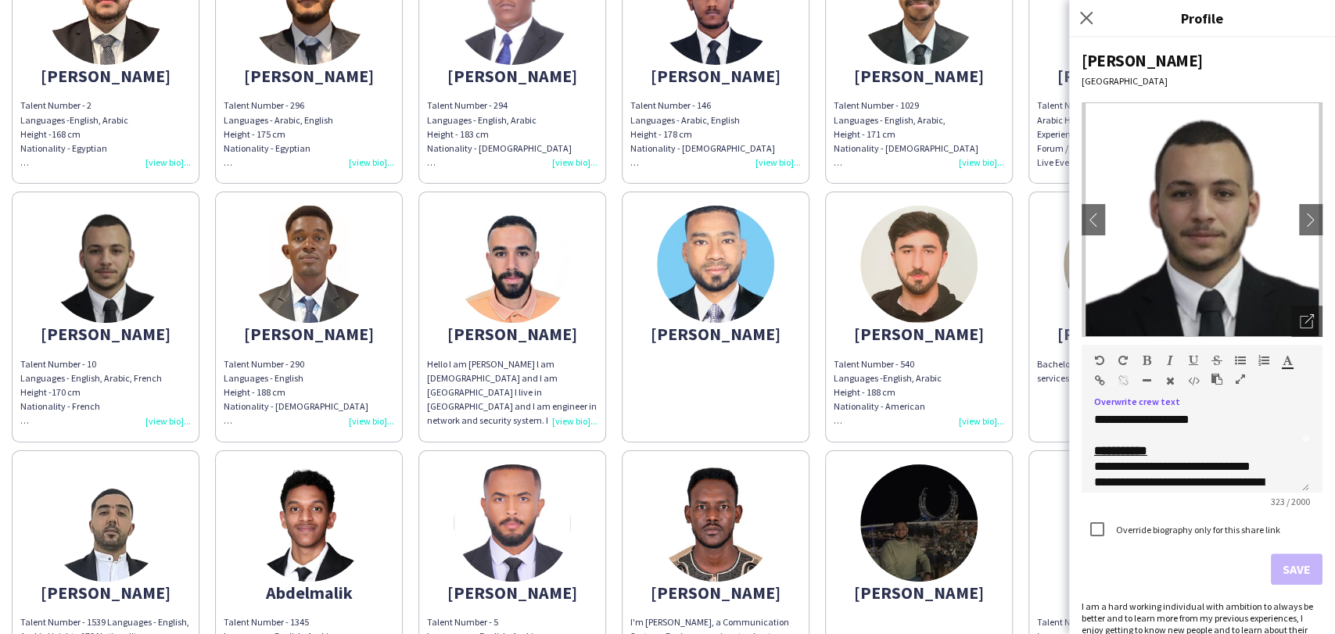
click at [980, 416] on div "Talent Number - 540 Languages - English, Arabic Height - 188 cm Nationality - A…" at bounding box center [918, 392] width 170 height 71
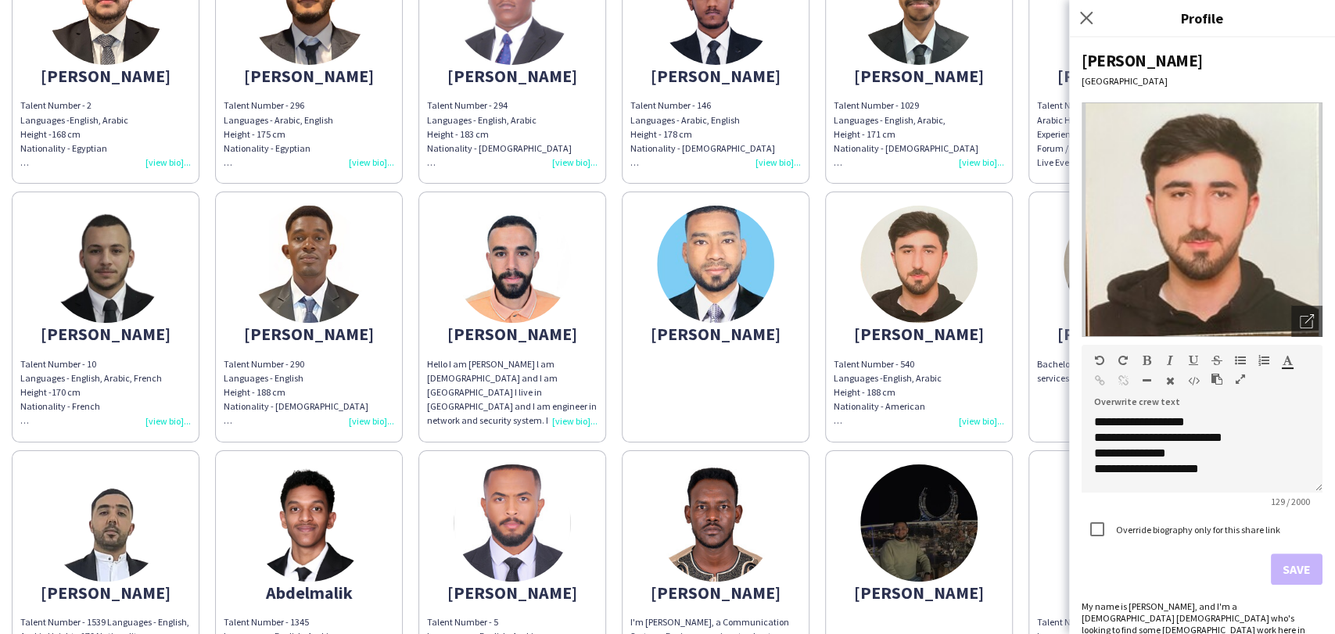
click at [1310, 468] on div "**********" at bounding box center [1202, 336] width 266 height 597
click at [1309, 467] on div "**********" at bounding box center [1202, 336] width 266 height 597
click at [1308, 467] on div "**********" at bounding box center [1202, 336] width 266 height 597
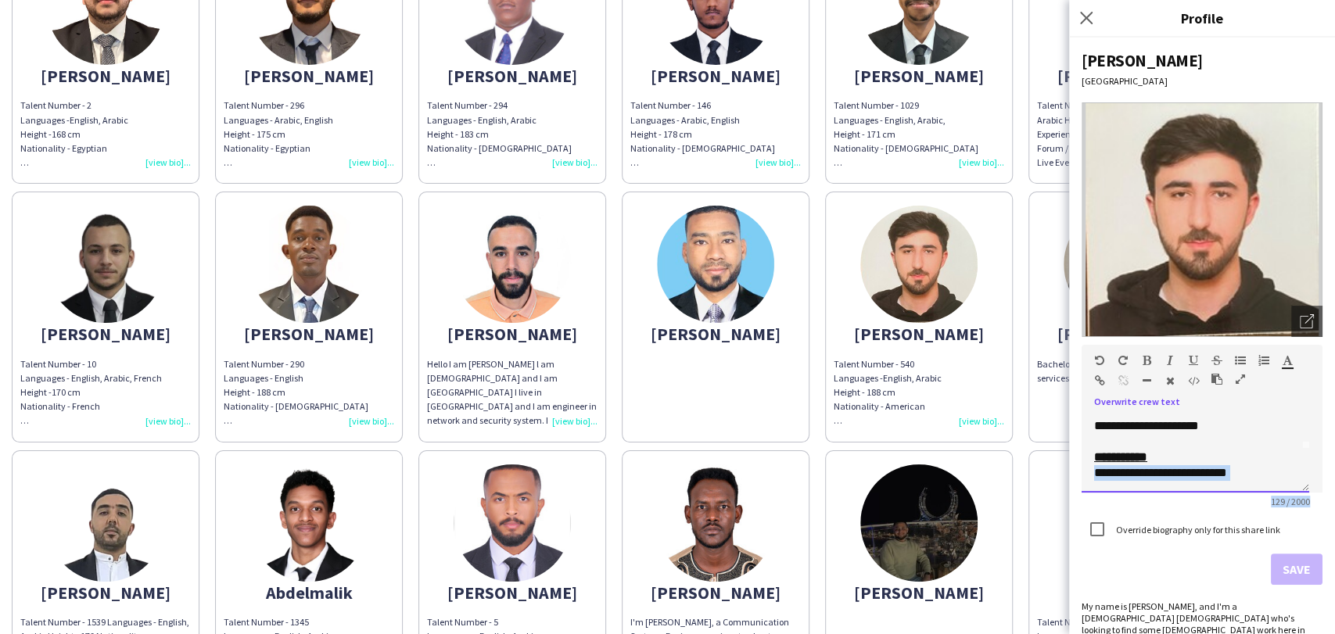
scroll to position [521, 0]
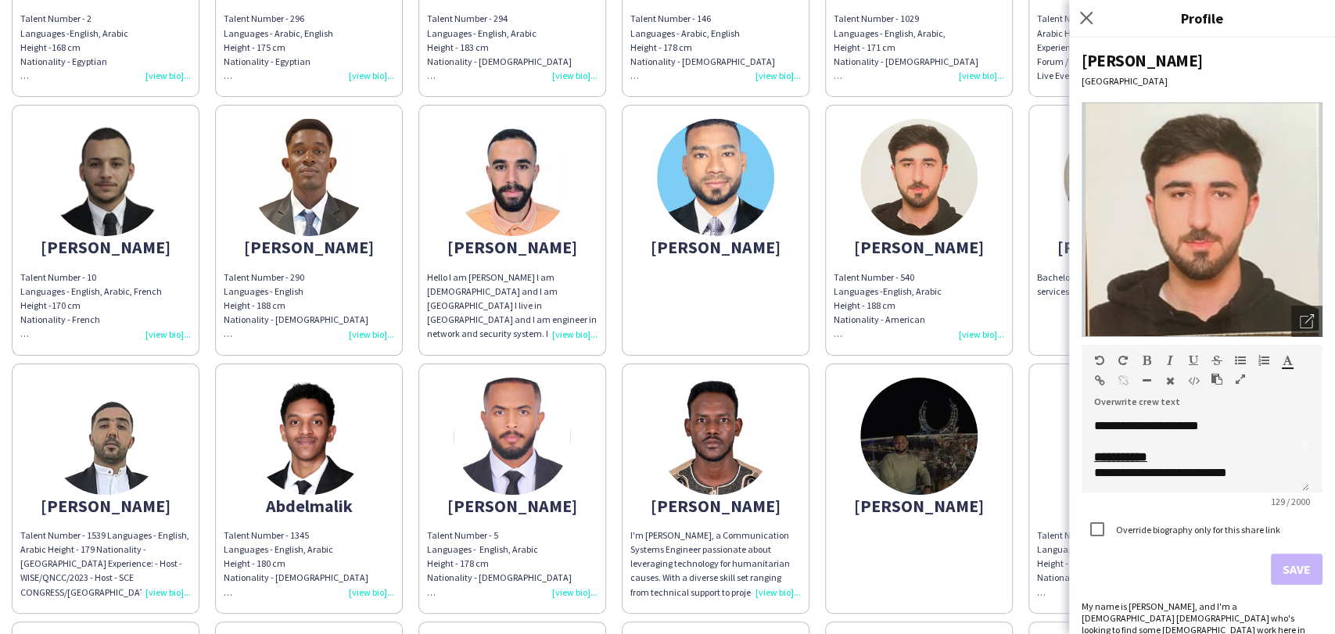
click at [363, 583] on div "Talent Number - 1345 Languages - English, Arabic Height - 180 cm Nationality - …" at bounding box center [309, 564] width 170 height 71
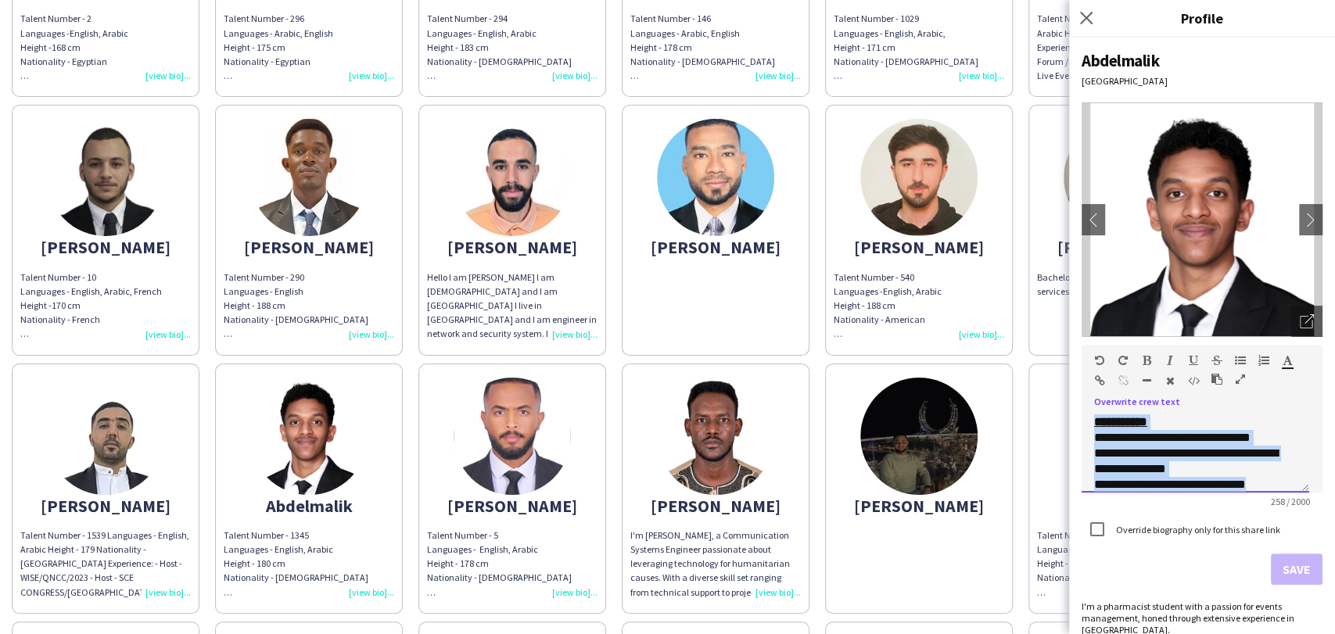
scroll to position [70, 0]
drag, startPoint x: 1285, startPoint y: 464, endPoint x: 1085, endPoint y: 446, distance: 201.0
click at [1085, 446] on div "**********" at bounding box center [1195, 453] width 228 height 78
copy div "**********"
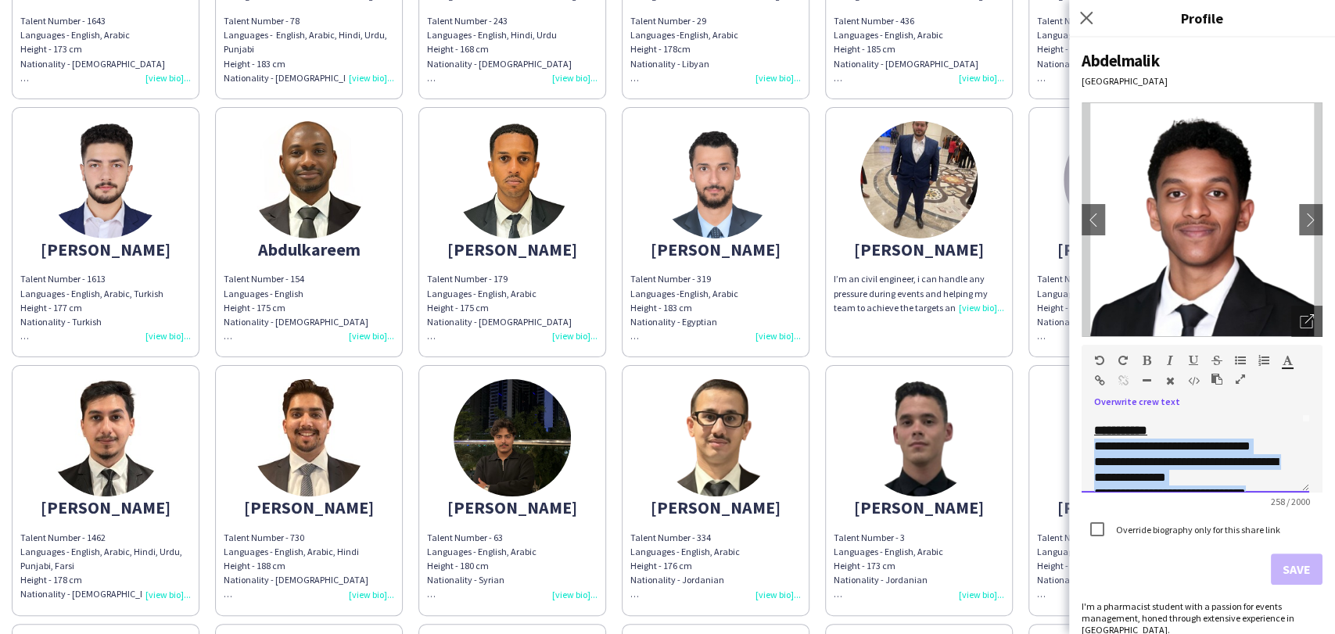
scroll to position [1303, 0]
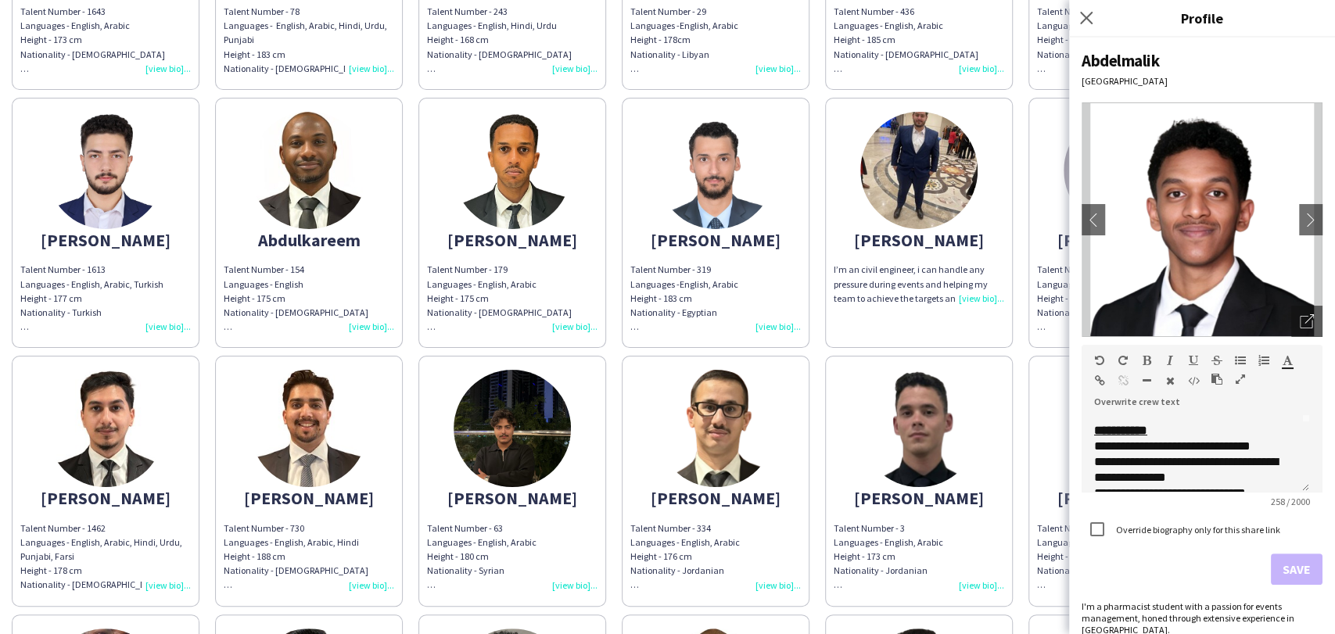
click at [783, 579] on div "Talent Number - 334 Languages - English, Arabic Height - 176 cm Nationality - J…" at bounding box center [715, 557] width 170 height 71
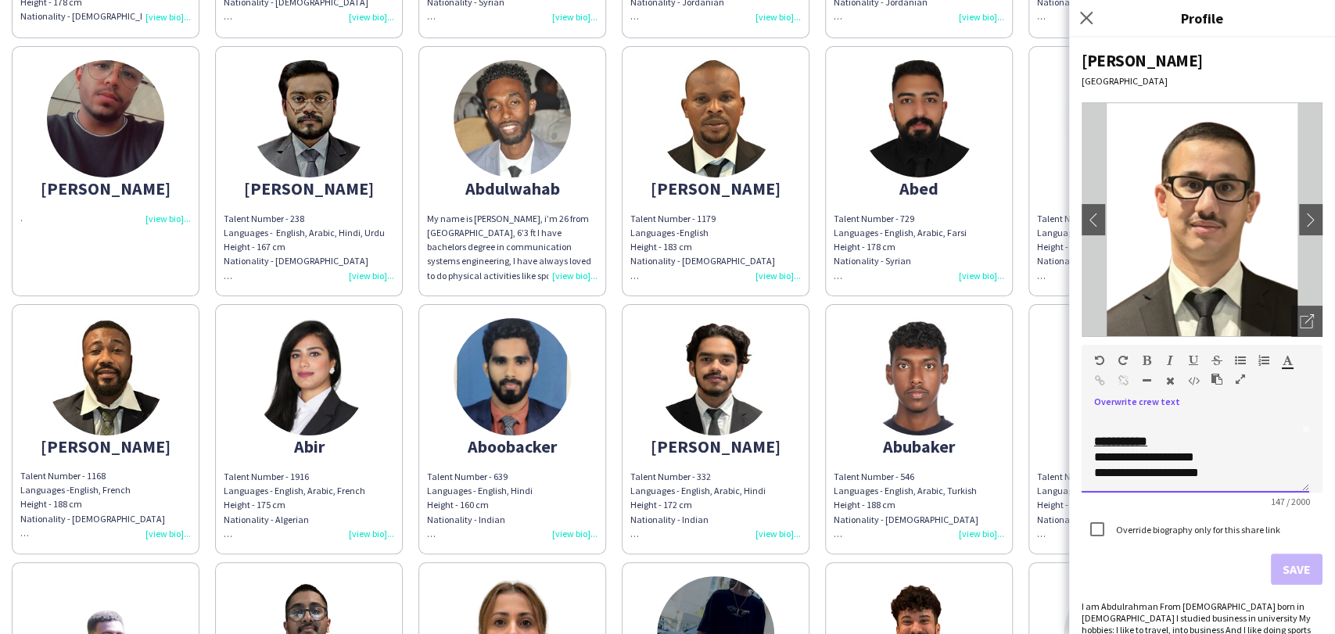
scroll to position [1911, 0]
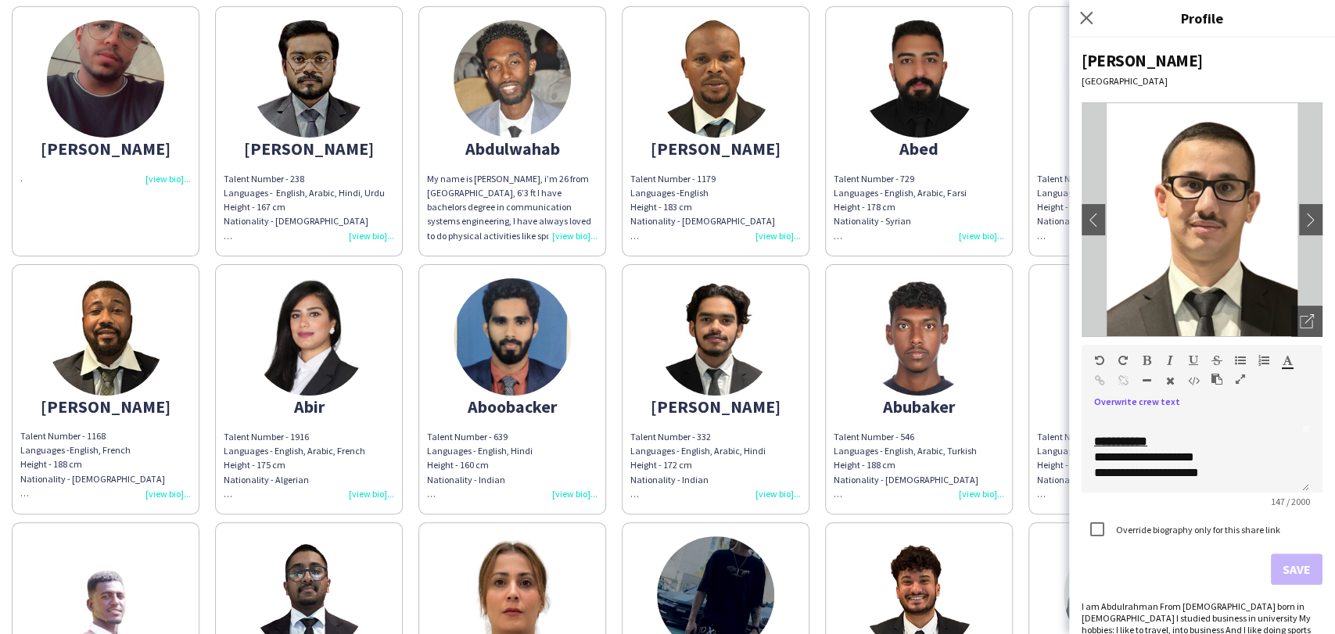
click at [365, 488] on div "Talent Number - 1916 Languages - English, Arabic, French Height - 175 cm Nation…" at bounding box center [309, 464] width 170 height 71
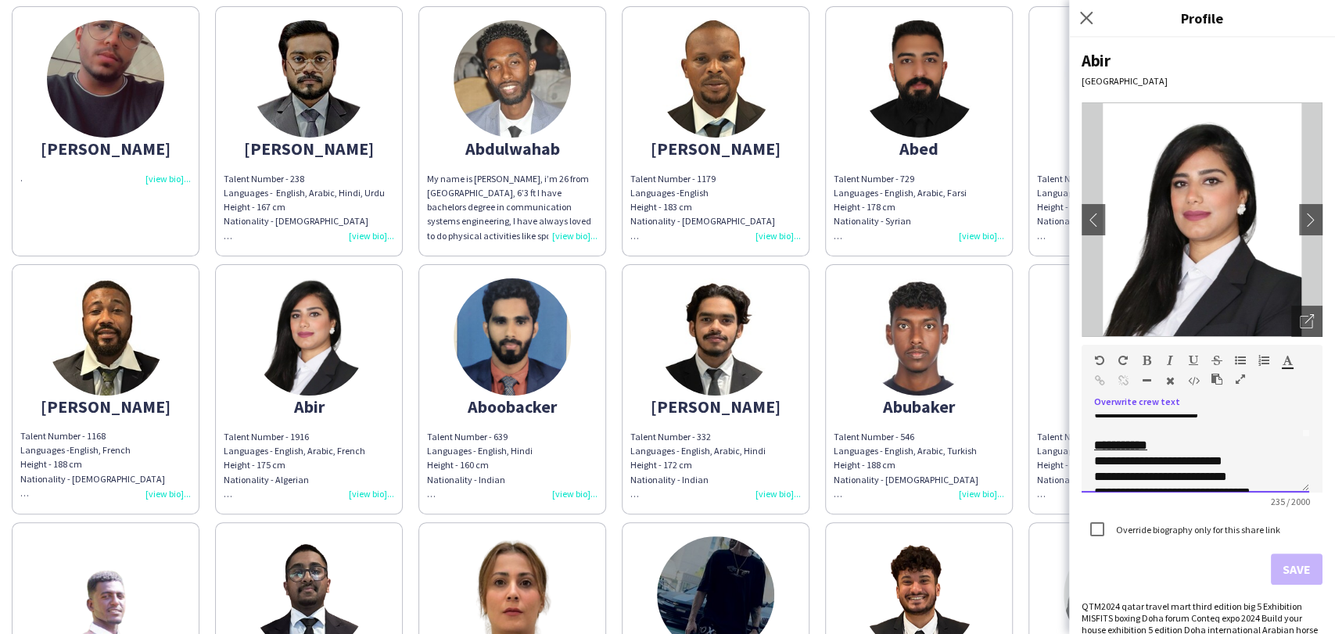
scroll to position [69, 0]
drag, startPoint x: 1256, startPoint y: 452, endPoint x: 1099, endPoint y: 450, distance: 156.4
click at [1084, 450] on div "**********" at bounding box center [1195, 453] width 228 height 78
copy div "**********"
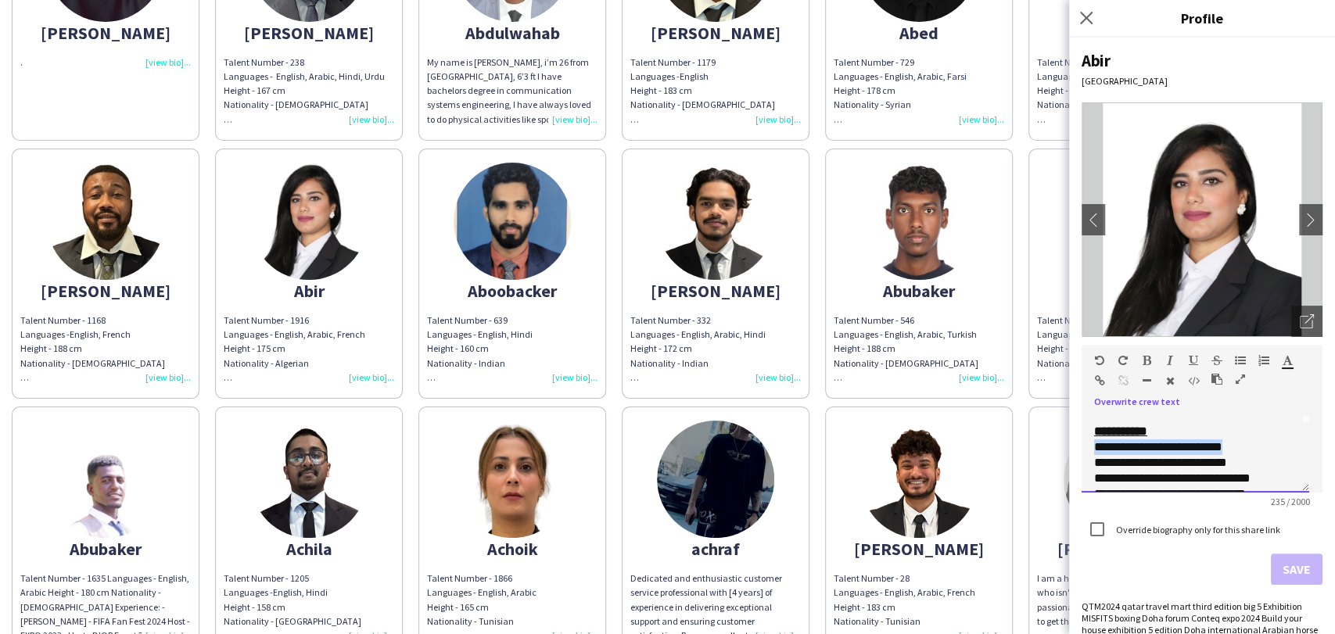
scroll to position [2171, 0]
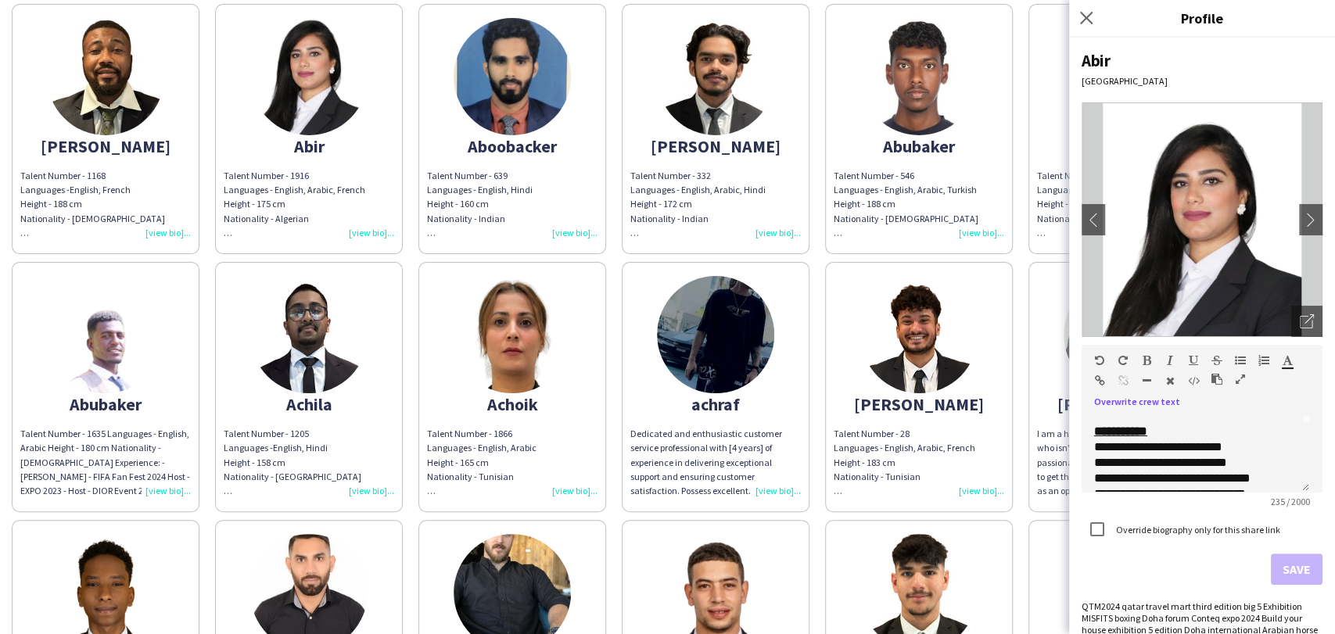
drag, startPoint x: 584, startPoint y: 490, endPoint x: 1181, endPoint y: 471, distance: 596.9
click at [583, 497] on app-share-pages-crew-card "Achoik Talent Number - 1866 Languages - English, Arabic Height - 165 cm Nationa…" at bounding box center [512, 387] width 188 height 250
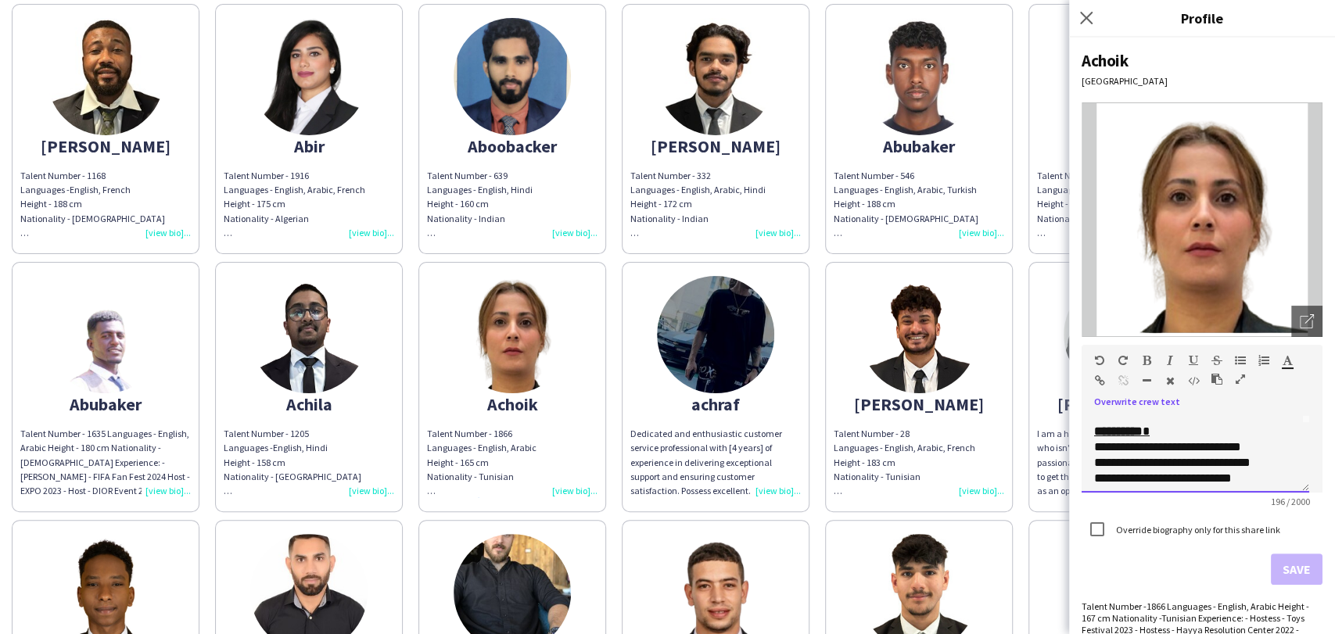
scroll to position [69, 0]
drag, startPoint x: 1259, startPoint y: 443, endPoint x: 1101, endPoint y: 449, distance: 158.1
click at [1088, 446] on div "**********" at bounding box center [1195, 453] width 228 height 78
copy span "**********"
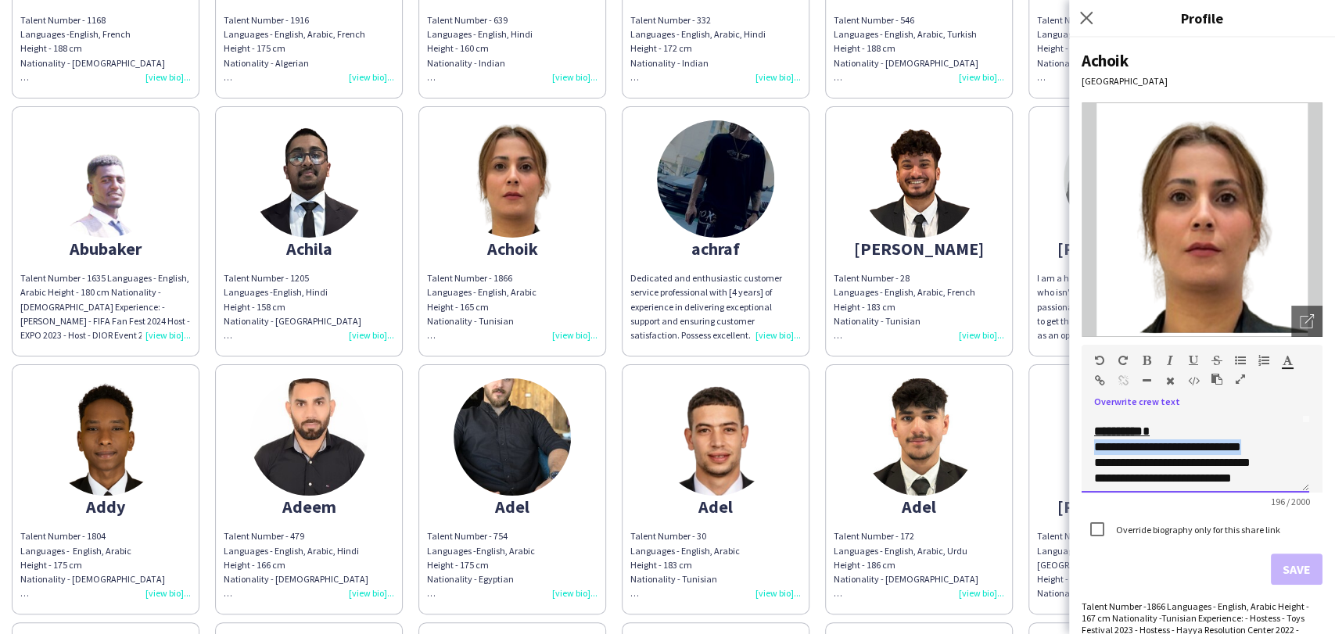
scroll to position [2519, 0]
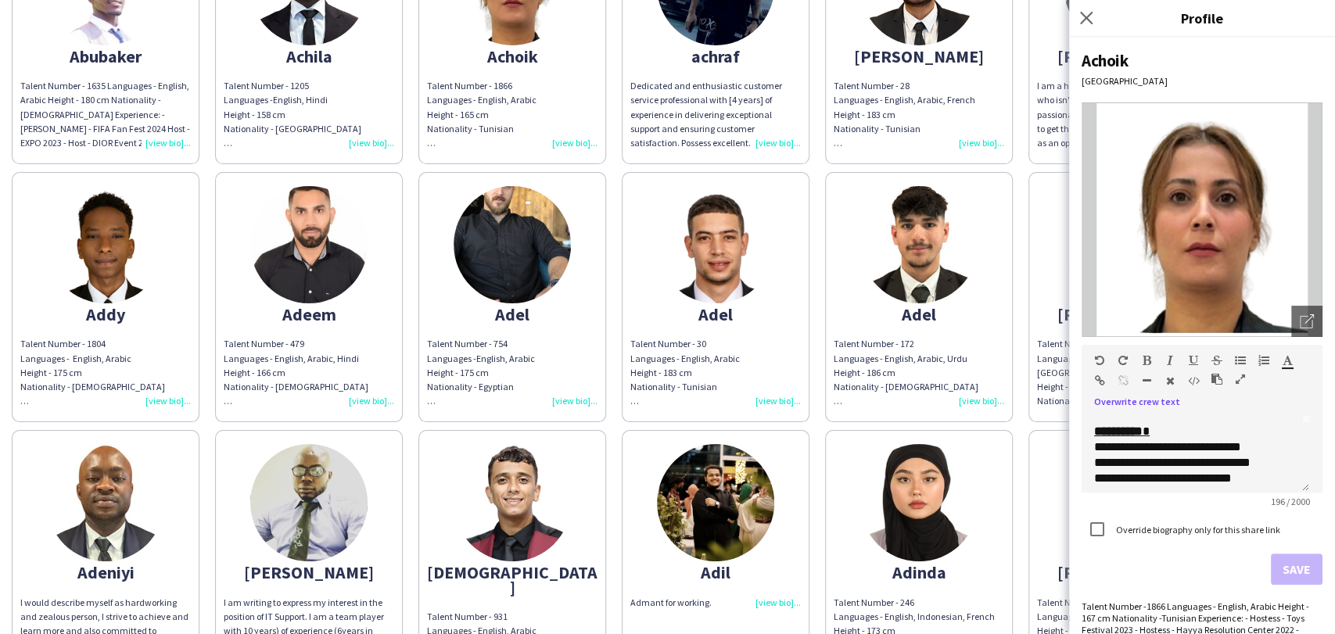
drag, startPoint x: 776, startPoint y: 394, endPoint x: 1333, endPoint y: 425, distance: 558.3
click at [787, 395] on div "Talent Number - 30 Languages - English, Arabic Height - 183 cm Nationality - Tu…" at bounding box center [715, 372] width 170 height 71
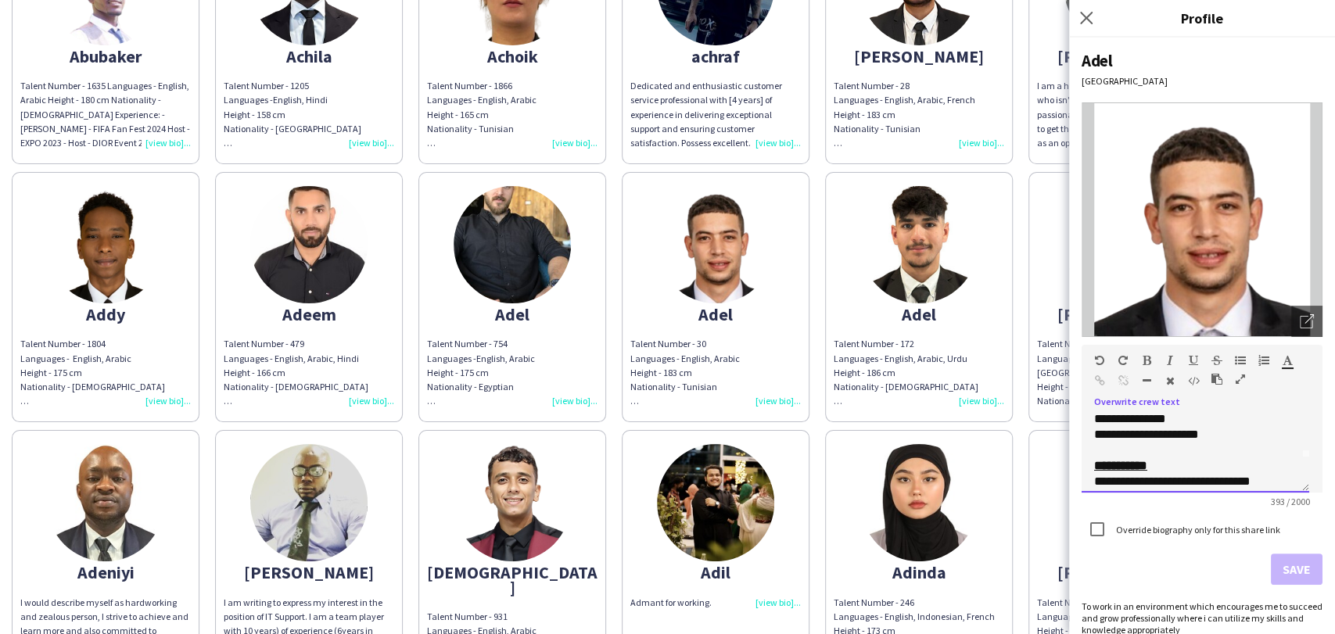
scroll to position [69, 0]
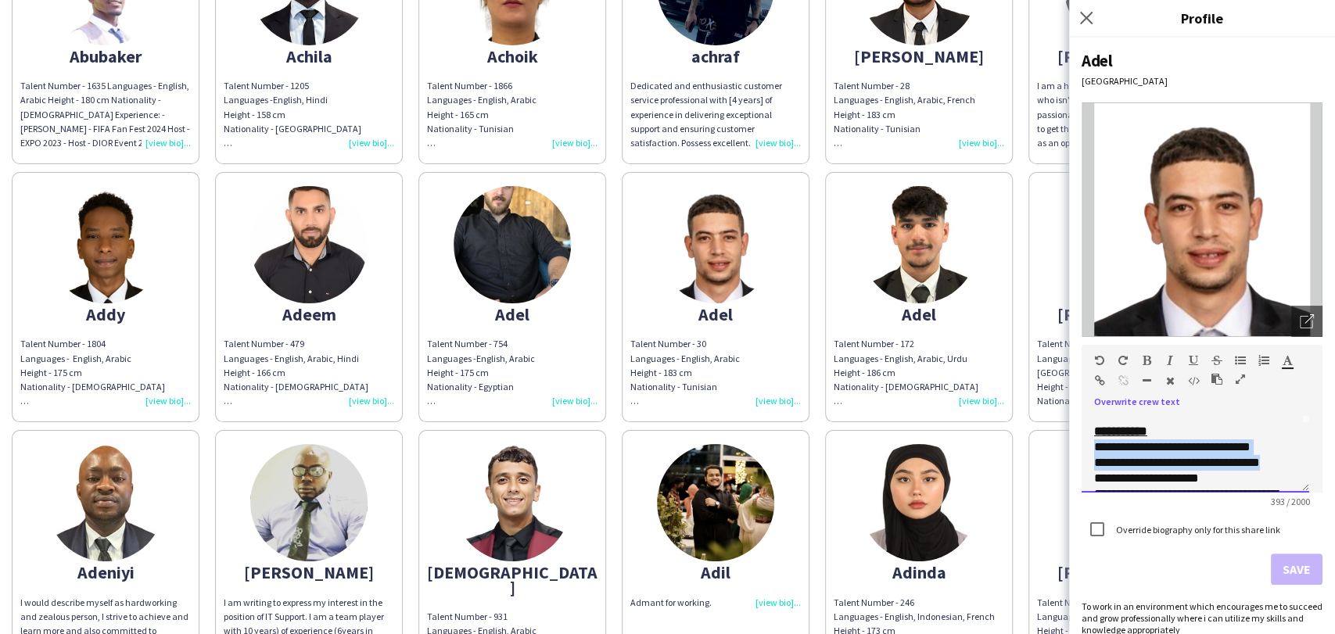
drag, startPoint x: 1224, startPoint y: 453, endPoint x: 1077, endPoint y: 446, distance: 147.2
click at [1077, 446] on div "**********" at bounding box center [1202, 336] width 266 height 597
copy span "**********"
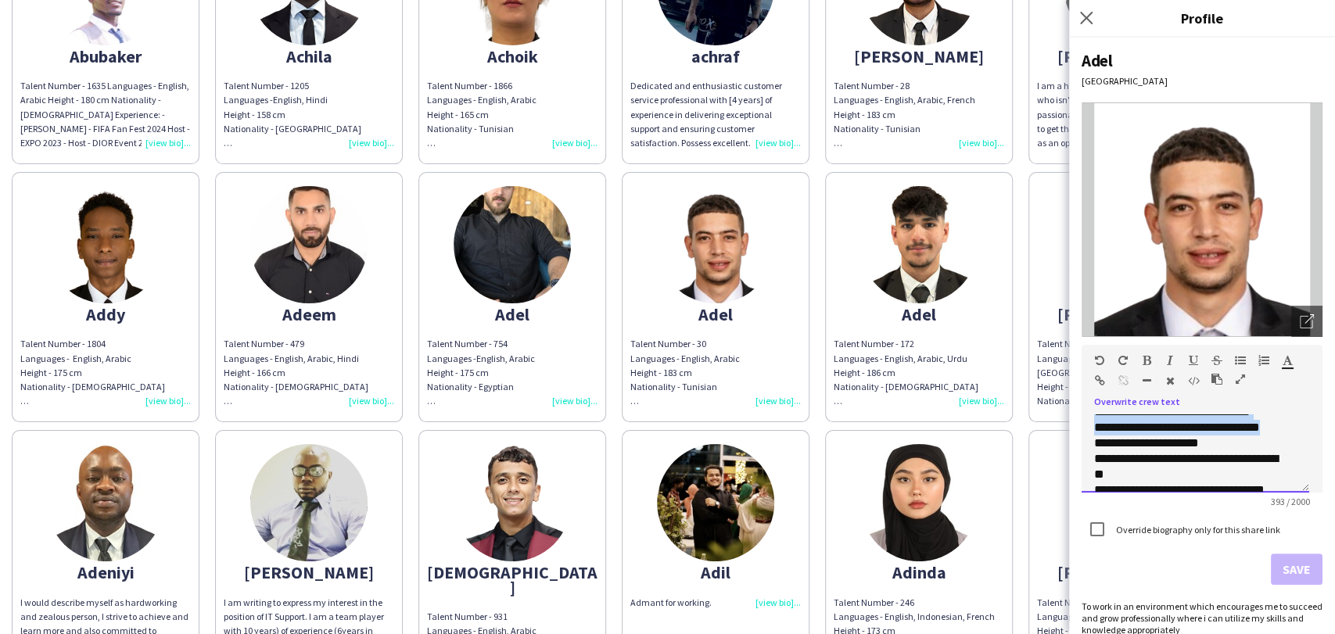
scroll to position [138, 0]
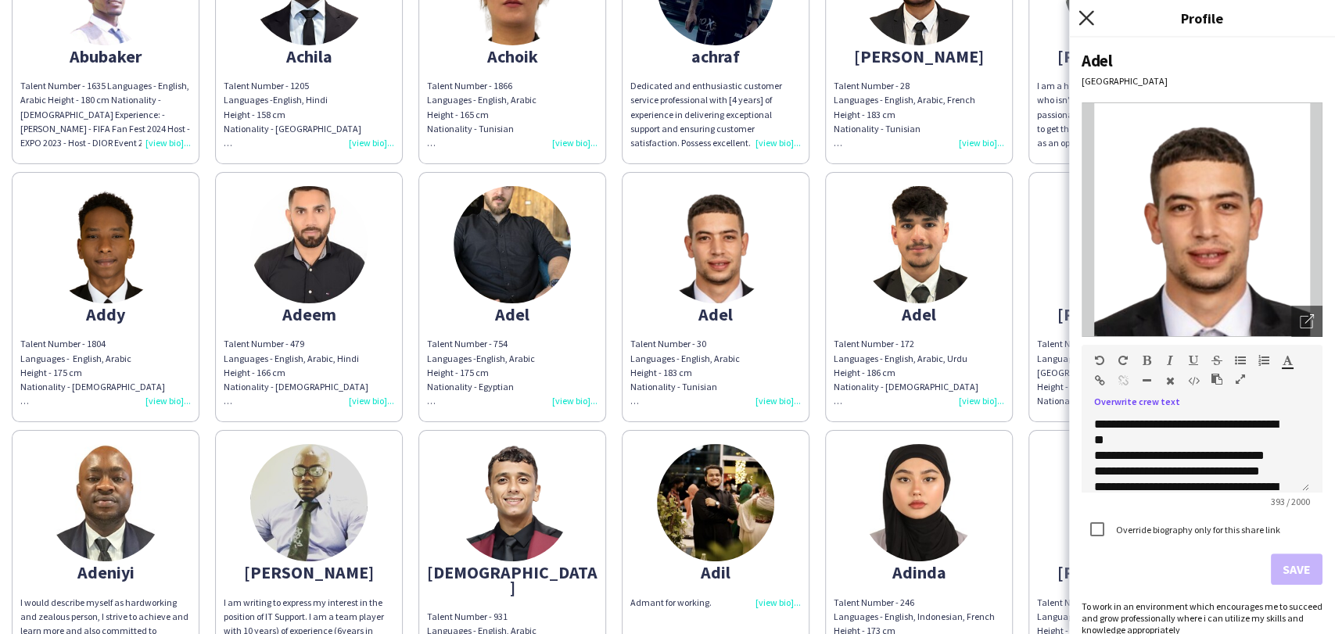
click at [1082, 19] on icon "Close pop-in" at bounding box center [1085, 17] width 15 height 15
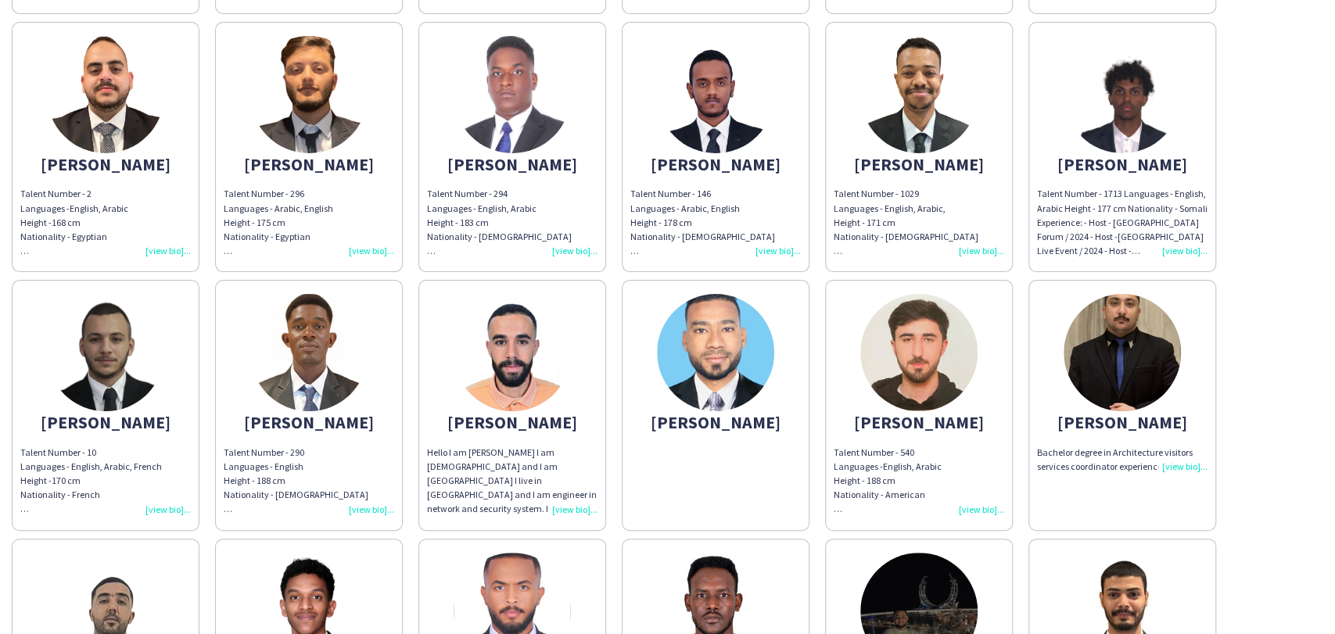
scroll to position [0, 0]
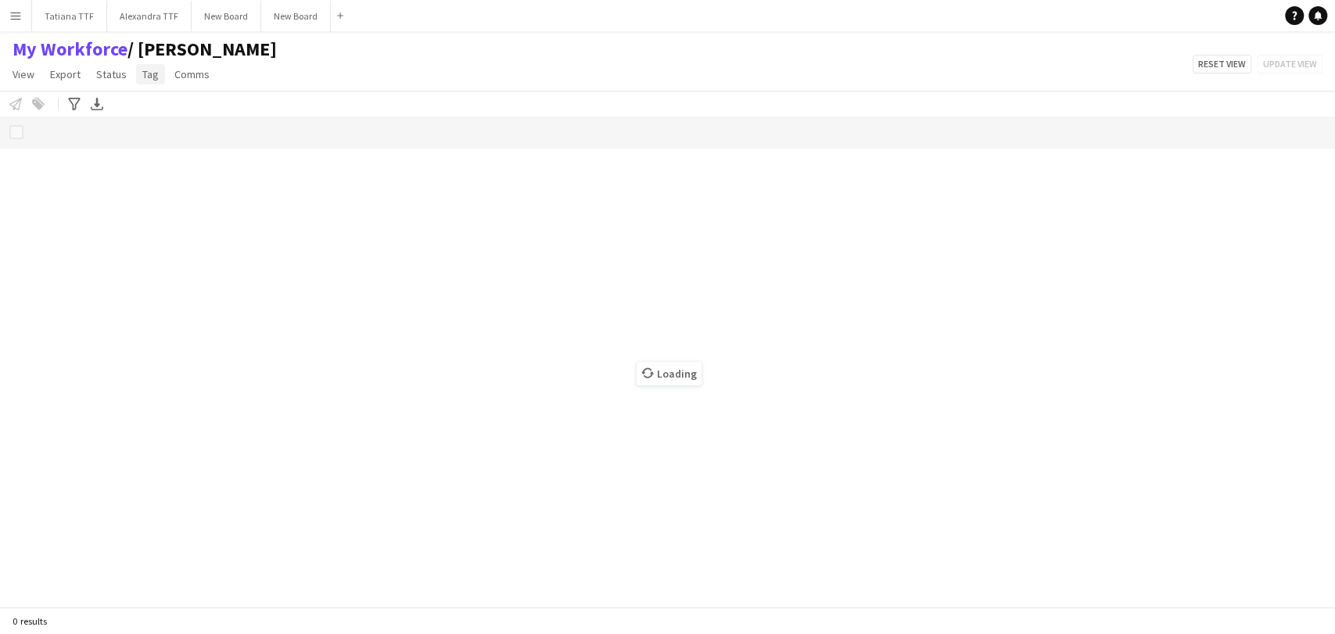
click at [142, 77] on span "Tag" at bounding box center [150, 74] width 16 height 14
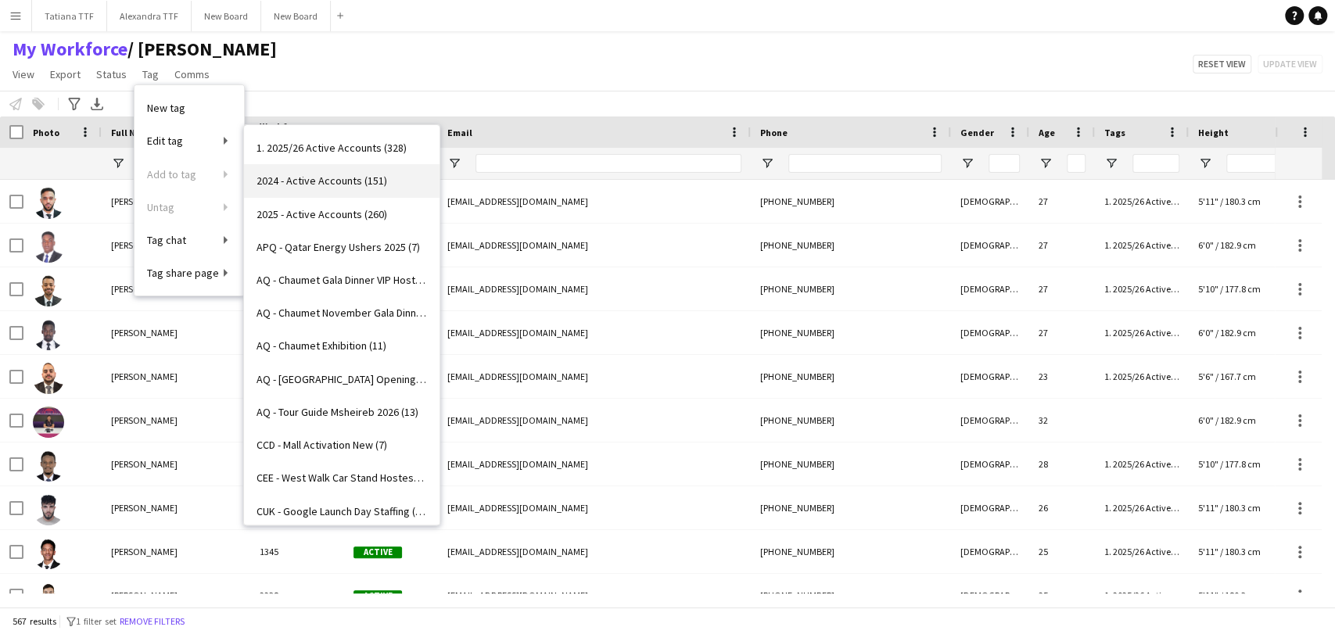
click at [325, 179] on span "2024 - Active Accounts (151)" at bounding box center [321, 181] width 131 height 14
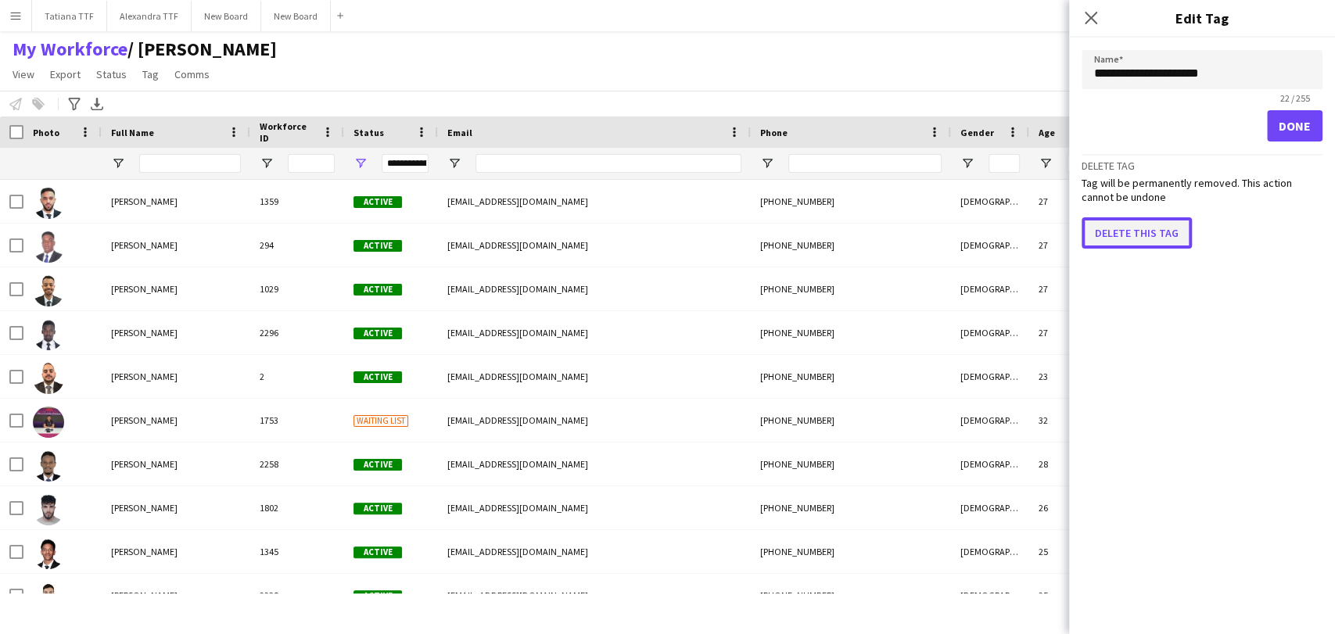
click at [1120, 238] on button "Delete this tag" at bounding box center [1136, 232] width 110 height 31
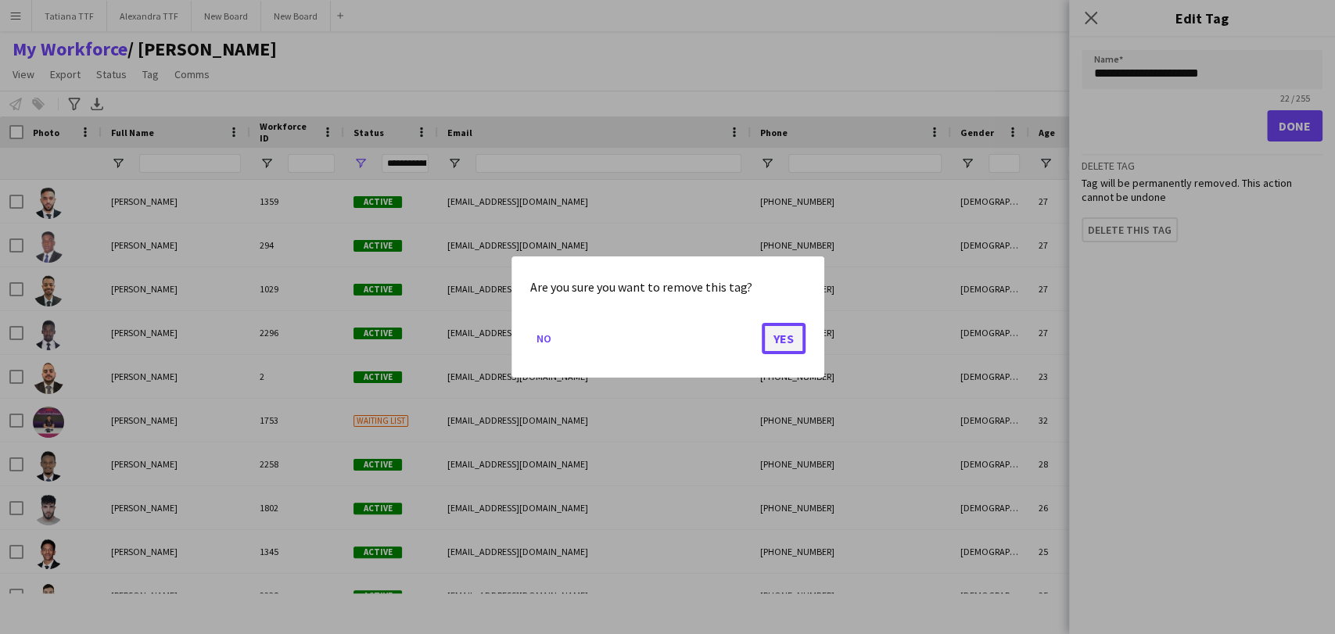
click at [783, 350] on button "Yes" at bounding box center [784, 338] width 44 height 31
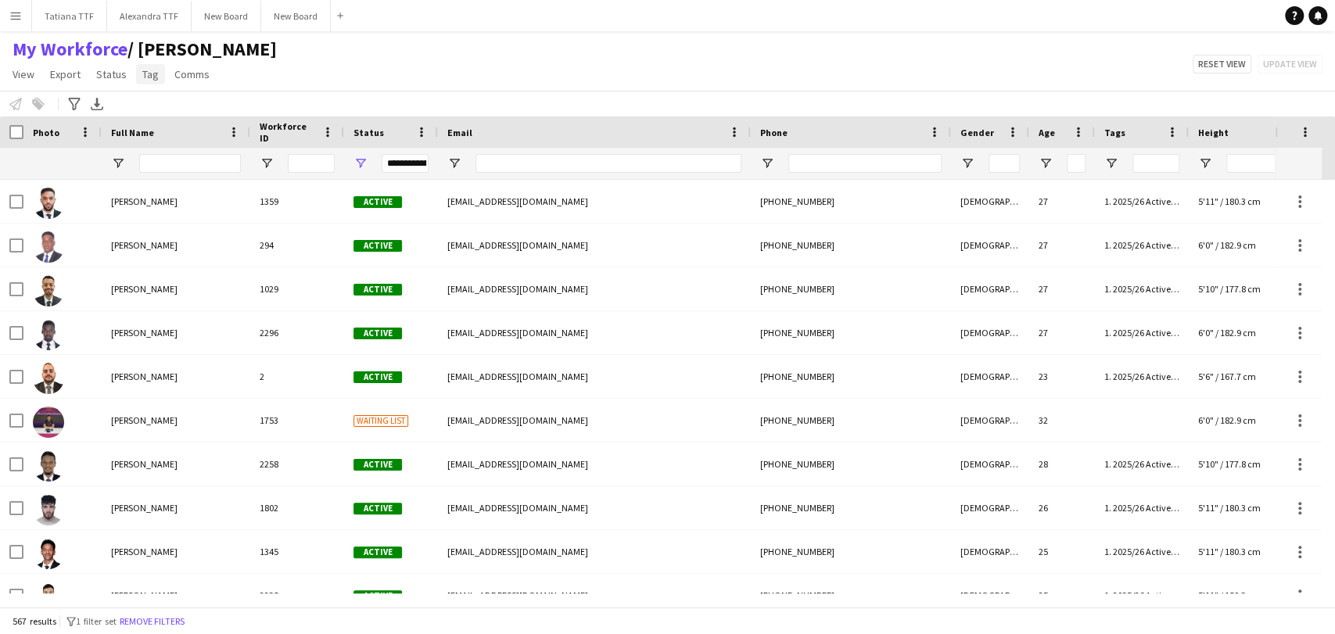
click at [153, 74] on span "Tag" at bounding box center [150, 74] width 16 height 14
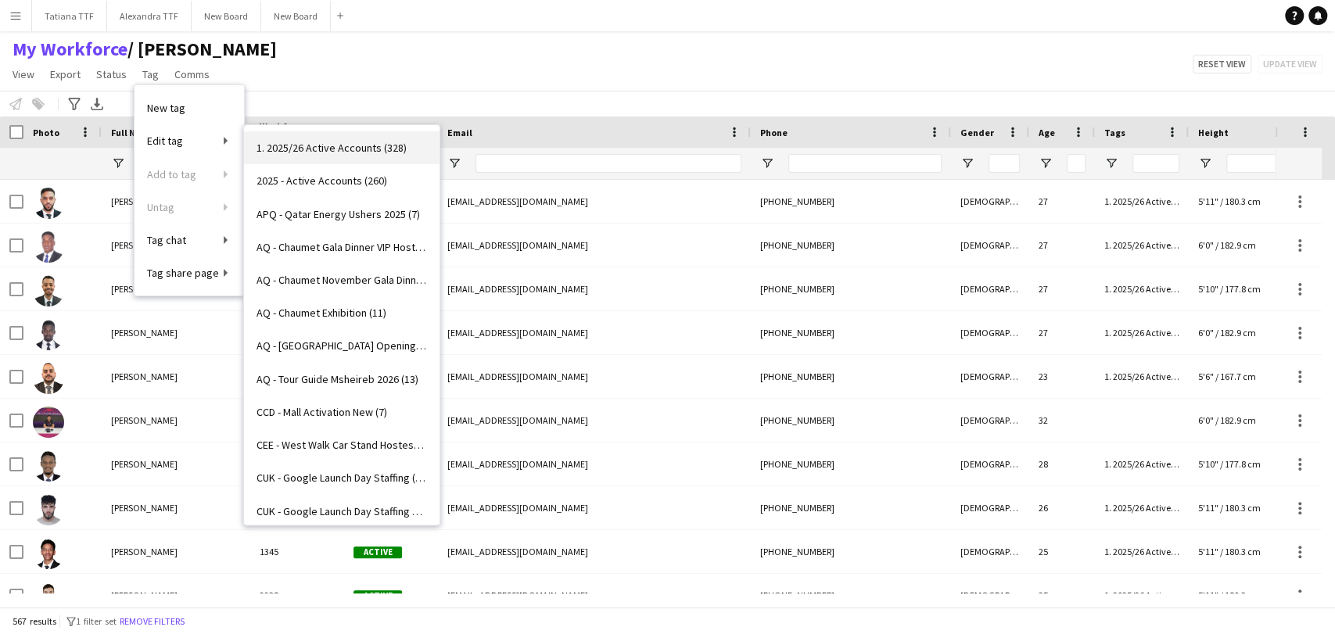
click at [356, 152] on span "1. 2025/26 Active Accounts (328)" at bounding box center [331, 148] width 150 height 14
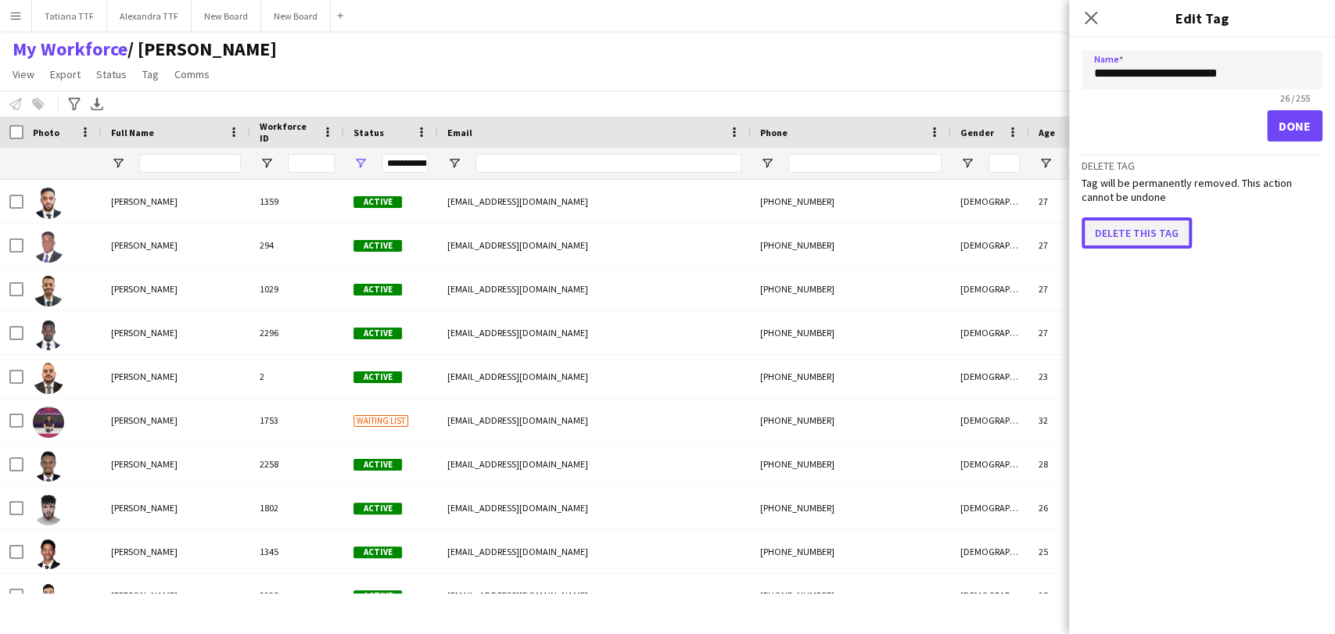
click at [1131, 228] on button "Delete this tag" at bounding box center [1136, 232] width 110 height 31
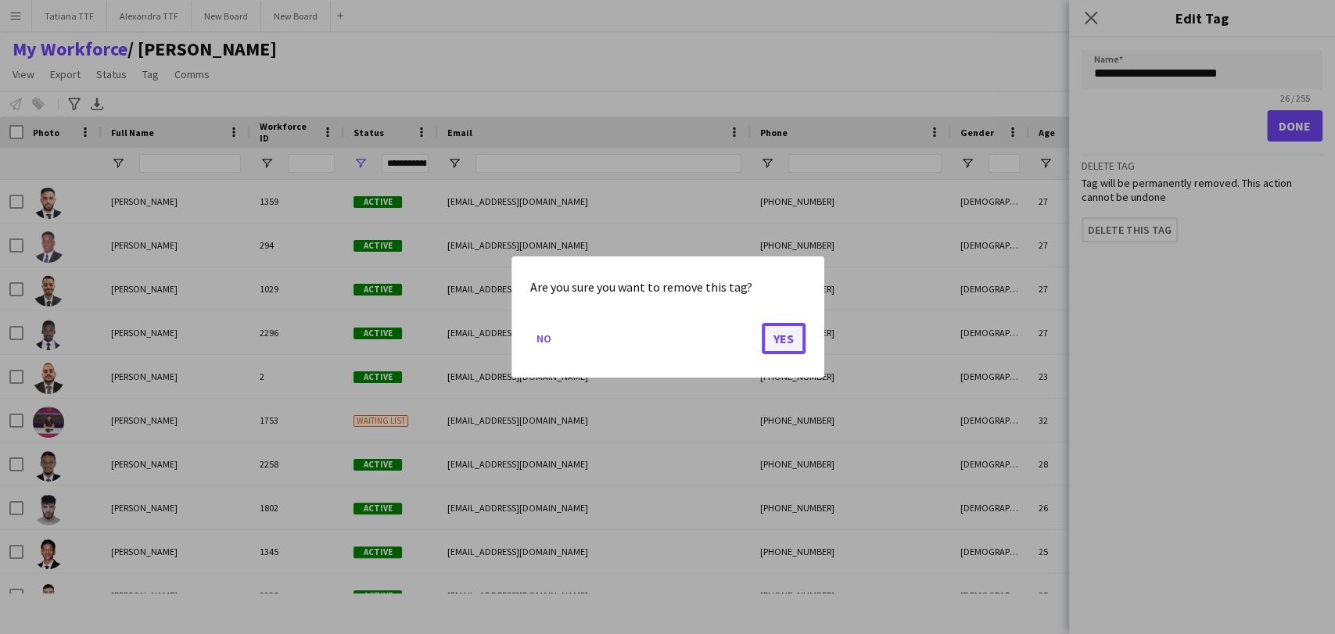
click at [794, 339] on button "Yes" at bounding box center [784, 338] width 44 height 31
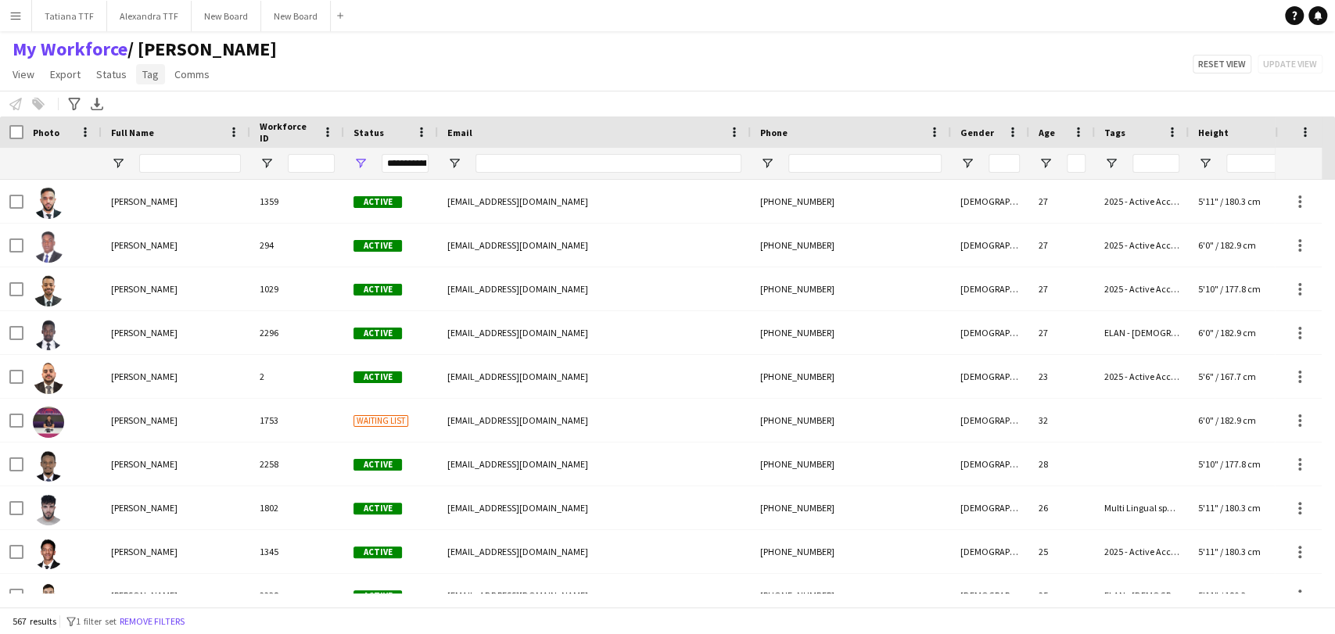
click at [156, 75] on link "Tag" at bounding box center [150, 74] width 29 height 20
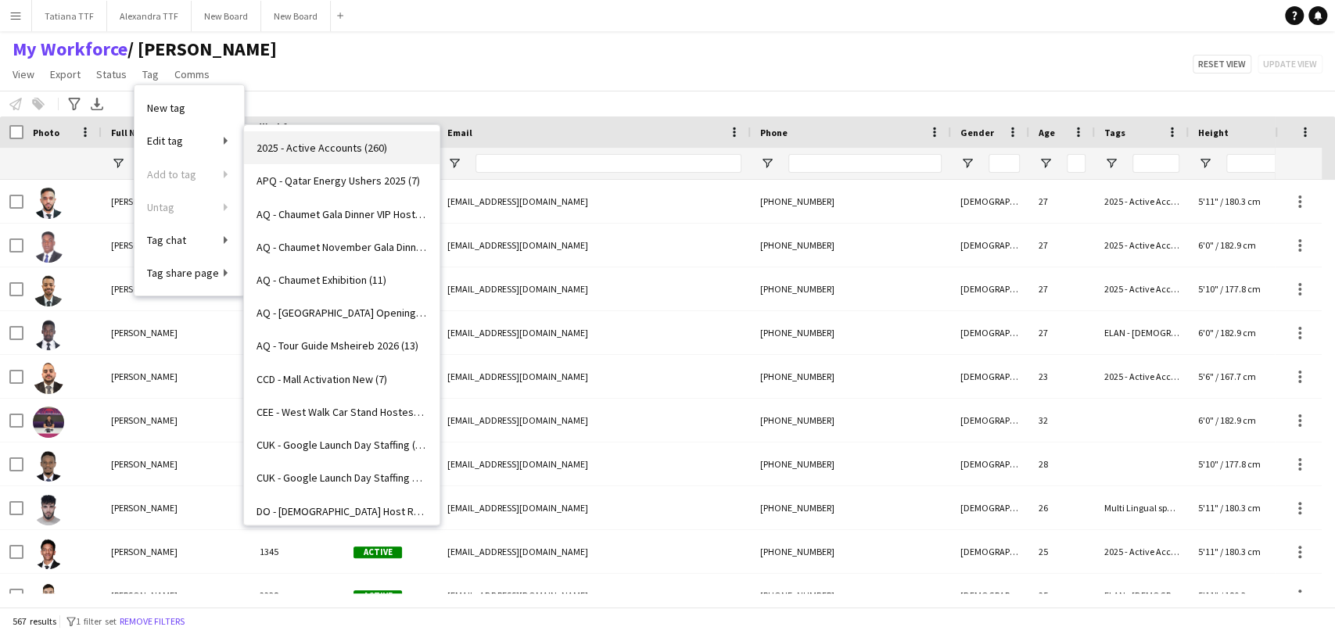
click at [339, 147] on span "2025 - Active Accounts (260)" at bounding box center [321, 148] width 131 height 14
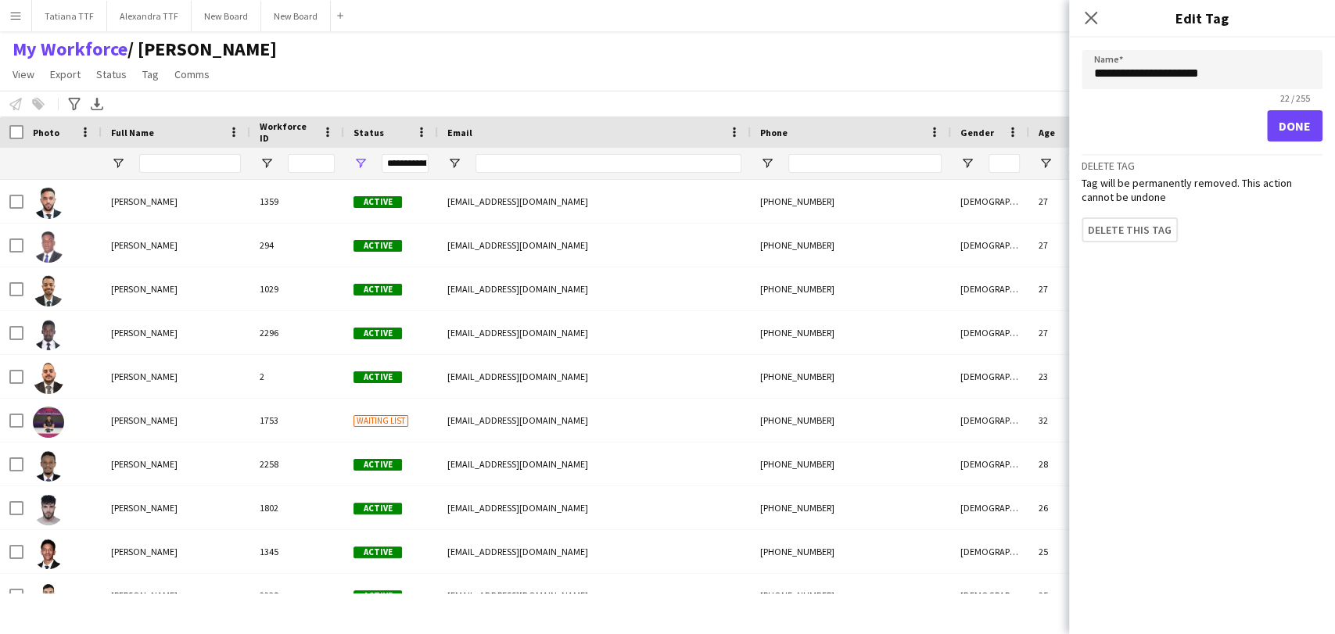
click at [1126, 214] on div "Delete tag Tag will be permanently removed. This action cannot be undone Delete…" at bounding box center [1201, 198] width 241 height 88
click at [1132, 229] on button "Delete this tag" at bounding box center [1136, 232] width 110 height 31
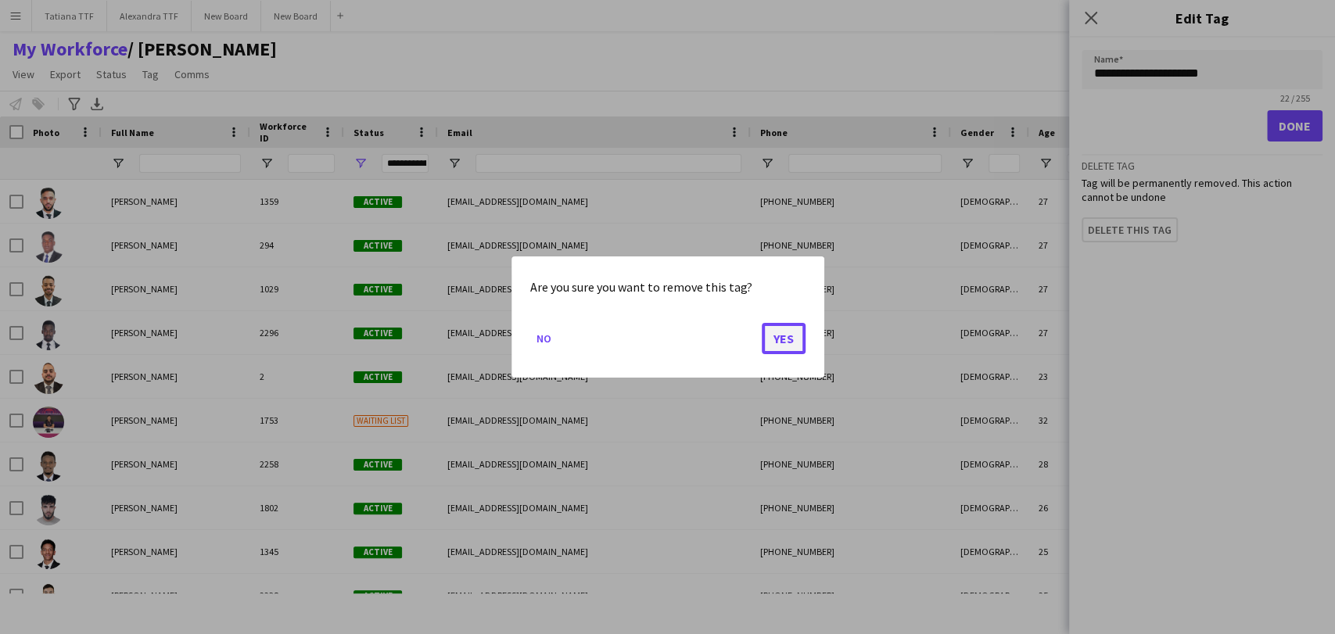
click at [798, 333] on button "Yes" at bounding box center [784, 338] width 44 height 31
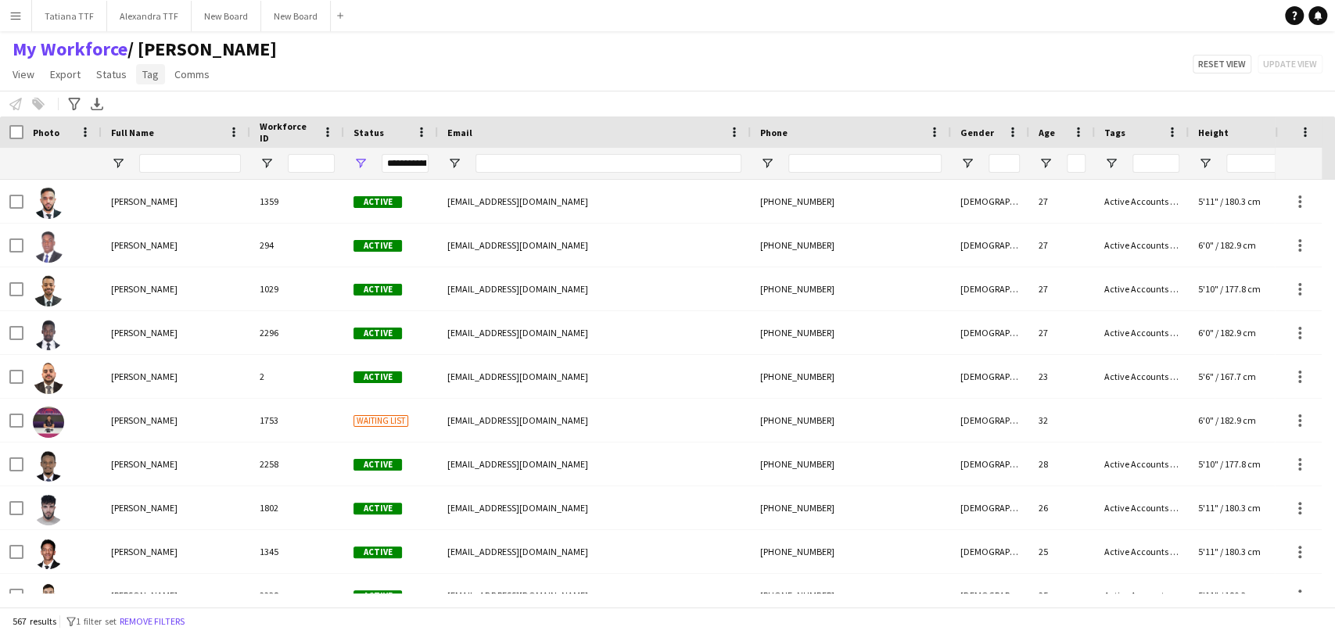
click at [157, 67] on link "Tag" at bounding box center [150, 74] width 29 height 20
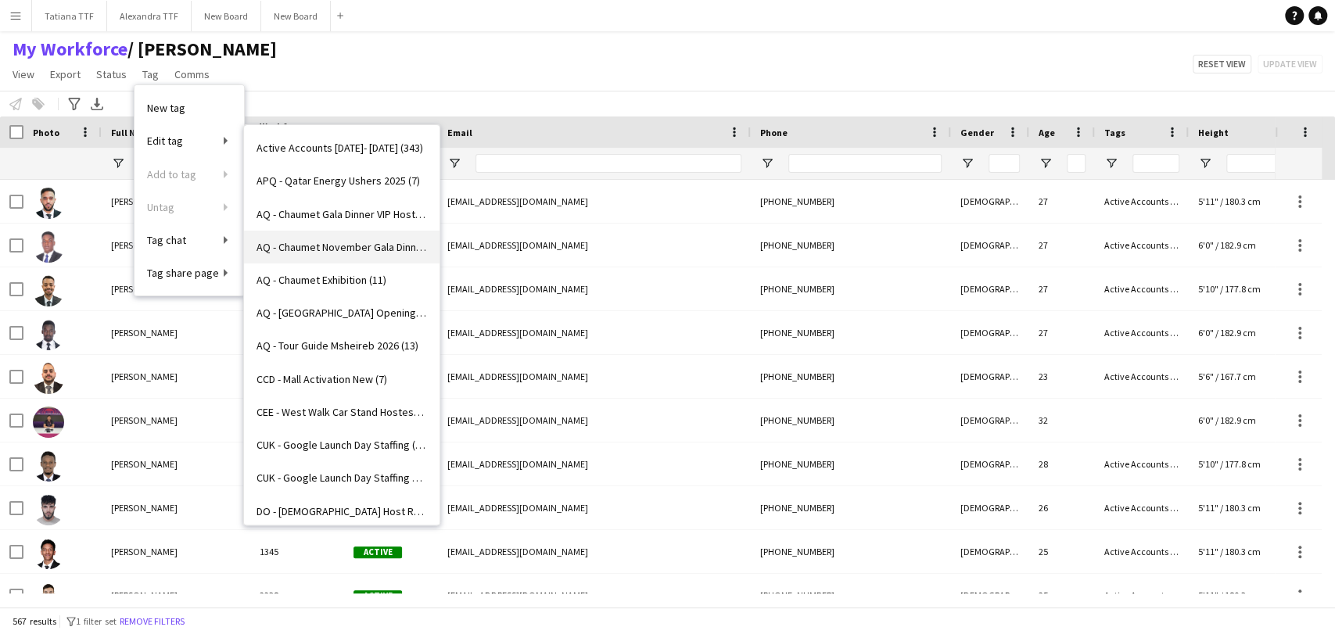
click at [365, 243] on span "AQ - Chaumet November Gala Dinner Hostesses (9)" at bounding box center [341, 247] width 170 height 14
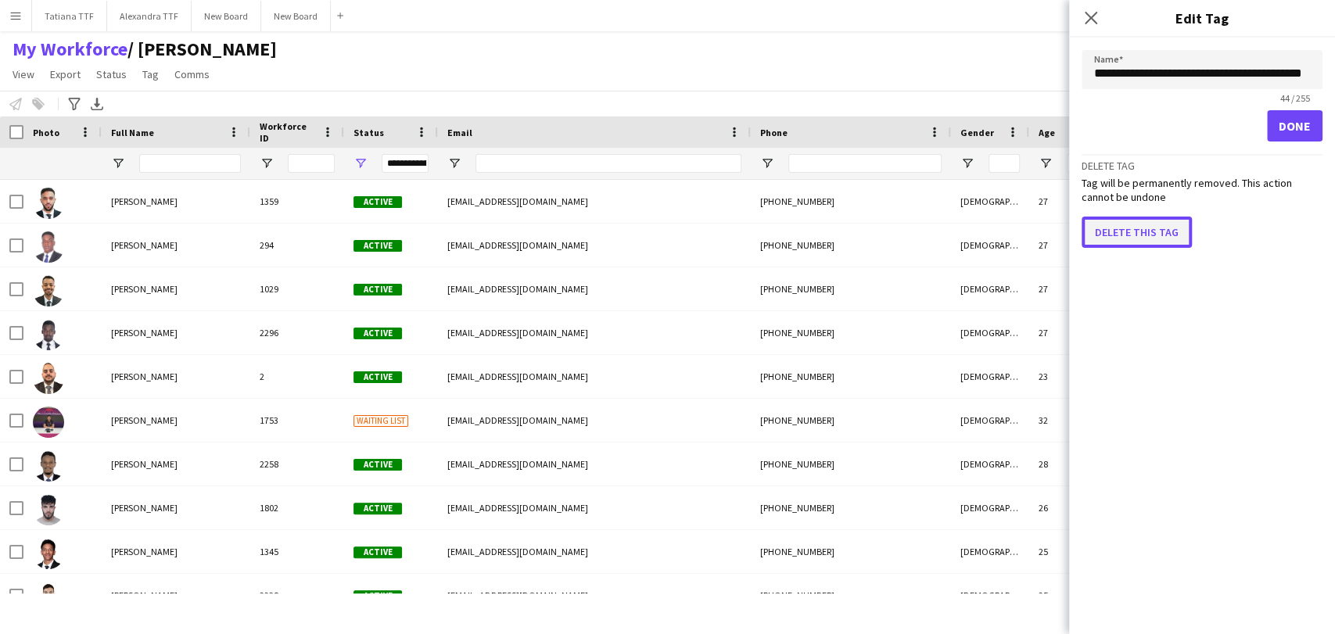
click at [1140, 221] on button "Delete this tag" at bounding box center [1136, 232] width 110 height 31
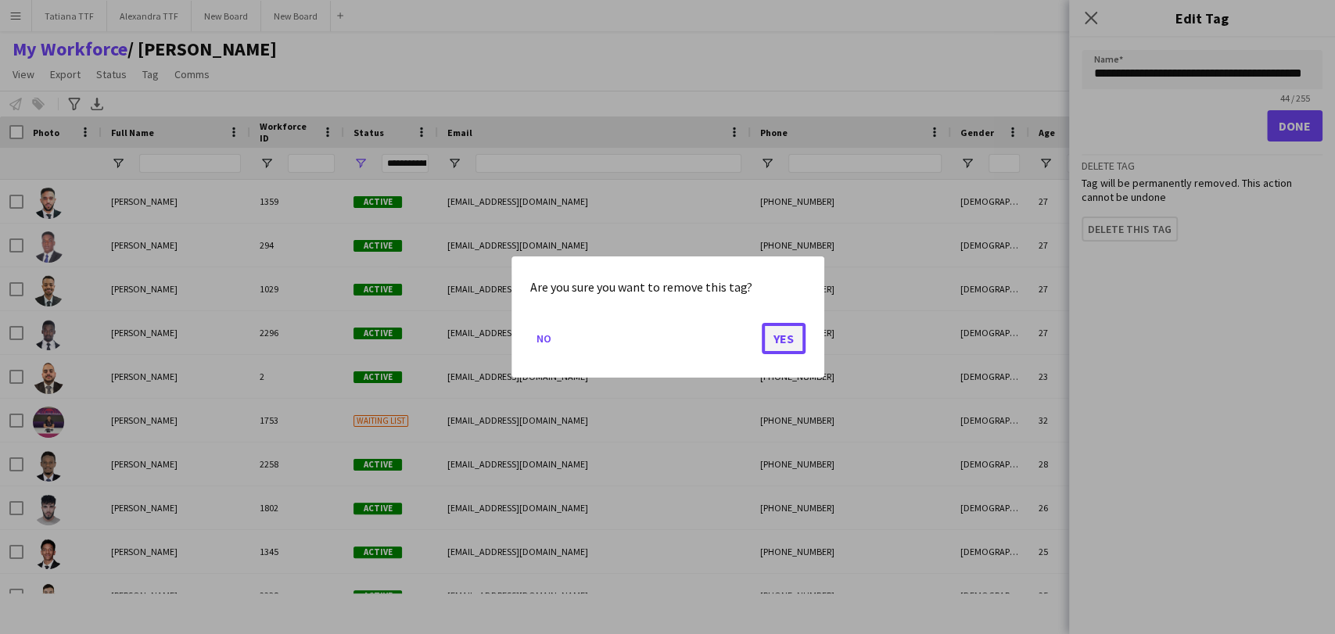
click at [794, 339] on button "Yes" at bounding box center [784, 338] width 44 height 31
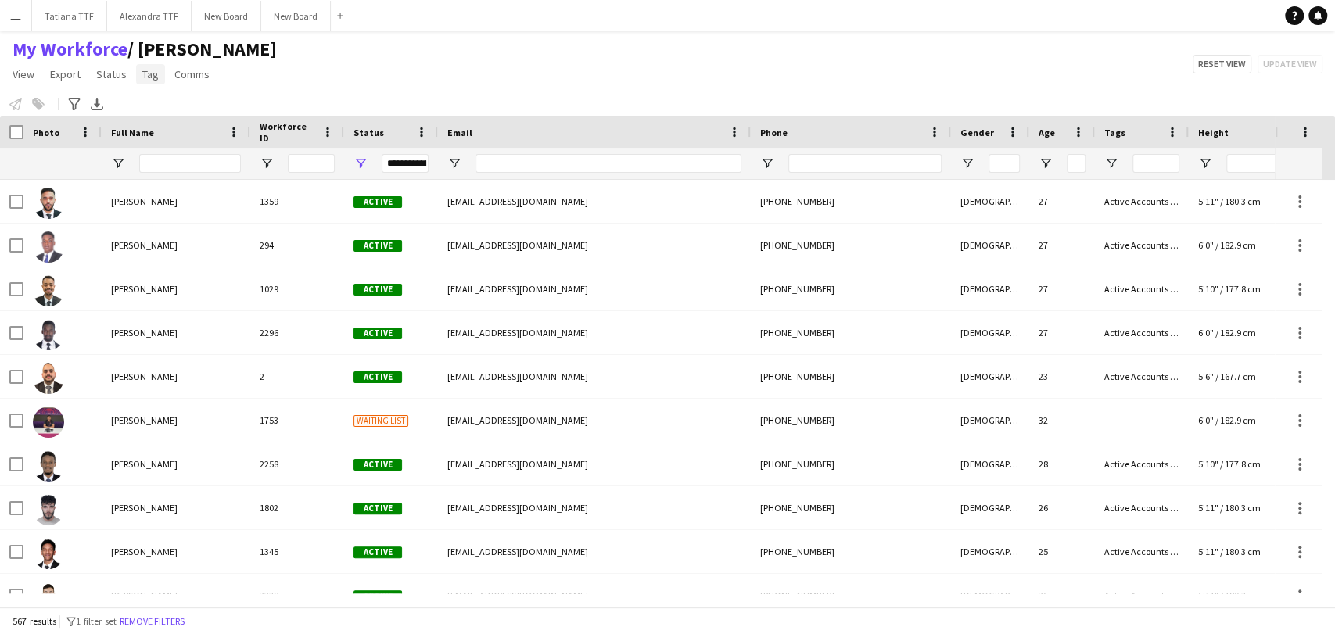
click at [152, 77] on span "Tag" at bounding box center [150, 74] width 16 height 14
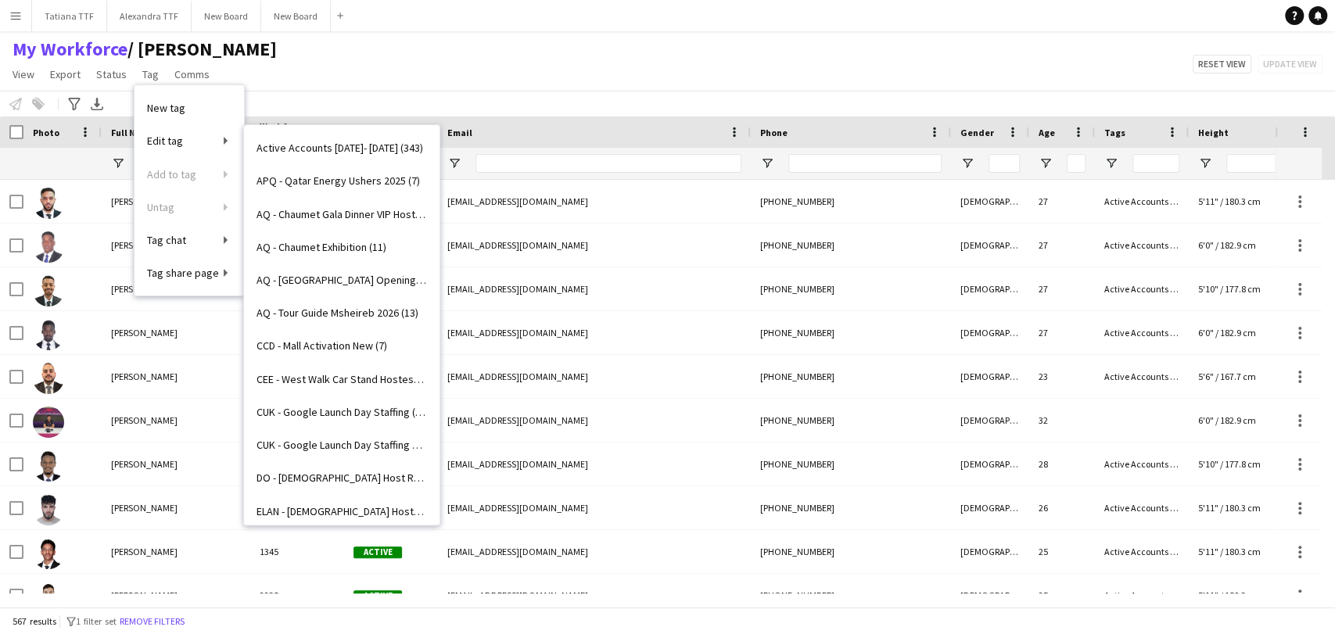
drag, startPoint x: 350, startPoint y: 216, endPoint x: 643, endPoint y: 216, distance: 292.4
click at [354, 214] on span "AQ - Chaumet Gala Dinner VIP Hostesses (6)" at bounding box center [341, 214] width 170 height 14
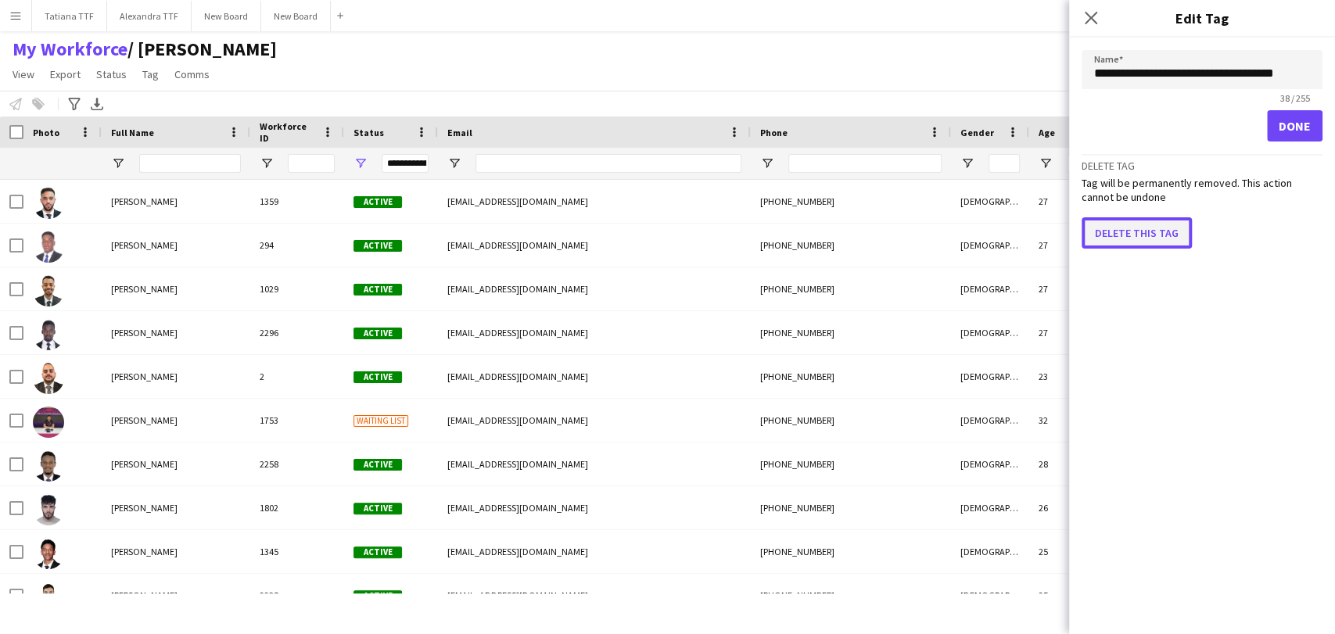
click at [1147, 231] on button "Delete this tag" at bounding box center [1136, 232] width 110 height 31
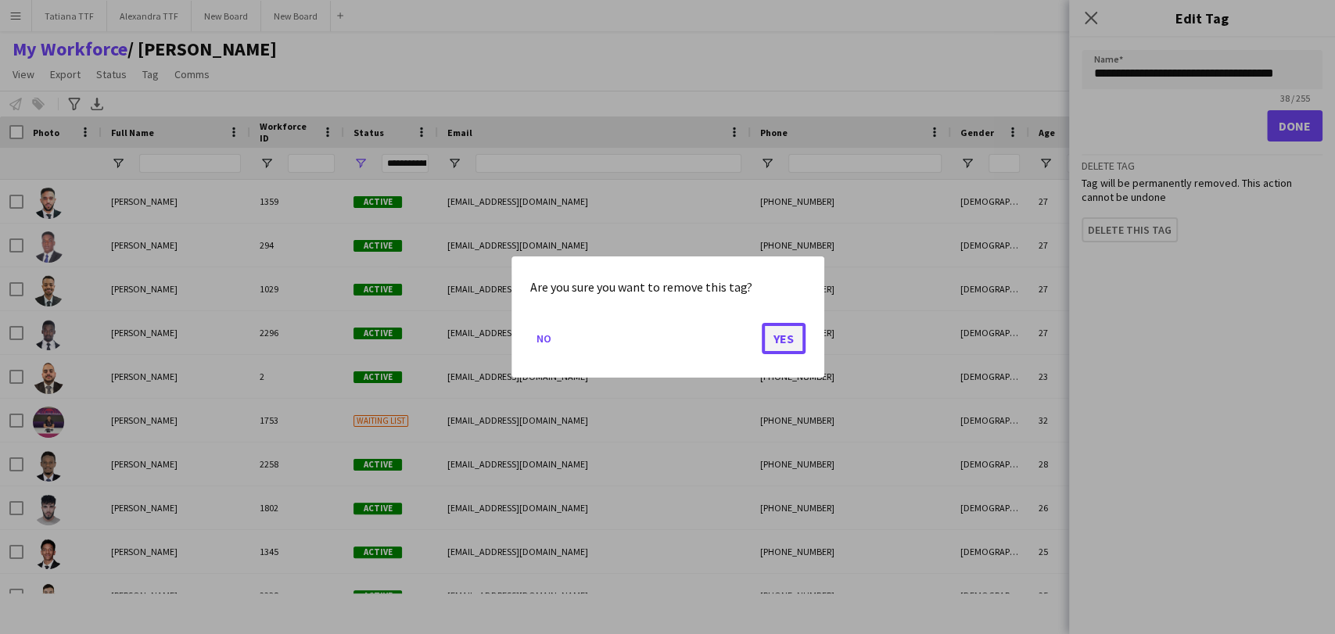
click at [777, 342] on button "Yes" at bounding box center [784, 338] width 44 height 31
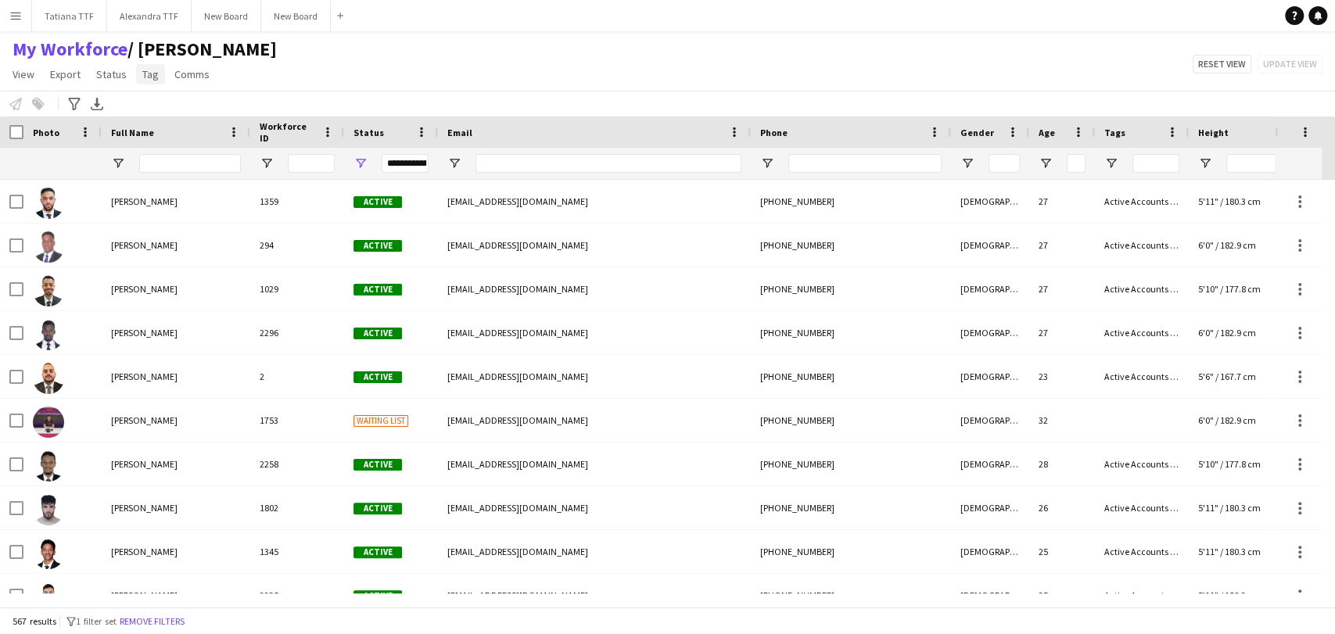
click at [155, 77] on span "Tag" at bounding box center [150, 74] width 16 height 14
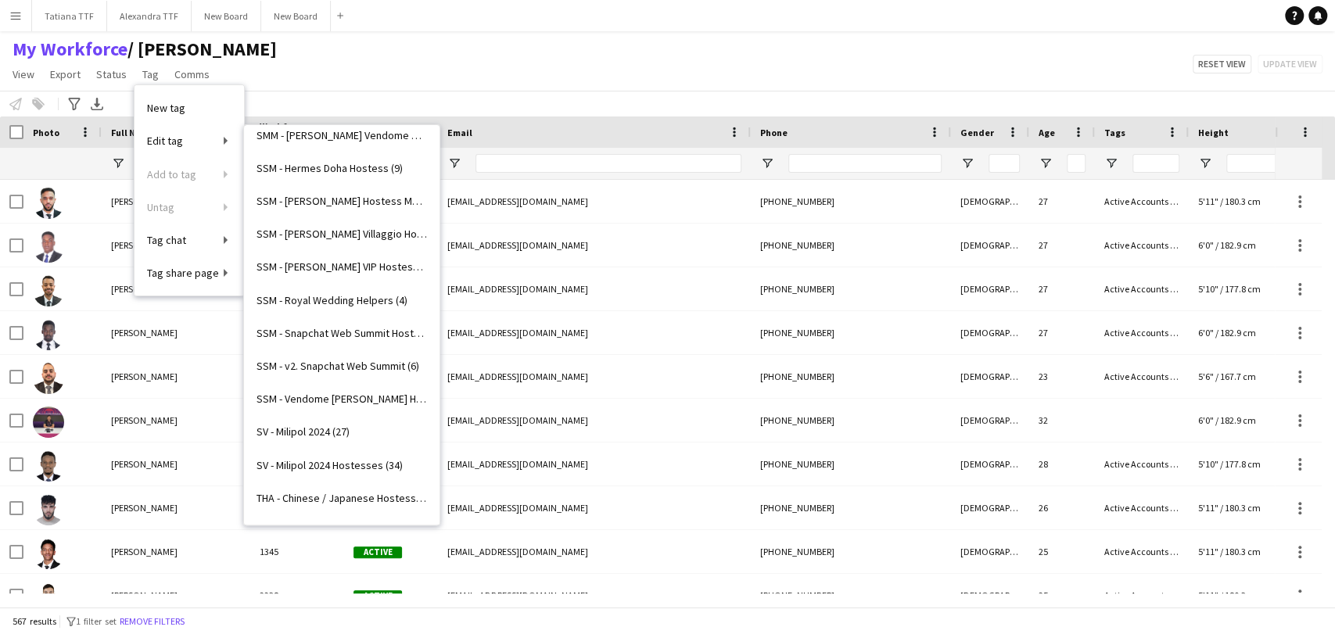
scroll to position [3803, 0]
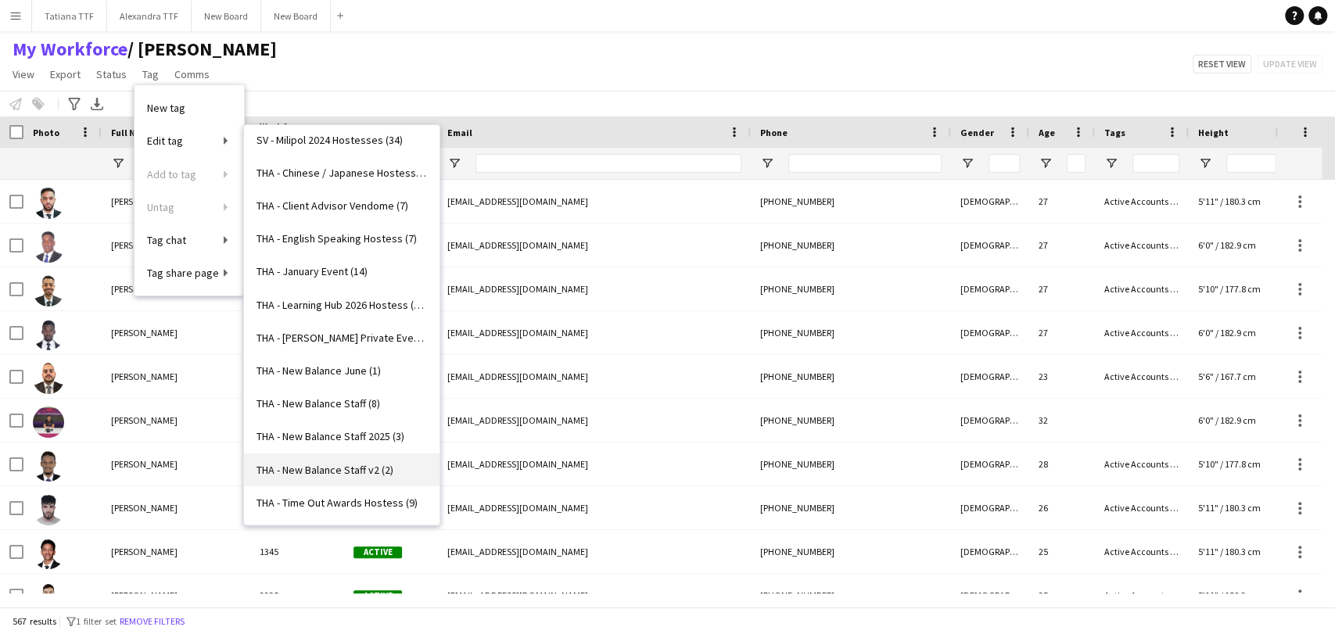
click at [332, 471] on span "THA - New Balance Staff v2 (2)" at bounding box center [324, 470] width 137 height 14
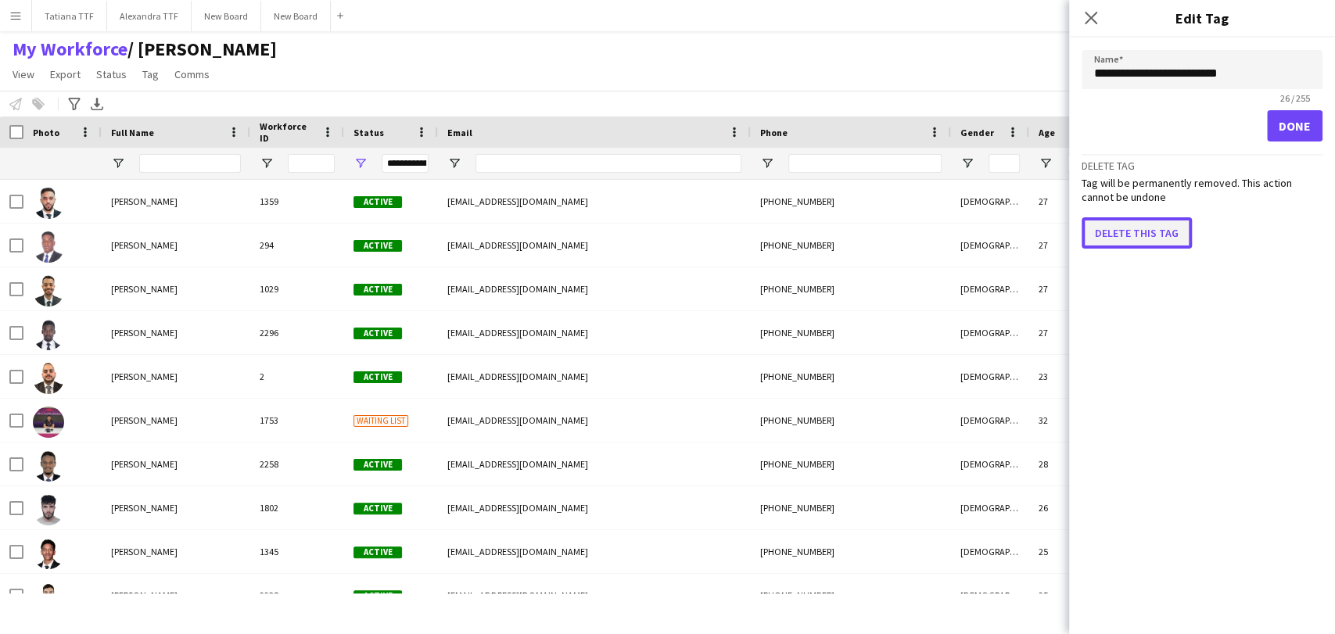
click at [1130, 235] on button "Delete this tag" at bounding box center [1136, 232] width 110 height 31
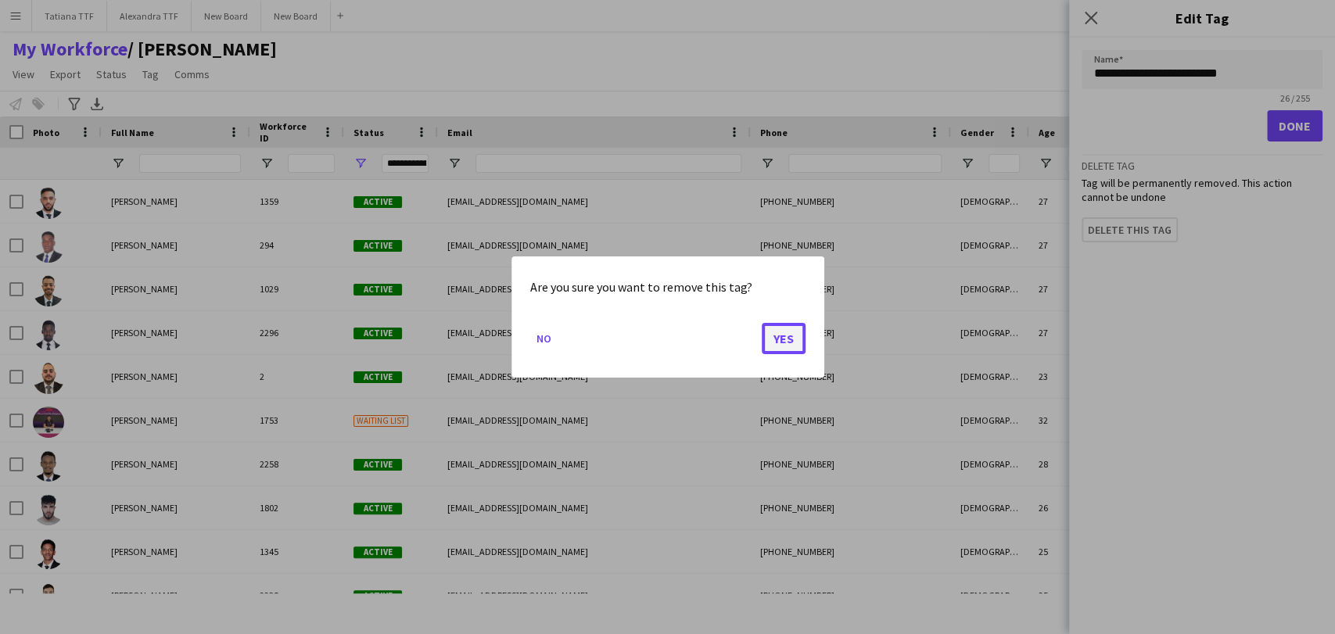
click at [789, 328] on button "Yes" at bounding box center [784, 338] width 44 height 31
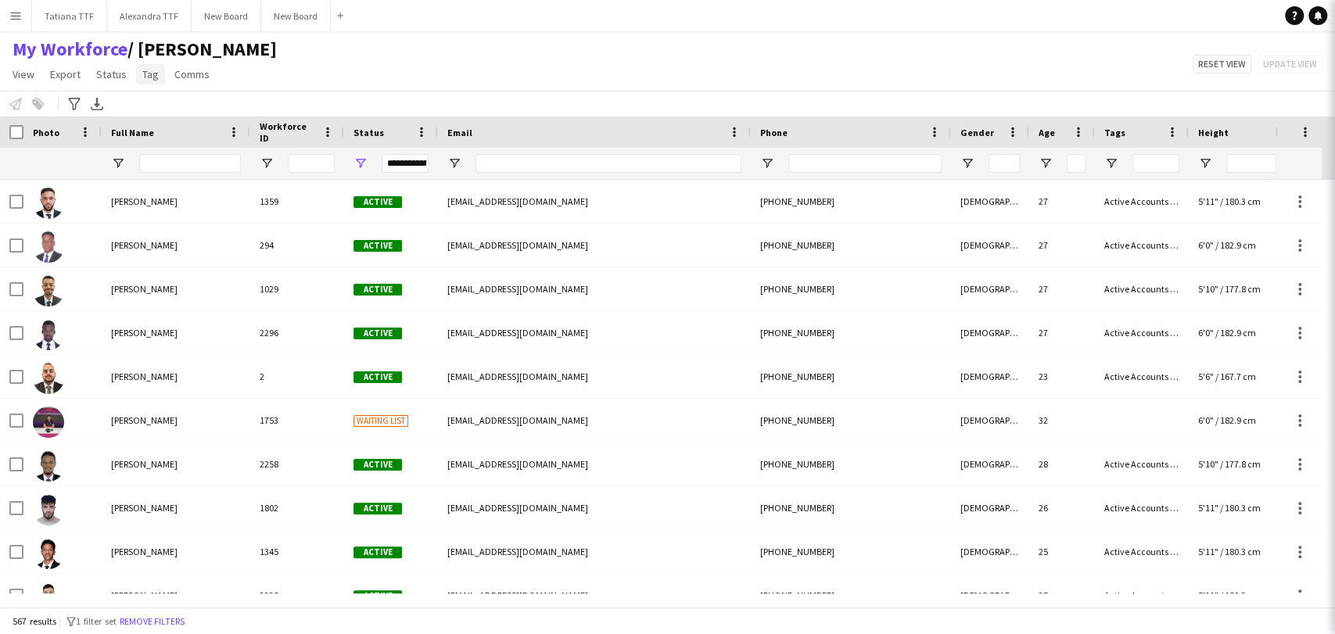
click at [142, 77] on span "Tag" at bounding box center [150, 74] width 16 height 14
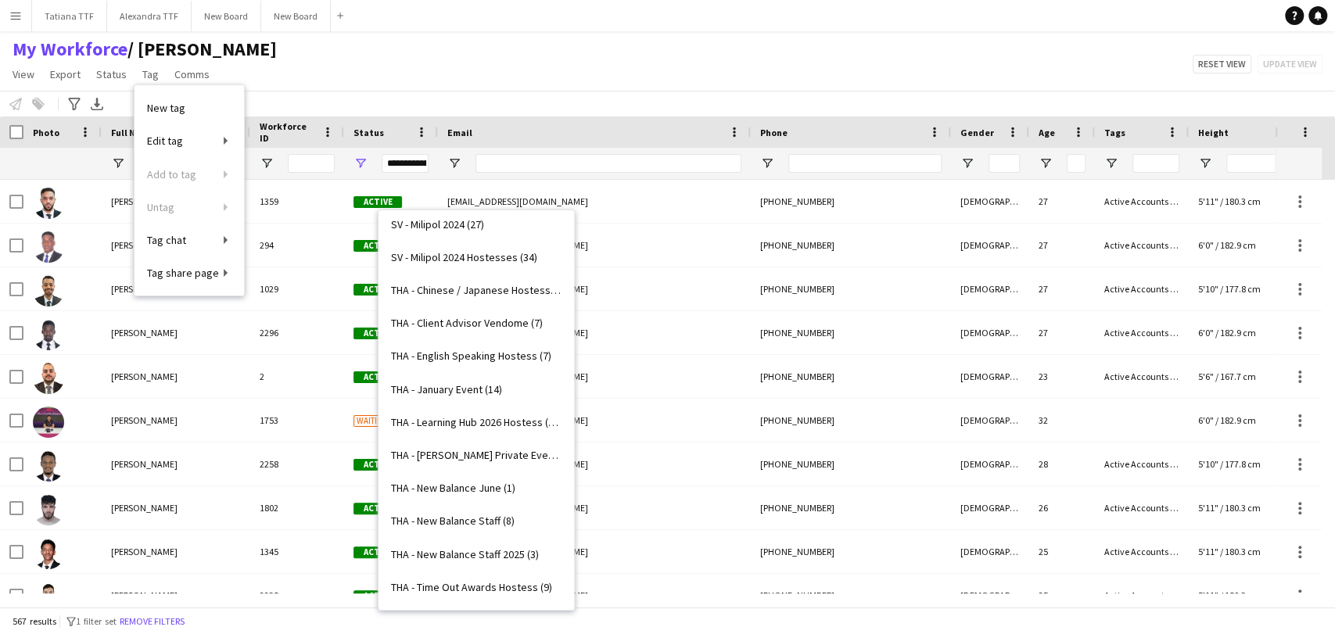
scroll to position [3769, 0]
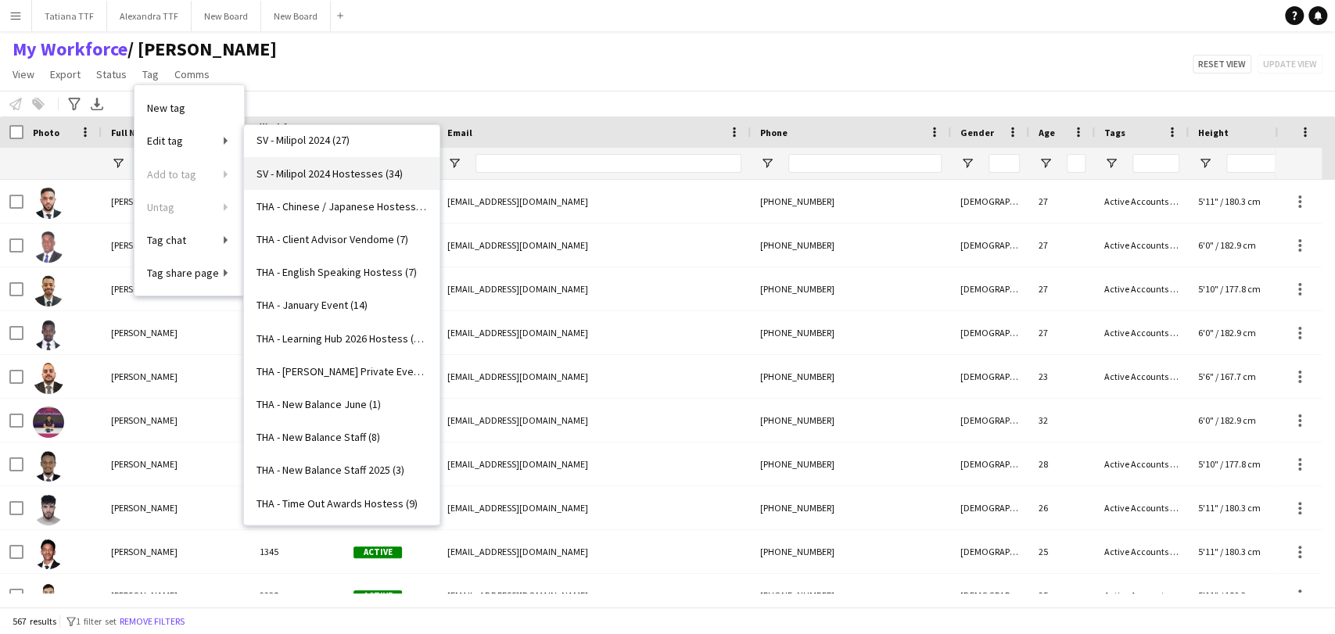
click at [338, 169] on span "SV - Milipol 2024 Hostesses (34)" at bounding box center [329, 174] width 146 height 14
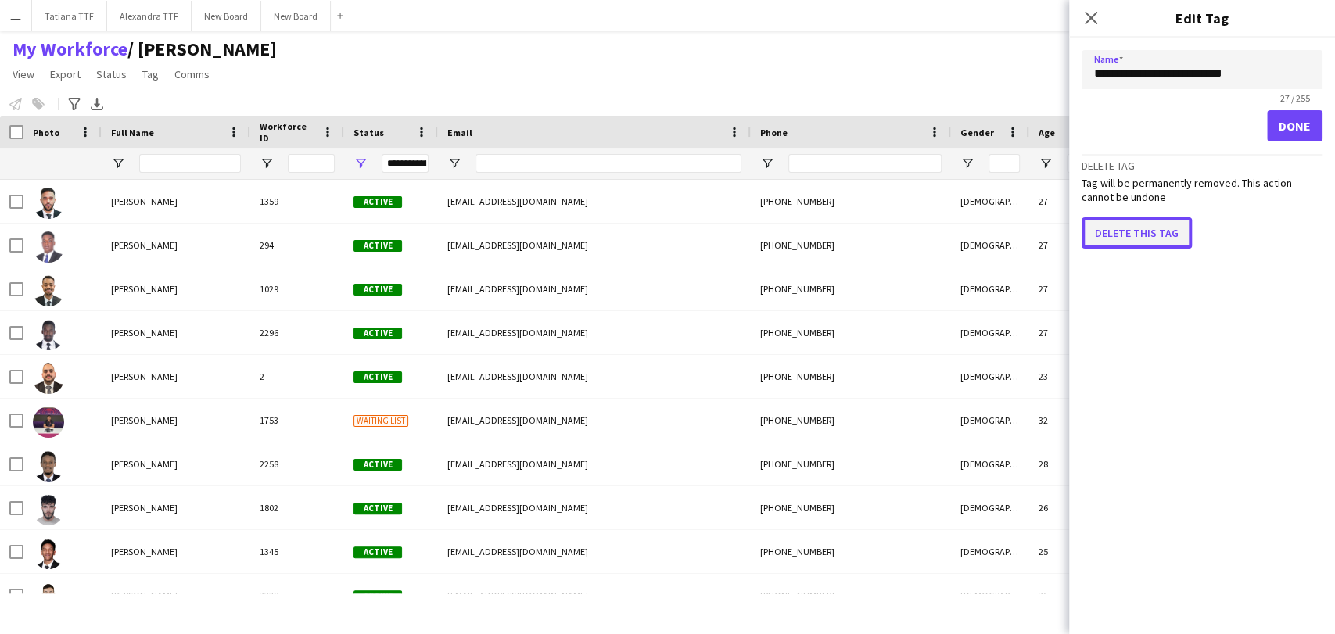
click at [1134, 231] on button "Delete this tag" at bounding box center [1136, 232] width 110 height 31
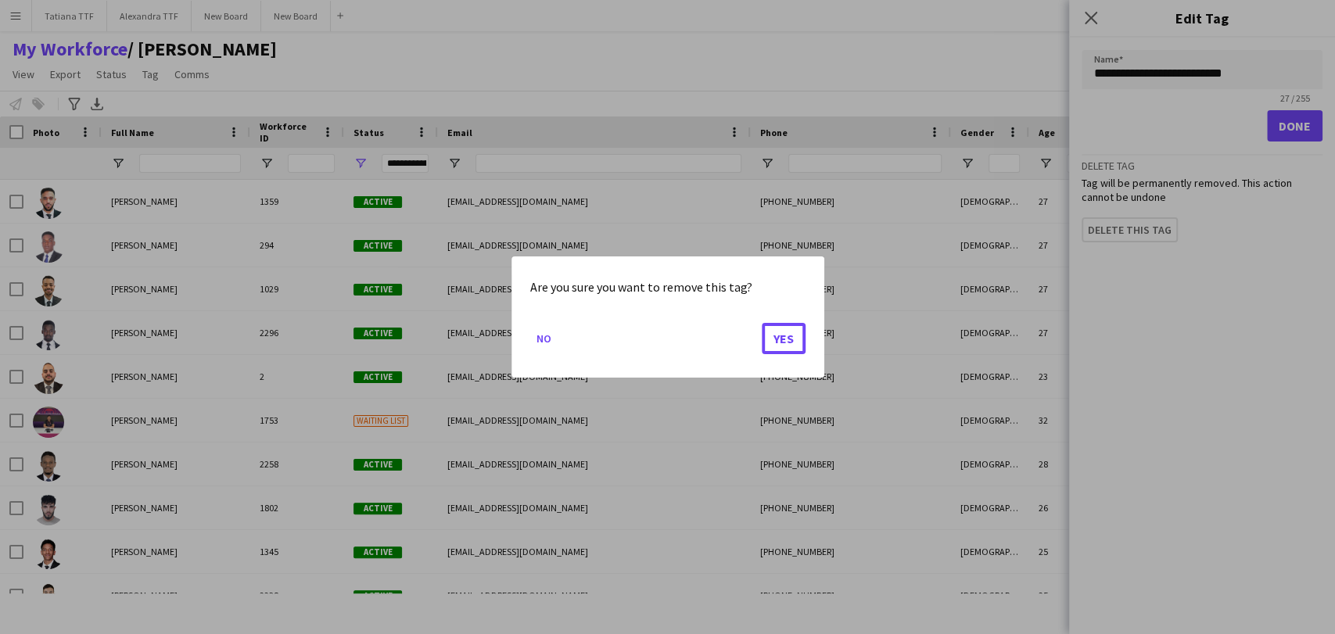
drag, startPoint x: 793, startPoint y: 336, endPoint x: 713, endPoint y: 321, distance: 81.3
click at [791, 336] on button "Yes" at bounding box center [784, 338] width 44 height 31
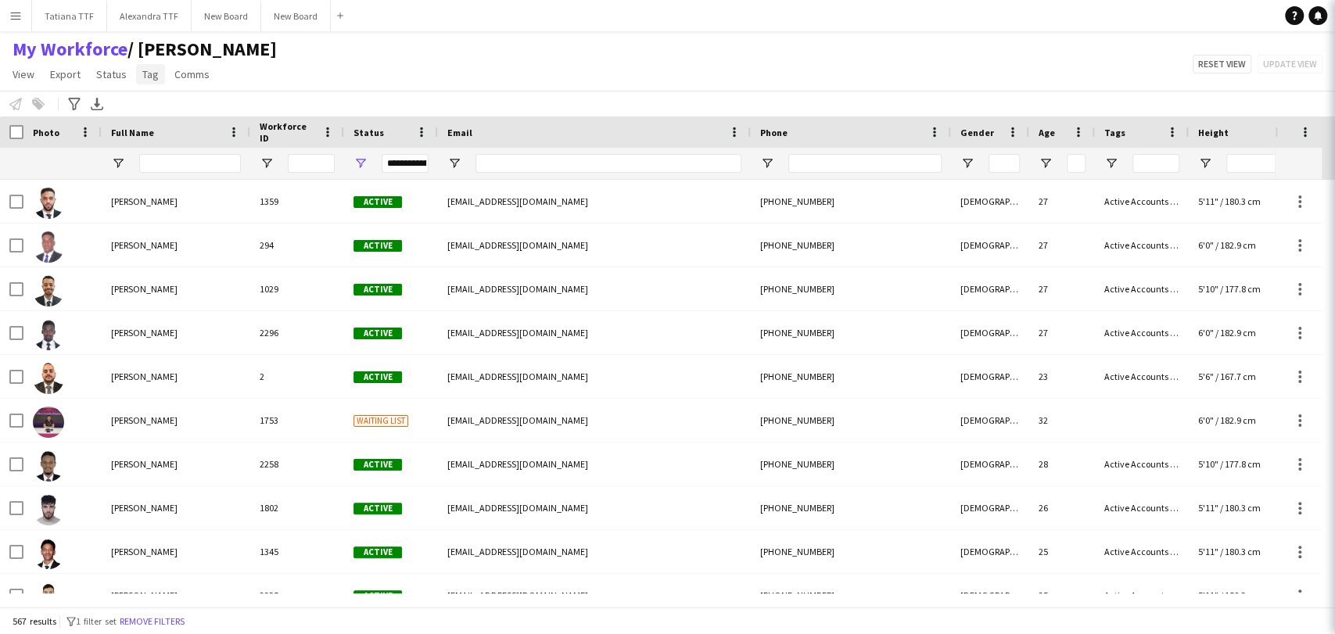
click at [157, 73] on link "Tag" at bounding box center [150, 74] width 29 height 20
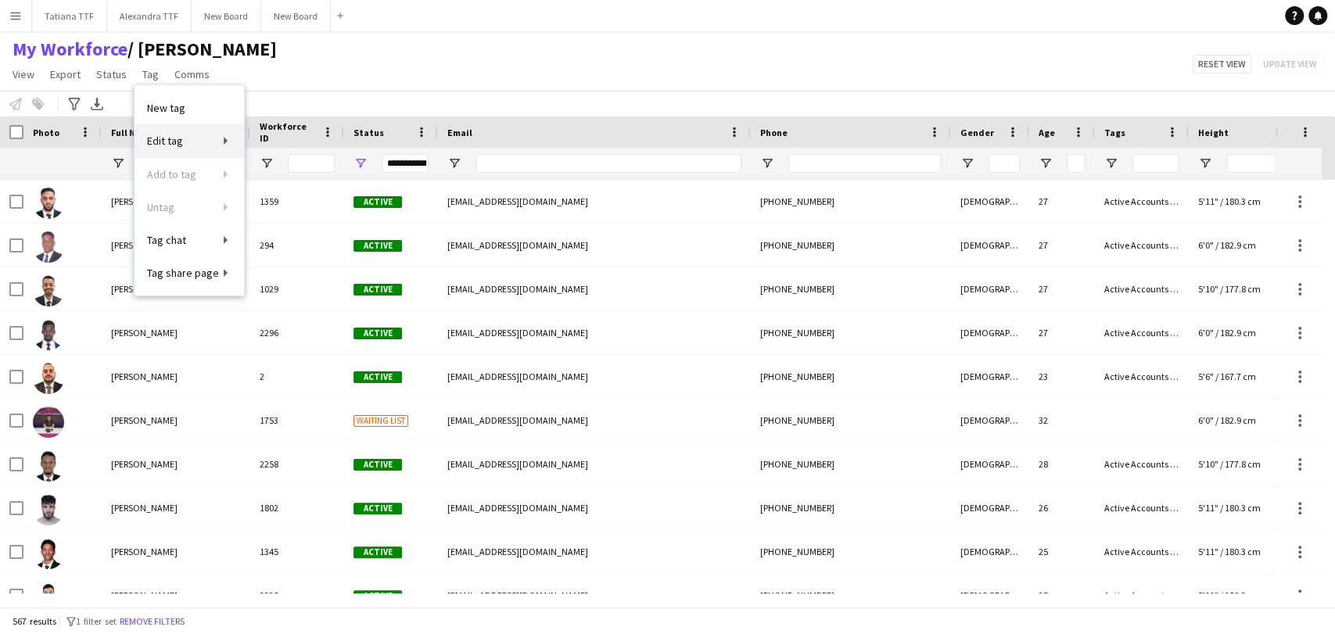
scroll to position [3737, 0]
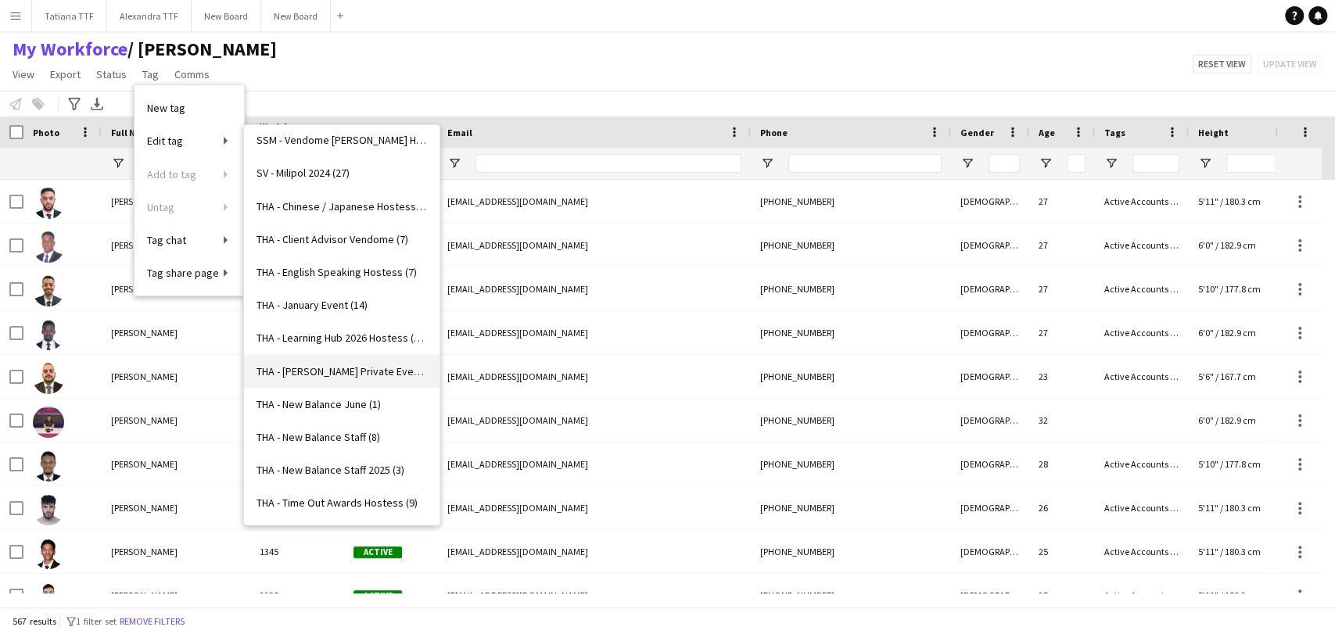
click at [359, 366] on span "THA - [PERSON_NAME] Private Event (7)" at bounding box center [341, 371] width 170 height 14
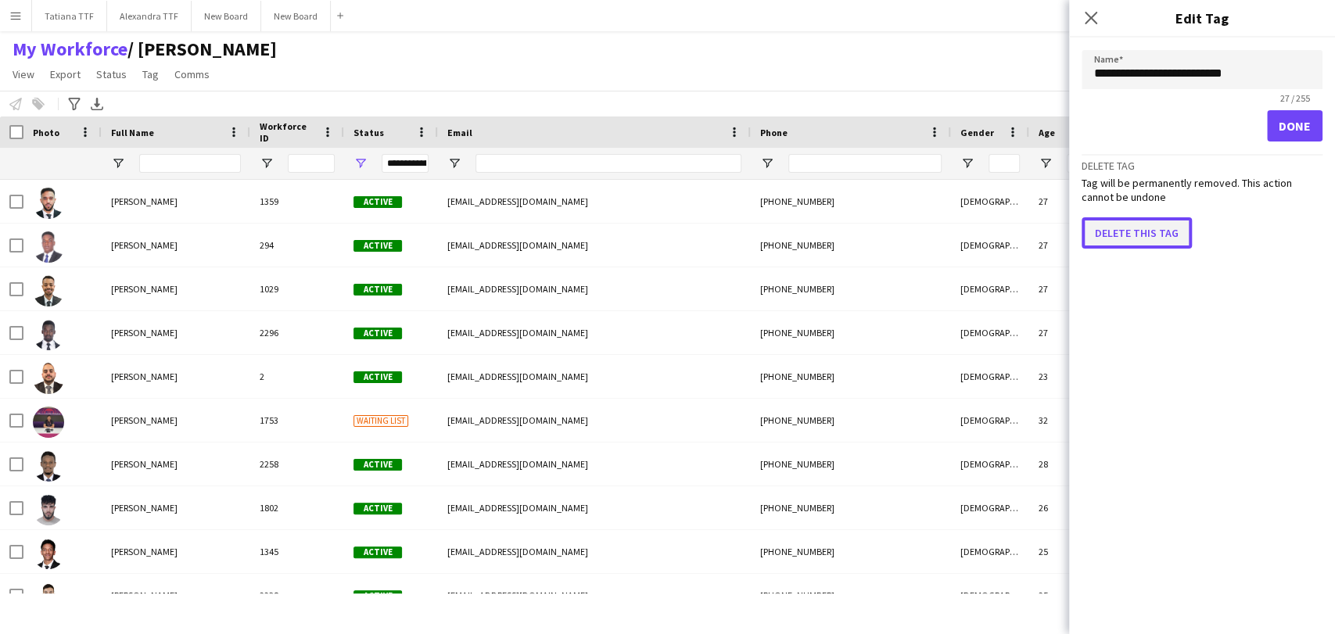
click at [1151, 230] on button "Delete this tag" at bounding box center [1136, 232] width 110 height 31
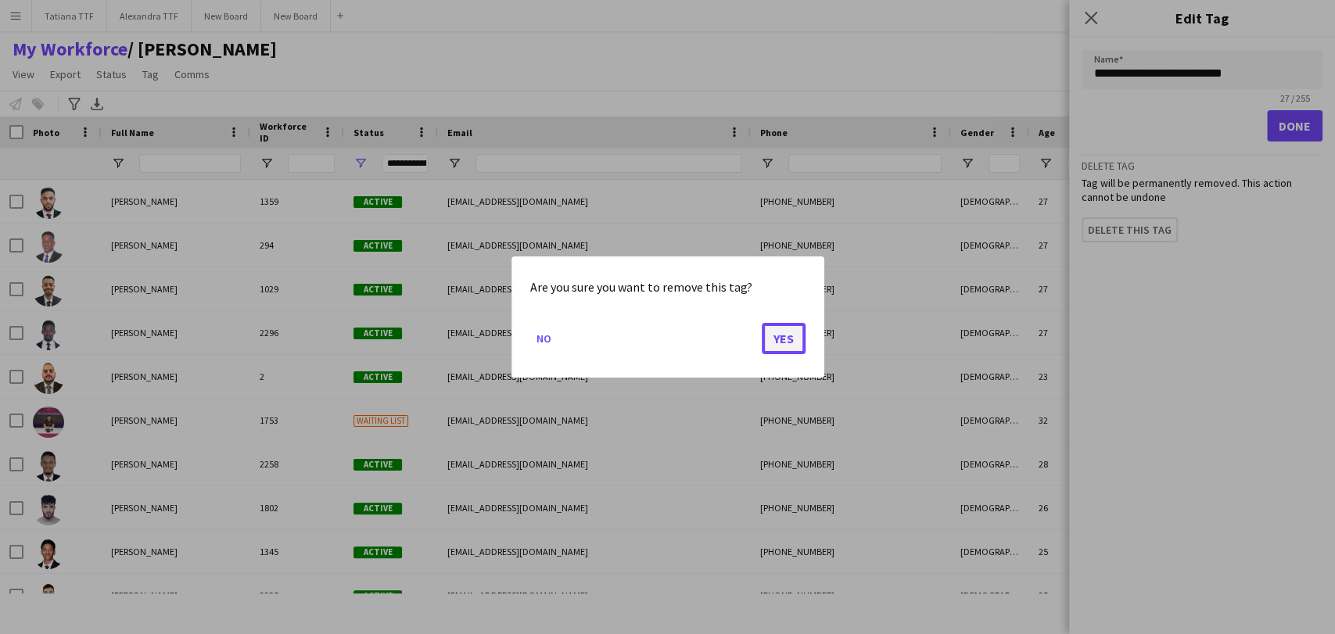
click at [790, 329] on button "Yes" at bounding box center [784, 338] width 44 height 31
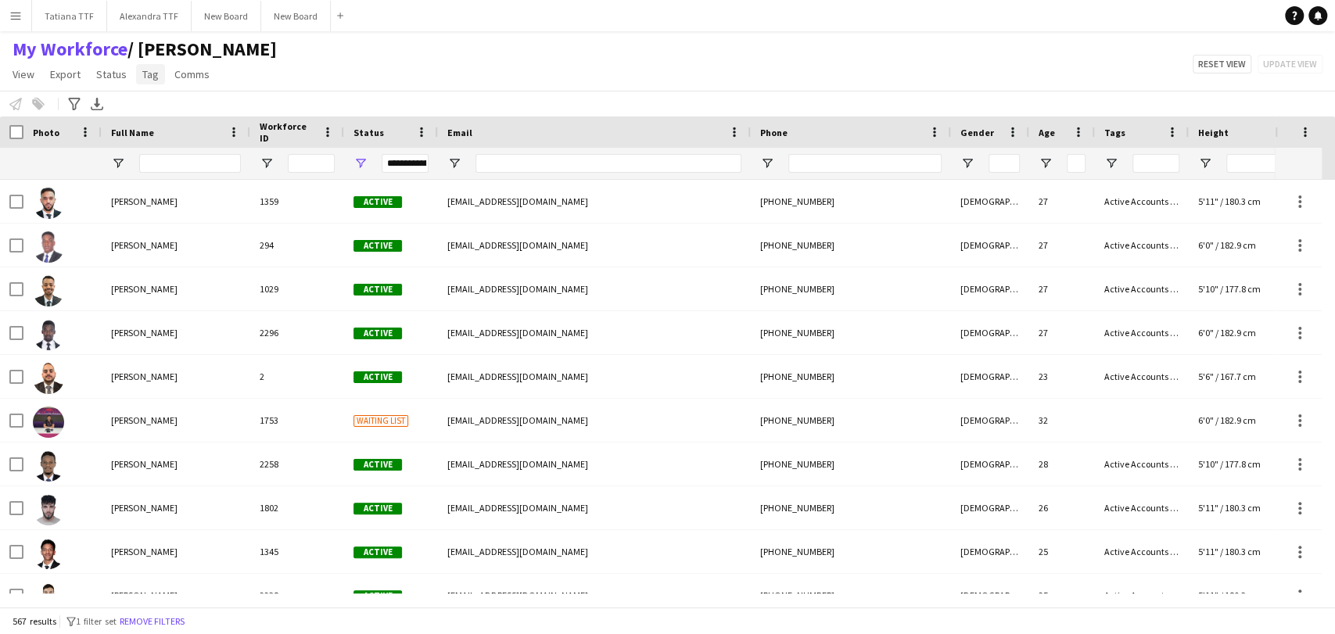
click at [150, 70] on span "Tag" at bounding box center [150, 74] width 16 height 14
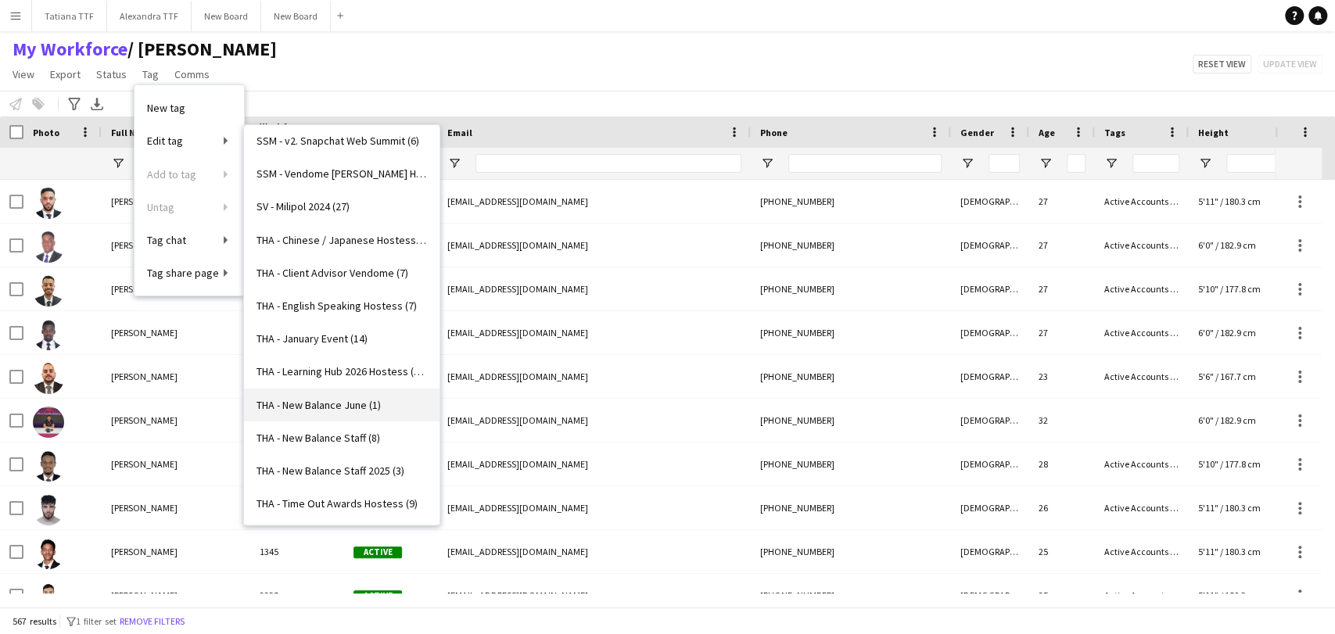
click at [347, 404] on span "THA - New Balance June (1)" at bounding box center [318, 405] width 124 height 14
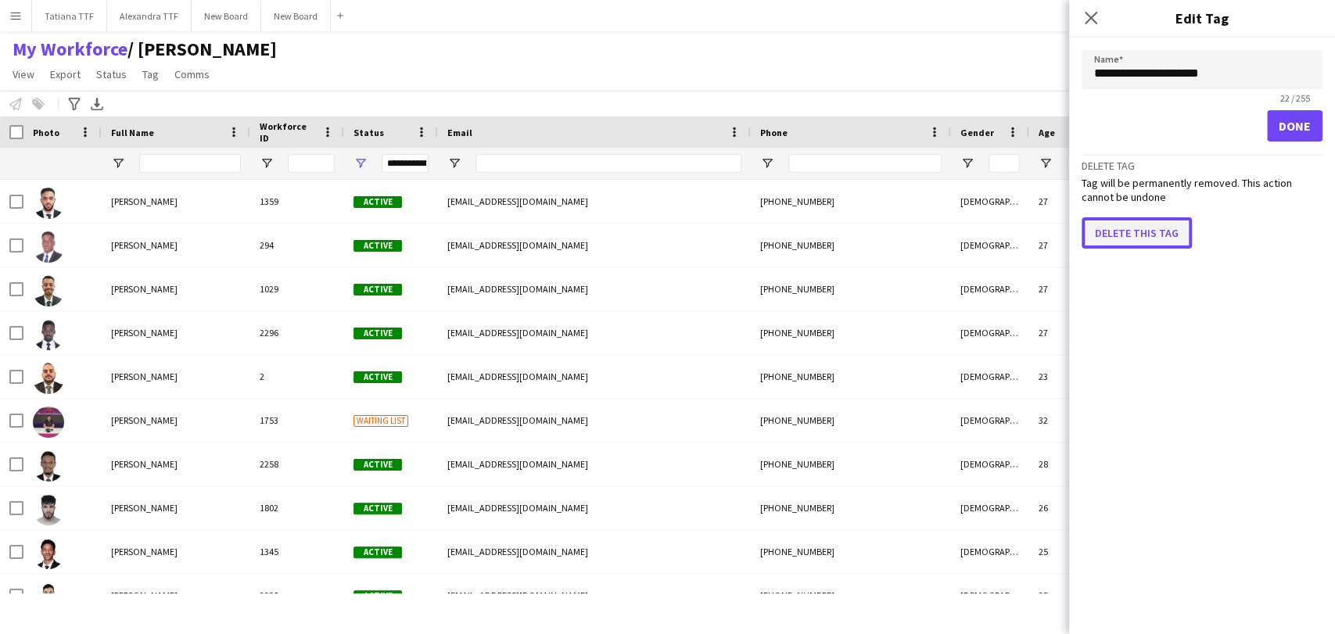
click at [1113, 225] on button "Delete this tag" at bounding box center [1136, 232] width 110 height 31
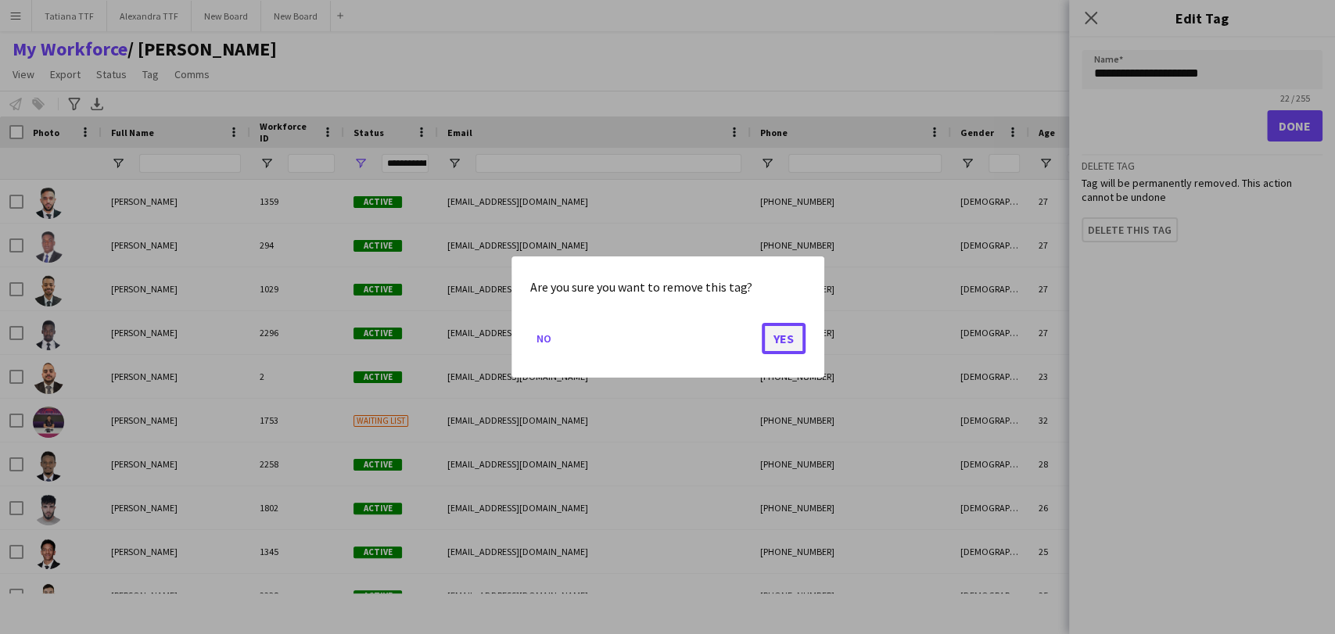
click at [783, 341] on button "Yes" at bounding box center [784, 338] width 44 height 31
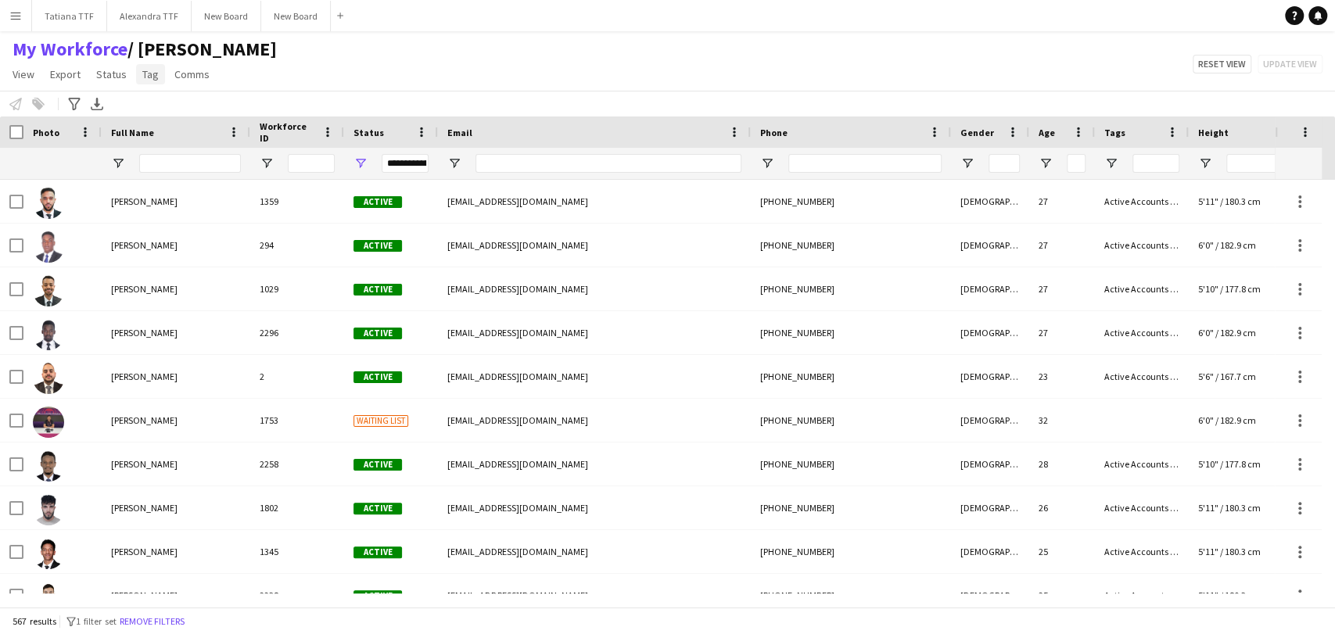
click at [144, 75] on span "Tag" at bounding box center [150, 74] width 16 height 14
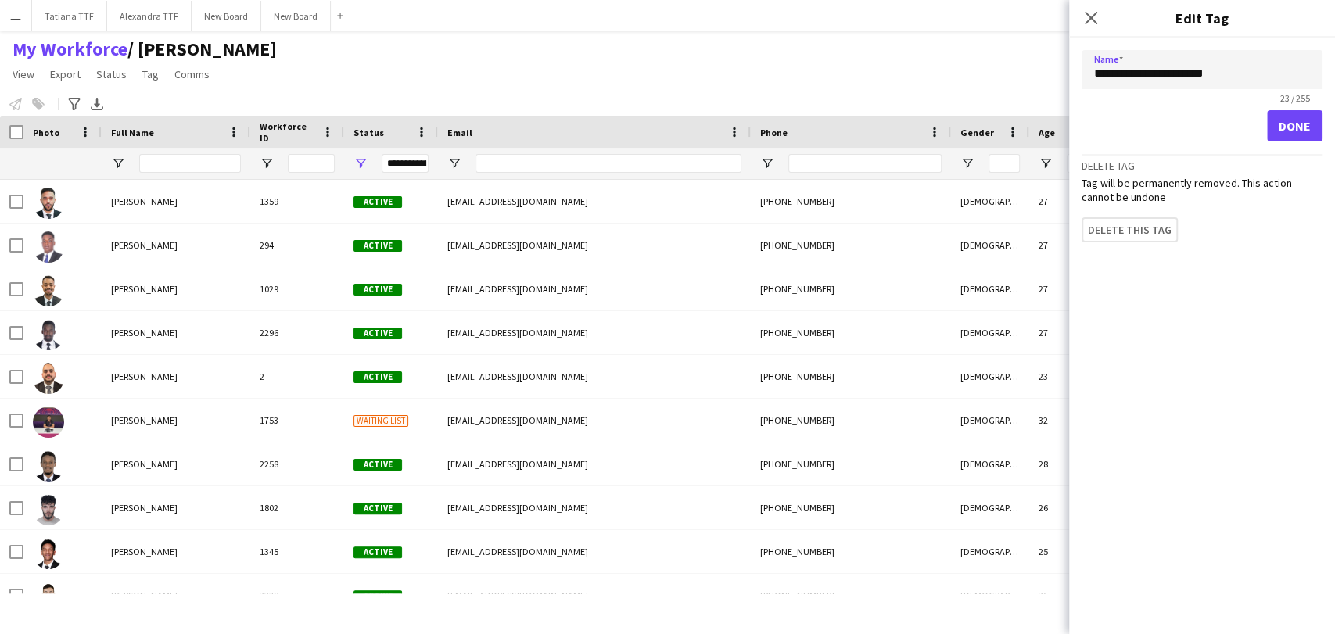
click at [1148, 241] on form "**********" at bounding box center [1202, 146] width 266 height 217
click at [1148, 237] on button "Delete this tag" at bounding box center [1136, 232] width 110 height 31
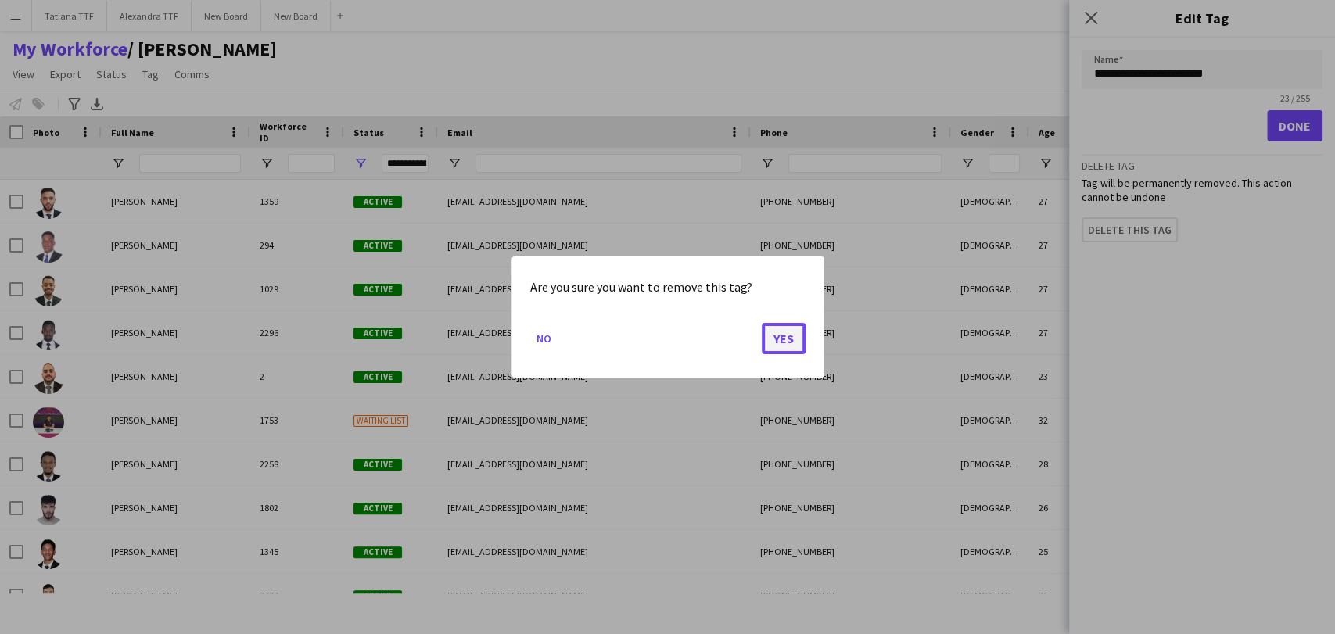
click at [784, 336] on button "Yes" at bounding box center [784, 338] width 44 height 31
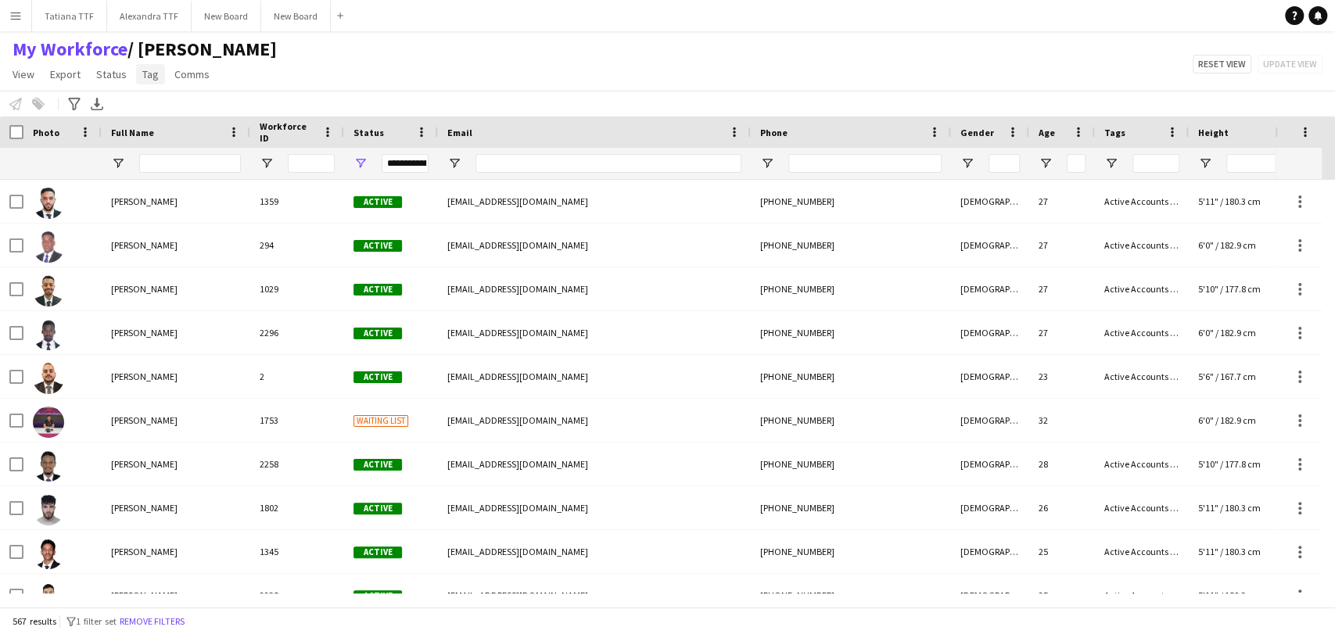
click at [139, 83] on link "Tag" at bounding box center [150, 74] width 29 height 20
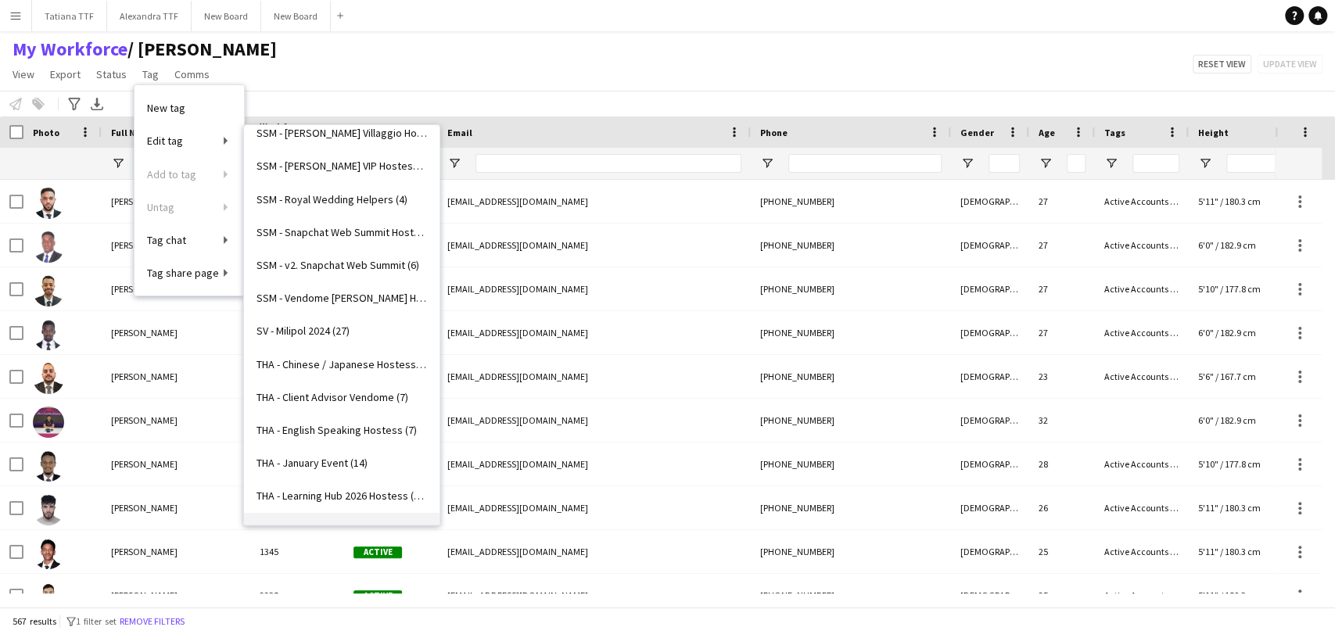
scroll to position [3551, 0]
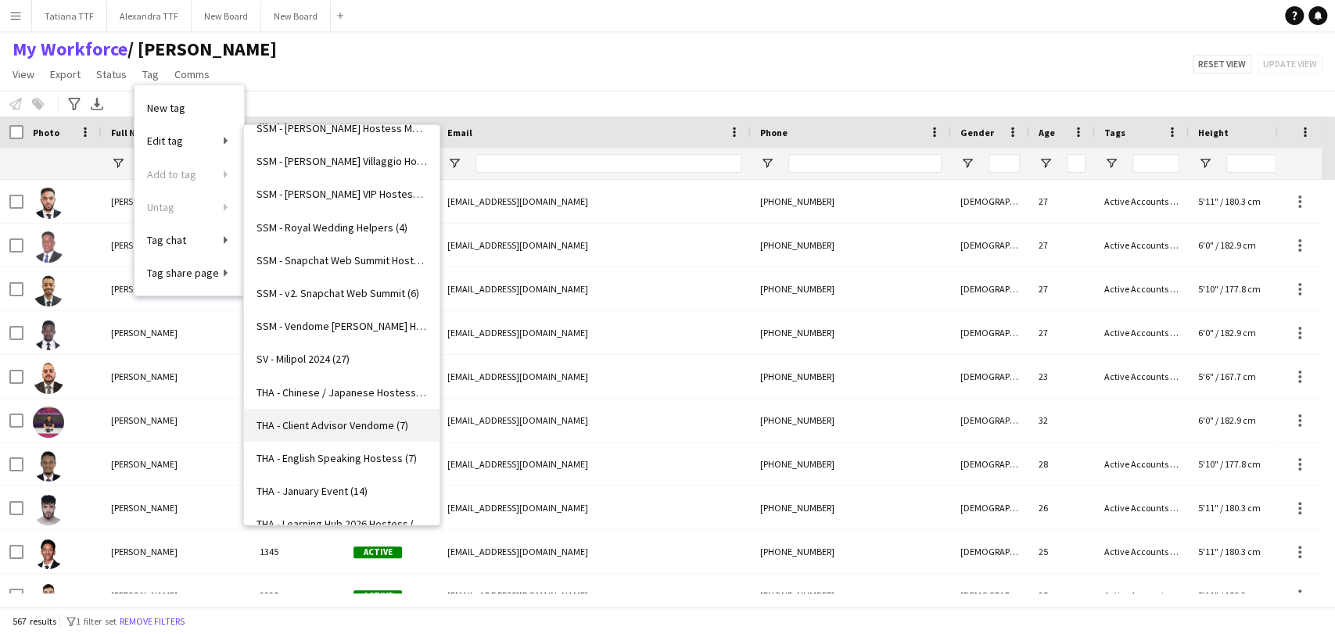
click at [361, 424] on span "THA - Client Advisor Vendome (7)" at bounding box center [332, 425] width 152 height 14
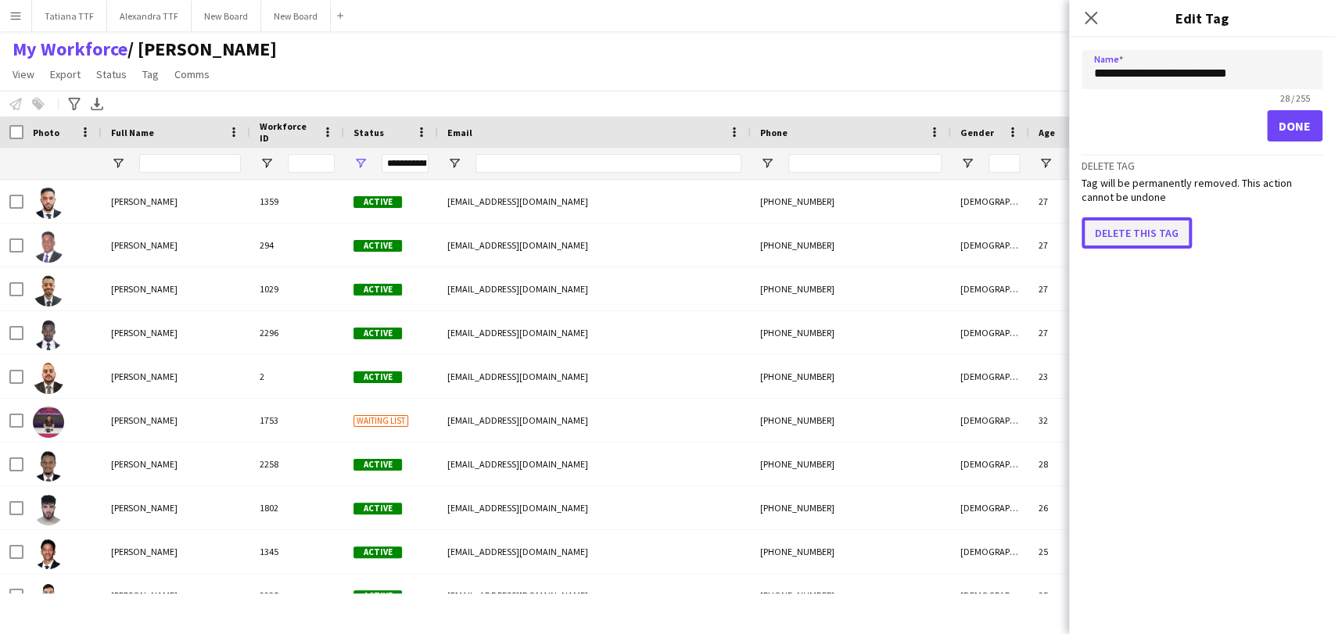
click at [1125, 224] on button "Delete this tag" at bounding box center [1136, 232] width 110 height 31
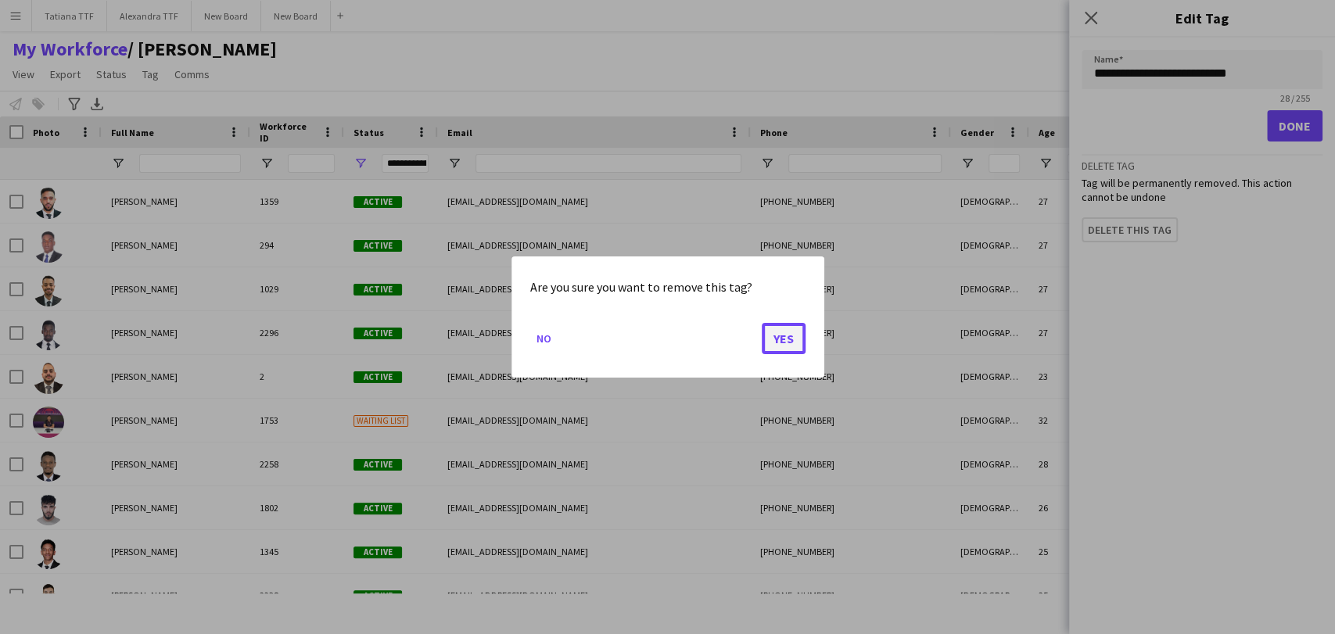
click at [780, 327] on button "Yes" at bounding box center [784, 338] width 44 height 31
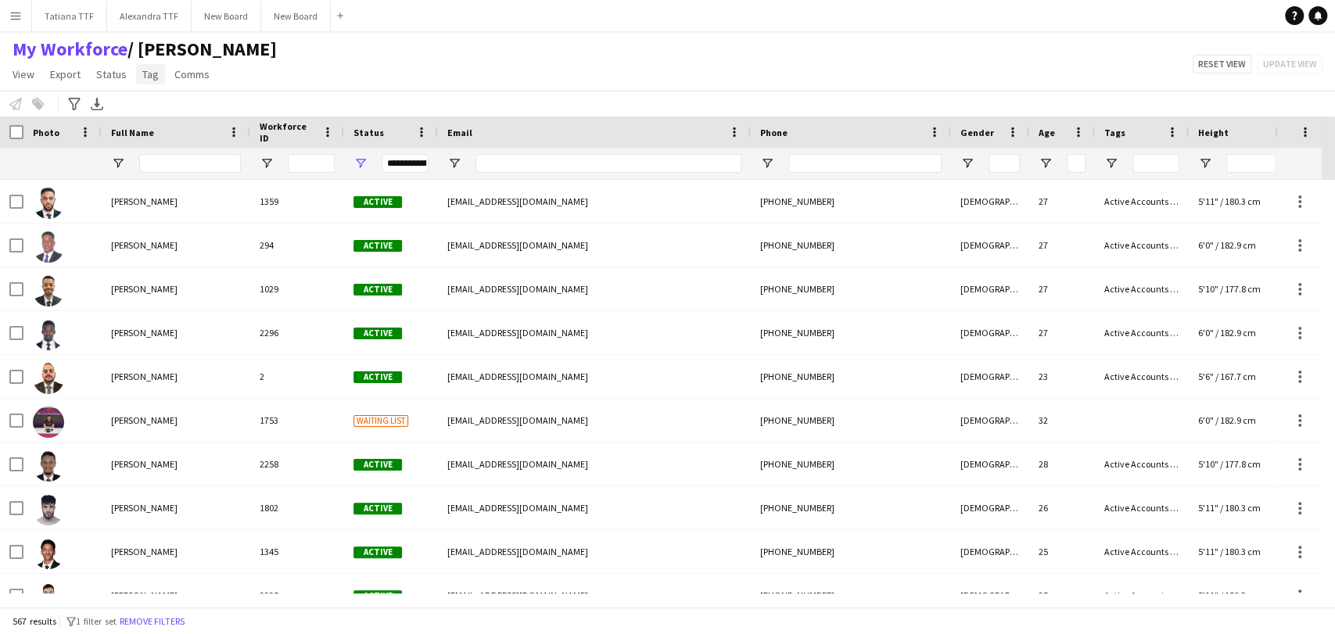
click at [158, 75] on link "Tag" at bounding box center [150, 74] width 29 height 20
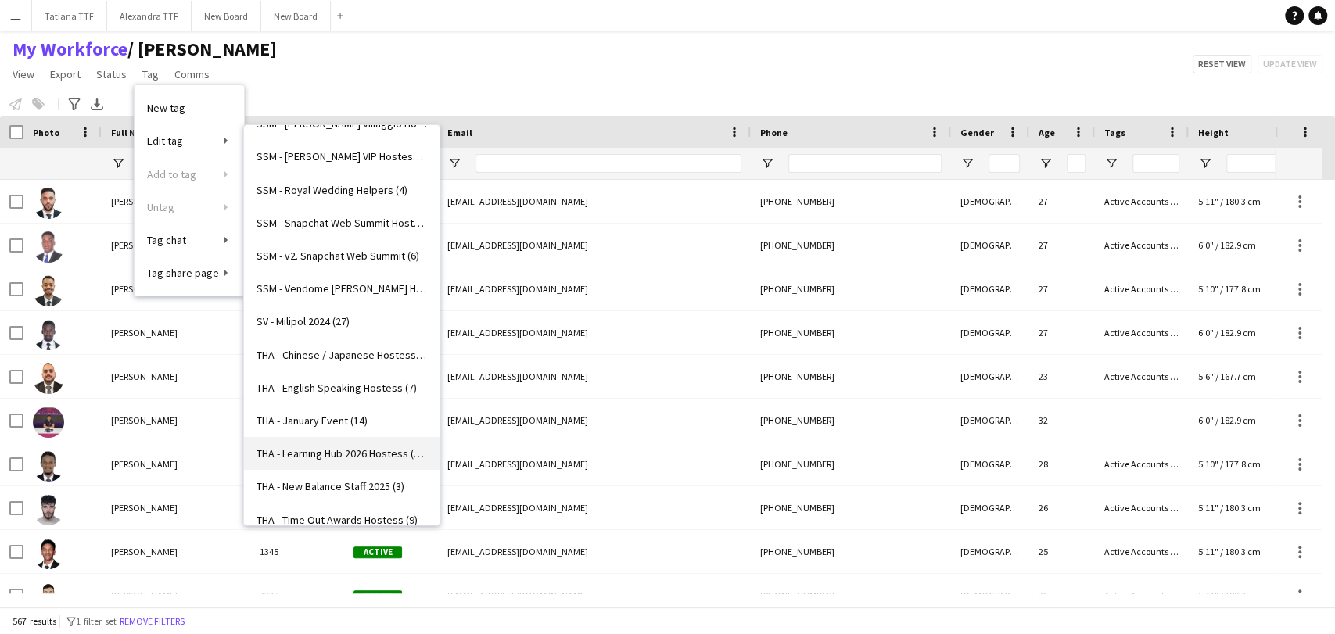
scroll to position [3605, 0]
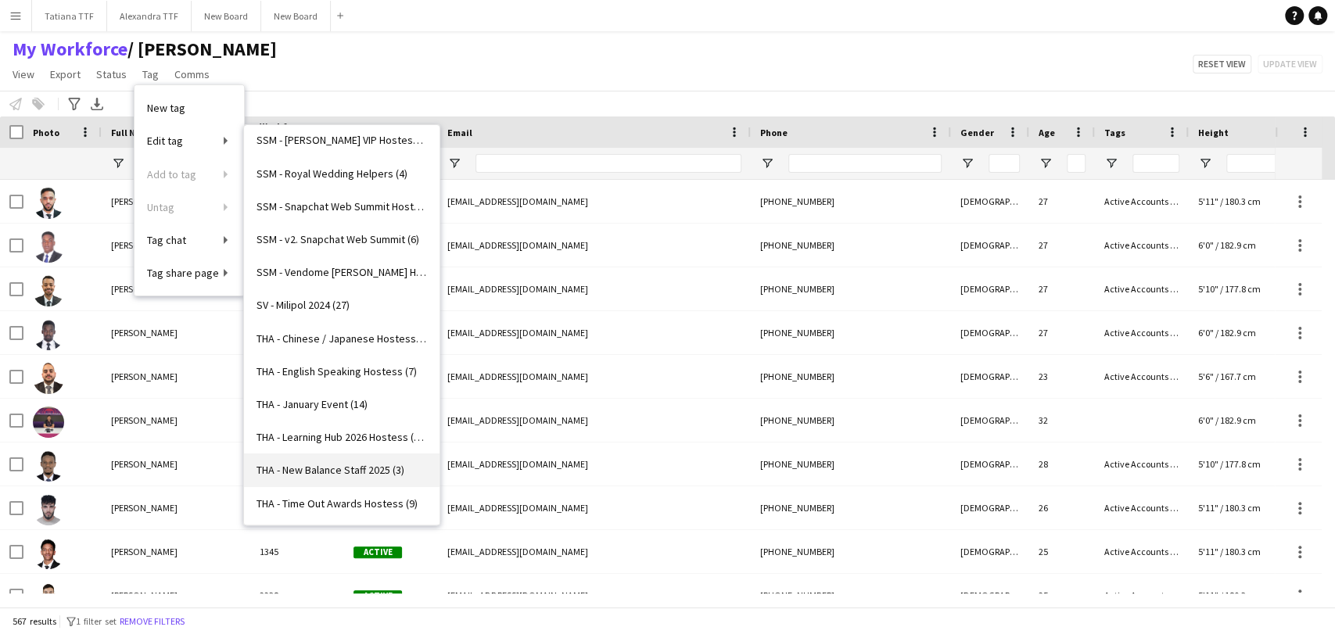
click at [362, 468] on span "THA - New Balance Staff 2025 (3)" at bounding box center [330, 470] width 148 height 14
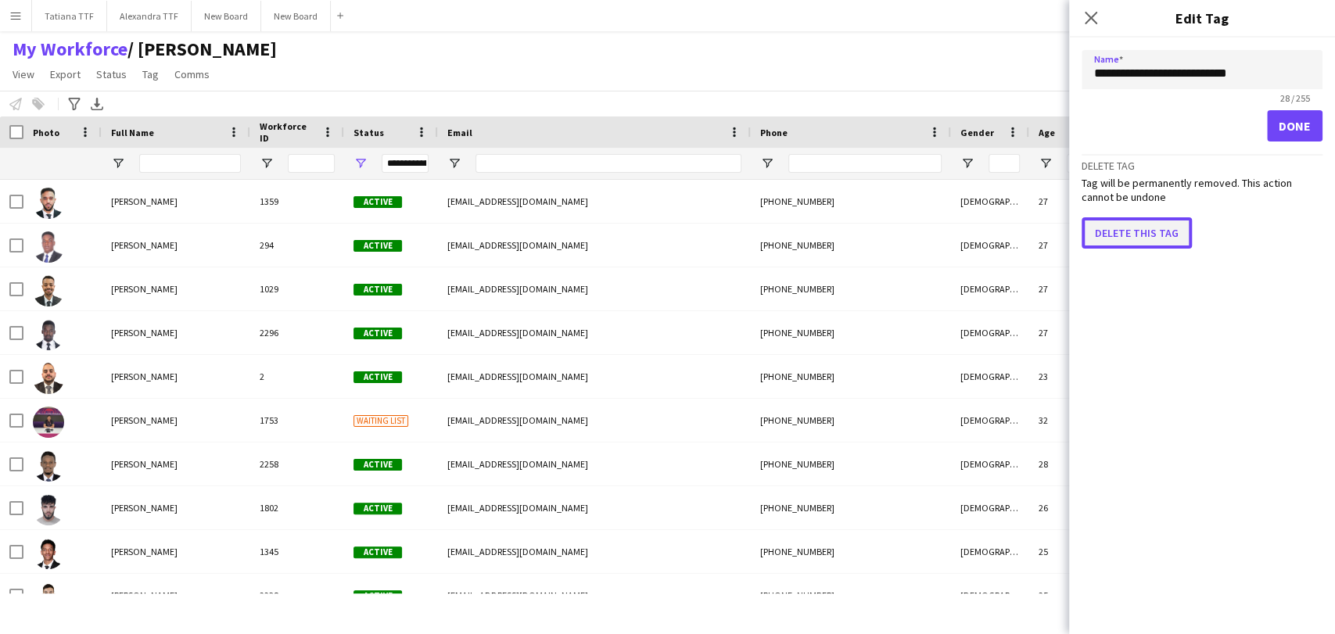
click at [1136, 227] on button "Delete this tag" at bounding box center [1136, 232] width 110 height 31
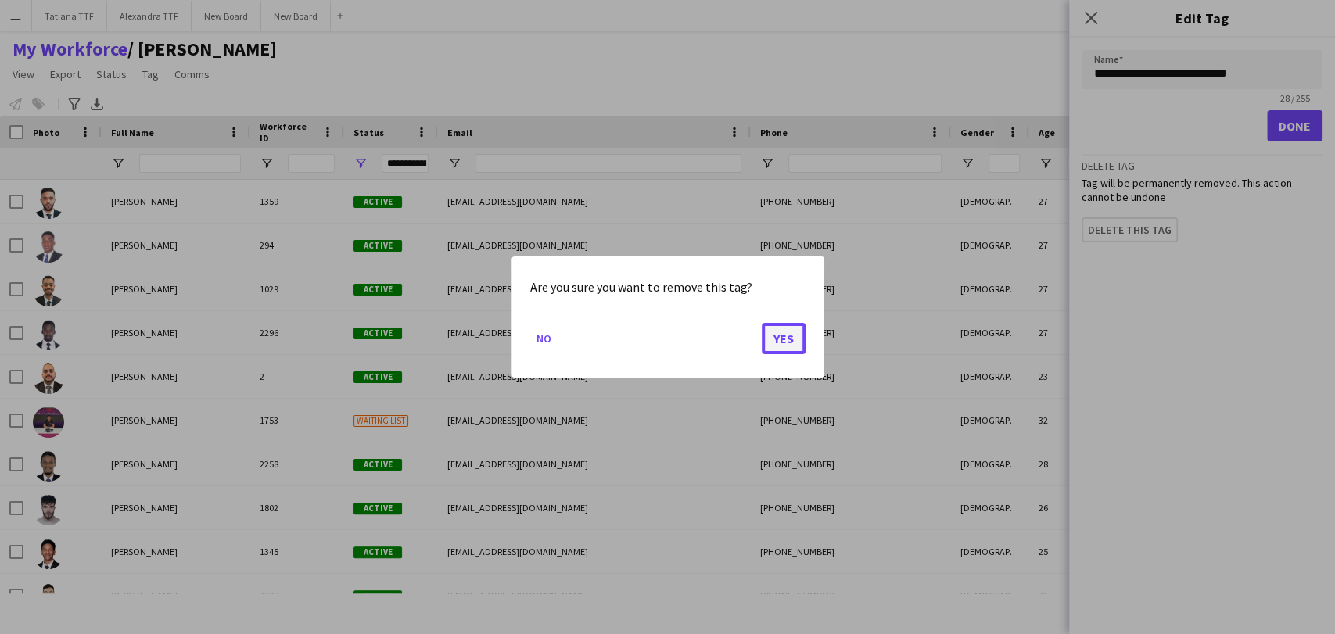
click at [765, 340] on button "Yes" at bounding box center [784, 338] width 44 height 31
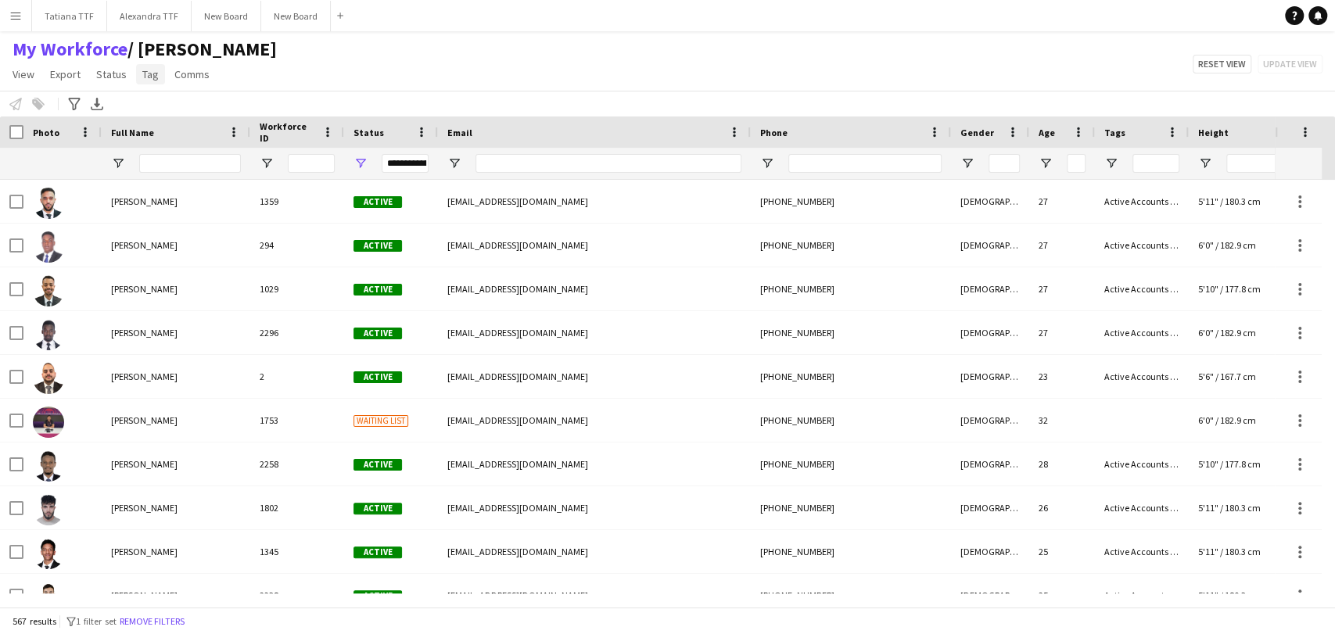
click at [145, 75] on span "Tag" at bounding box center [150, 74] width 16 height 14
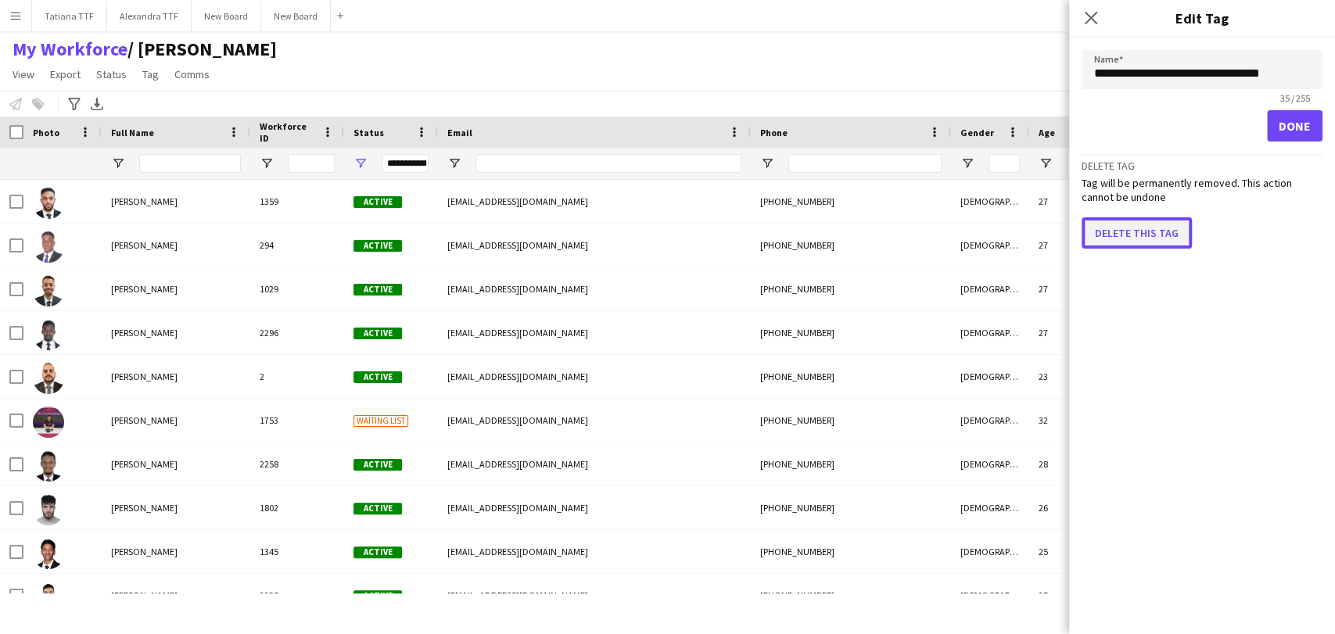
click at [1150, 225] on button "Delete this tag" at bounding box center [1136, 232] width 110 height 31
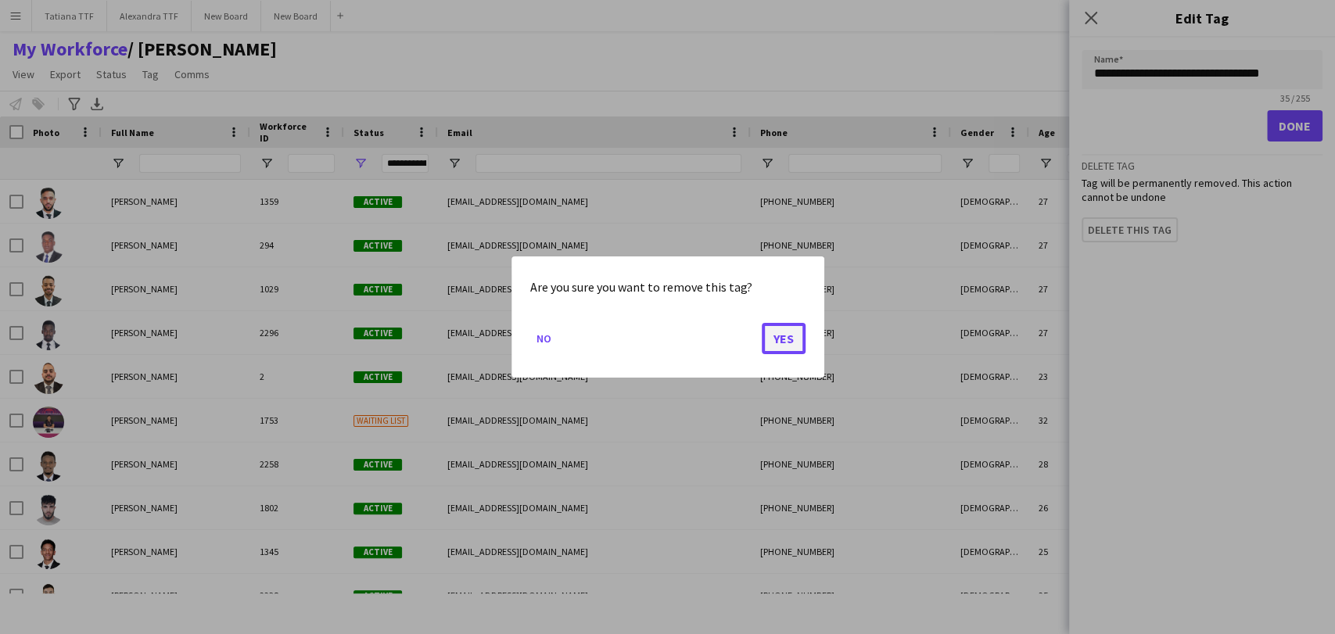
click at [790, 339] on button "Yes" at bounding box center [784, 338] width 44 height 31
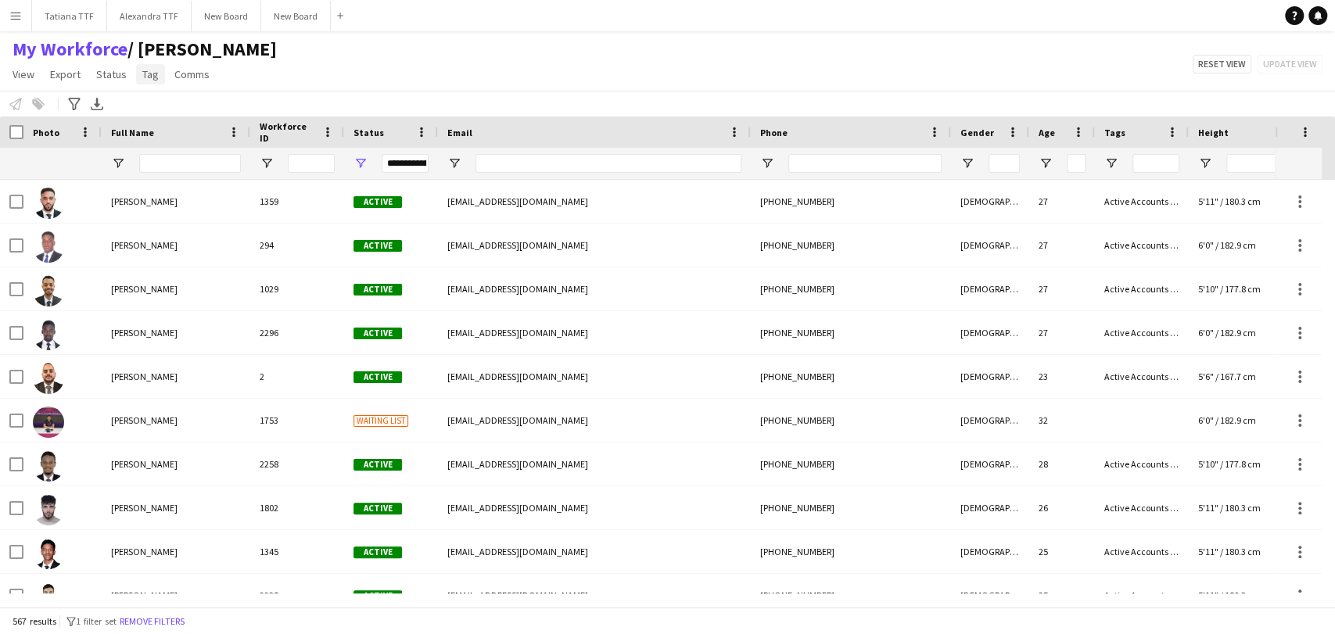
click at [152, 77] on span "Tag" at bounding box center [150, 74] width 16 height 14
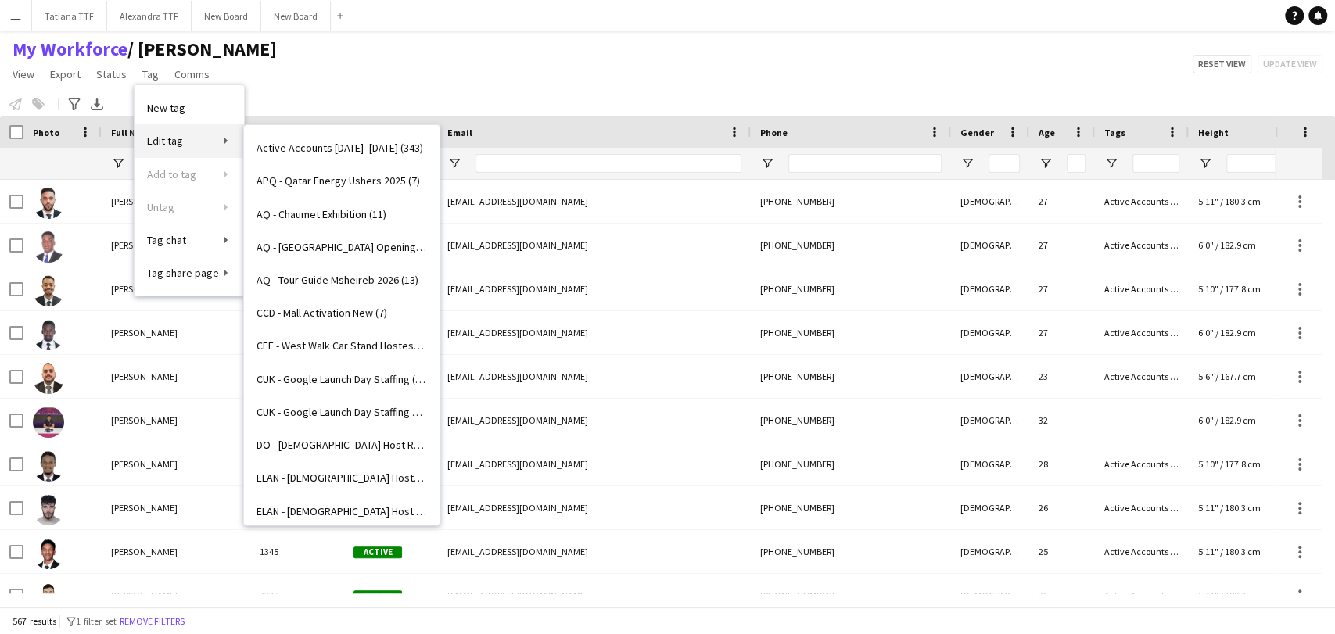
scroll to position [3539, 0]
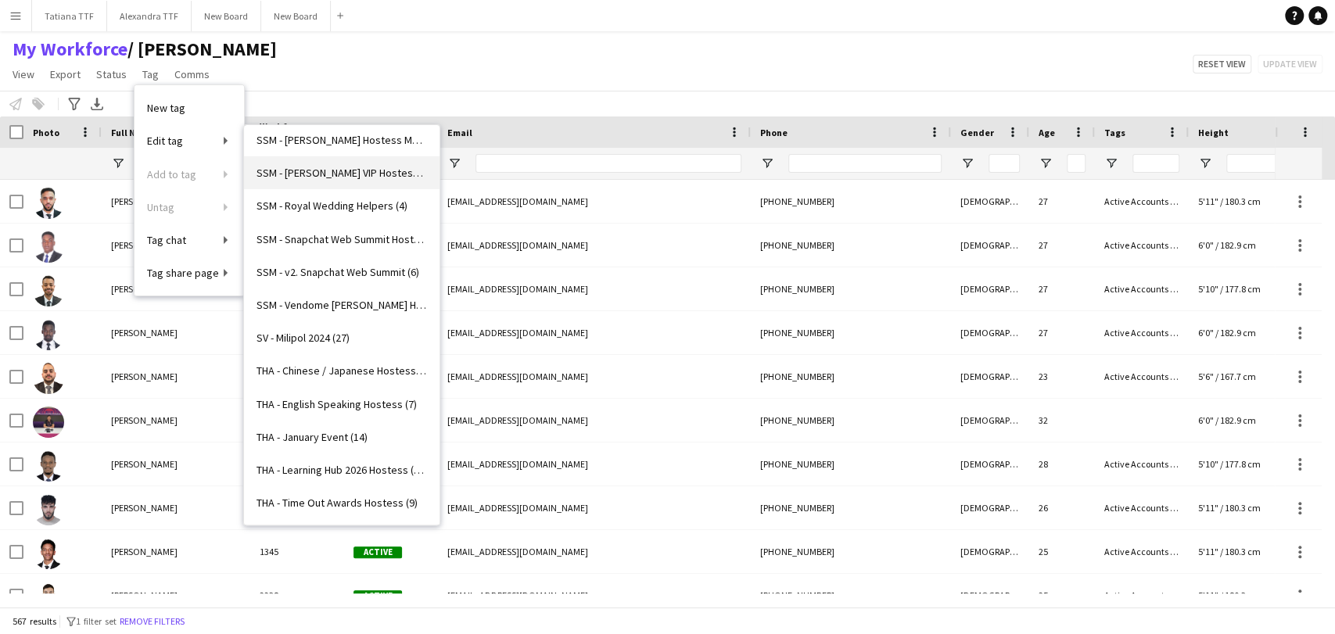
click at [322, 171] on span "SSM - [PERSON_NAME] VIP Hostess (5)" at bounding box center [341, 173] width 170 height 14
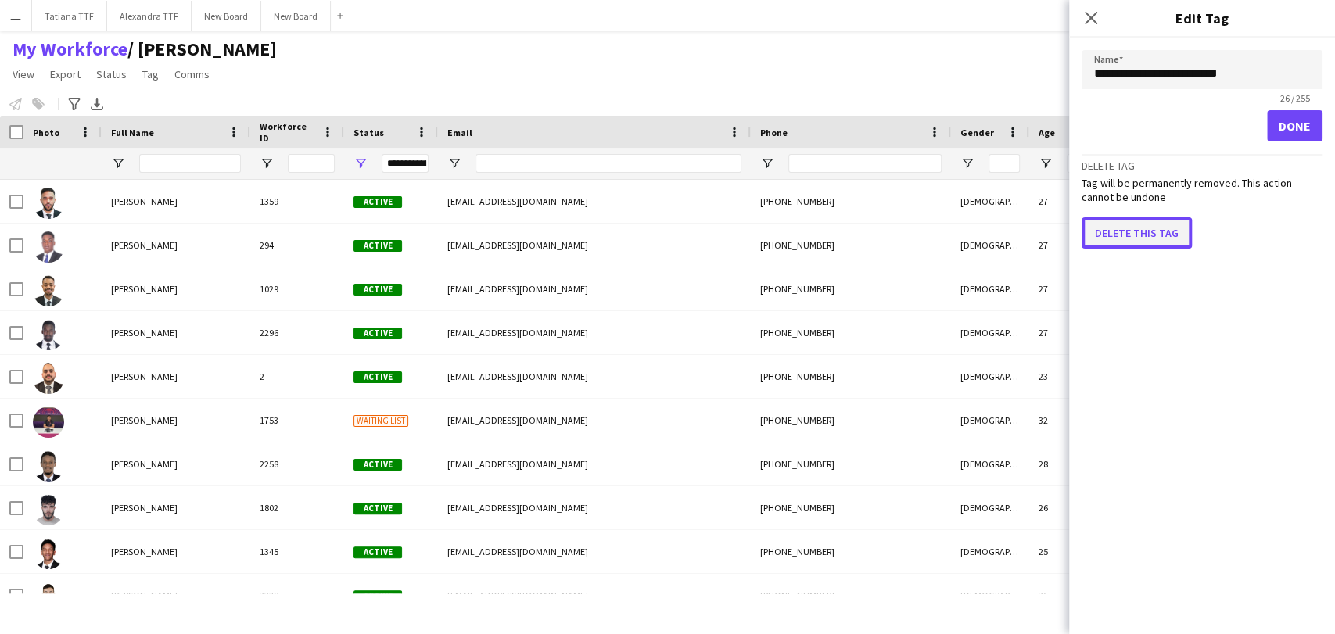
click at [1132, 224] on button "Delete this tag" at bounding box center [1136, 232] width 110 height 31
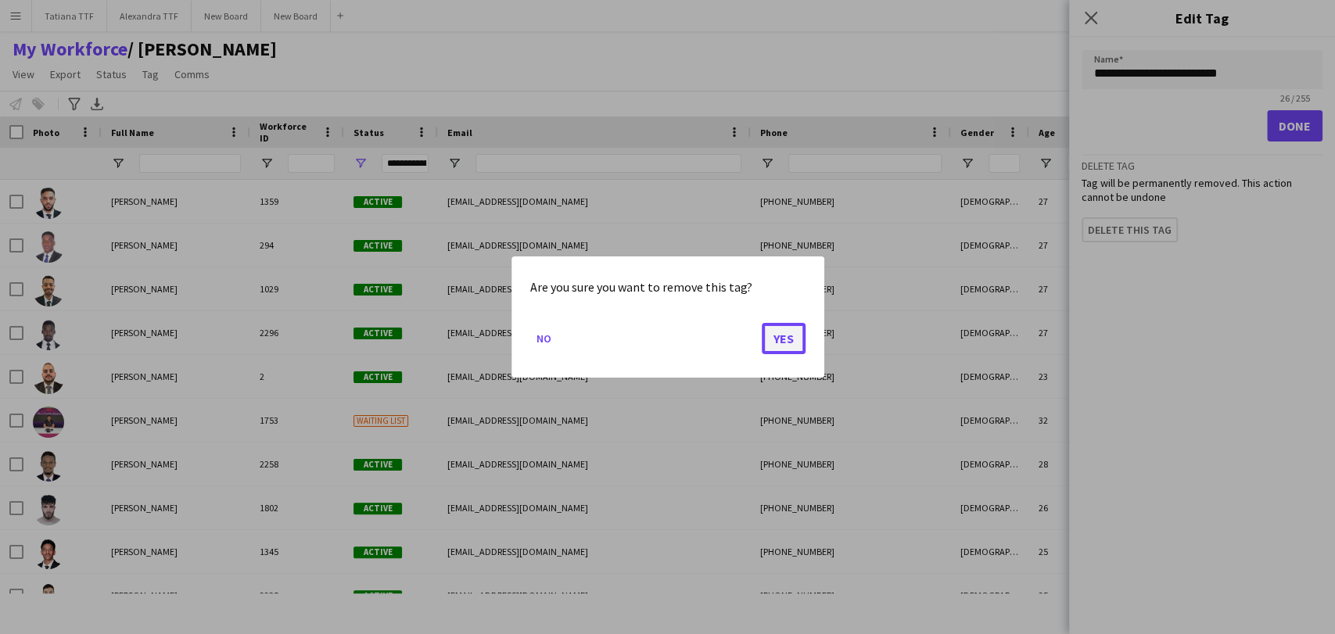
click at [783, 346] on button "Yes" at bounding box center [784, 338] width 44 height 31
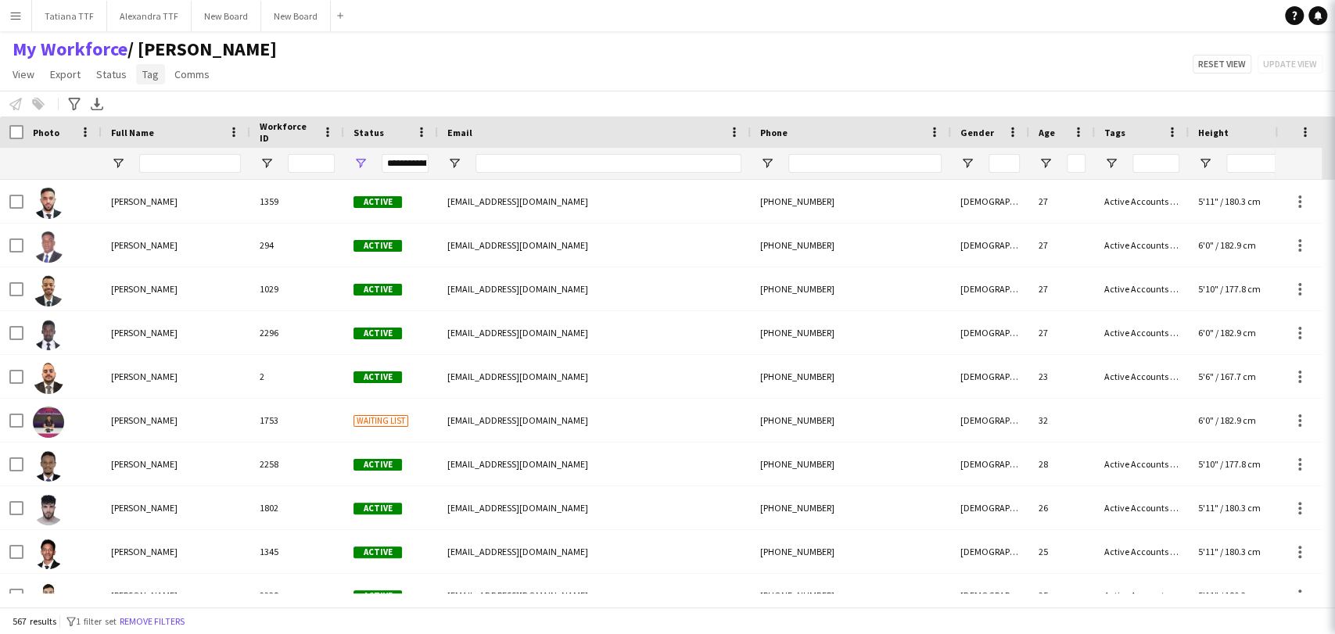
click at [136, 66] on link "Tag" at bounding box center [150, 74] width 29 height 20
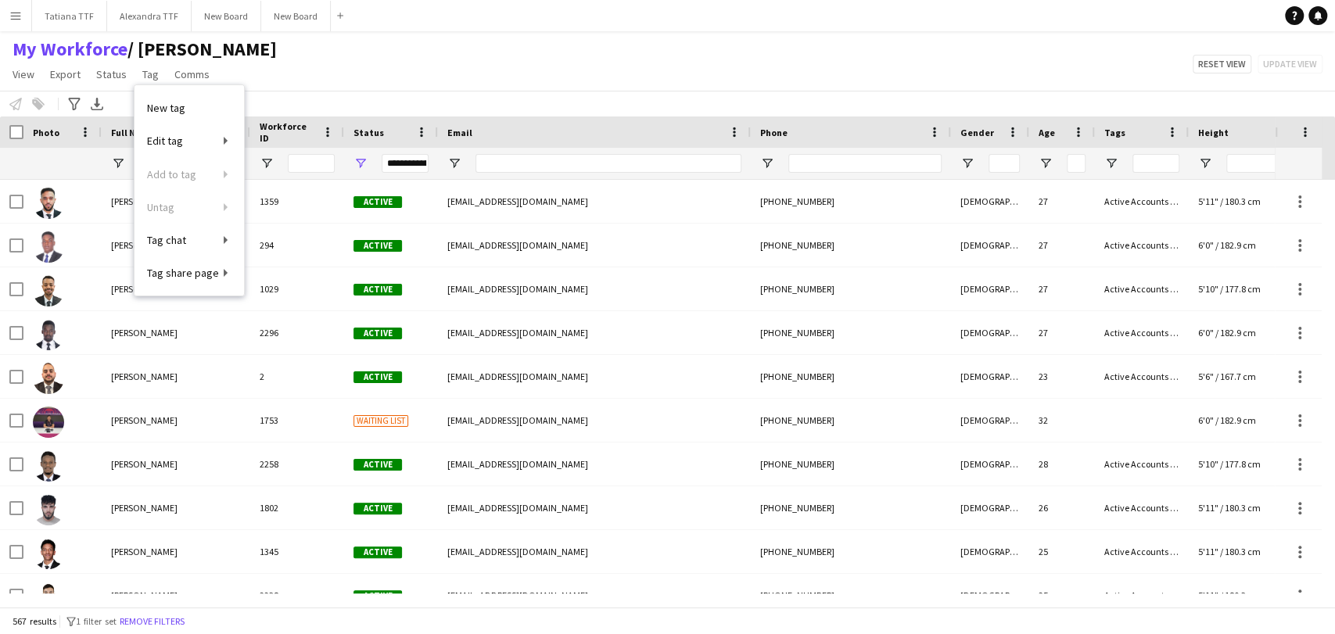
scroll to position [0, 0]
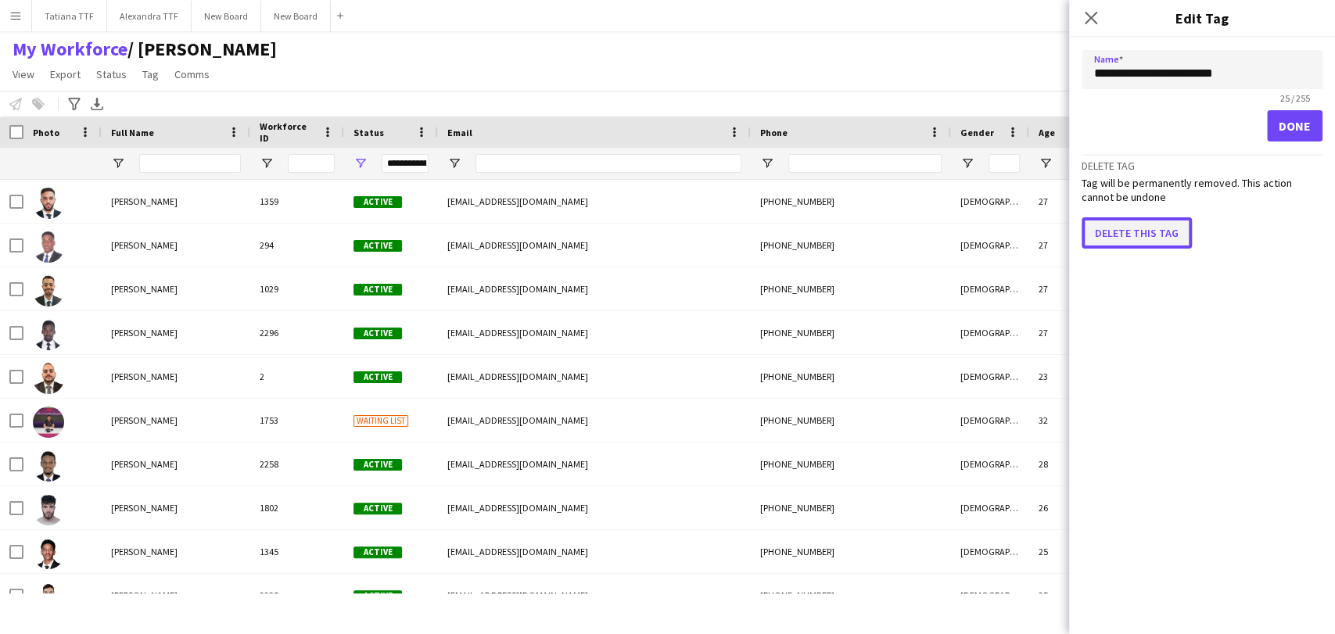
click at [1135, 225] on button "Delete this tag" at bounding box center [1136, 232] width 110 height 31
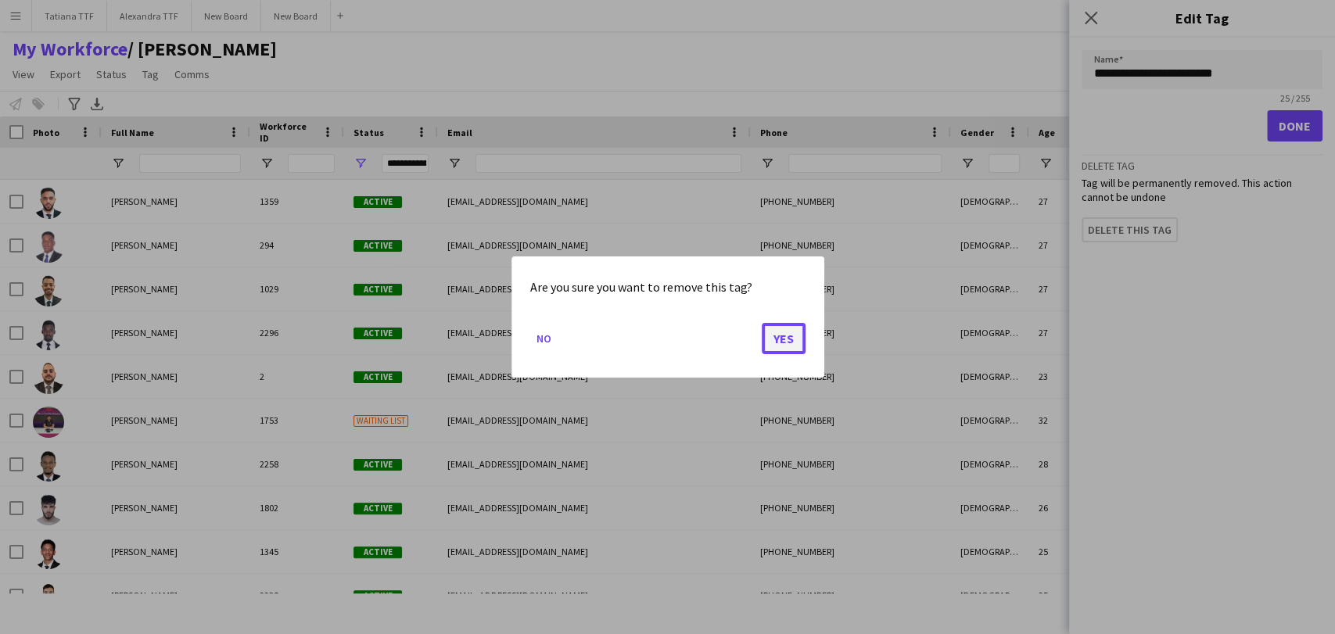
drag, startPoint x: 765, startPoint y: 343, endPoint x: 778, endPoint y: 339, distance: 13.9
click at [767, 342] on button "Yes" at bounding box center [784, 338] width 44 height 31
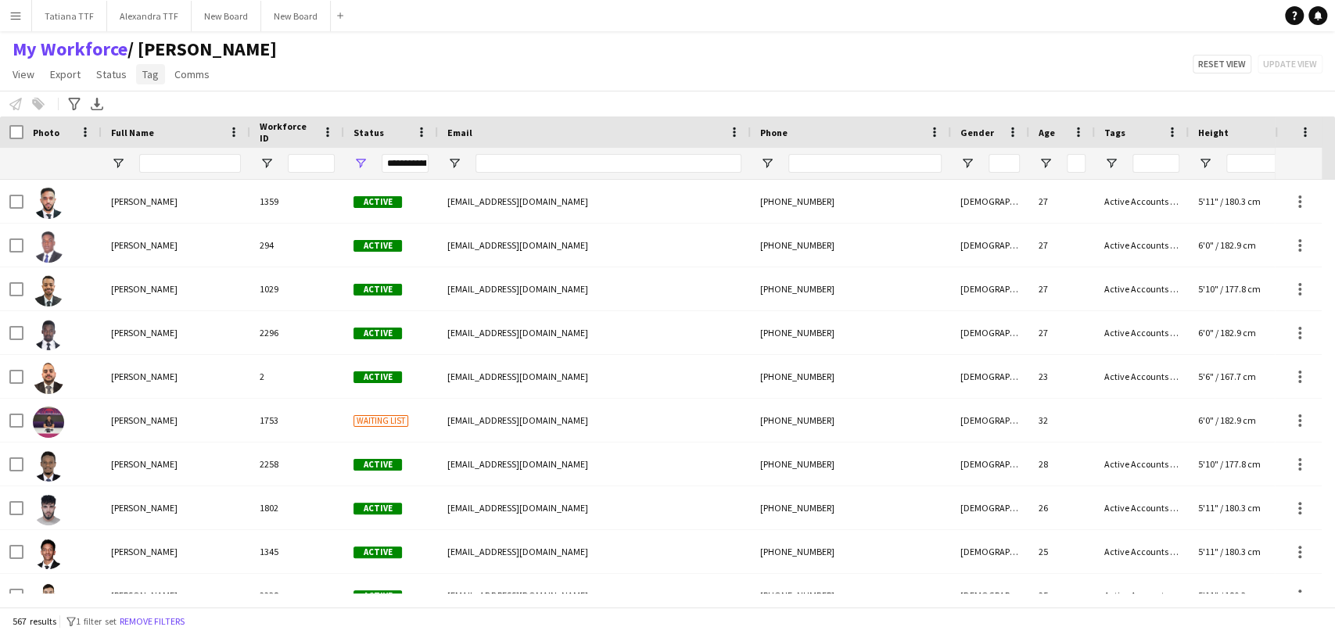
click at [151, 77] on span "Tag" at bounding box center [150, 74] width 16 height 14
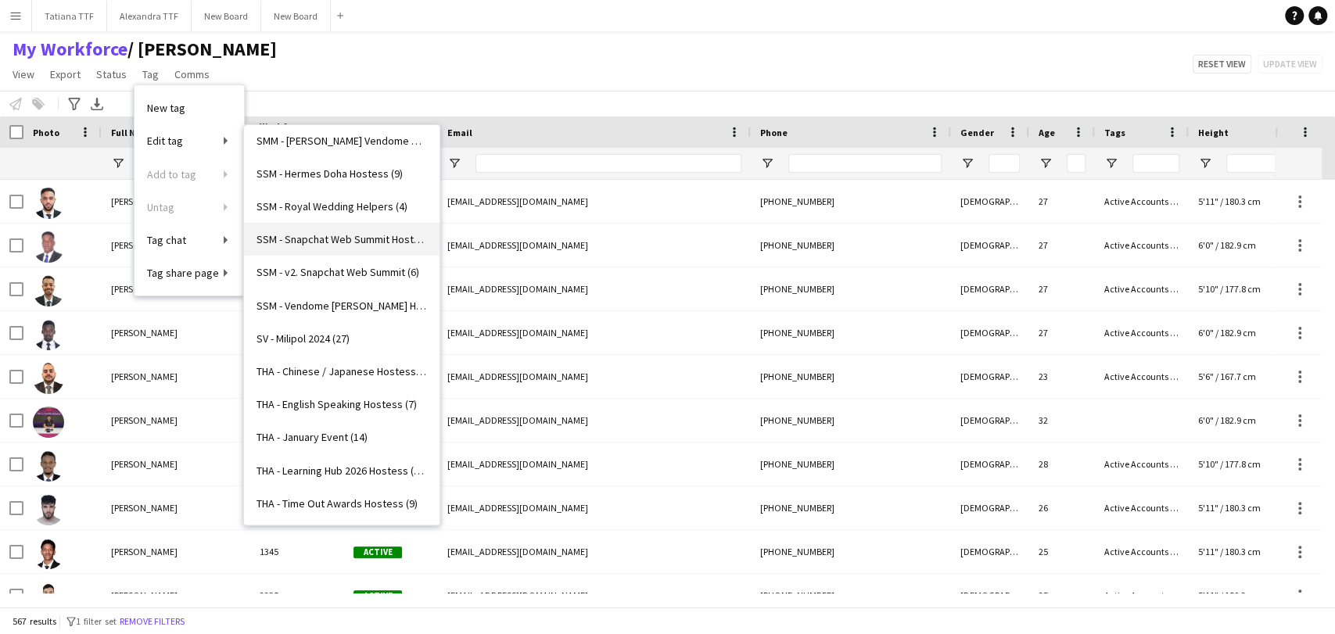
click at [350, 236] on span "SSM - Snapchat Web Summit Hostess (9)" at bounding box center [341, 239] width 170 height 14
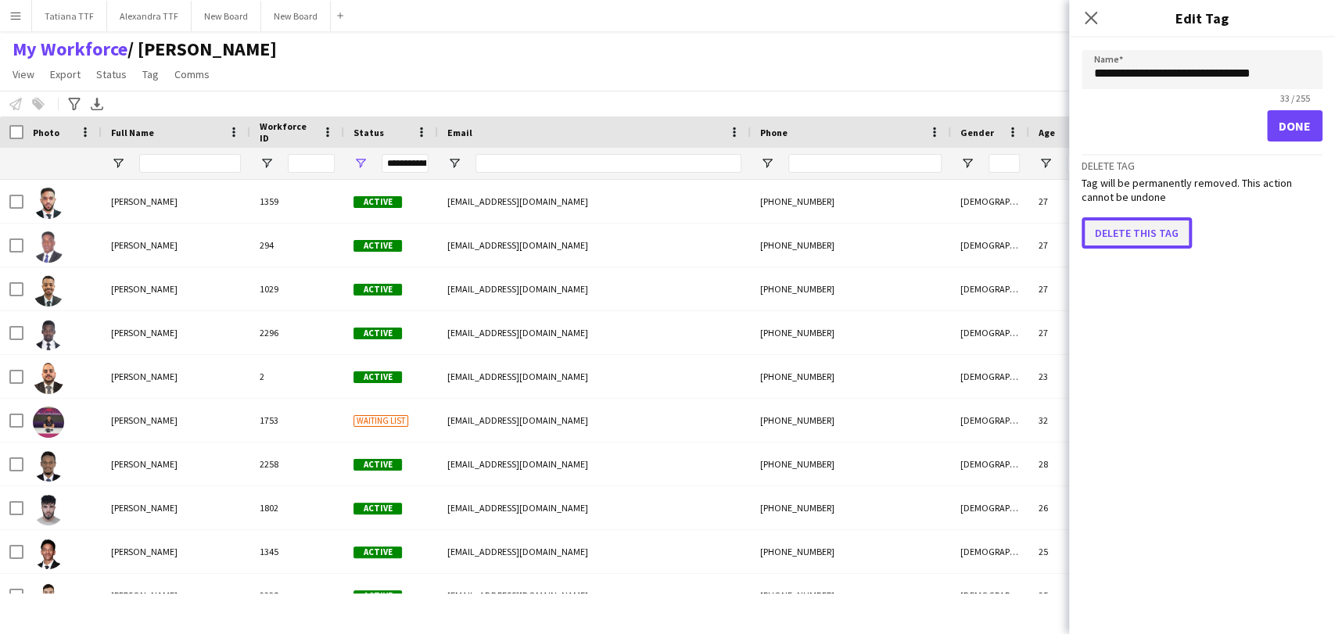
click at [1135, 222] on button "Delete this tag" at bounding box center [1136, 232] width 110 height 31
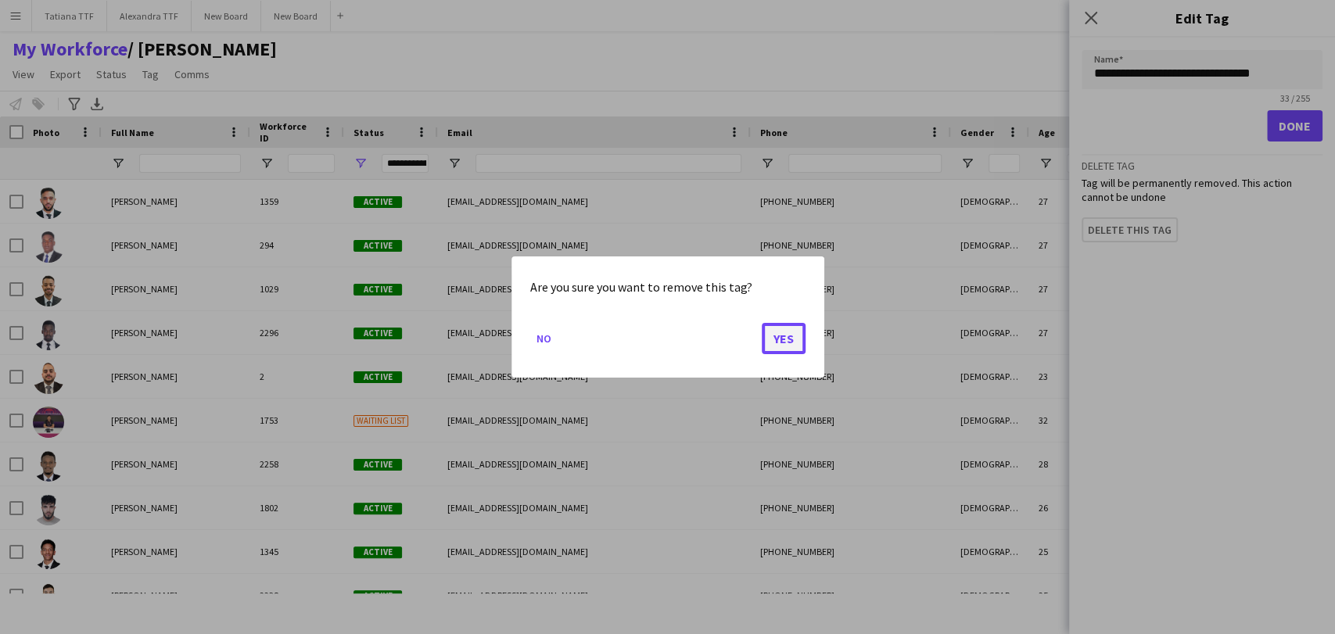
click at [776, 336] on button "Yes" at bounding box center [784, 338] width 44 height 31
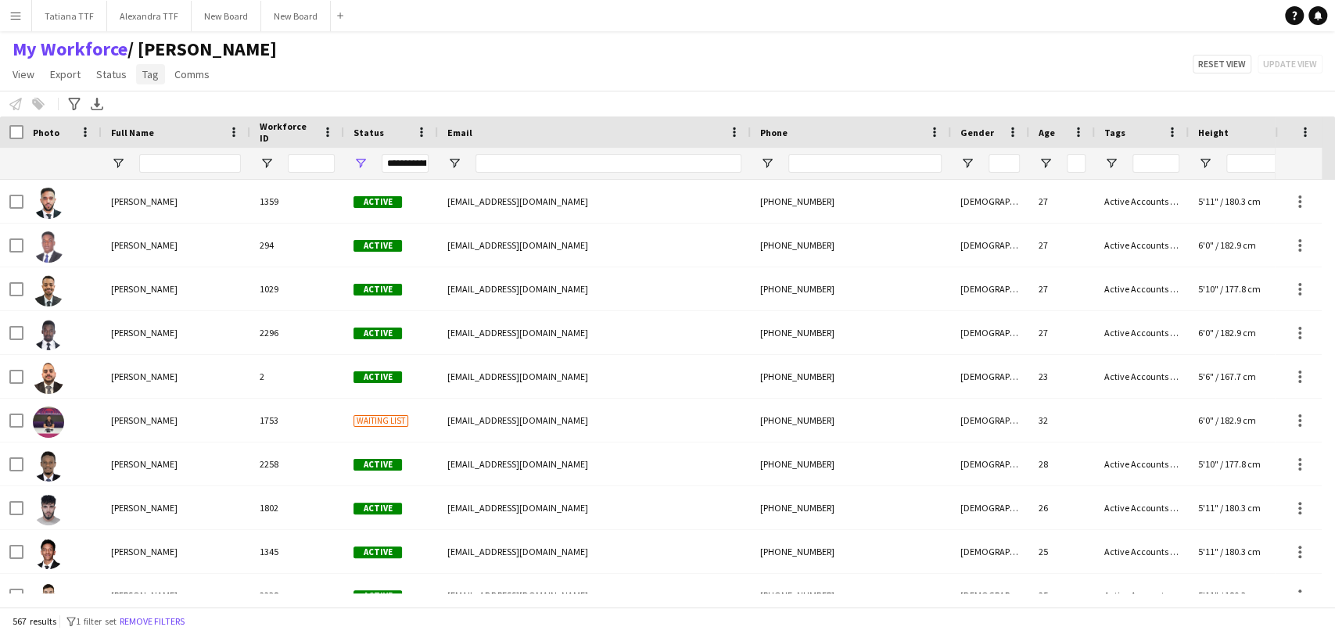
click at [149, 77] on span "Tag" at bounding box center [150, 74] width 16 height 14
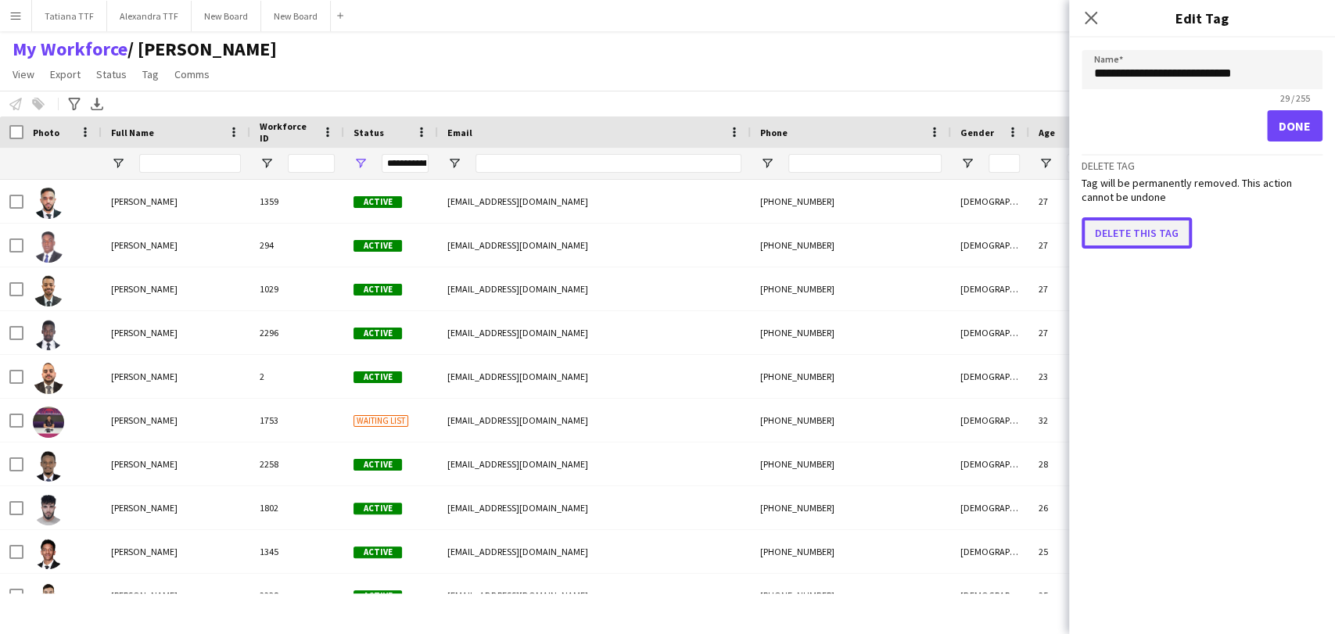
click at [1120, 225] on button "Delete this tag" at bounding box center [1136, 232] width 110 height 31
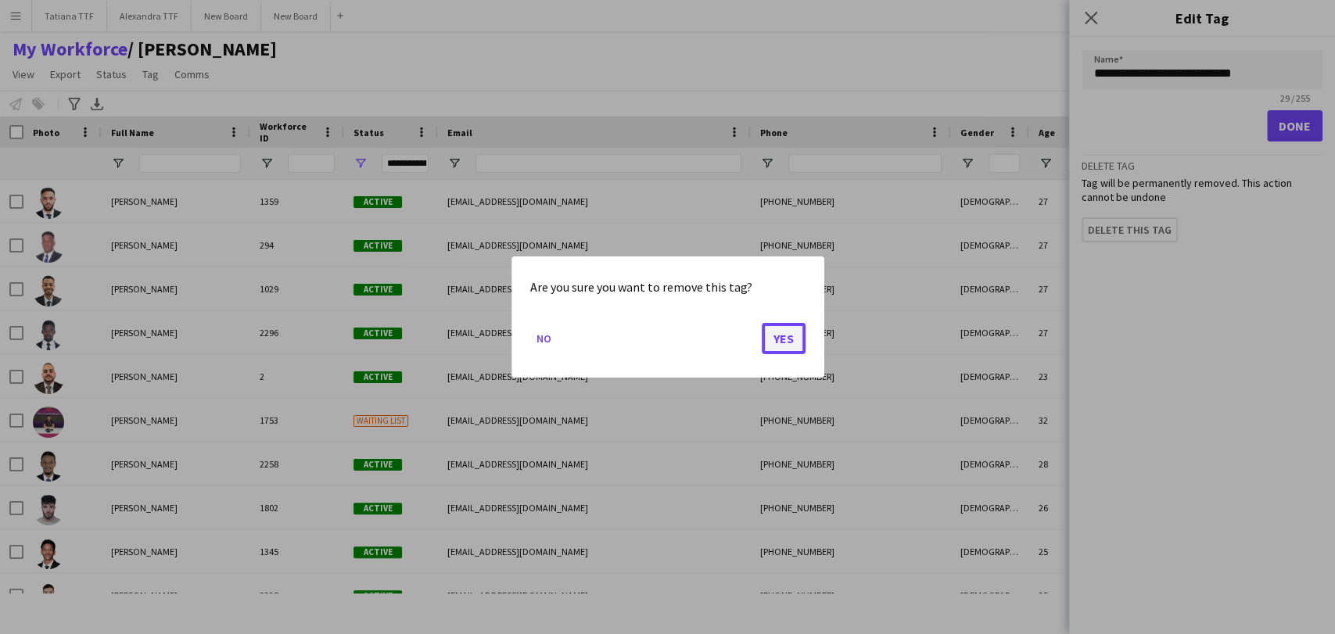
click at [780, 342] on button "Yes" at bounding box center [784, 338] width 44 height 31
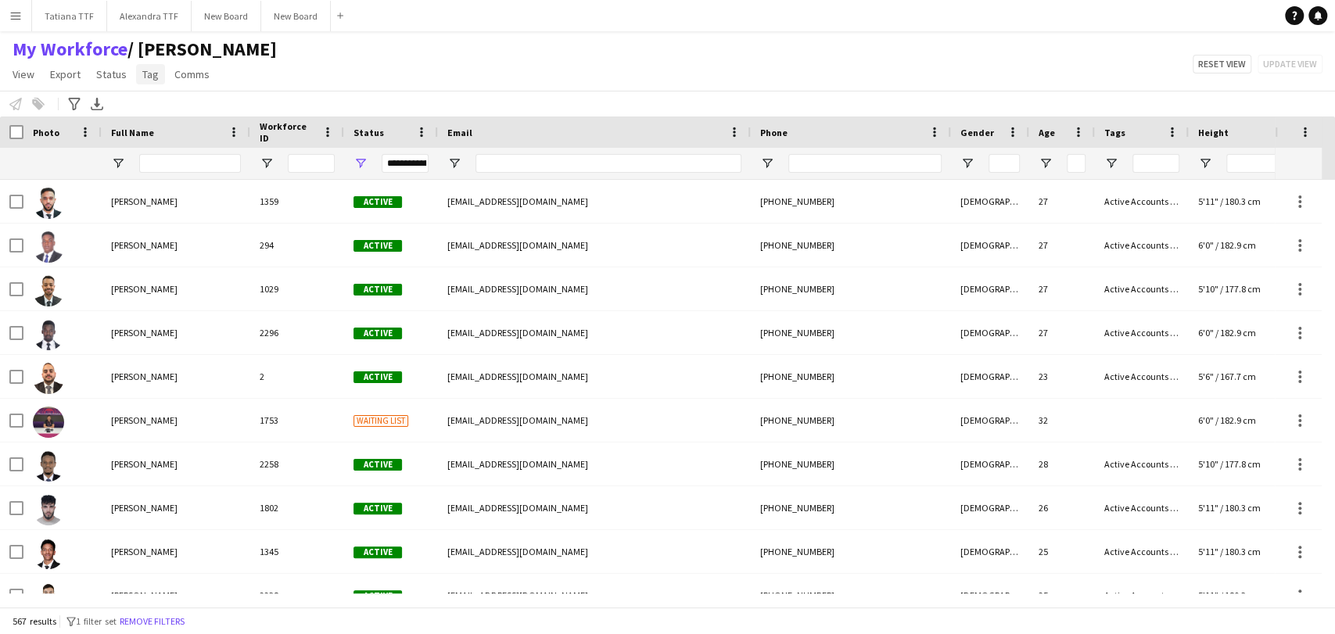
click at [142, 79] on span "Tag" at bounding box center [150, 74] width 16 height 14
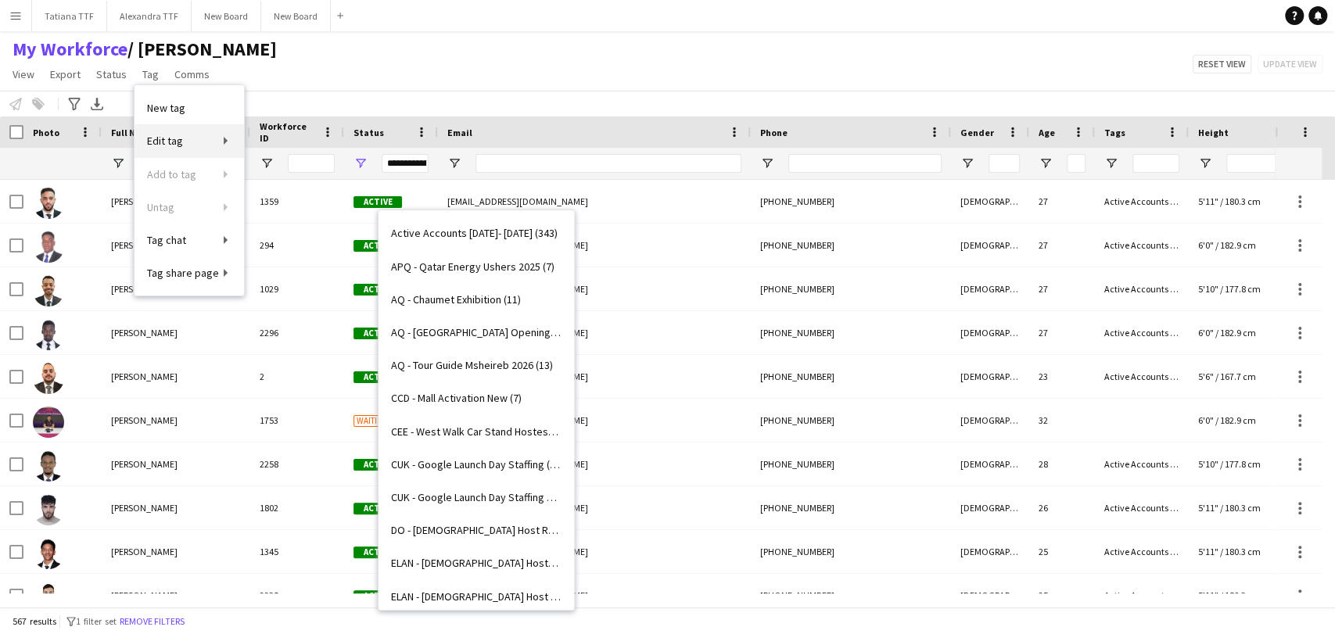
scroll to position [3407, 0]
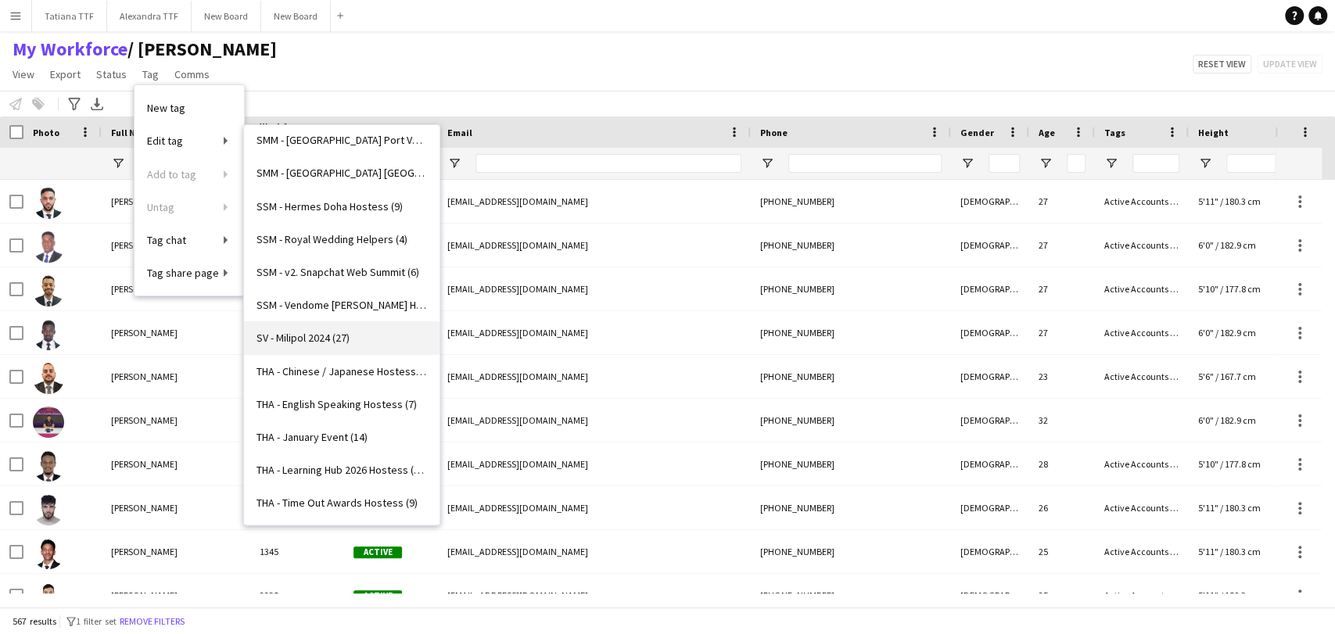
click at [327, 331] on span "SV - Milipol 2024 (27)" at bounding box center [302, 338] width 93 height 14
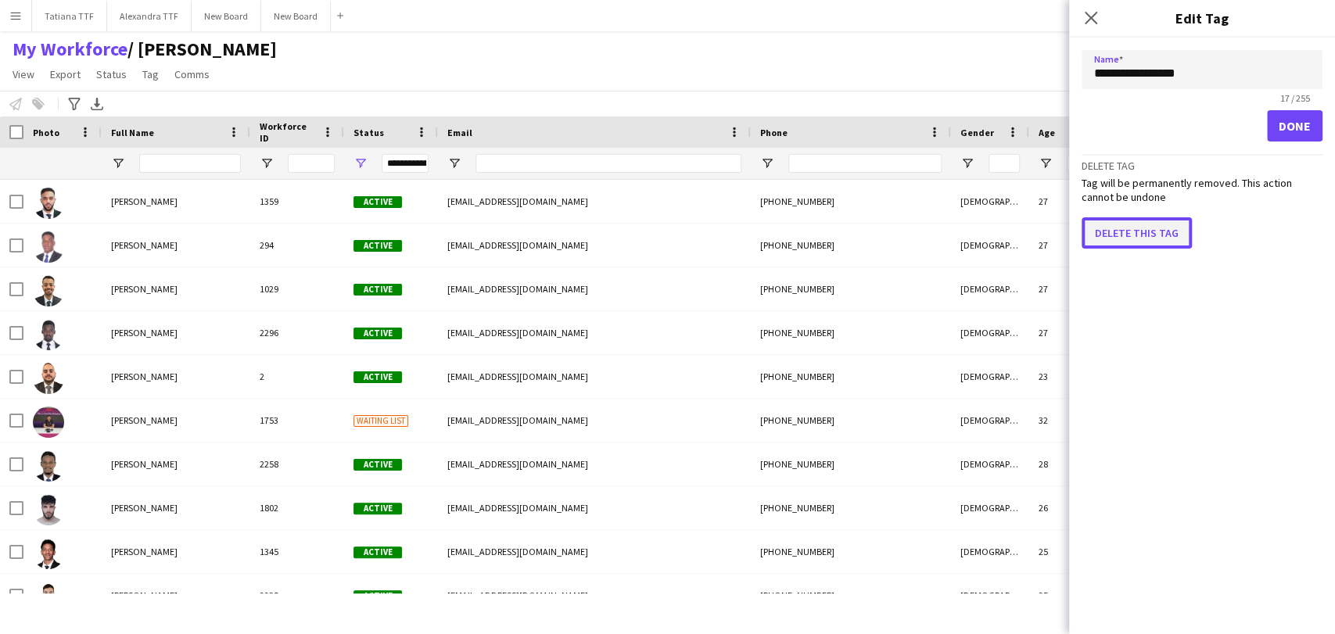
click at [1107, 224] on button "Delete this tag" at bounding box center [1136, 232] width 110 height 31
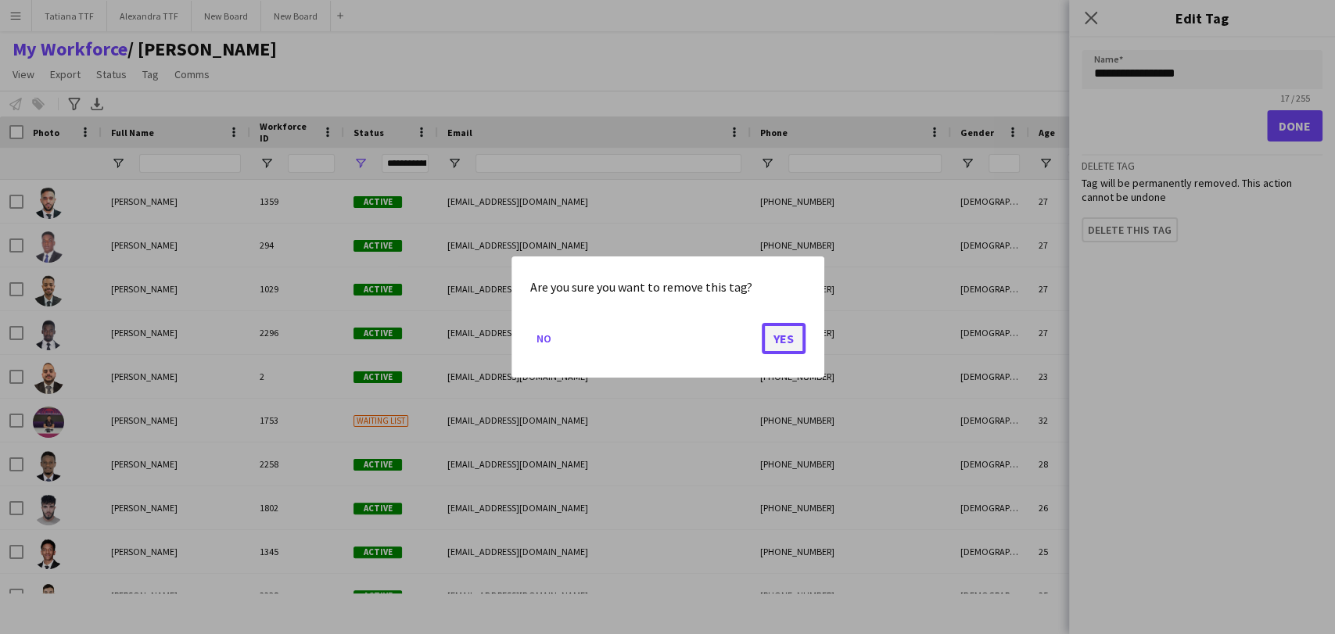
click at [788, 327] on button "Yes" at bounding box center [784, 338] width 44 height 31
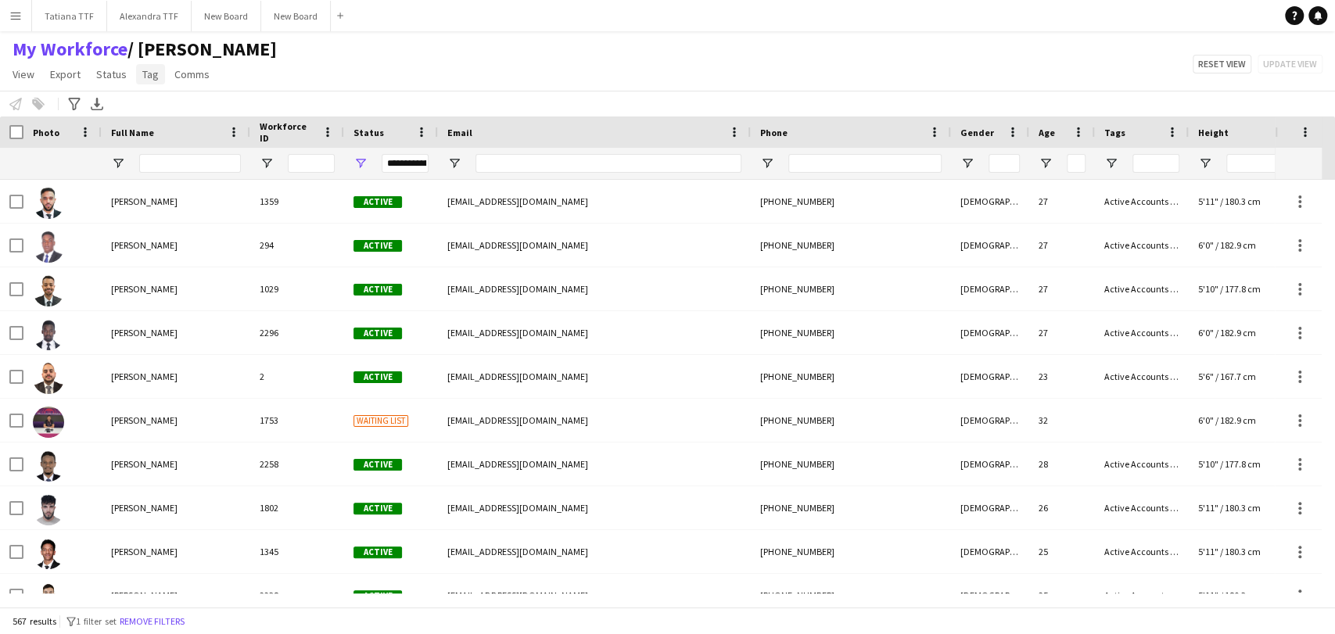
click at [145, 74] on span "Tag" at bounding box center [150, 74] width 16 height 14
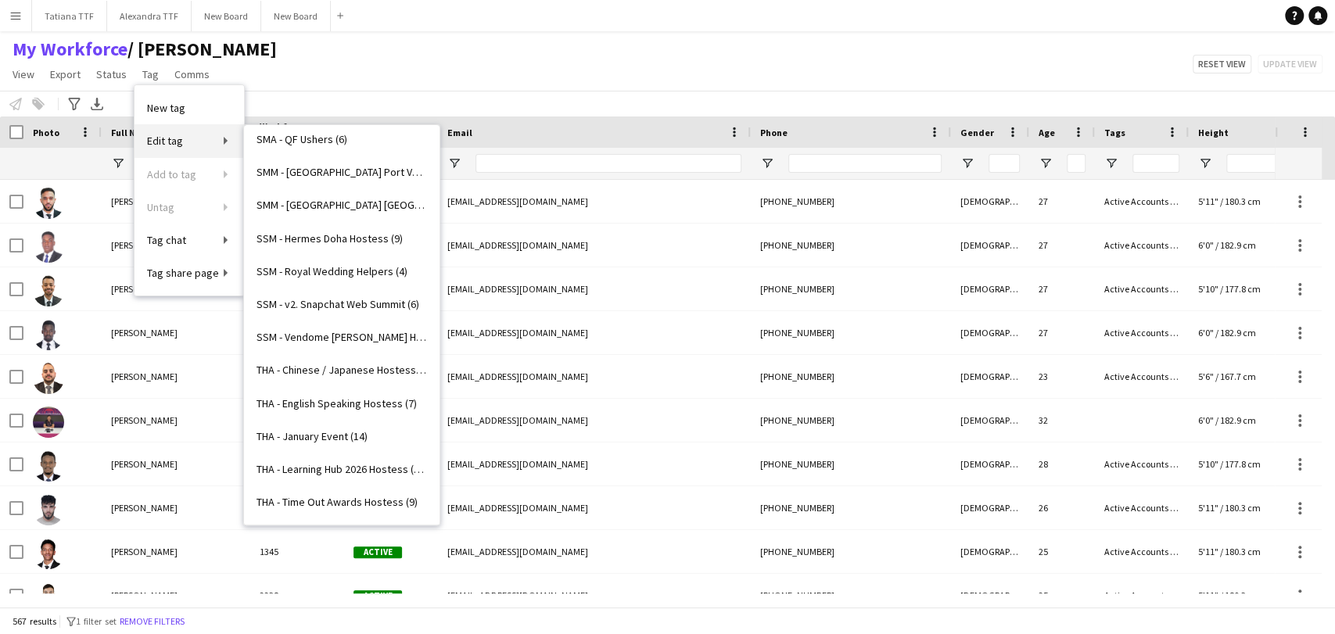
scroll to position [3373, 0]
click at [358, 303] on span "SSM - v2. Snapchat Web Summit (6)" at bounding box center [337, 306] width 163 height 14
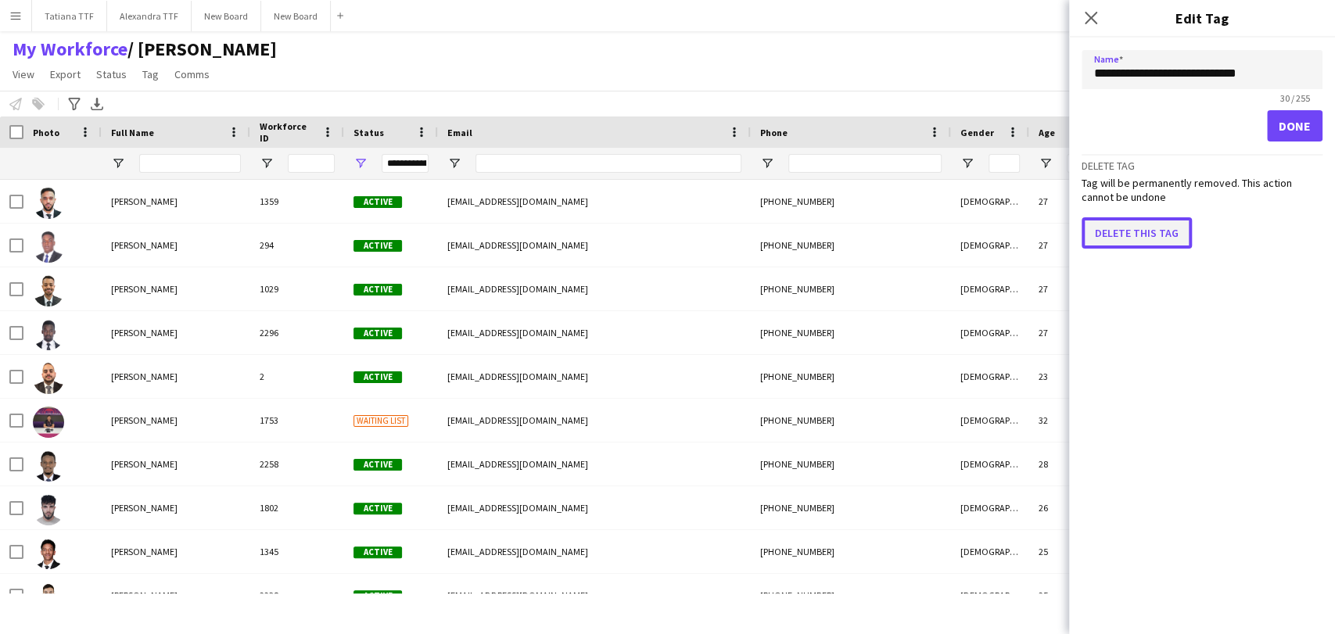
click at [1110, 238] on button "Delete this tag" at bounding box center [1136, 232] width 110 height 31
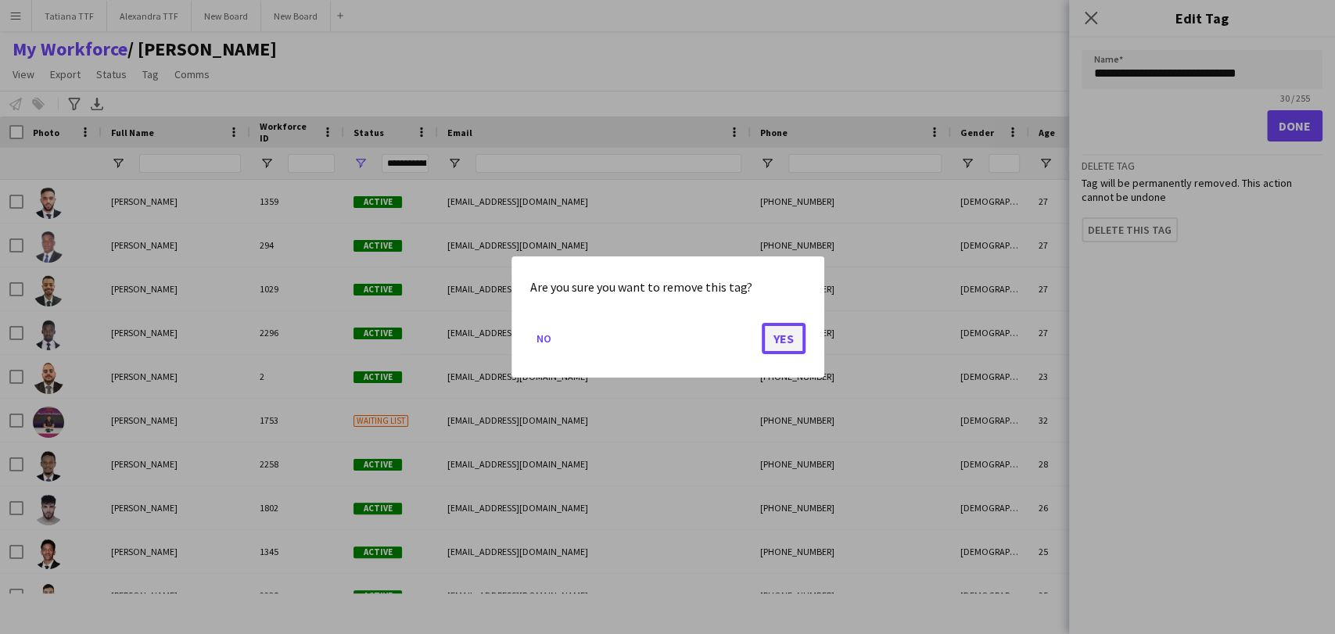
click at [783, 335] on button "Yes" at bounding box center [784, 338] width 44 height 31
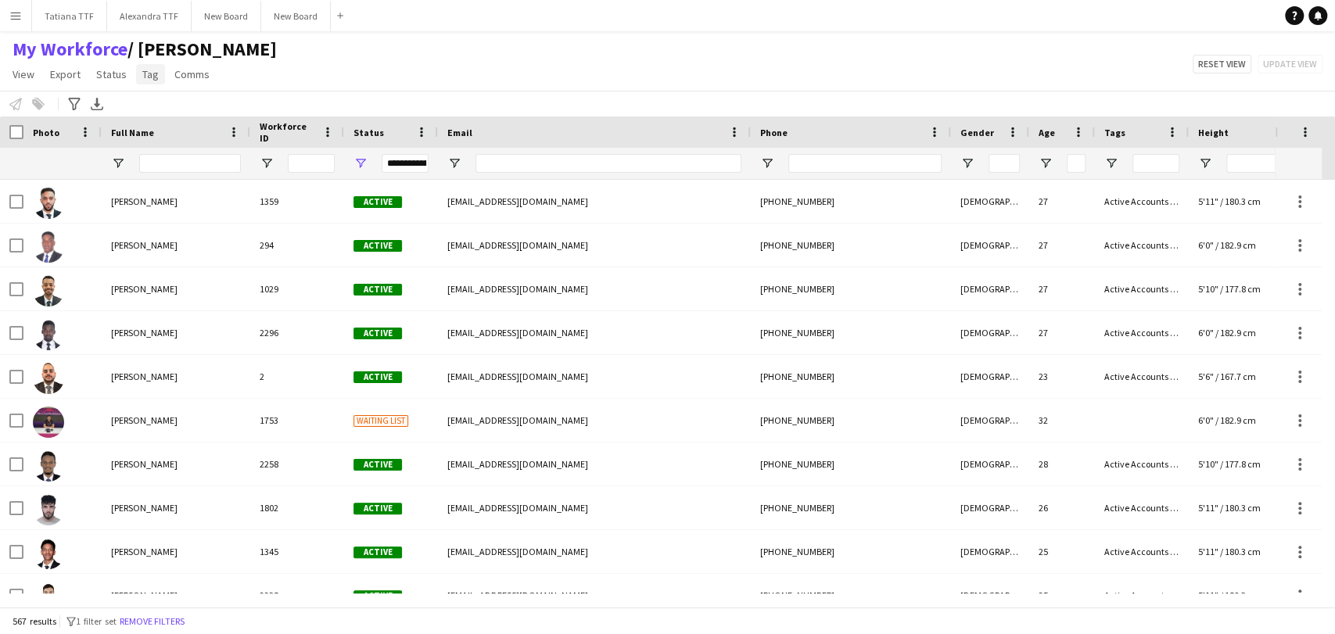
click at [150, 72] on span "Tag" at bounding box center [150, 74] width 16 height 14
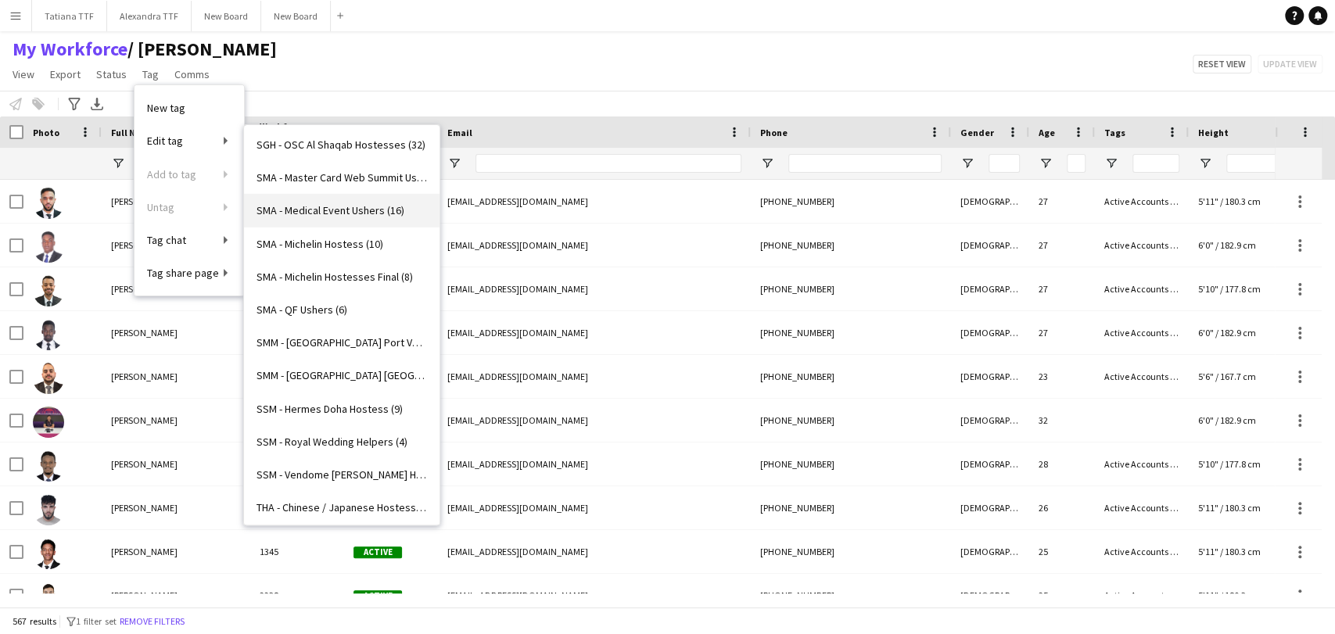
scroll to position [3167, 0]
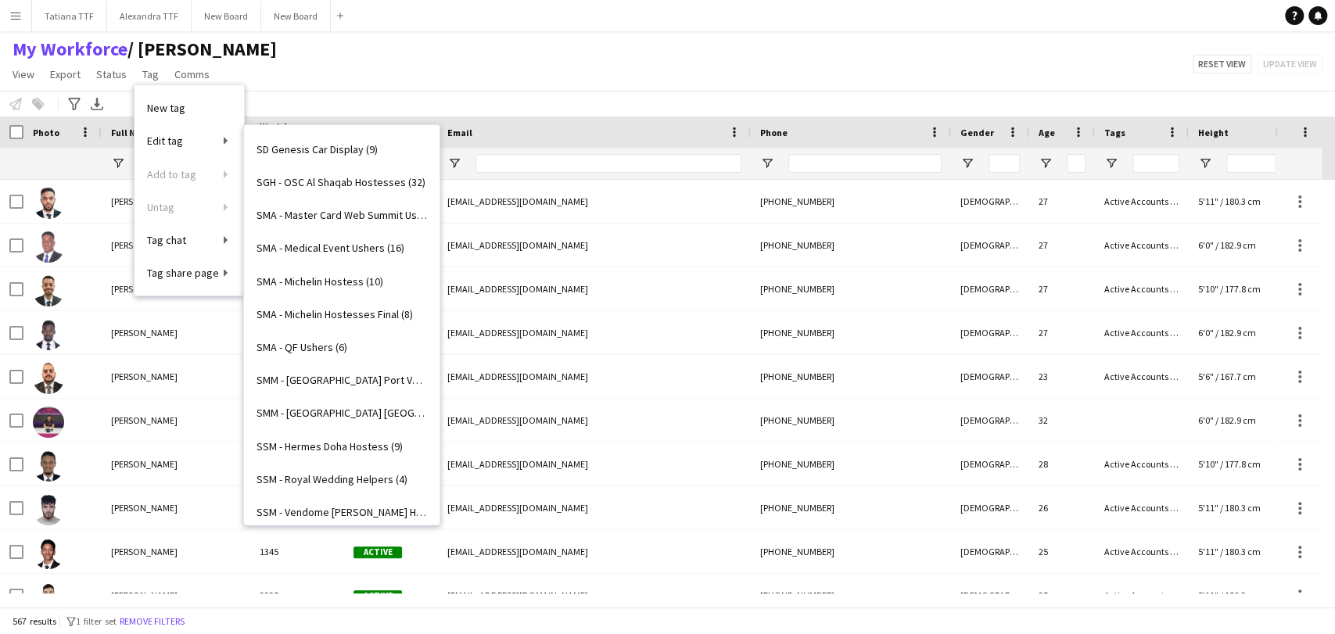
drag, startPoint x: 375, startPoint y: 313, endPoint x: 417, endPoint y: 310, distance: 42.3
click at [375, 313] on span "SMA - Michelin Hostesses Final (8)" at bounding box center [334, 314] width 156 height 14
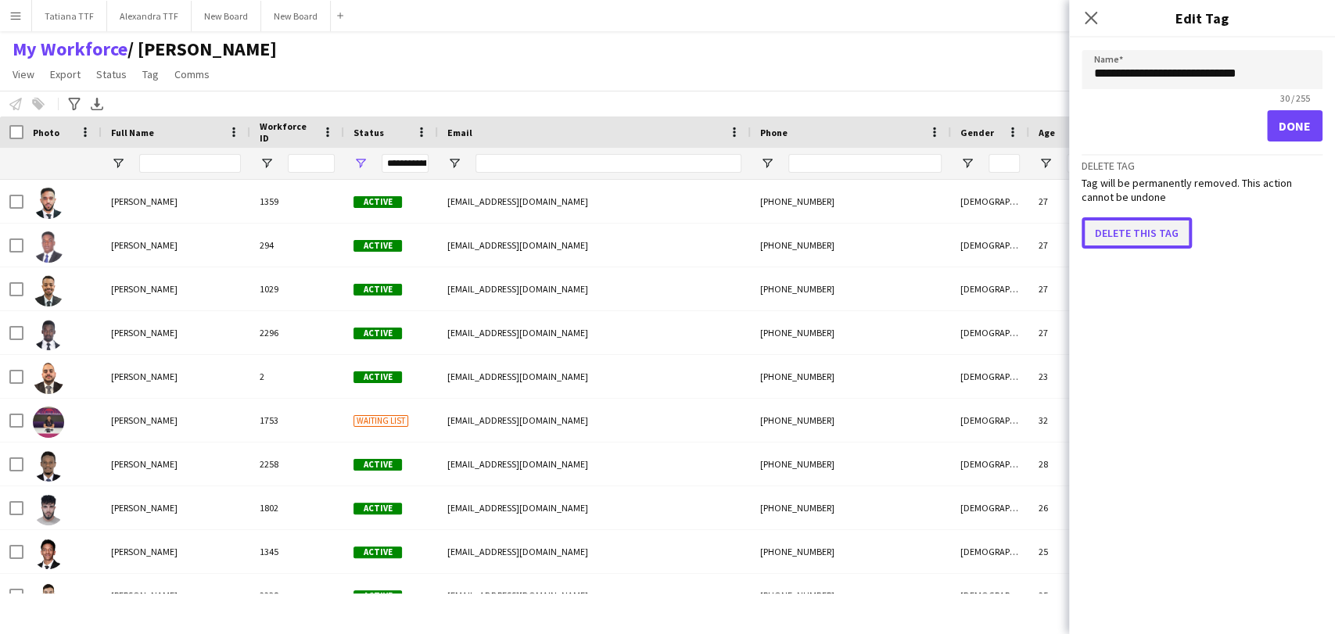
click at [1146, 228] on button "Delete this tag" at bounding box center [1136, 232] width 110 height 31
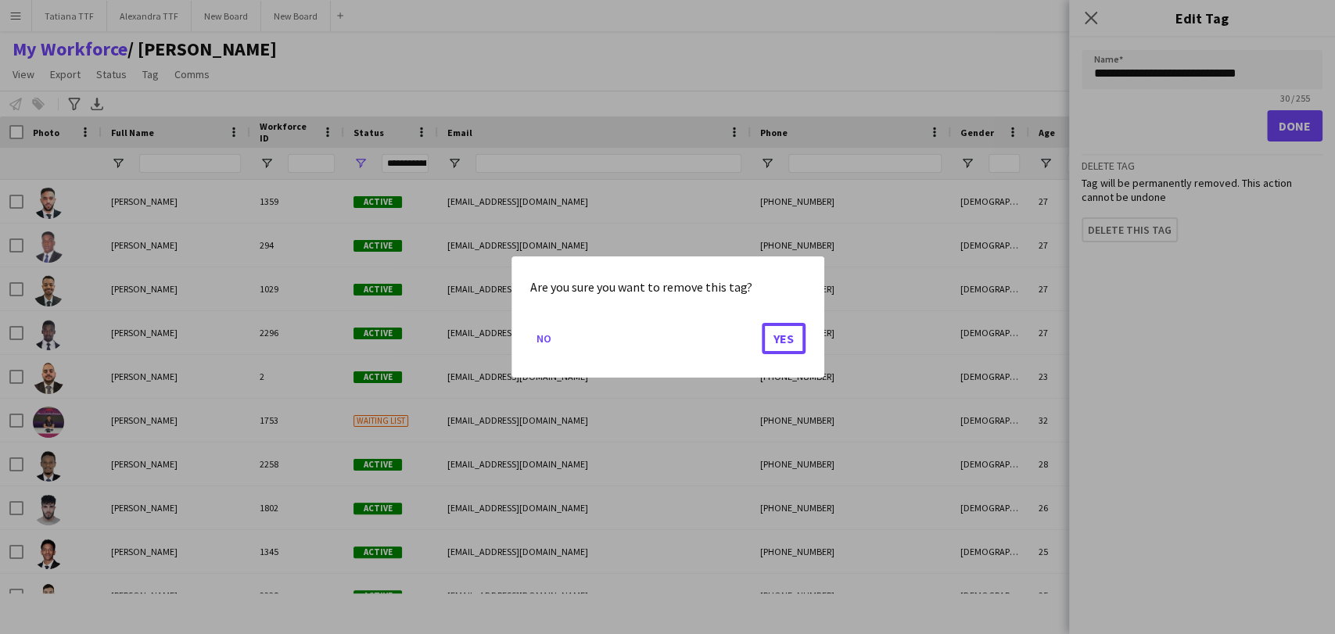
drag, startPoint x: 790, startPoint y: 327, endPoint x: 256, endPoint y: 113, distance: 574.7
click at [771, 315] on mat-dialog-actions "No Yes" at bounding box center [667, 344] width 275 height 66
click at [149, 70] on div at bounding box center [667, 317] width 1335 height 634
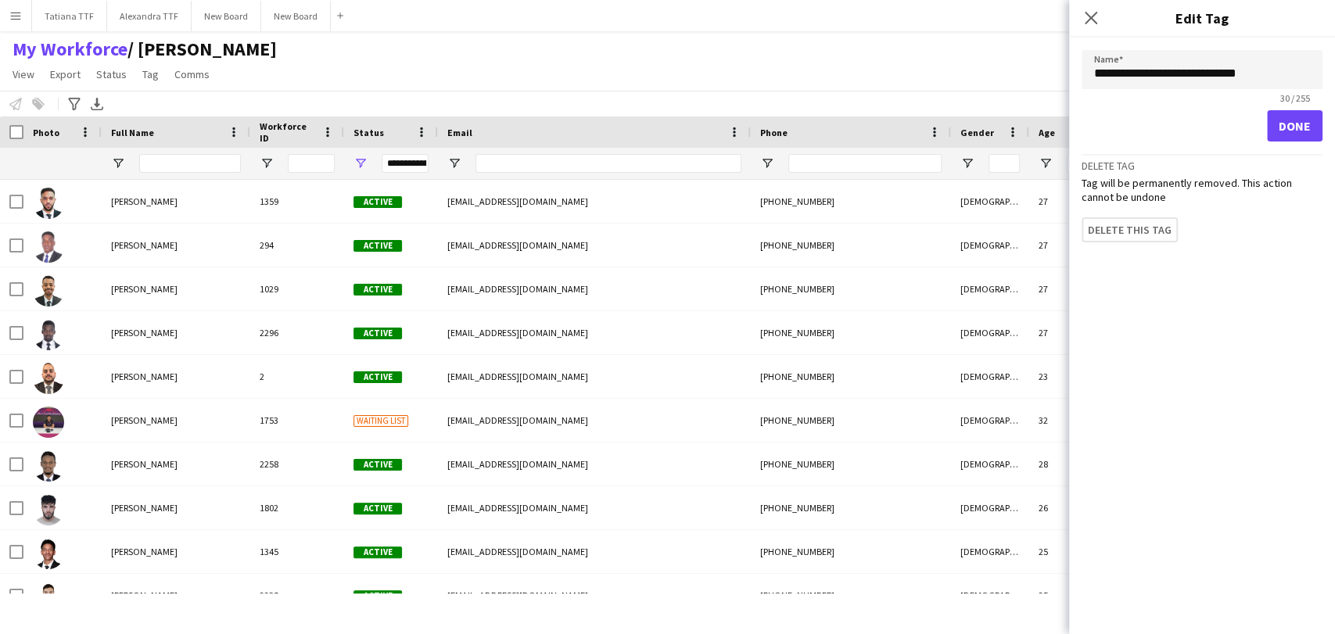
click at [1152, 214] on div "Delete tag Tag will be permanently removed. This action cannot be undone Delete…" at bounding box center [1201, 198] width 241 height 88
click at [1111, 219] on button "Delete this tag" at bounding box center [1136, 232] width 110 height 31
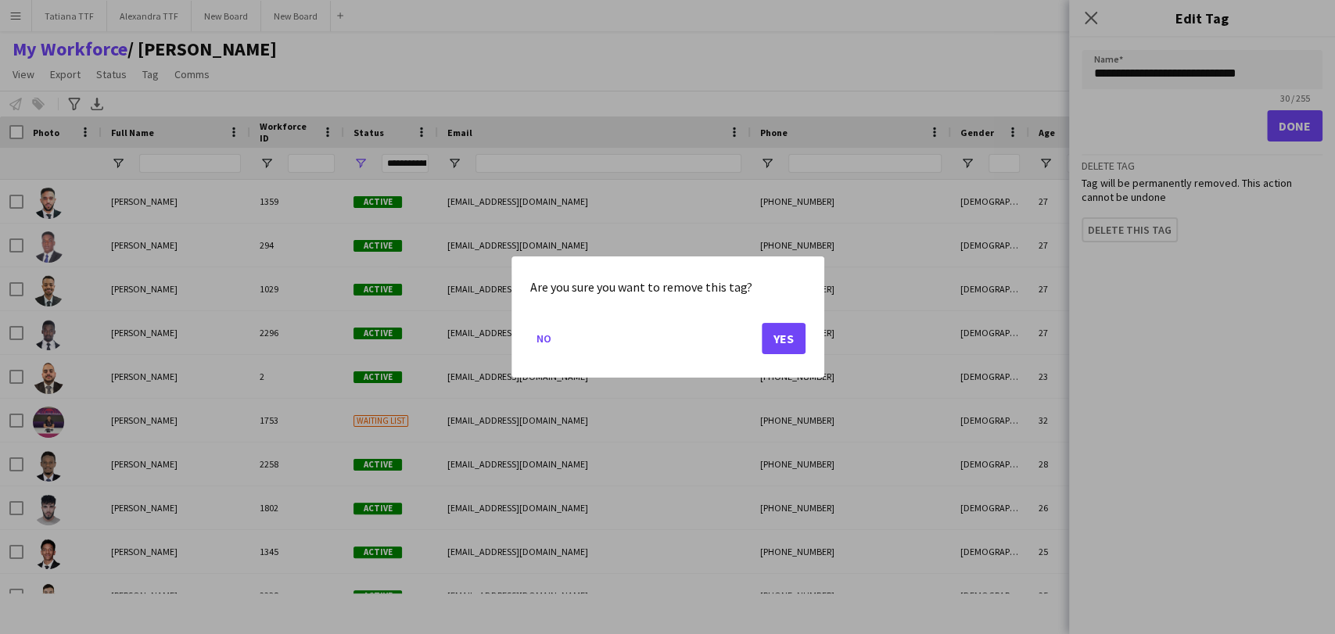
click at [808, 336] on div "Are you sure you want to remove this tag? No Yes" at bounding box center [667, 316] width 313 height 121
click at [765, 335] on button "Yes" at bounding box center [784, 338] width 44 height 31
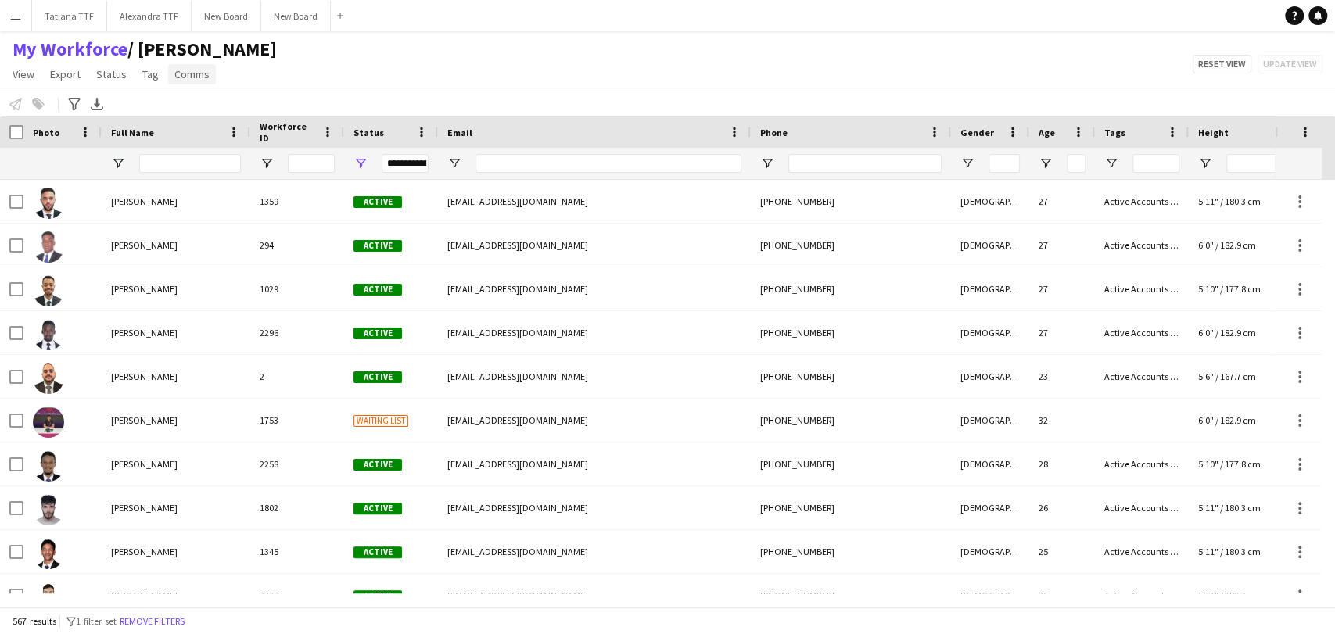
click at [168, 68] on link "Comms" at bounding box center [192, 74] width 48 height 20
click at [152, 70] on span "Tag" at bounding box center [150, 74] width 16 height 14
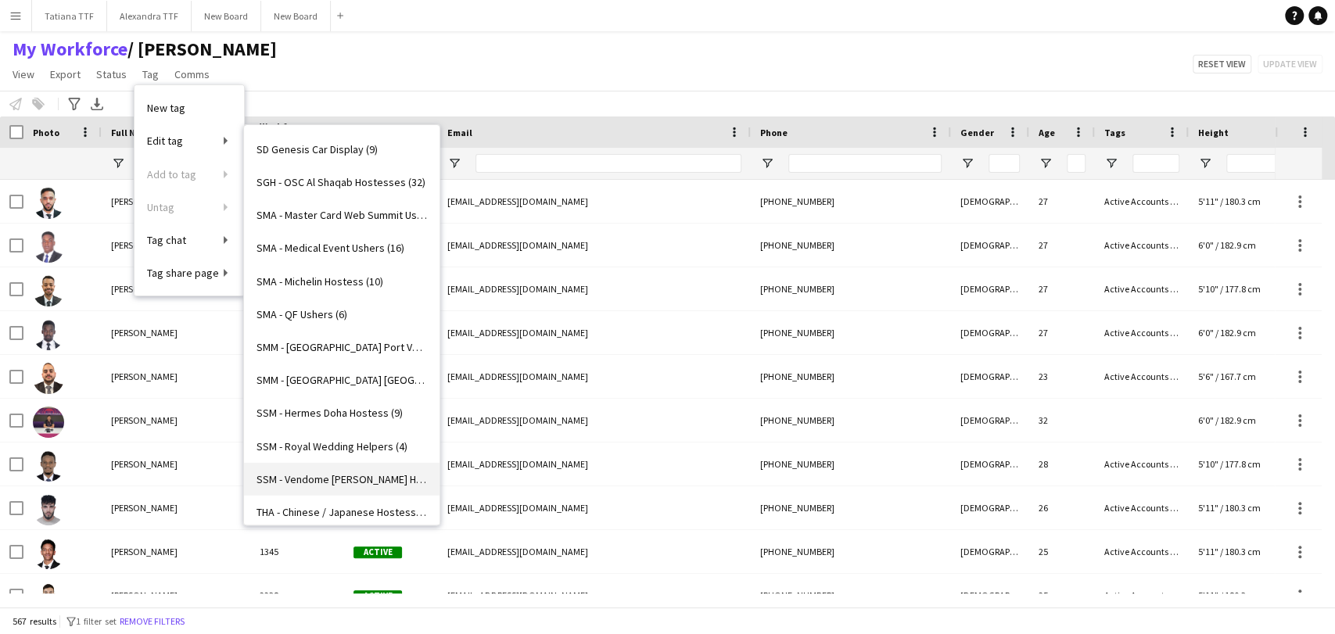
click at [376, 479] on span "SSM - Vendome [PERSON_NAME] Hostess April (7)" at bounding box center [341, 479] width 170 height 14
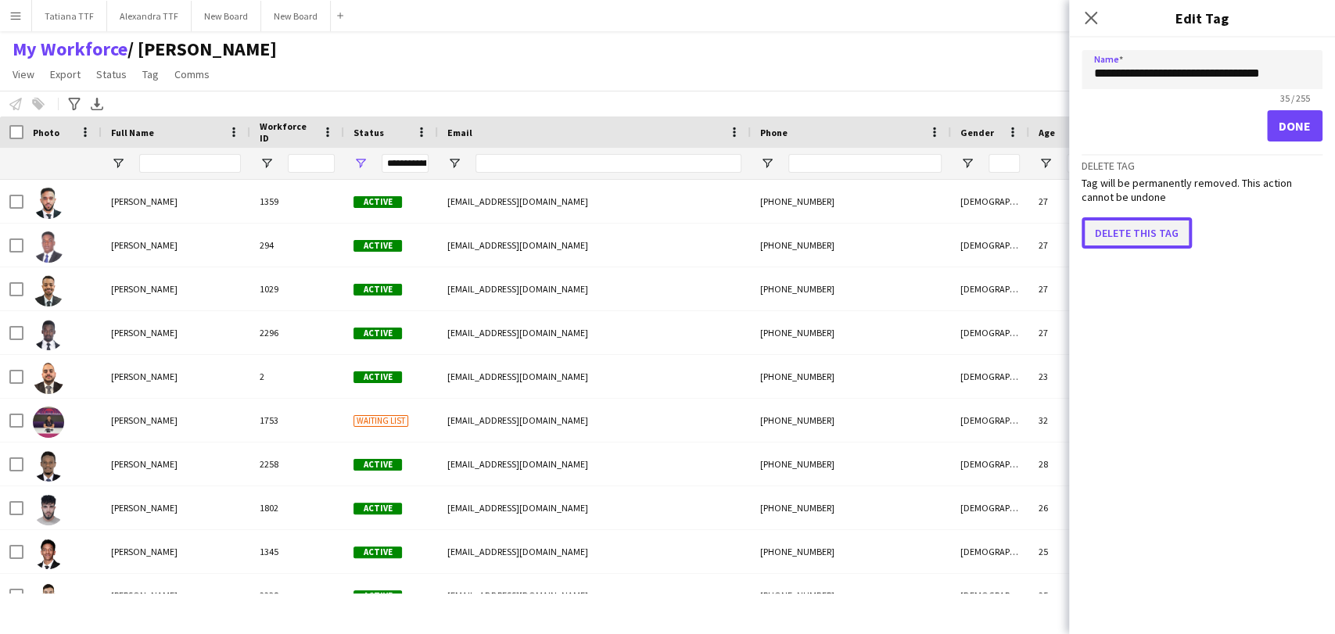
click at [1138, 228] on button "Delete this tag" at bounding box center [1136, 232] width 110 height 31
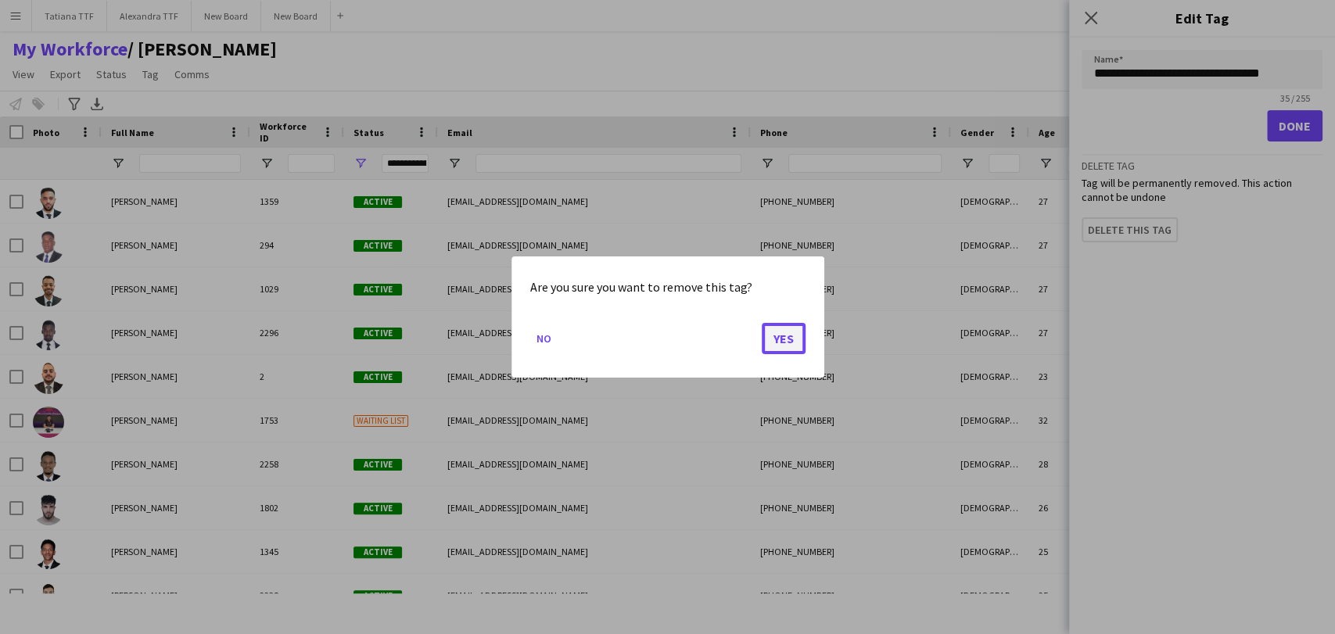
click at [785, 342] on button "Yes" at bounding box center [784, 338] width 44 height 31
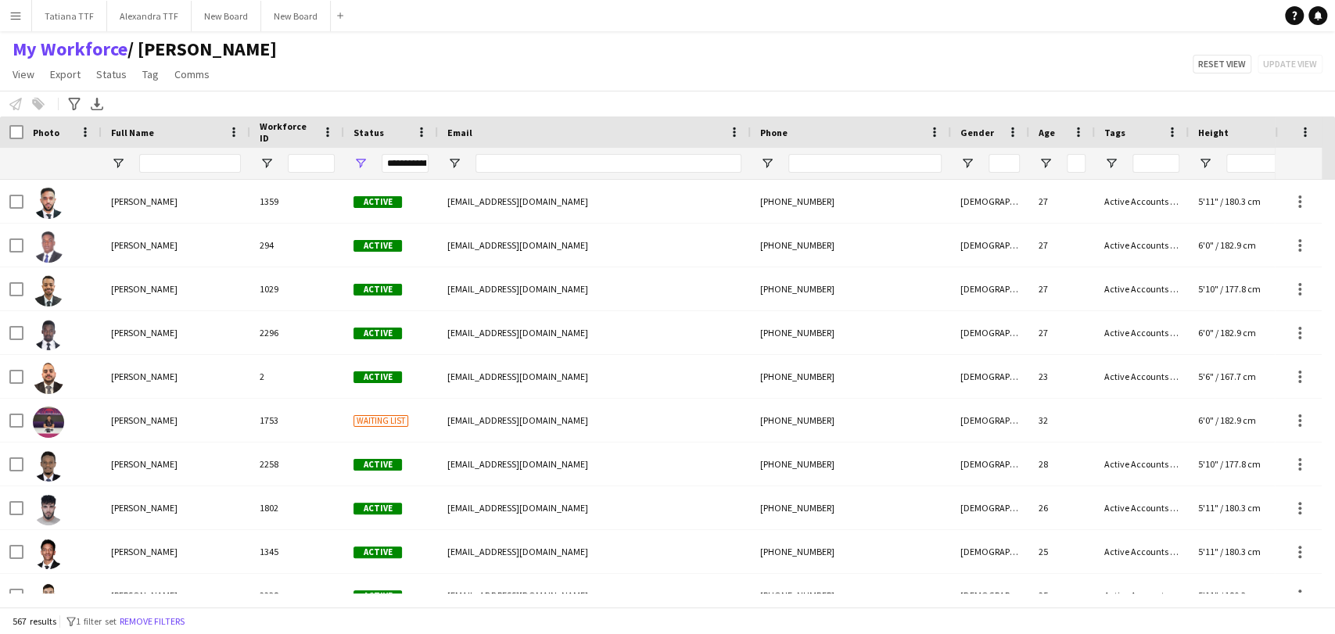
click at [289, 52] on div "My Workforce / TATIANA View Views Default view Alexandra View April Live Force …" at bounding box center [667, 64] width 1335 height 53
click at [152, 73] on span "Tag" at bounding box center [150, 74] width 16 height 14
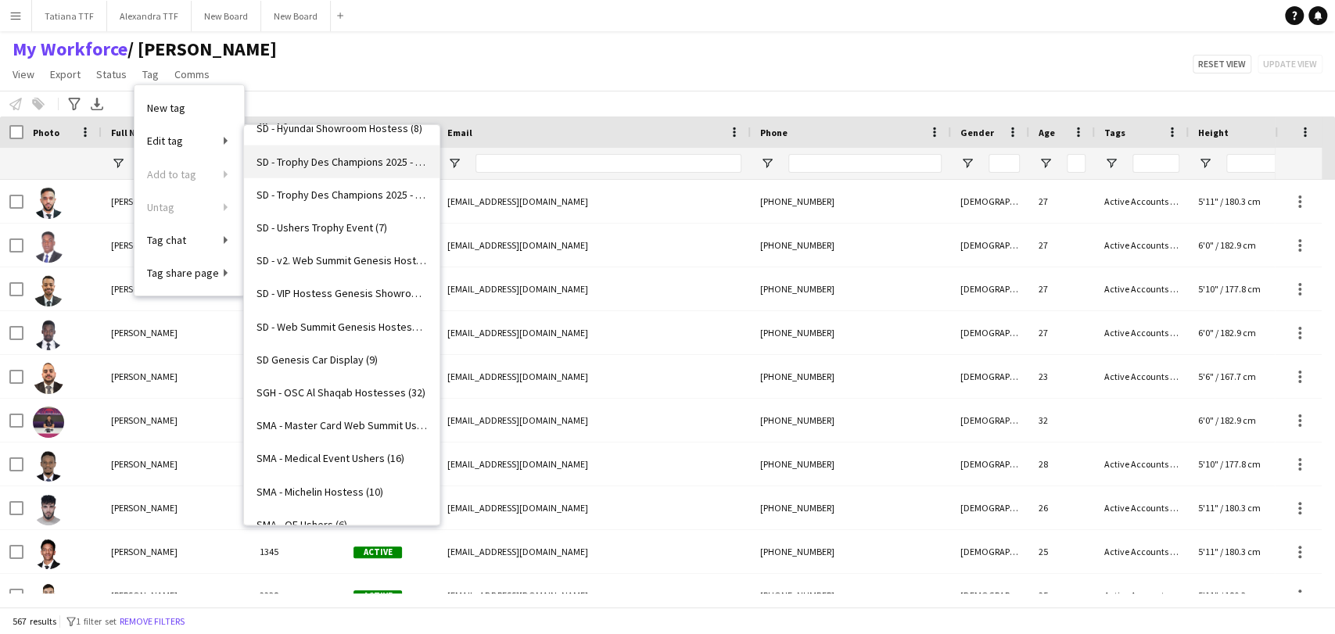
scroll to position [2906, 0]
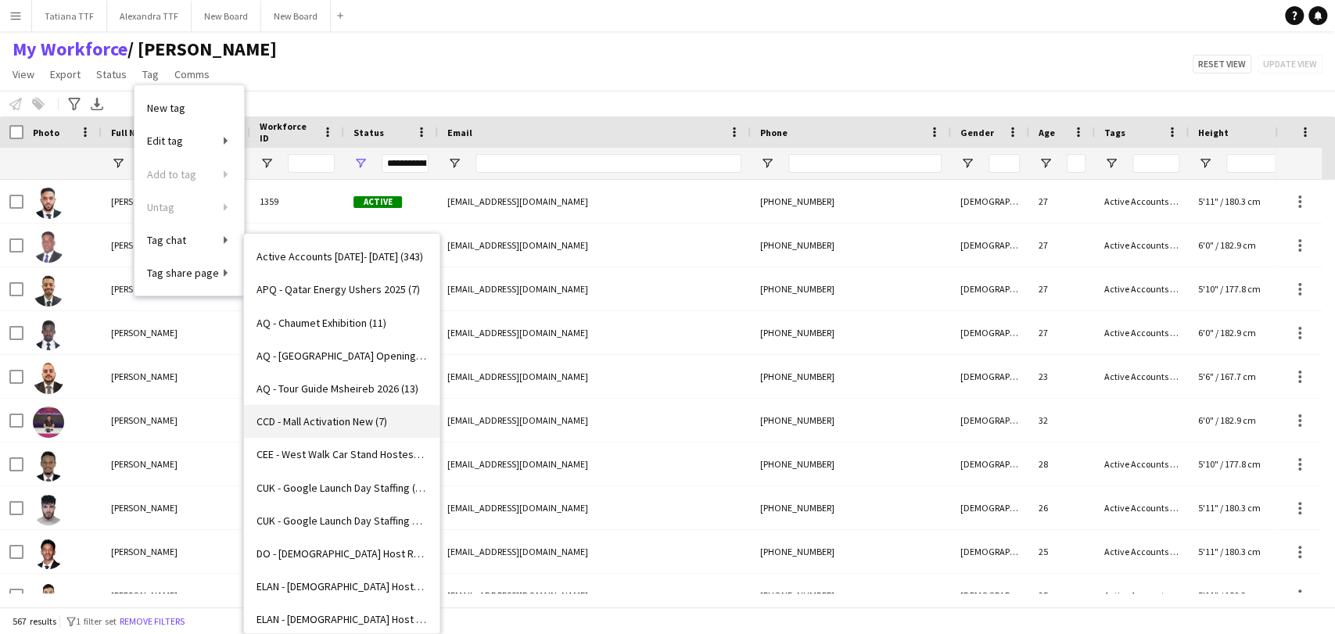
click at [369, 421] on span "CCD - Mall Activation New (7)" at bounding box center [321, 421] width 131 height 14
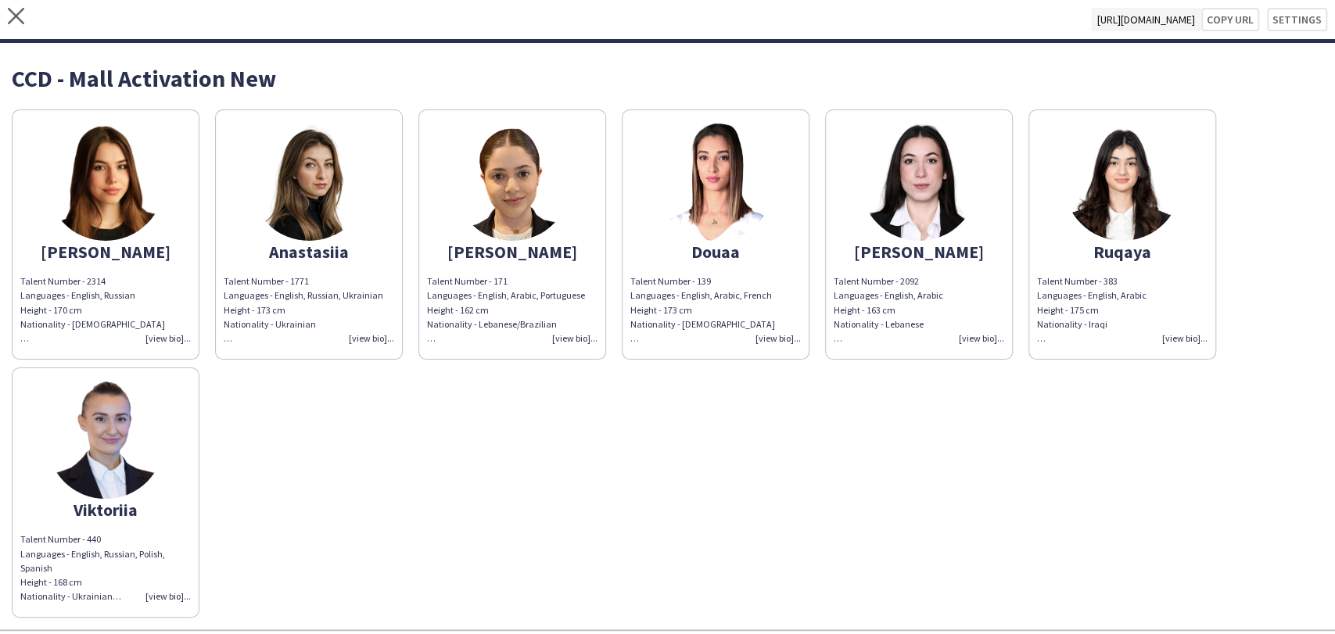
click at [356, 517] on div "Alicia Talent Number - 2314 Languages - English, Russian Height - 170 cm Nation…" at bounding box center [667, 360] width 1311 height 516
